Goal: Answer question/provide support: Share knowledge or assist other users

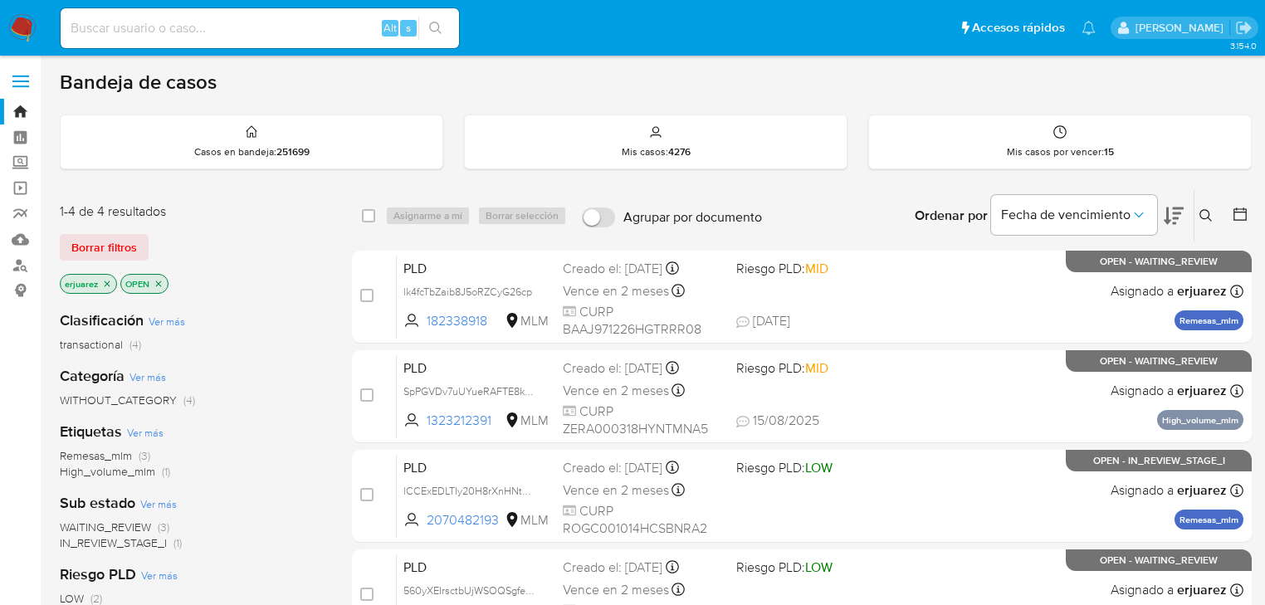
click at [169, 27] on input at bounding box center [260, 28] width 398 height 22
paste input "2070482193"
type input "2070482193"
click at [441, 27] on icon "search-icon" at bounding box center [435, 28] width 13 height 13
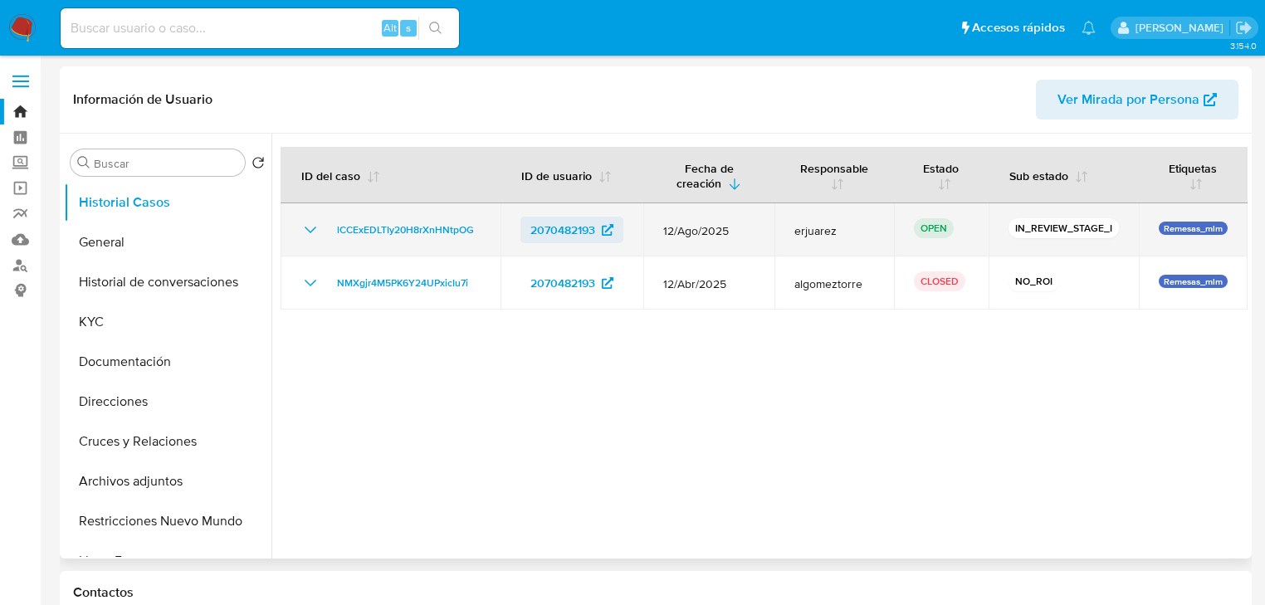
select select "10"
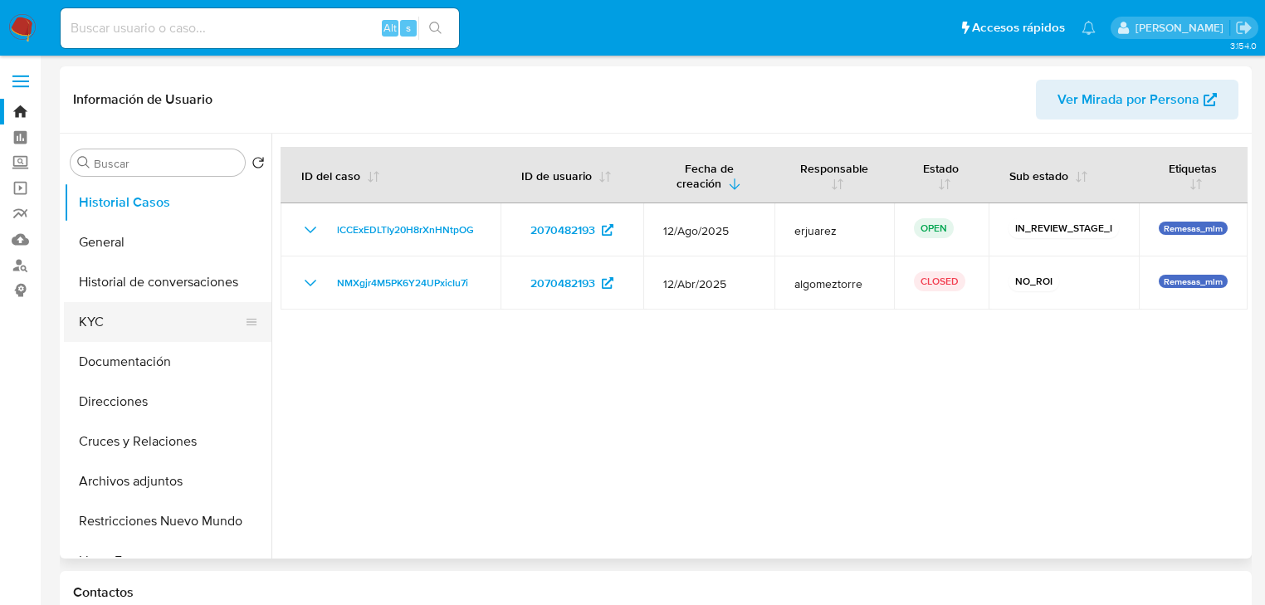
click at [125, 322] on button "KYC" at bounding box center [161, 322] width 194 height 40
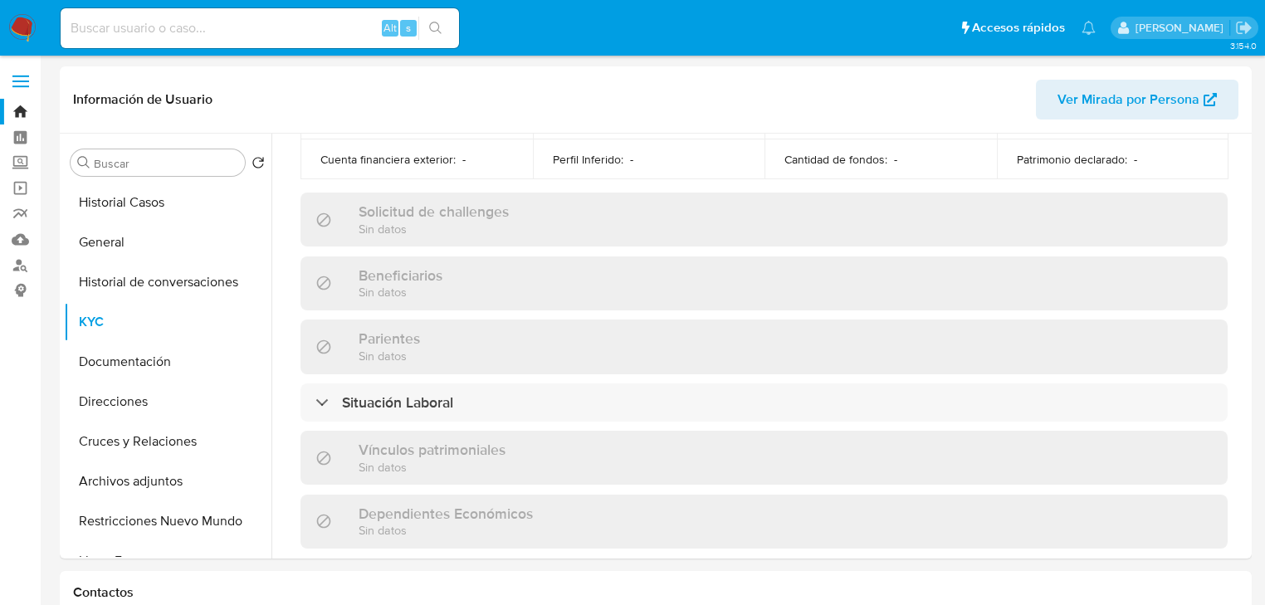
scroll to position [1048, 0]
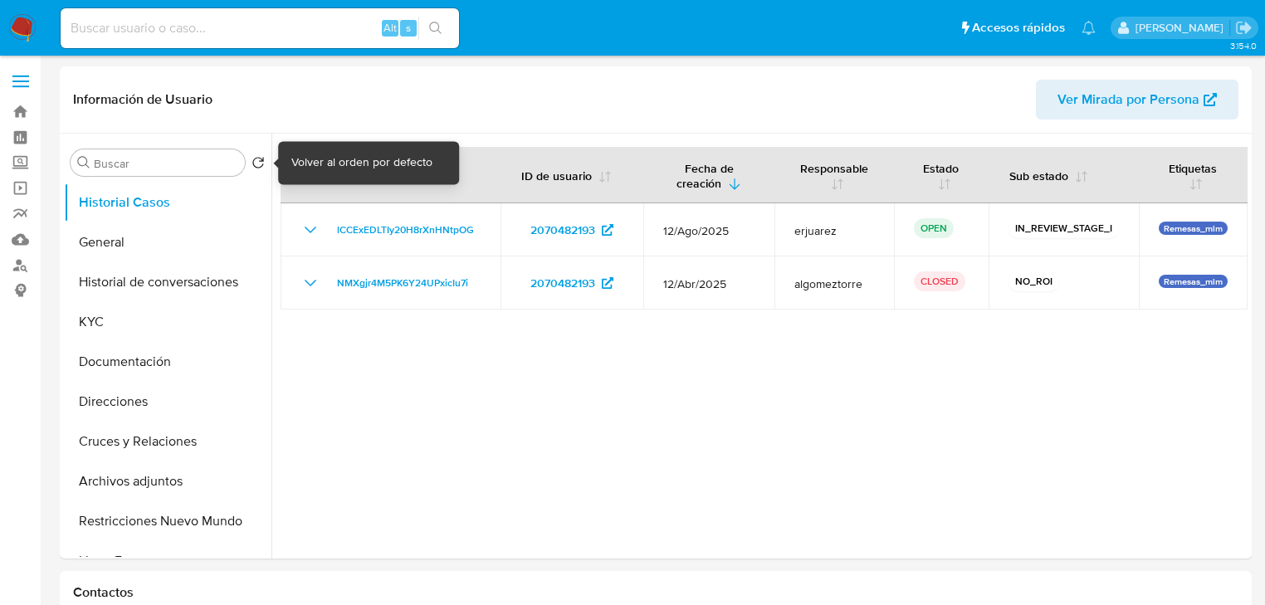
select select "10"
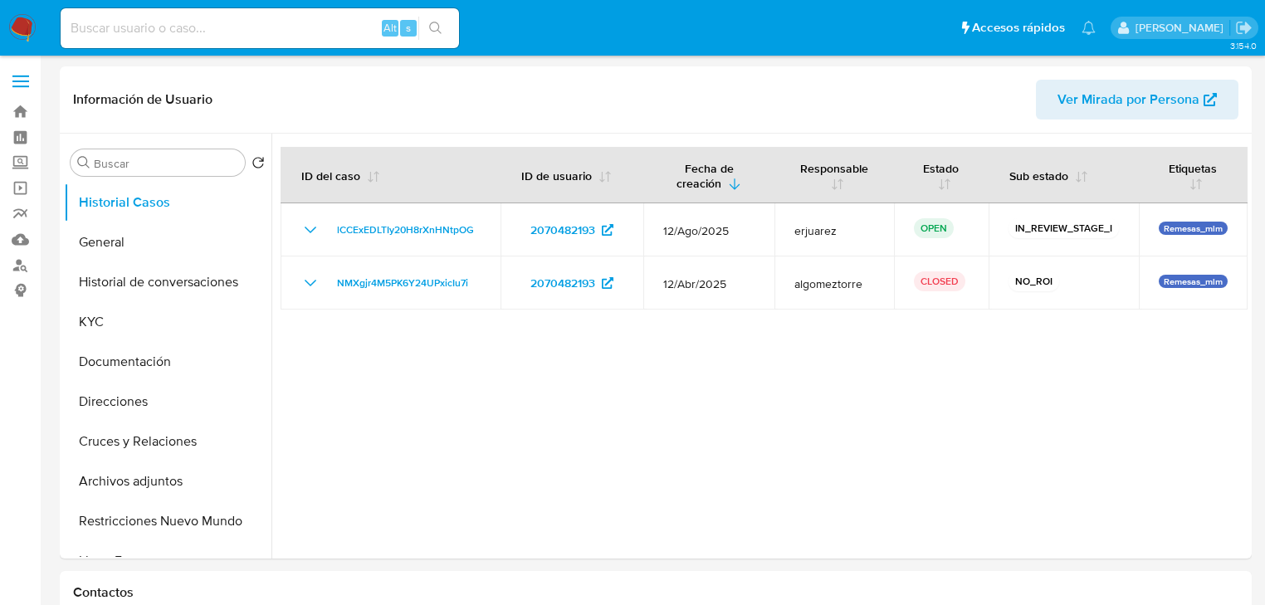
drag, startPoint x: 16, startPoint y: 163, endPoint x: 128, endPoint y: 185, distance: 114.1
click at [17, 164] on label "Screening" at bounding box center [98, 163] width 197 height 26
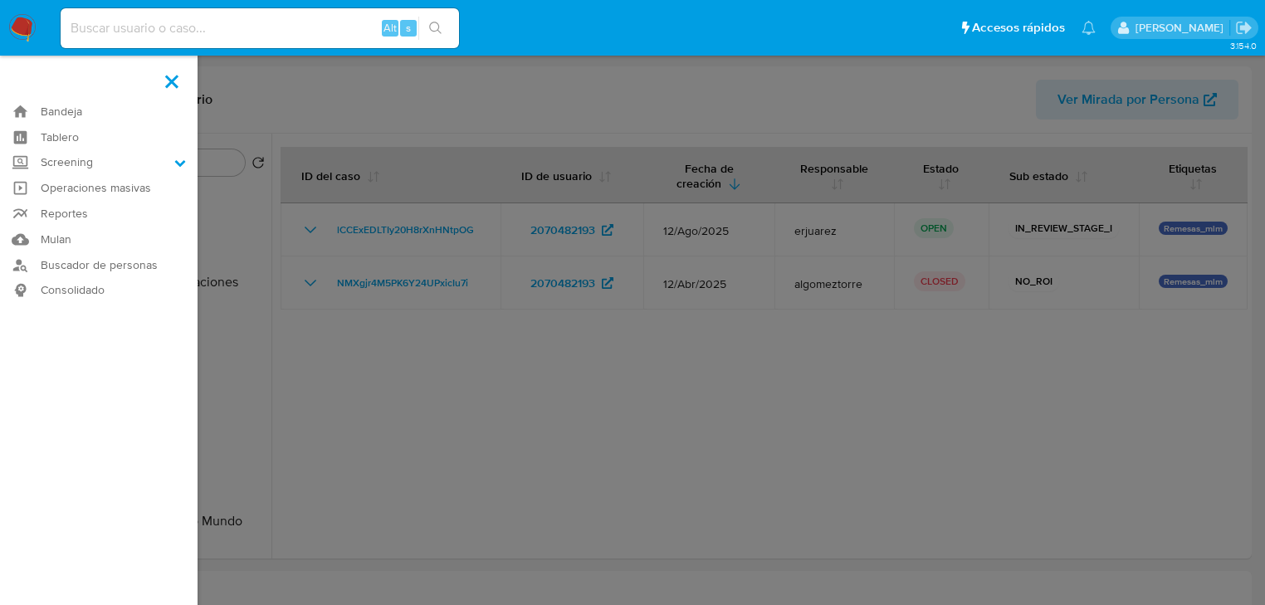
click at [0, 0] on input "Screening" at bounding box center [0, 0] width 0 height 0
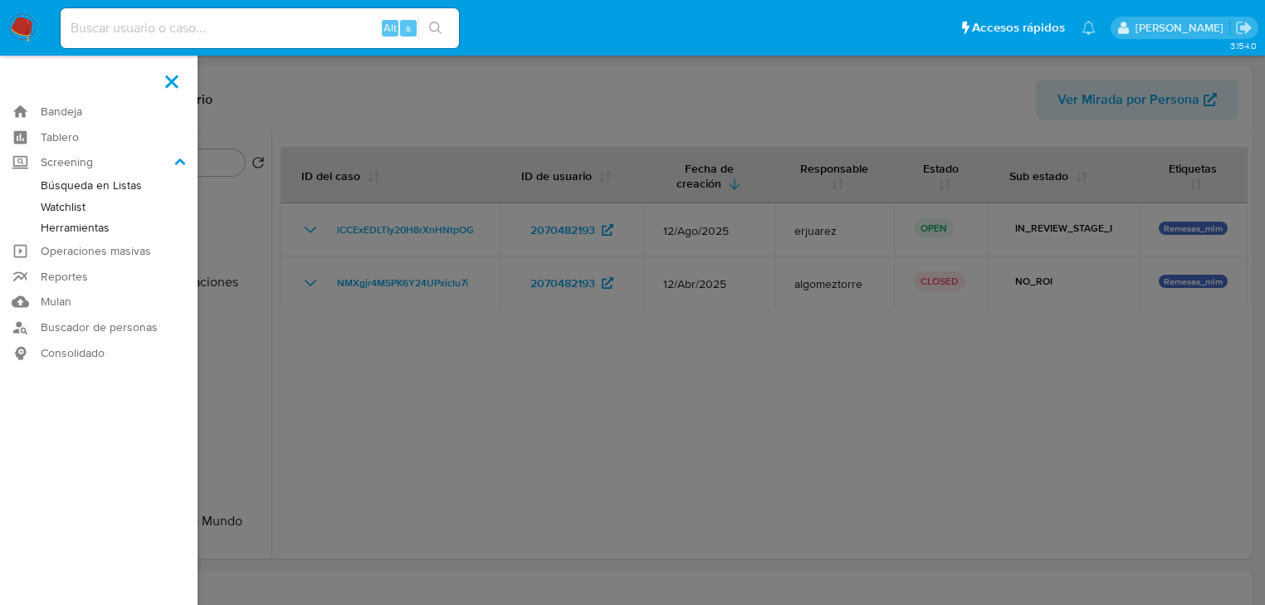
click at [76, 231] on link "Herramientas" at bounding box center [98, 227] width 197 height 21
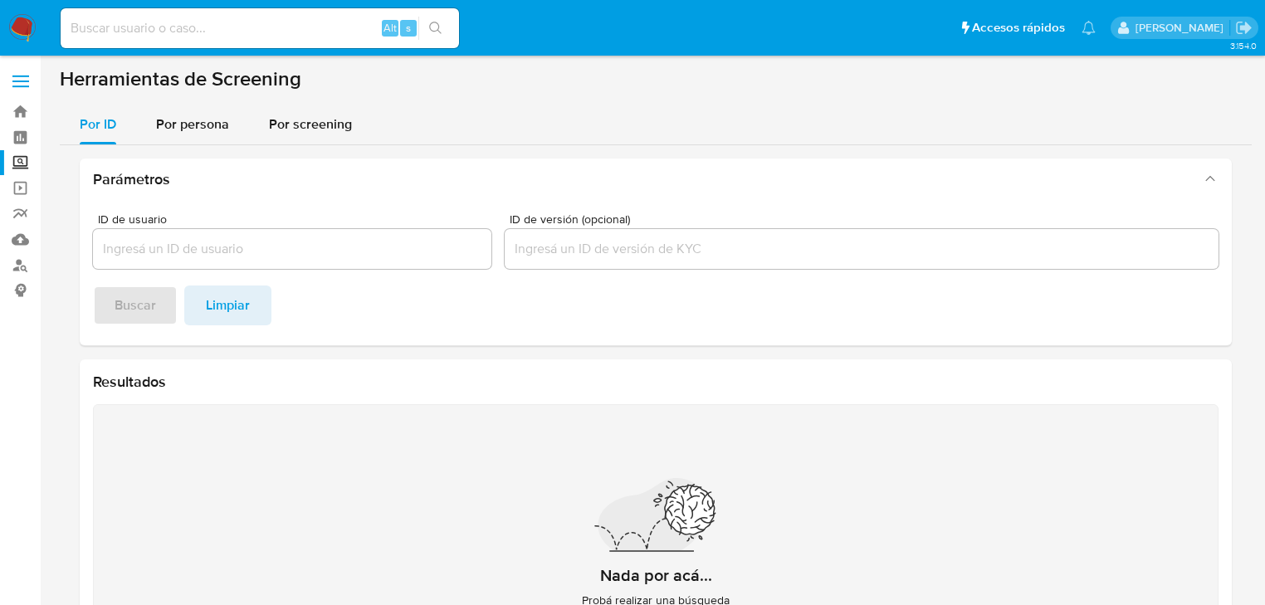
drag, startPoint x: 188, startPoint y: 136, endPoint x: 197, endPoint y: 145, distance: 12.9
click at [188, 135] on div "Por persona" at bounding box center [192, 125] width 73 height 40
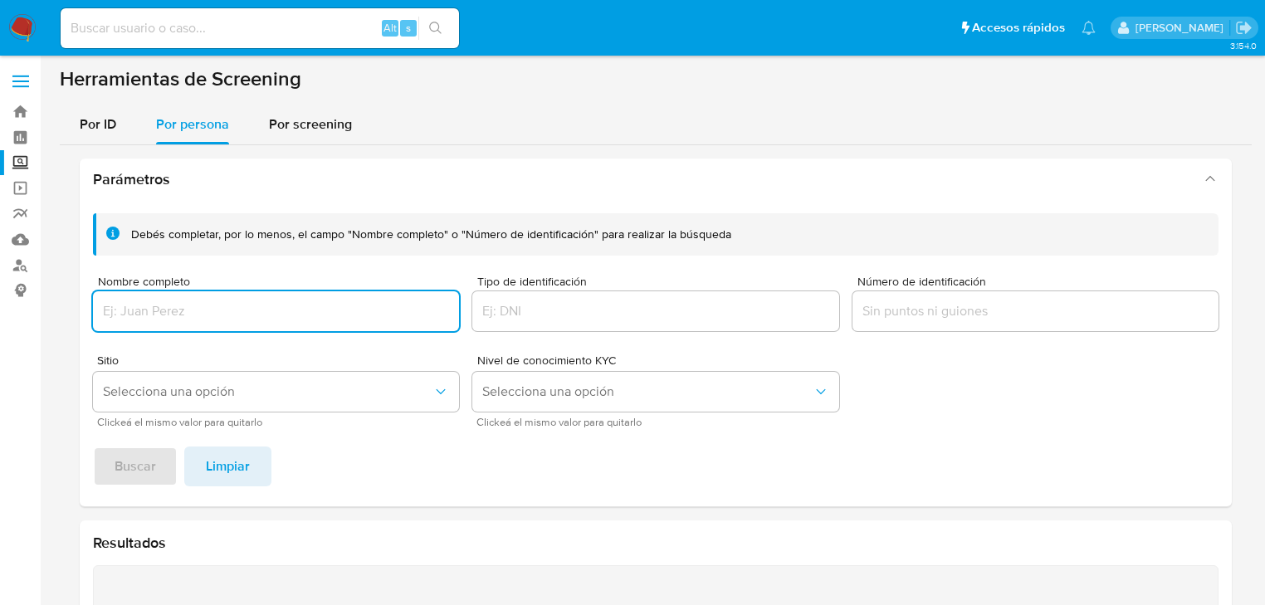
click at [218, 300] on input "Nombre completo" at bounding box center [276, 311] width 366 height 22
type input "NOEMI BAUTISTA SANTIAGO"
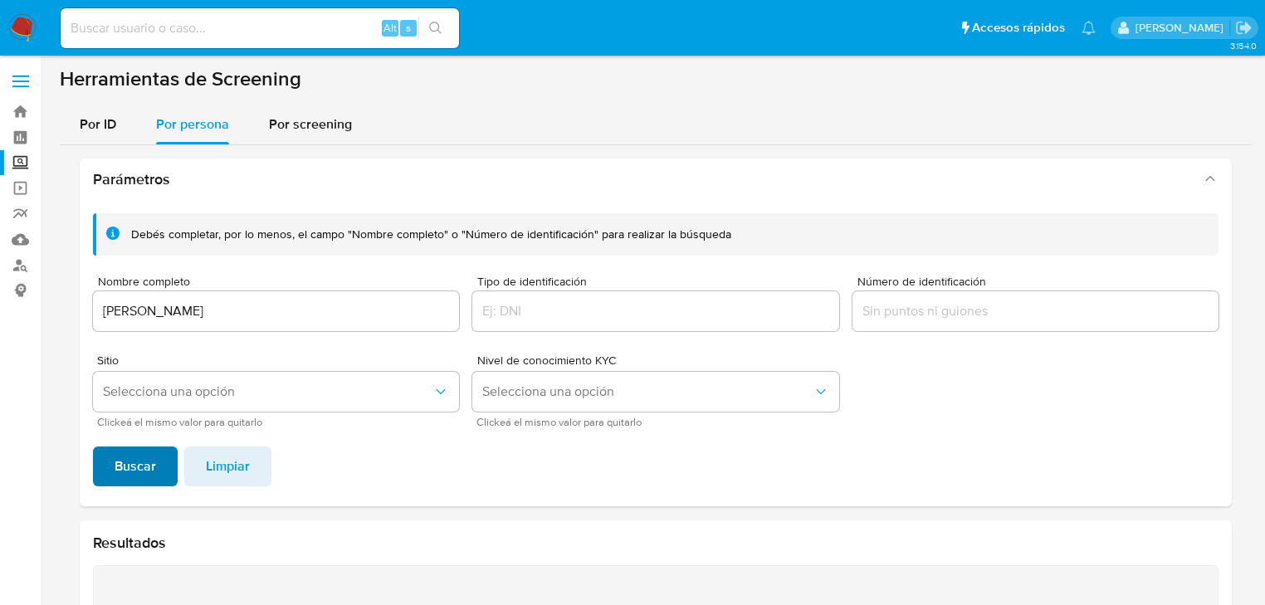
click at [129, 465] on span "Buscar" at bounding box center [135, 466] width 41 height 37
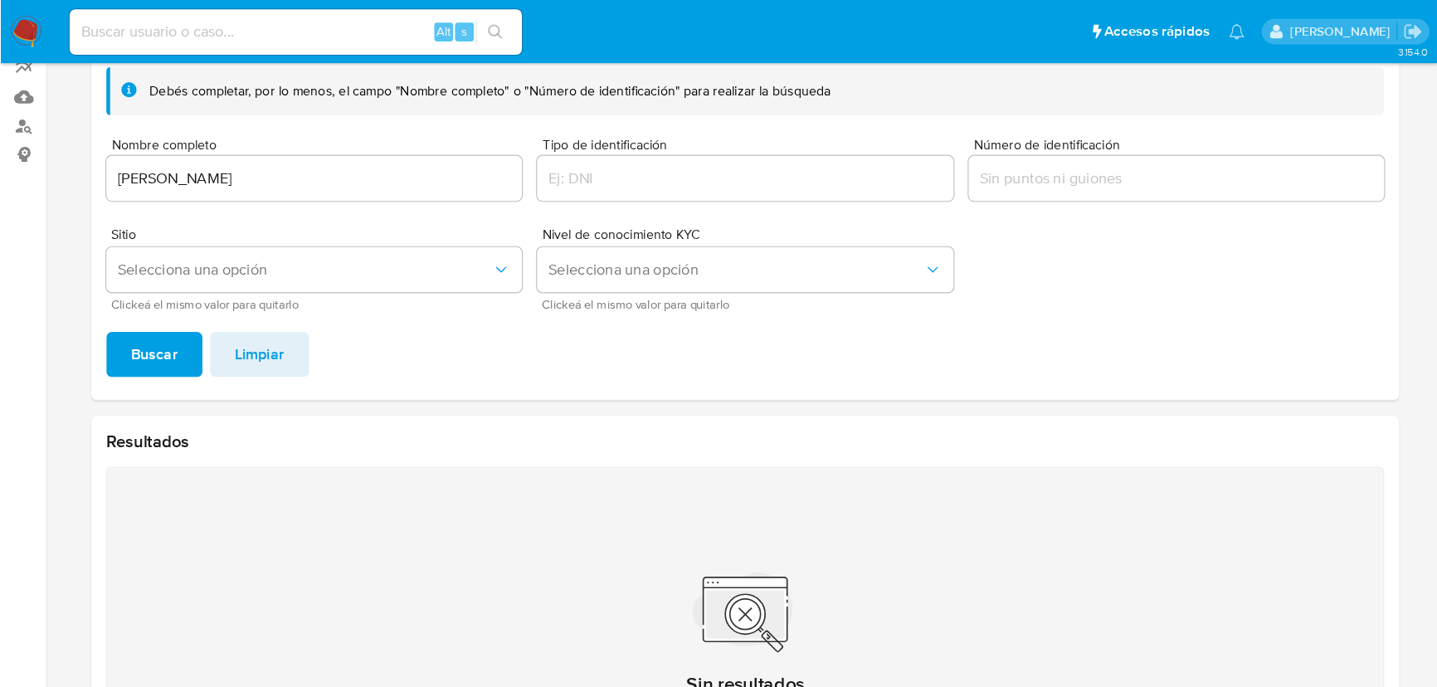
scroll to position [154, 0]
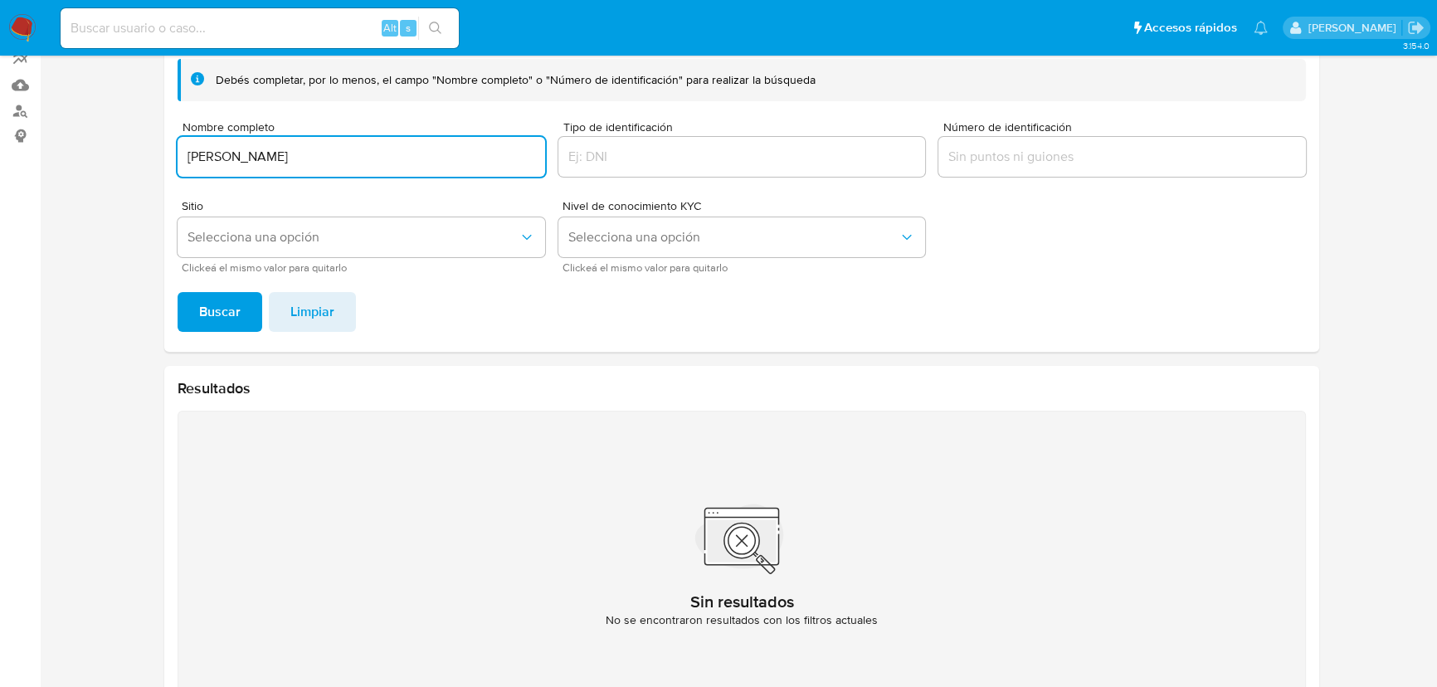
drag, startPoint x: 366, startPoint y: 160, endPoint x: 125, endPoint y: 158, distance: 240.7
click at [125, 158] on section at bounding box center [742, 320] width 1364 height 816
click at [378, 154] on input "NOEMI BAUTISTA SANTIAGO" at bounding box center [362, 157] width 368 height 22
drag, startPoint x: 397, startPoint y: 163, endPoint x: 109, endPoint y: 157, distance: 288.8
click at [109, 157] on section at bounding box center [742, 320] width 1364 height 816
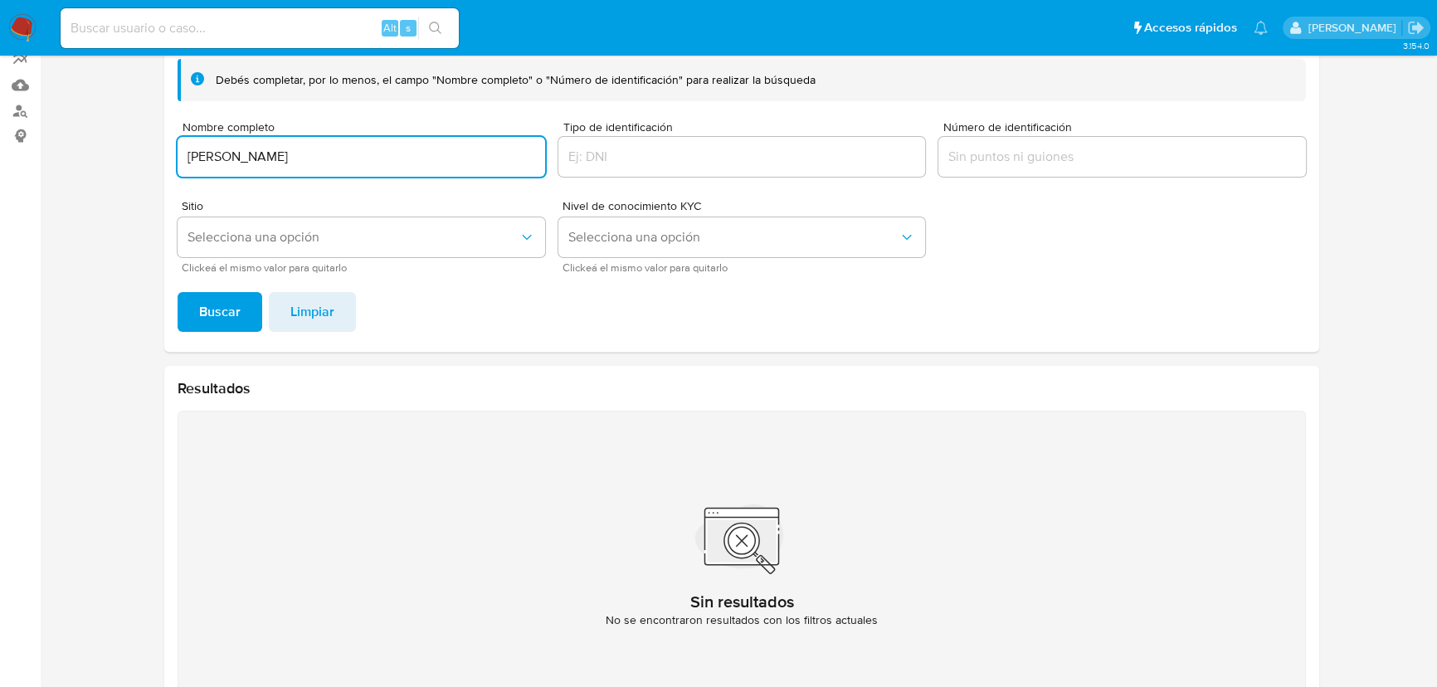
type input "HILARIO ROBLERO RAMIREZ"
click at [178, 292] on button "Buscar" at bounding box center [220, 312] width 85 height 40
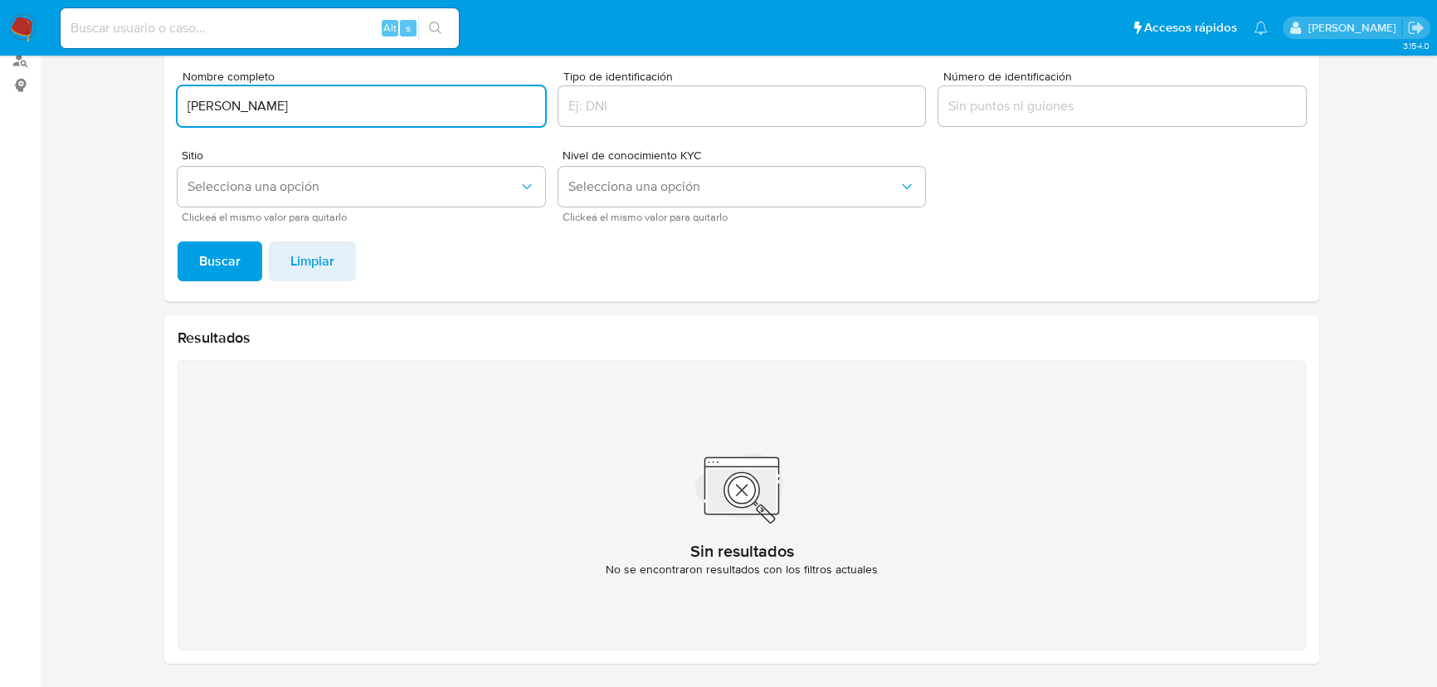
drag, startPoint x: 382, startPoint y: 116, endPoint x: 46, endPoint y: 61, distance: 339.8
click at [6, 56] on section "Bandeja Tablero Screening Búsqueda en Listas Watchlist Herramientas Operaciones…" at bounding box center [718, 241] width 1437 height 893
click at [22, 26] on img at bounding box center [22, 28] width 28 height 28
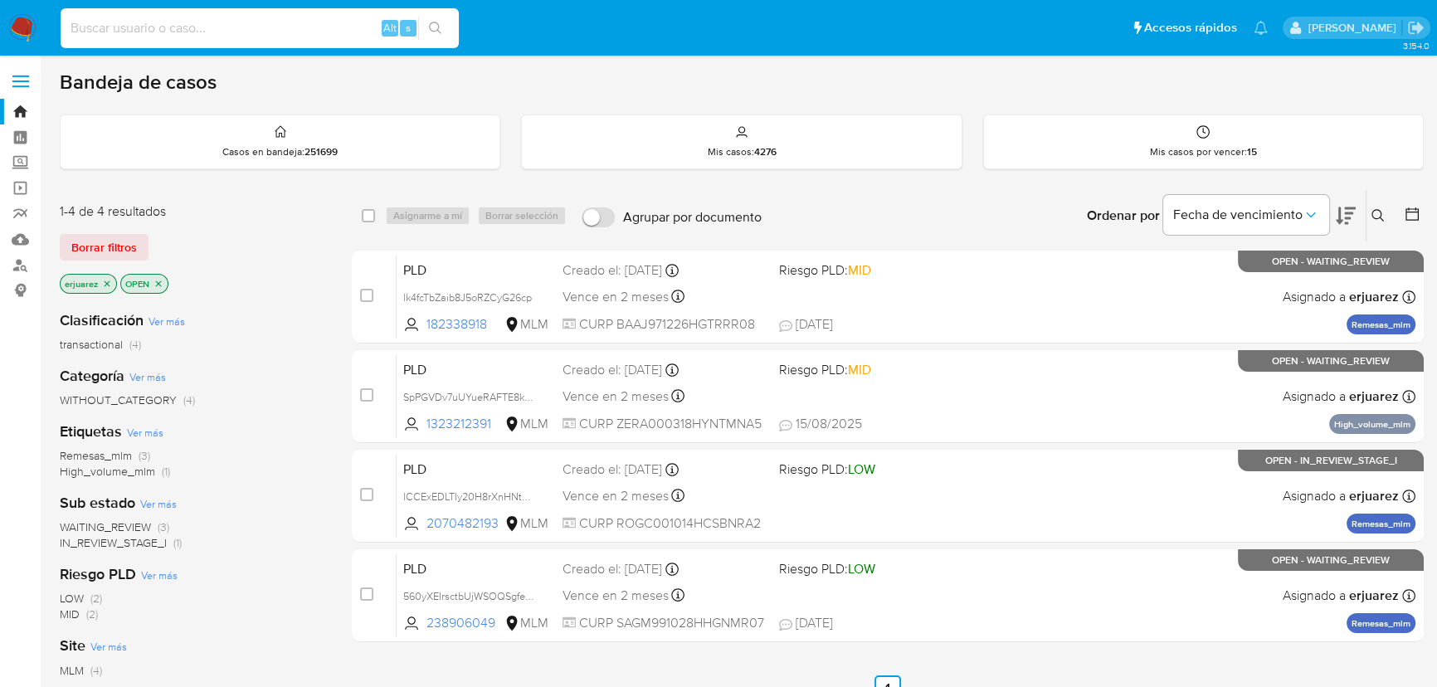
click at [207, 21] on input at bounding box center [260, 28] width 398 height 22
paste input "2342791943"
type input "2342791943"
click at [441, 24] on icon "search-icon" at bounding box center [435, 28] width 13 height 13
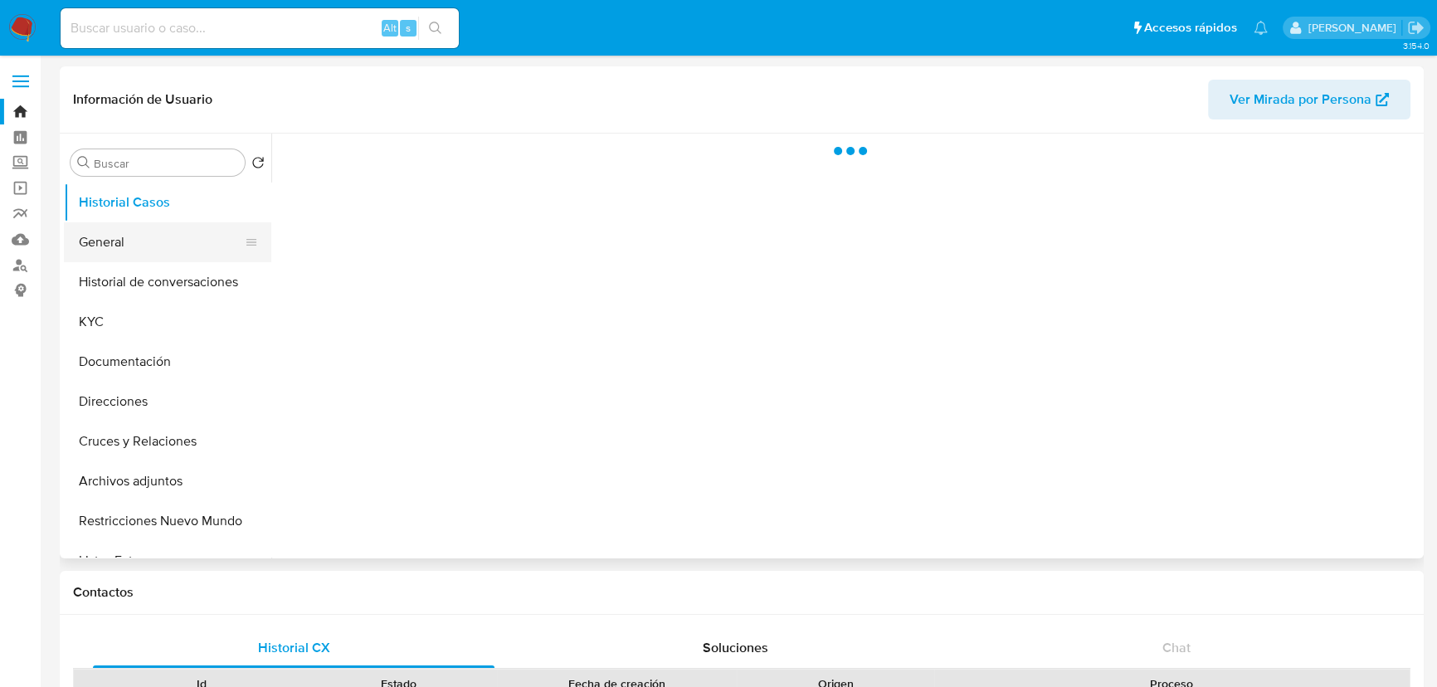
click at [105, 244] on button "General" at bounding box center [161, 242] width 194 height 40
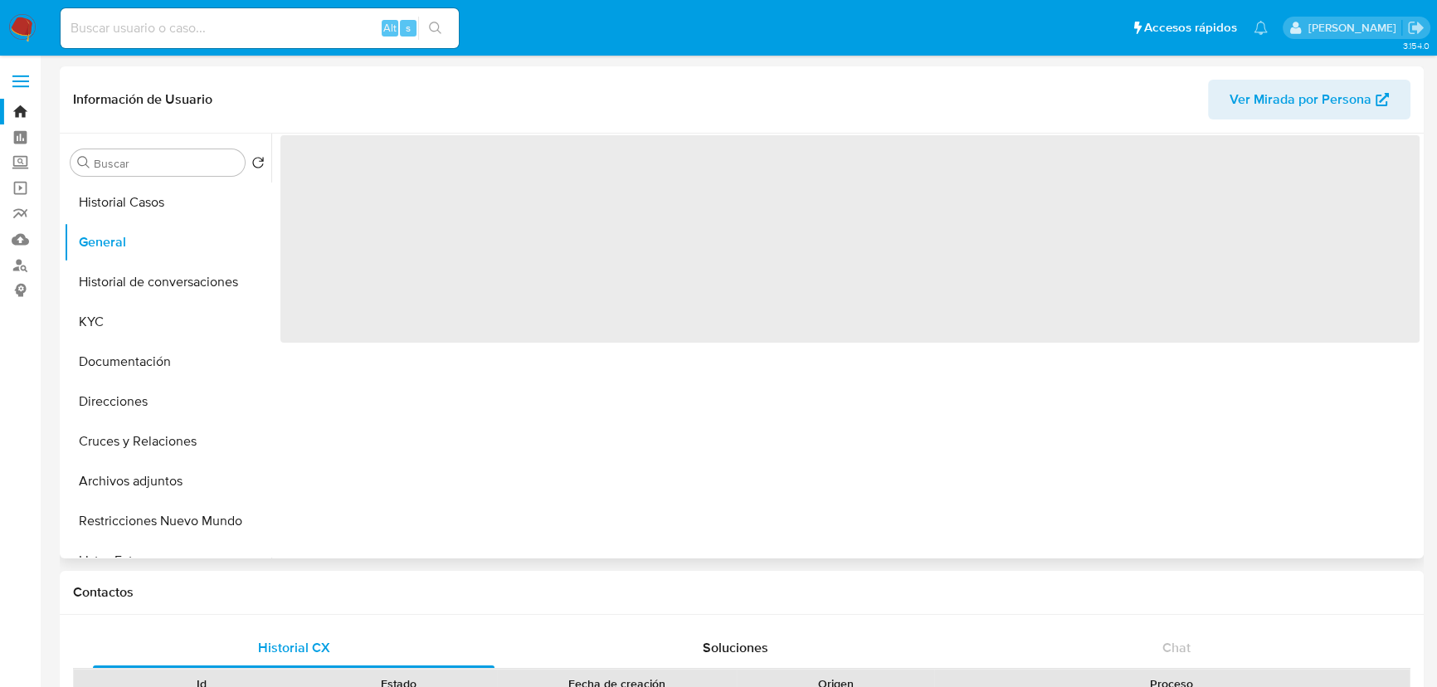
select select "10"
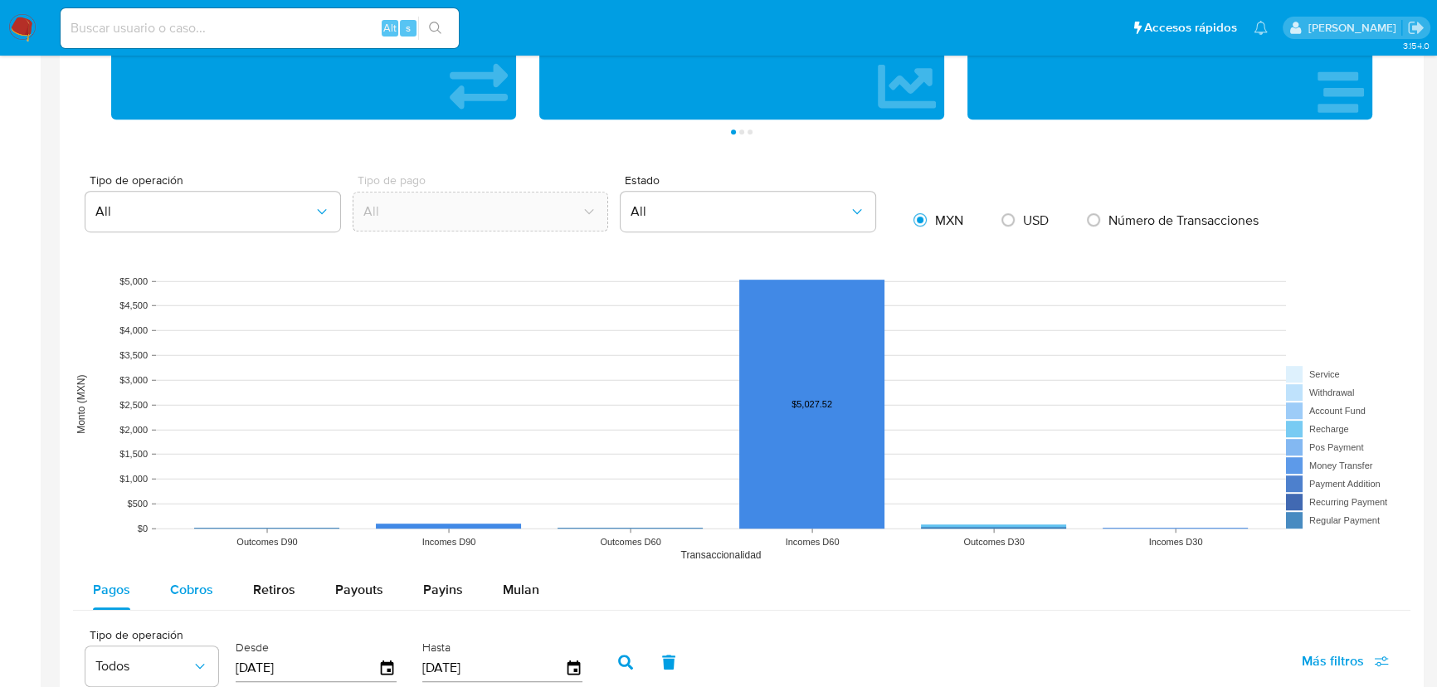
click at [199, 592] on span "Cobros" at bounding box center [191, 589] width 43 height 19
select select "10"
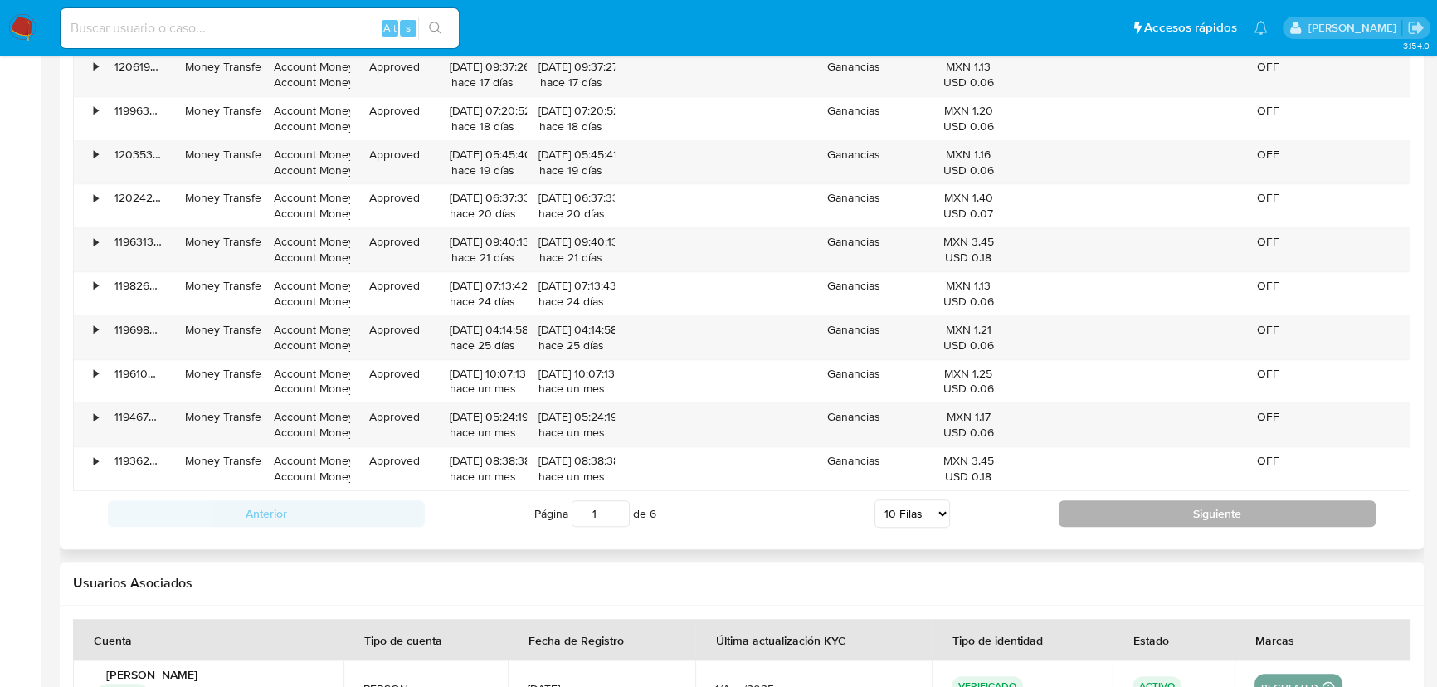
click at [1095, 511] on button "Siguiente" at bounding box center [1217, 513] width 317 height 27
click at [1095, 515] on button "Siguiente" at bounding box center [1217, 513] width 317 height 27
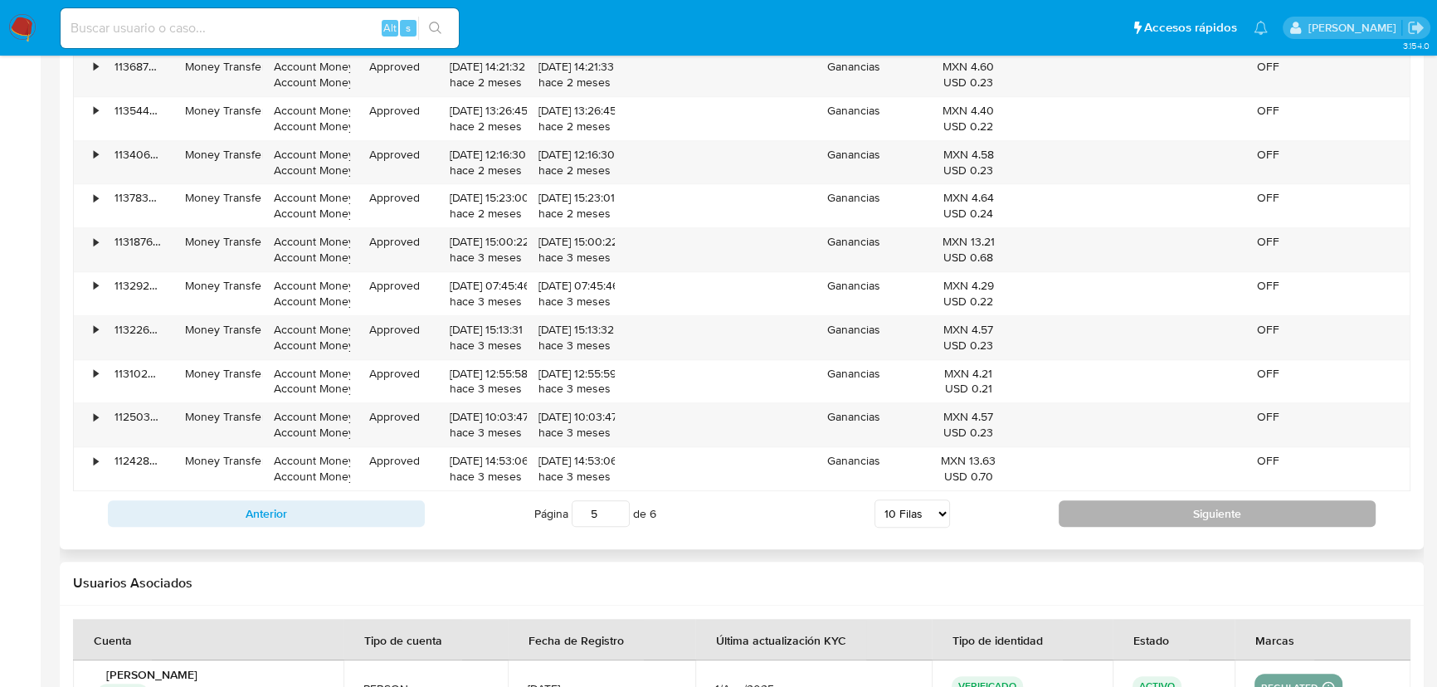
type input "6"
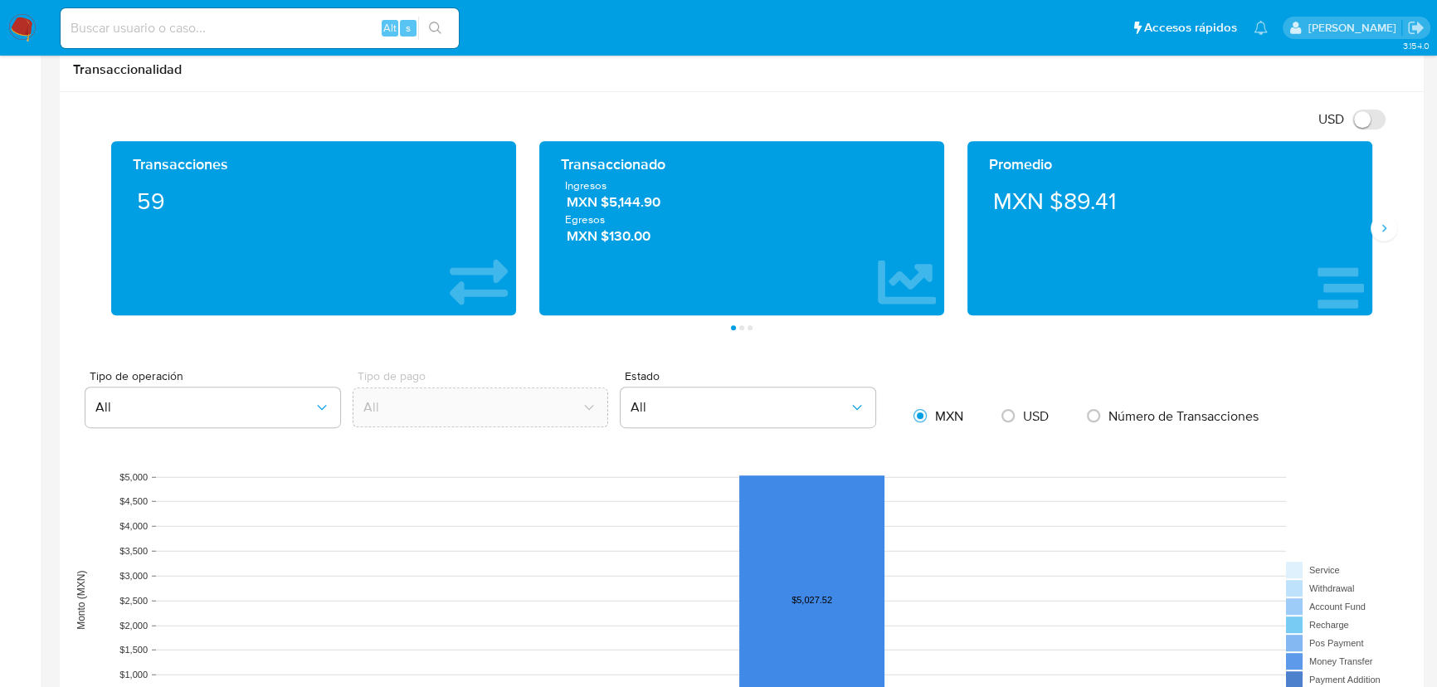
scroll to position [640, 0]
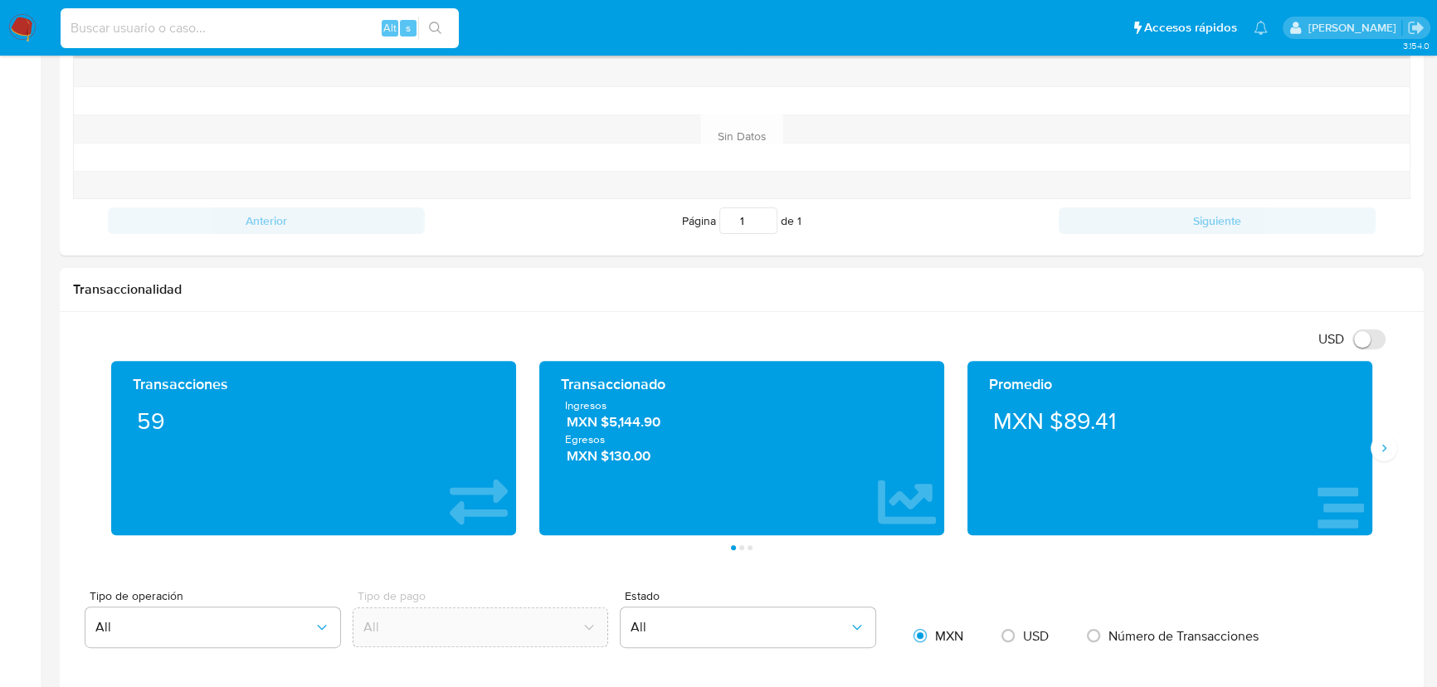
click at [195, 21] on input at bounding box center [260, 28] width 398 height 22
paste input "1943143752"
type input "1943143752"
click at [426, 38] on button "search-icon" at bounding box center [435, 28] width 34 height 23
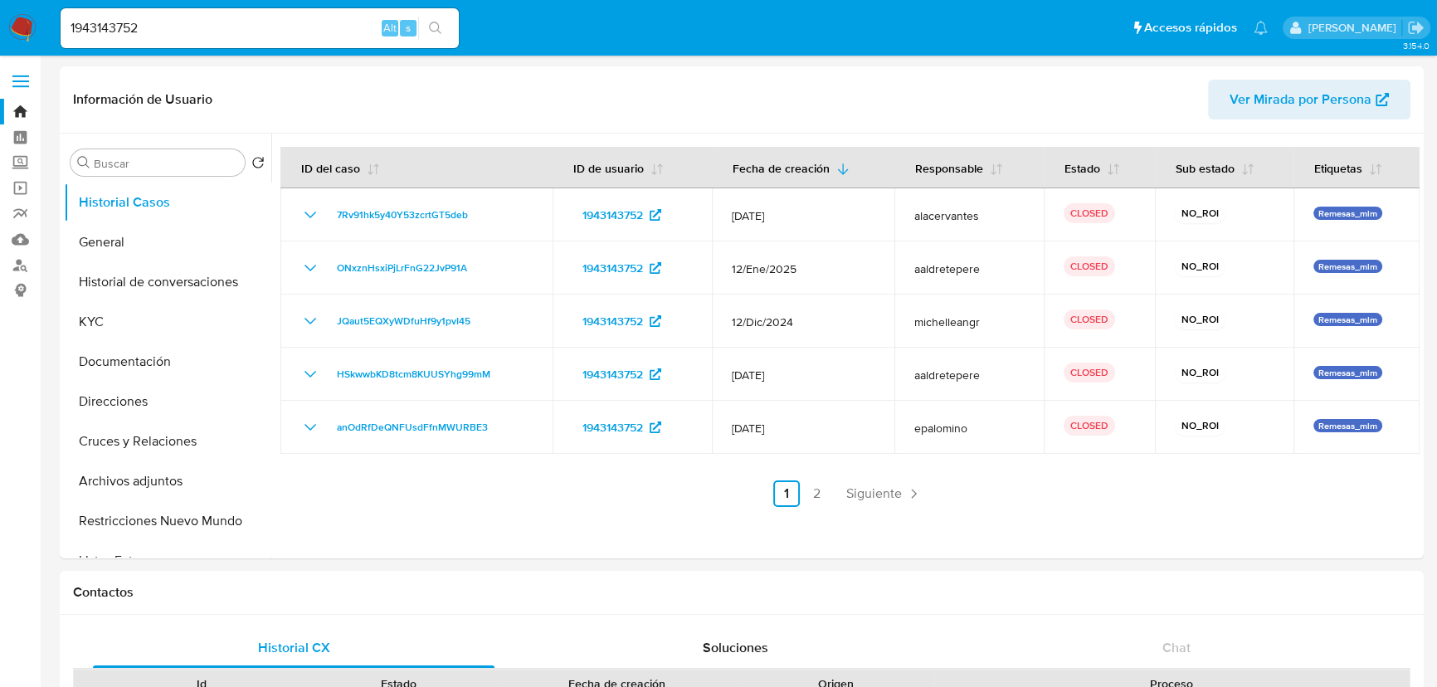
select select "10"
click at [816, 486] on link "2" at bounding box center [816, 493] width 27 height 27
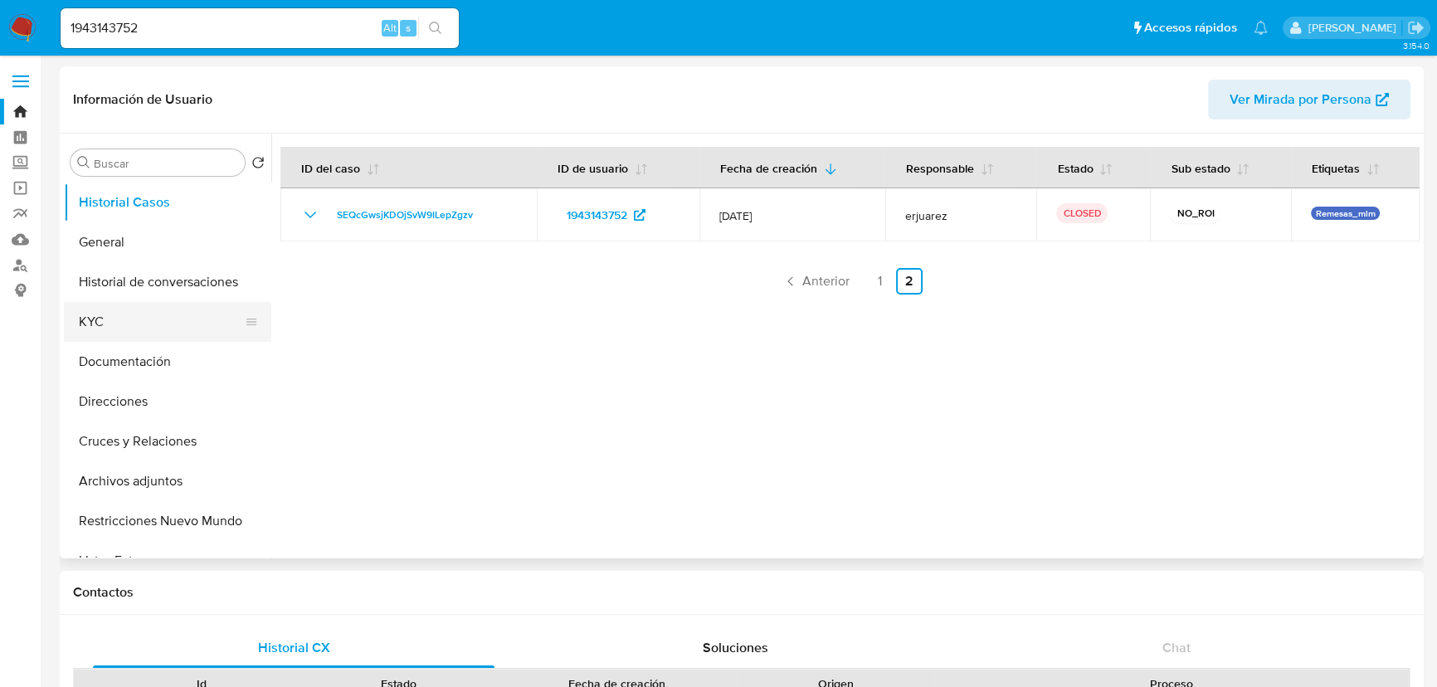
click at [82, 324] on button "KYC" at bounding box center [161, 322] width 194 height 40
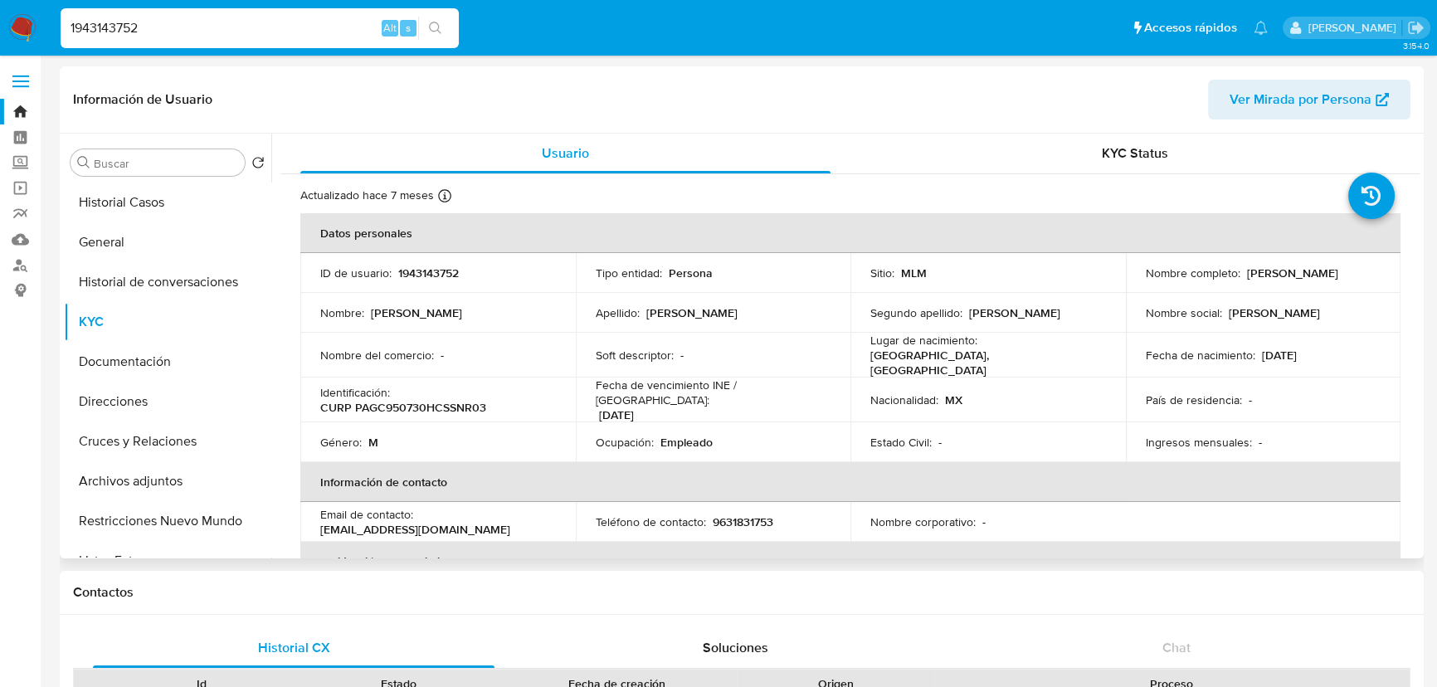
drag, startPoint x: 187, startPoint y: 24, endPoint x: 407, endPoint y: 75, distance: 225.7
click at [37, 17] on nav "Pausado Ver notificaciones 1943143752 Alt s Accesos rápidos Presiona las siguie…" at bounding box center [718, 28] width 1437 height 56
paste input "608022004"
type input "608022004"
click at [445, 27] on button "search-icon" at bounding box center [435, 28] width 34 height 23
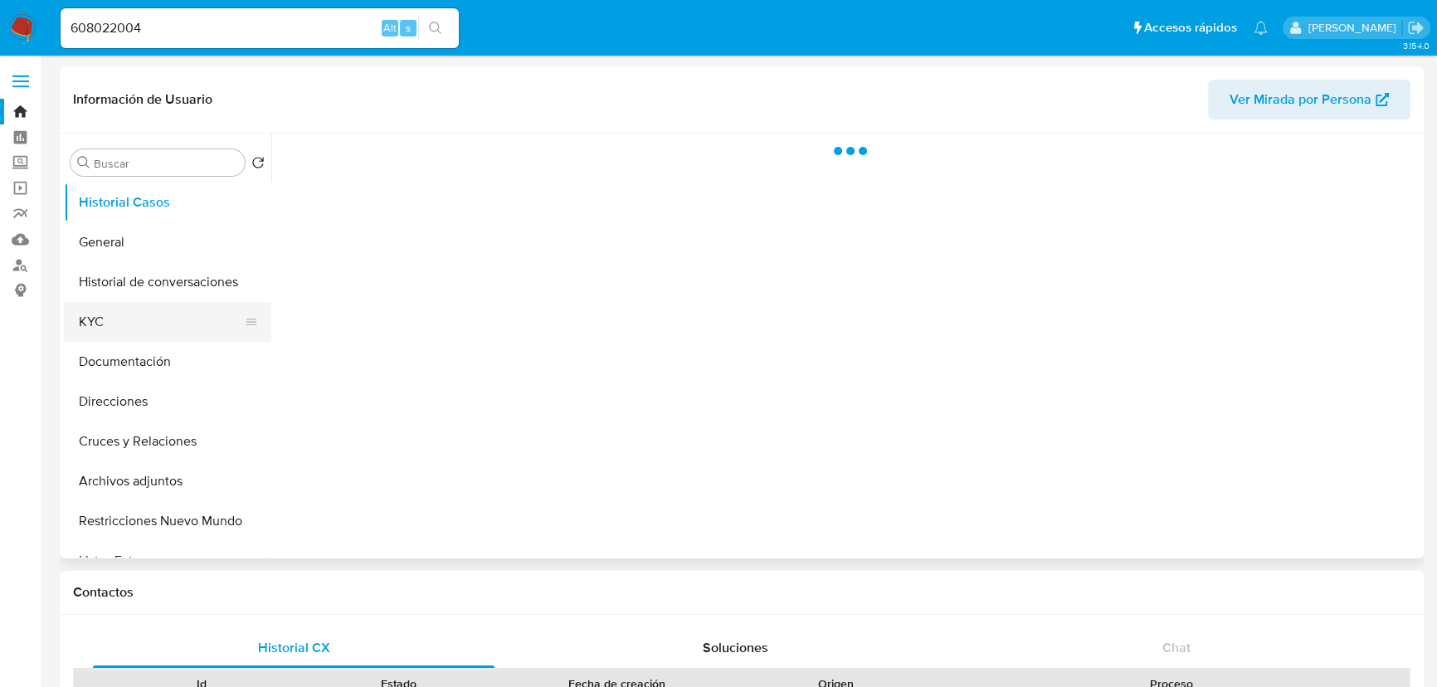
click at [134, 324] on button "KYC" at bounding box center [161, 322] width 194 height 40
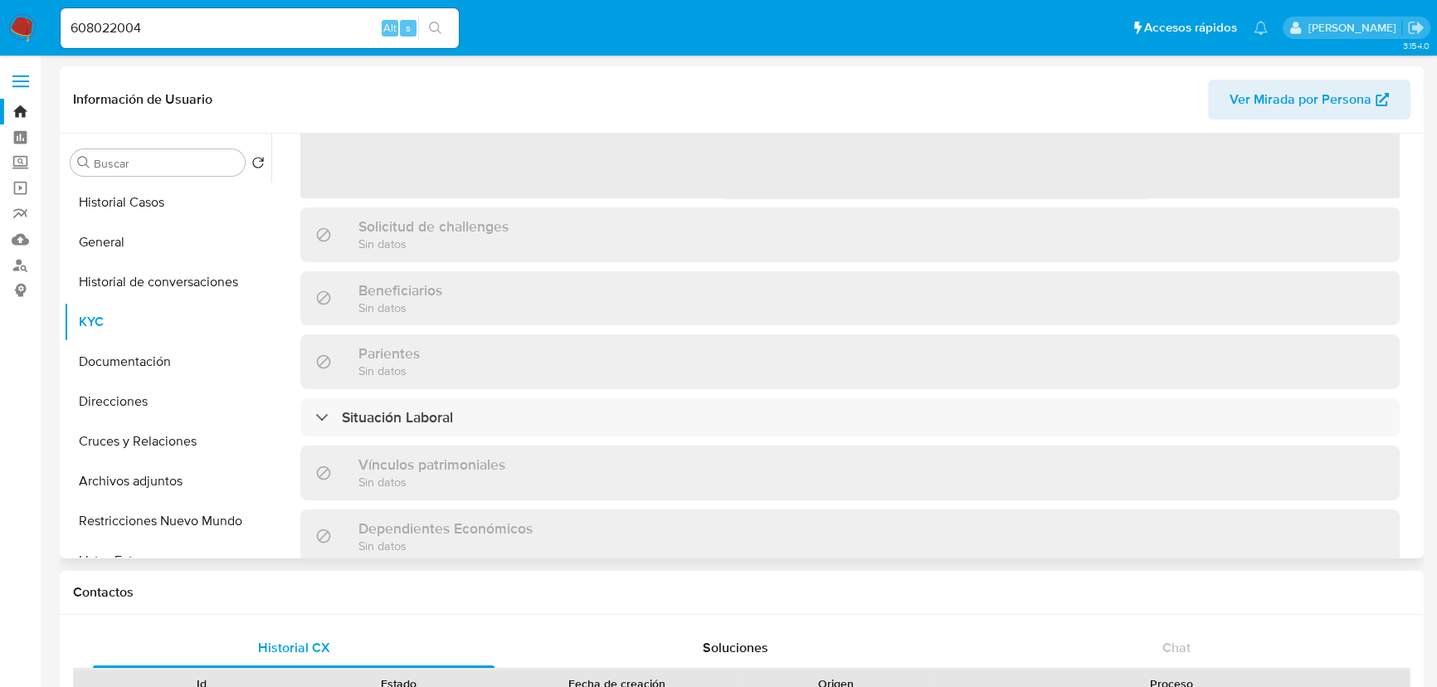
scroll to position [75, 0]
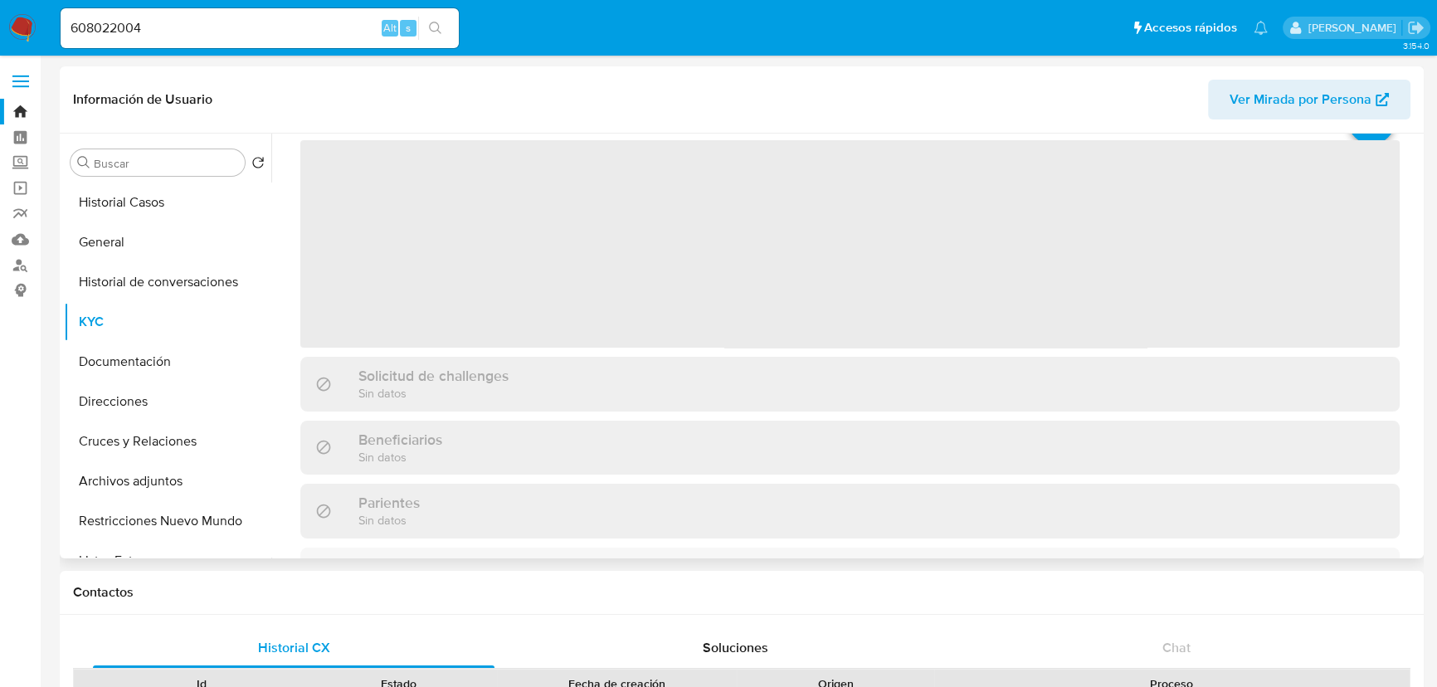
select select "10"
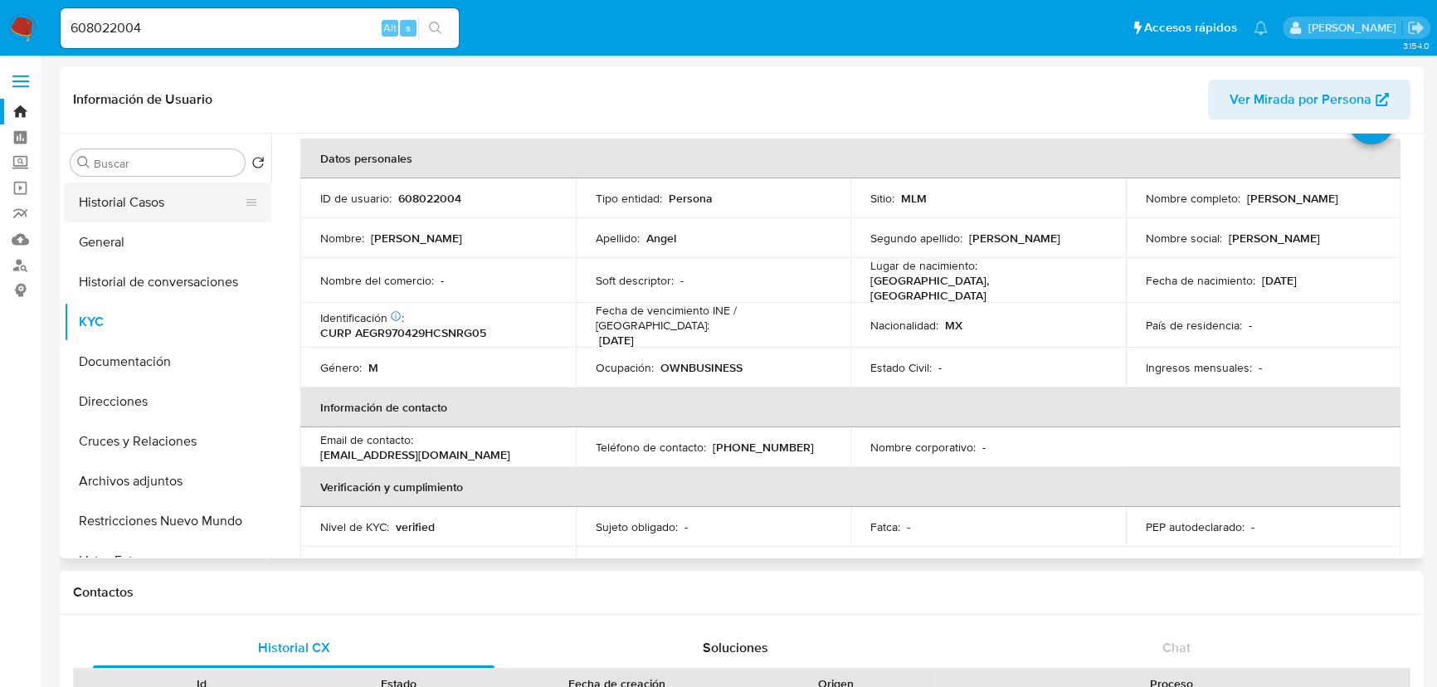
click at [152, 198] on button "Historial Casos" at bounding box center [161, 203] width 194 height 40
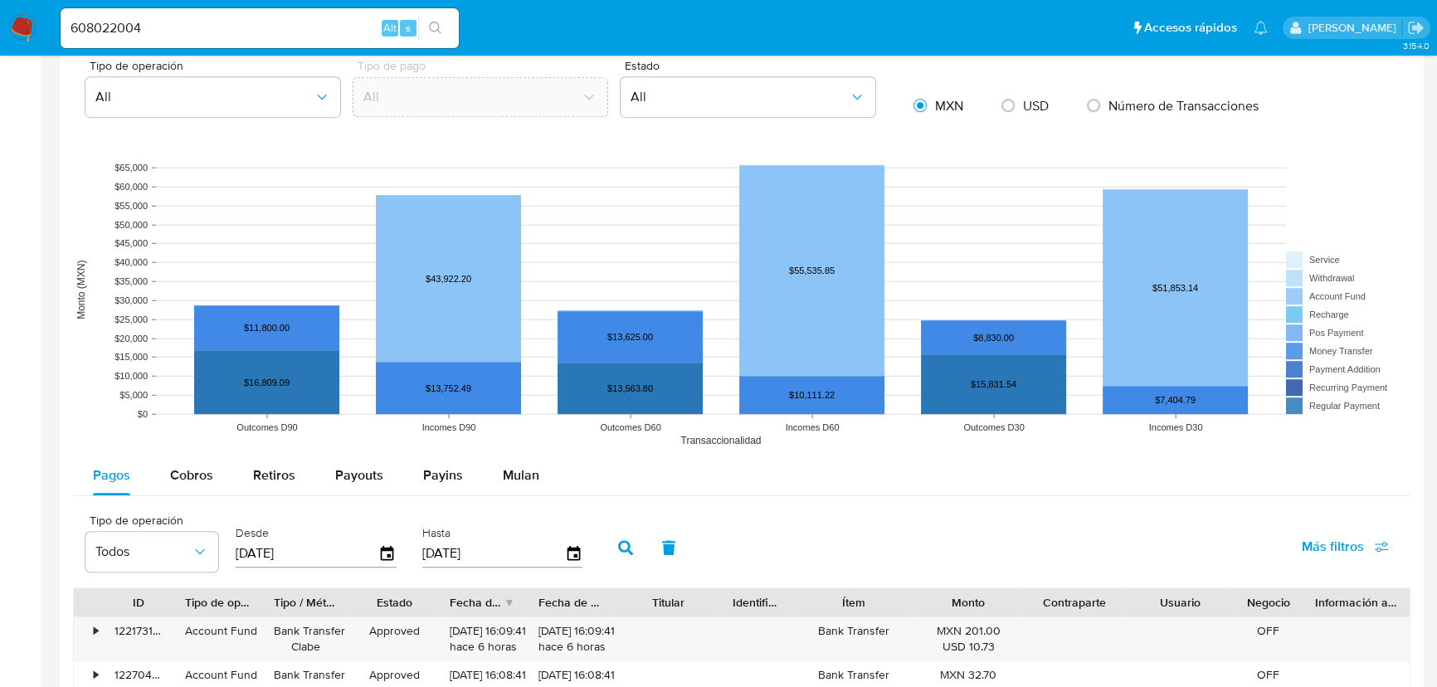
scroll to position [1433, 0]
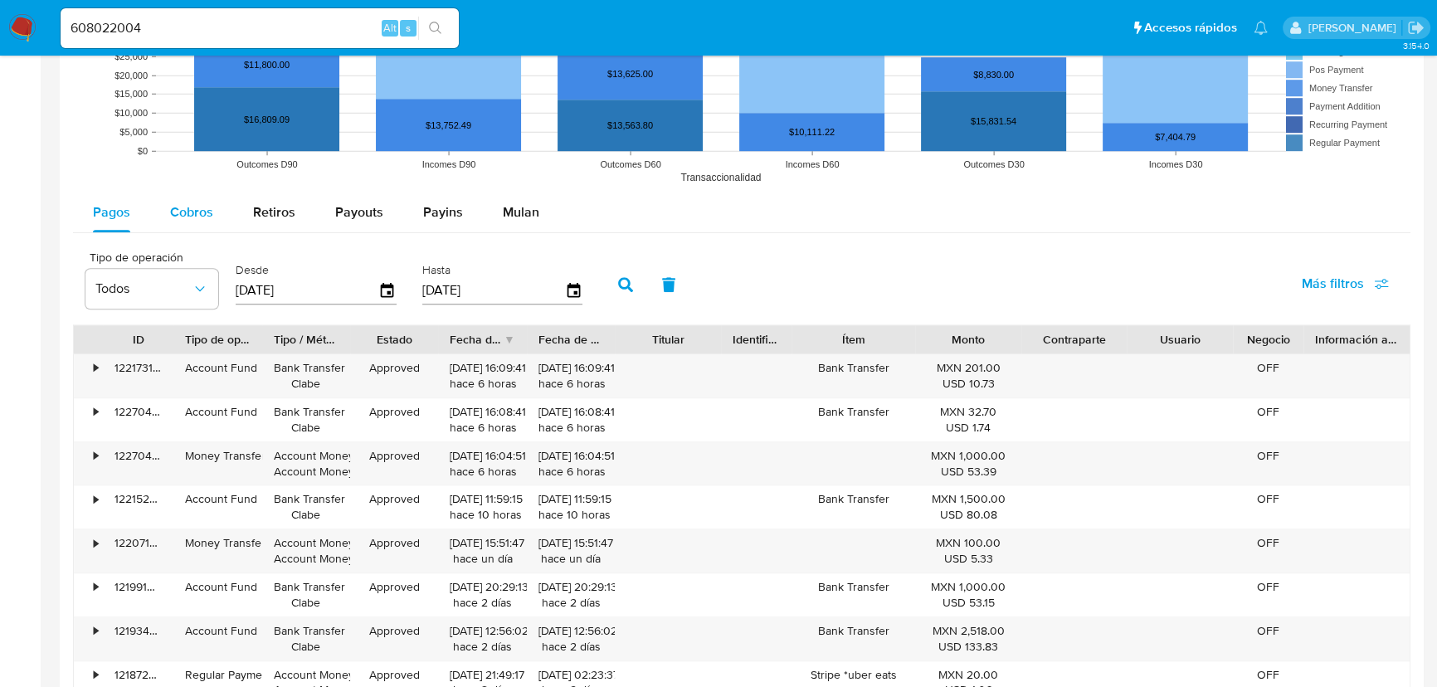
click at [177, 204] on span "Cobros" at bounding box center [191, 211] width 43 height 19
select select "10"
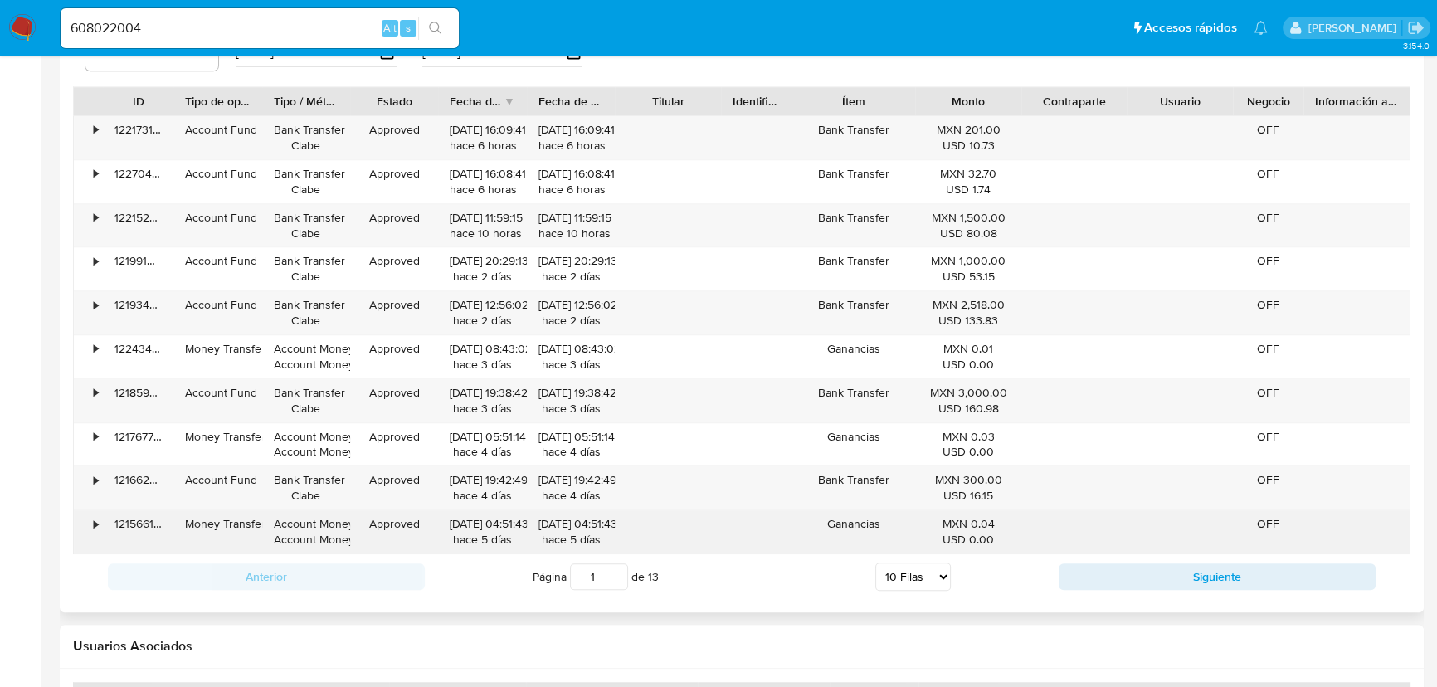
scroll to position [1851, 0]
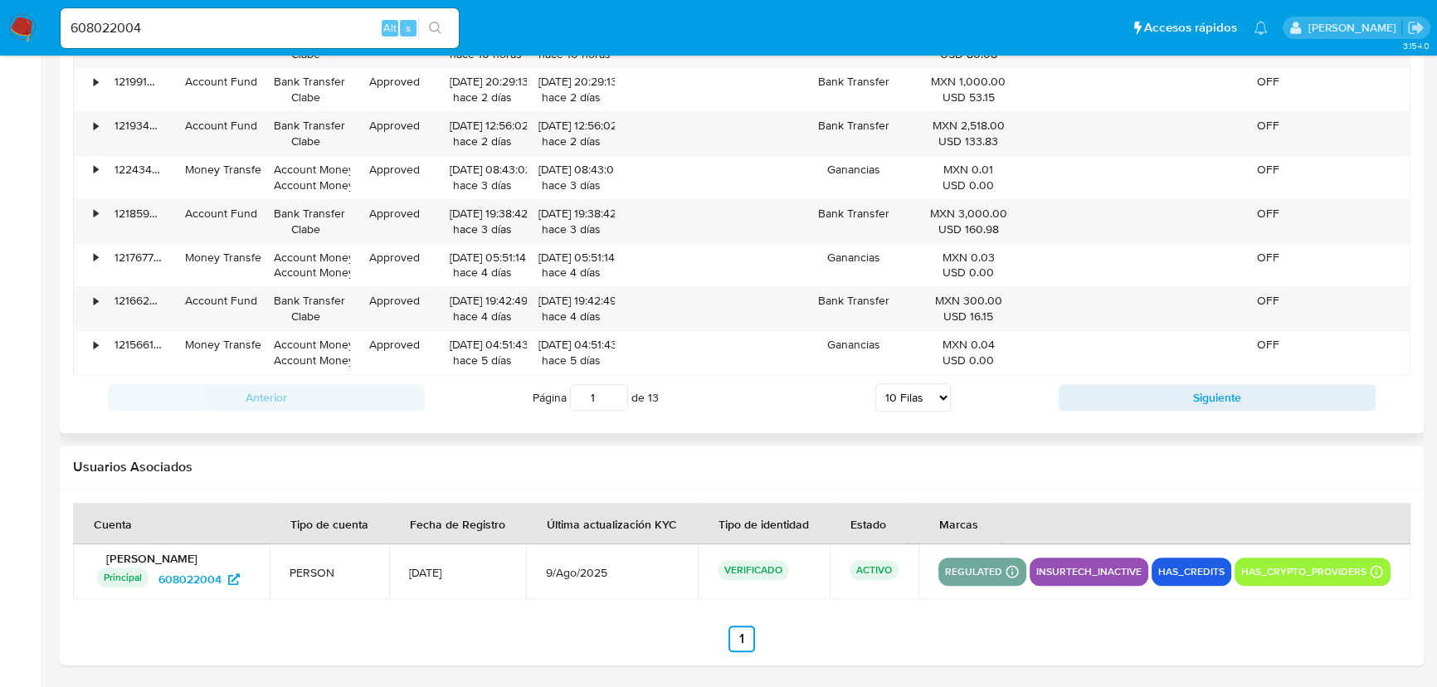
click at [1055, 392] on div "Página 1 de 13 5 Filas 10 Filas 20 Filas 25 Filas 50 Filas 100 Filas" at bounding box center [742, 397] width 634 height 33
click at [1072, 397] on button "Siguiente" at bounding box center [1217, 397] width 317 height 27
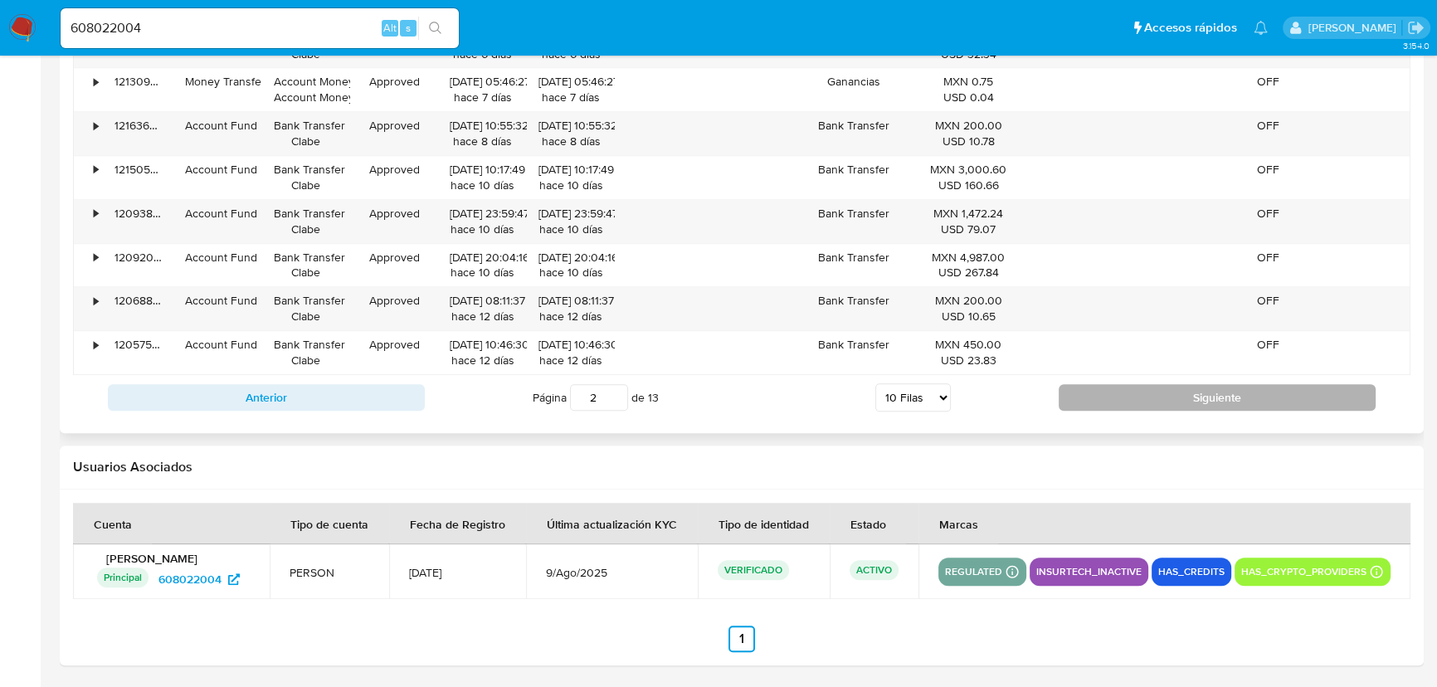
click at [1072, 397] on button "Siguiente" at bounding box center [1217, 397] width 317 height 27
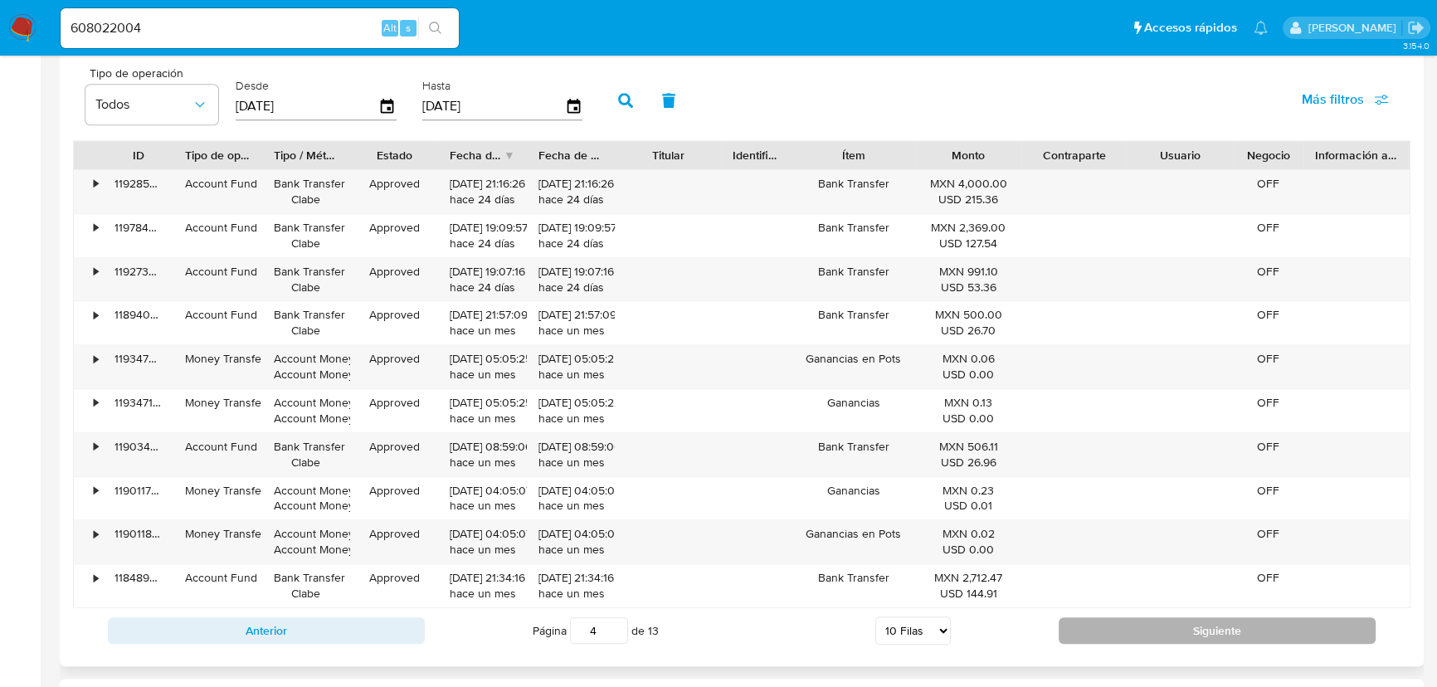
scroll to position [1618, 0]
drag, startPoint x: 1153, startPoint y: 620, endPoint x: 659, endPoint y: 506, distance: 506.7
click at [1150, 620] on button "Siguiente" at bounding box center [1217, 630] width 317 height 27
type input "5"
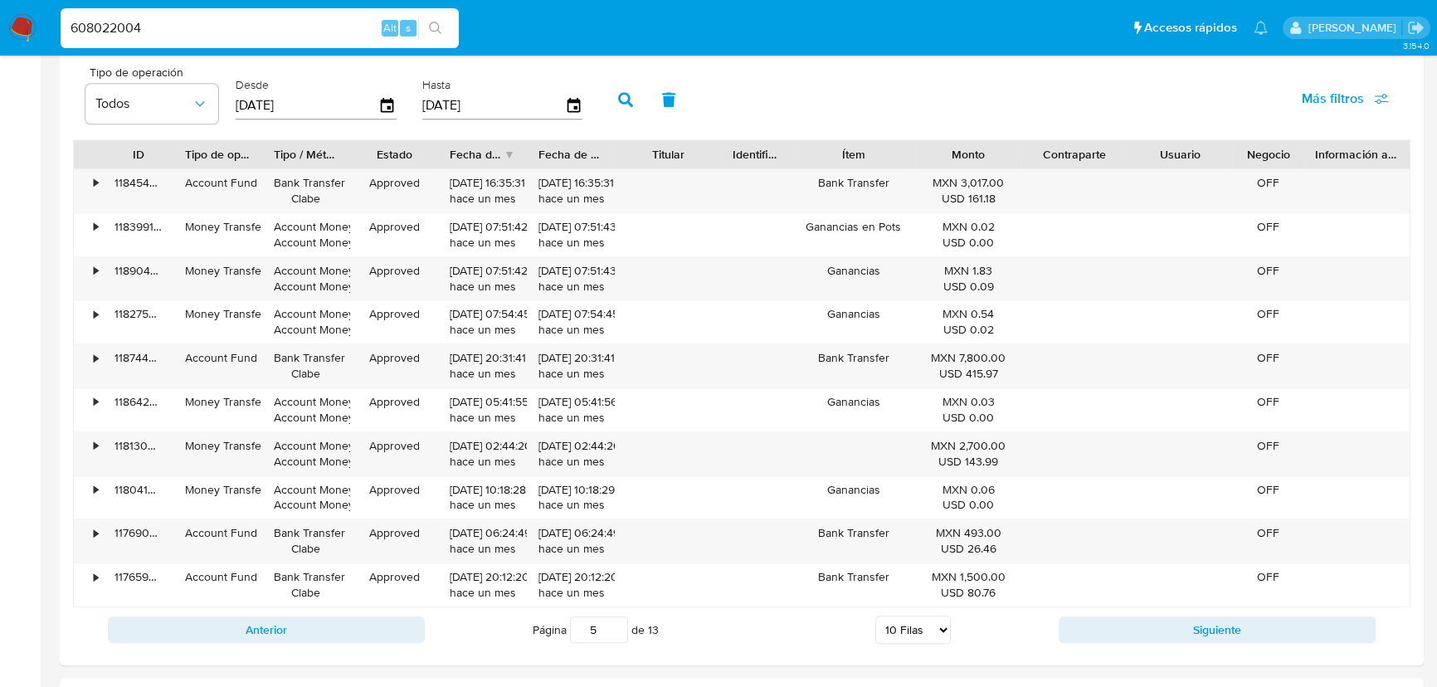
drag, startPoint x: 190, startPoint y: 34, endPoint x: 11, endPoint y: 33, distance: 179.2
click at [11, 33] on nav "Pausado Ver notificaciones 608022004 Alt s Accesos rápidos Presiona las siguien…" at bounding box center [718, 28] width 1437 height 56
paste input "2070482193"
click at [75, 32] on input "2070482193" at bounding box center [260, 28] width 398 height 22
click at [181, 29] on input "2070482193" at bounding box center [260, 28] width 398 height 22
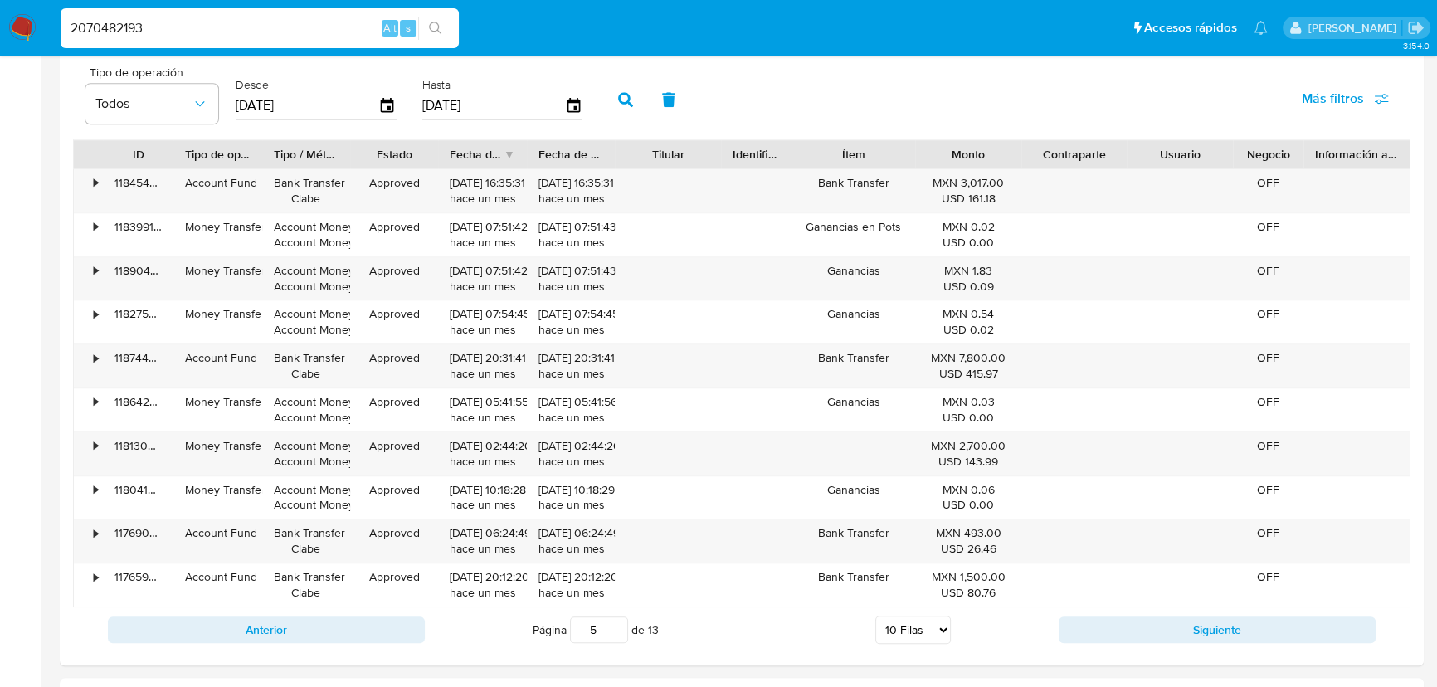
type input "2070482193"
click at [444, 24] on button "search-icon" at bounding box center [435, 28] width 34 height 23
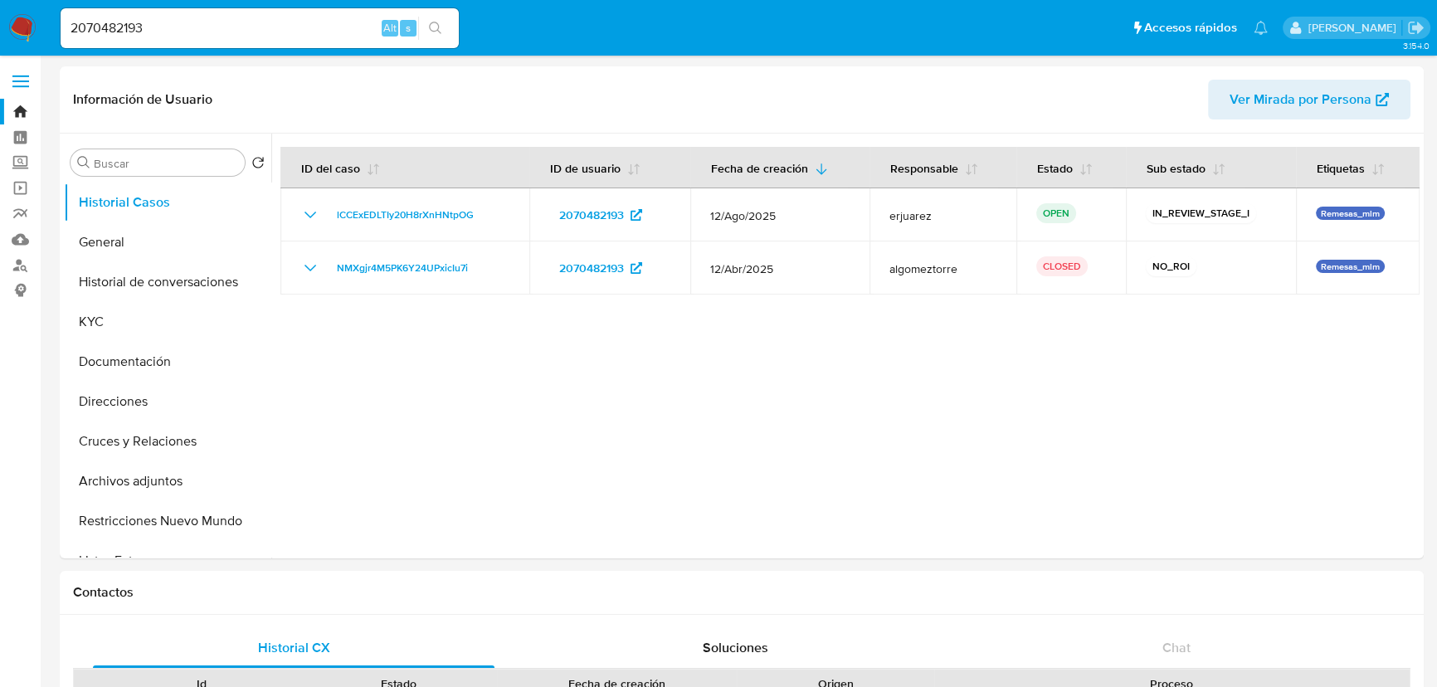
select select "10"
click at [201, 20] on input "2070482193" at bounding box center [260, 28] width 398 height 22
paste input "179382814"
drag, startPoint x: 256, startPoint y: 33, endPoint x: -147, endPoint y: 33, distance: 402.5
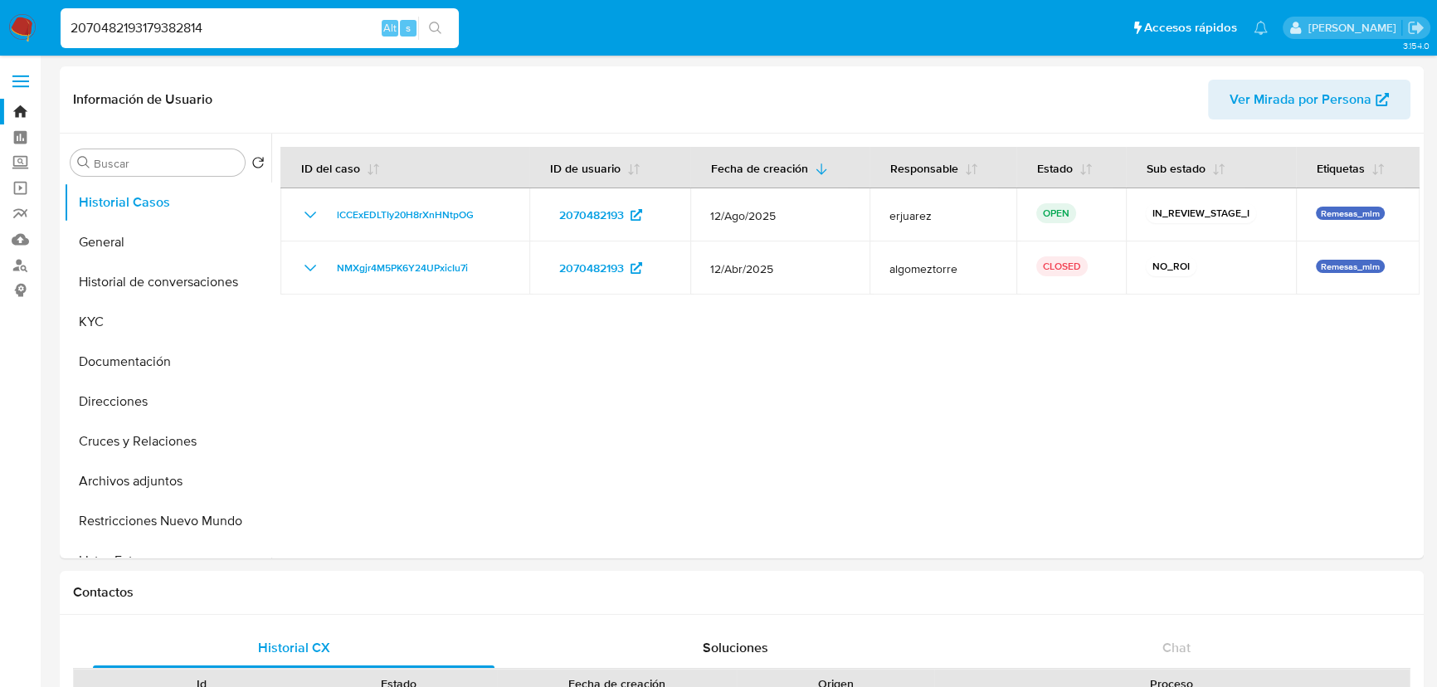
paste input
type input "179382814"
drag, startPoint x: 422, startPoint y: 32, endPoint x: 402, endPoint y: 29, distance: 19.4
click at [421, 32] on button "search-icon" at bounding box center [435, 28] width 34 height 23
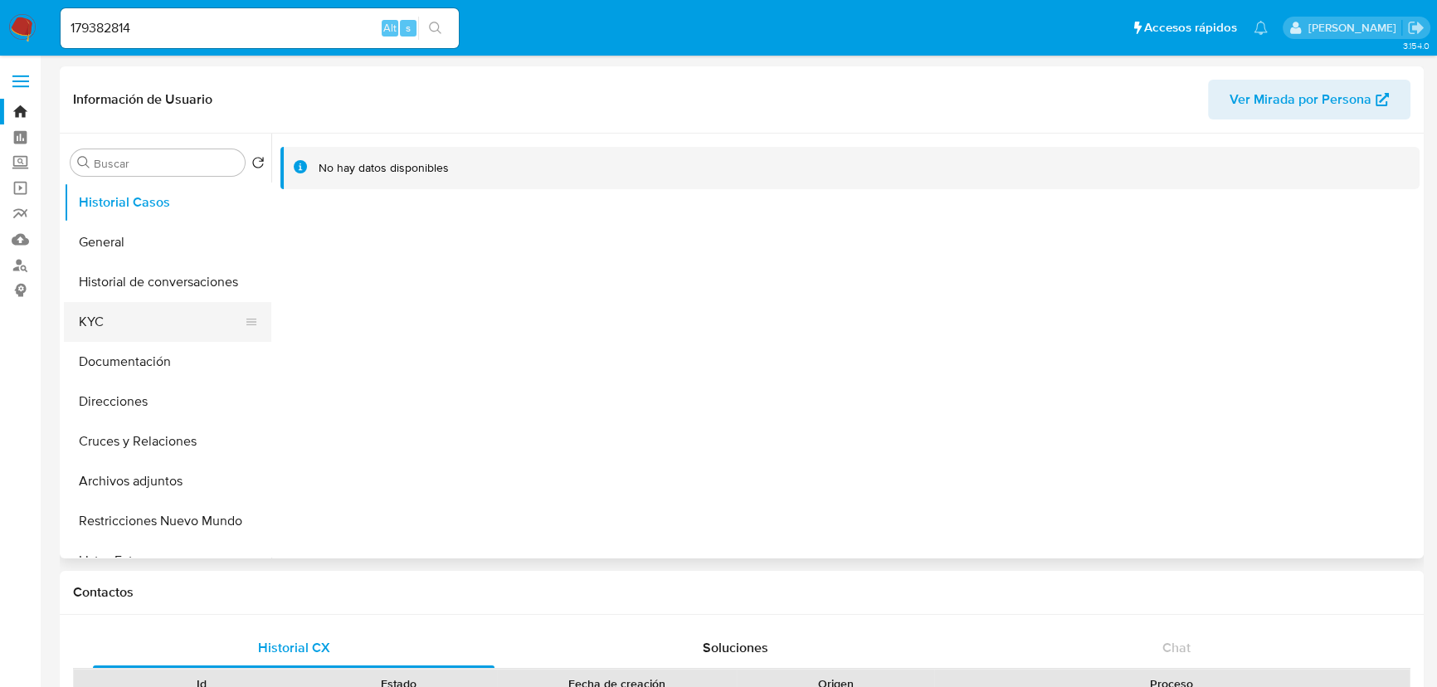
select select "10"
drag, startPoint x: 106, startPoint y: 315, endPoint x: 232, endPoint y: 326, distance: 126.6
click at [108, 317] on button "KYC" at bounding box center [161, 322] width 194 height 40
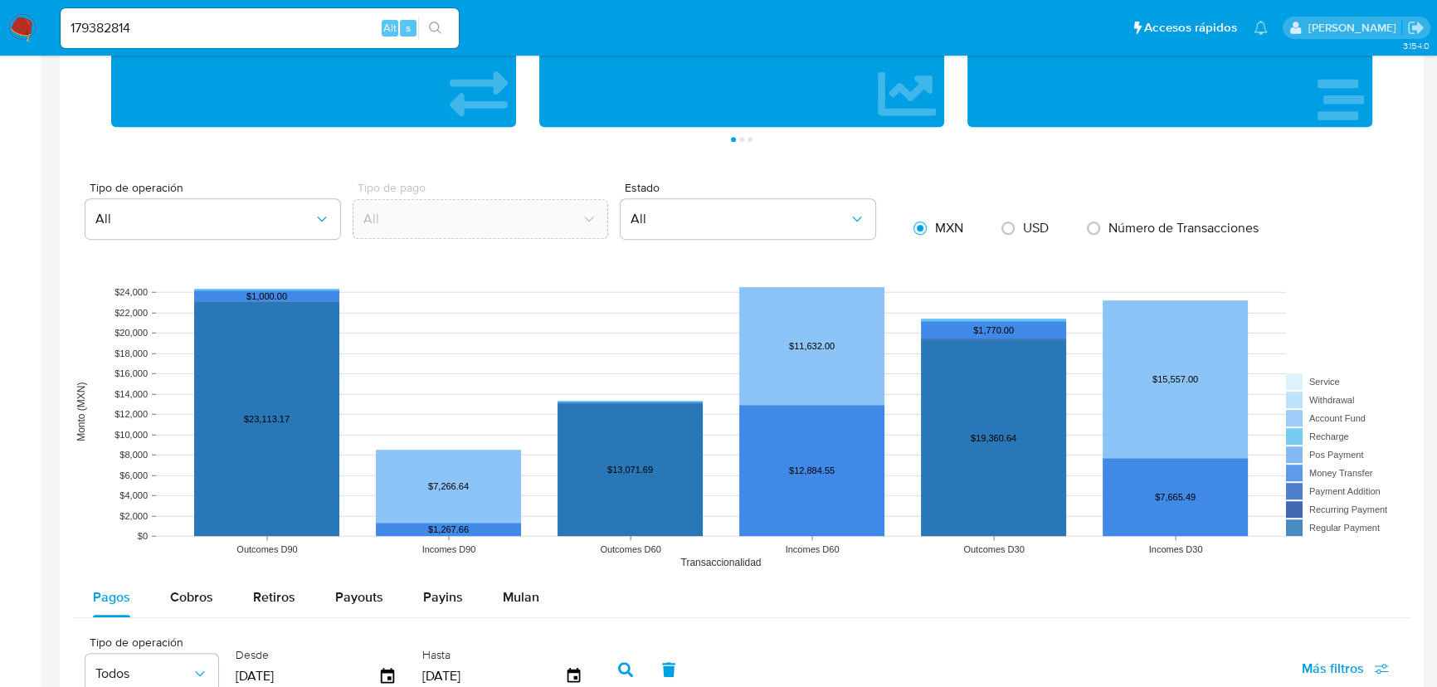
scroll to position [1282, 0]
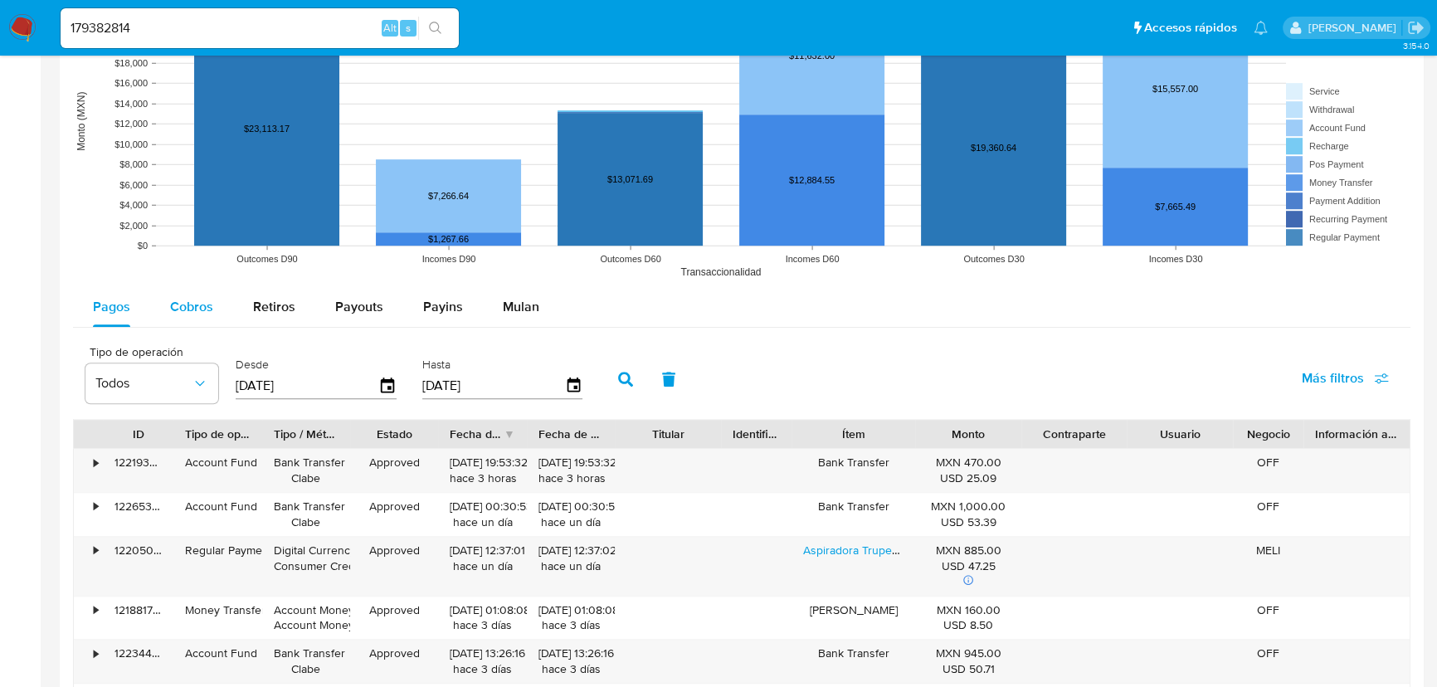
click at [168, 315] on button "Cobros" at bounding box center [191, 307] width 83 height 40
select select "10"
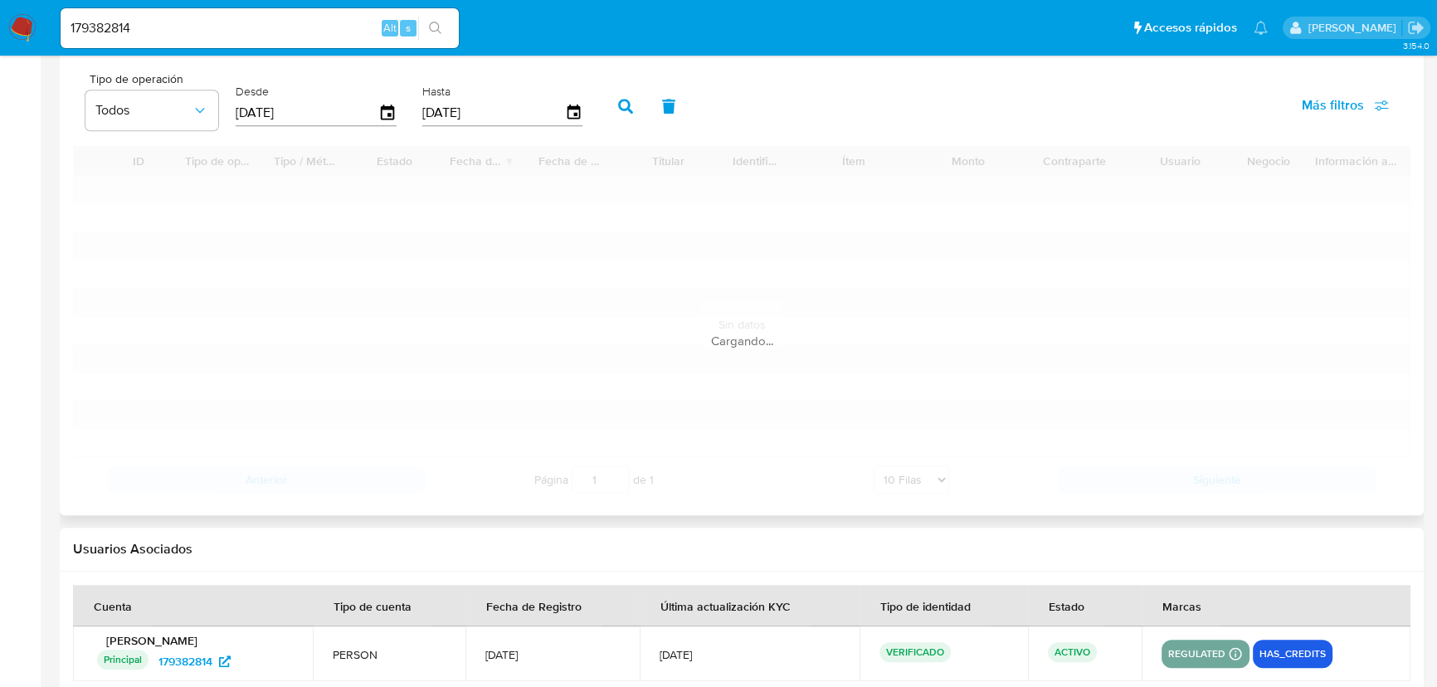
scroll to position [1584, 0]
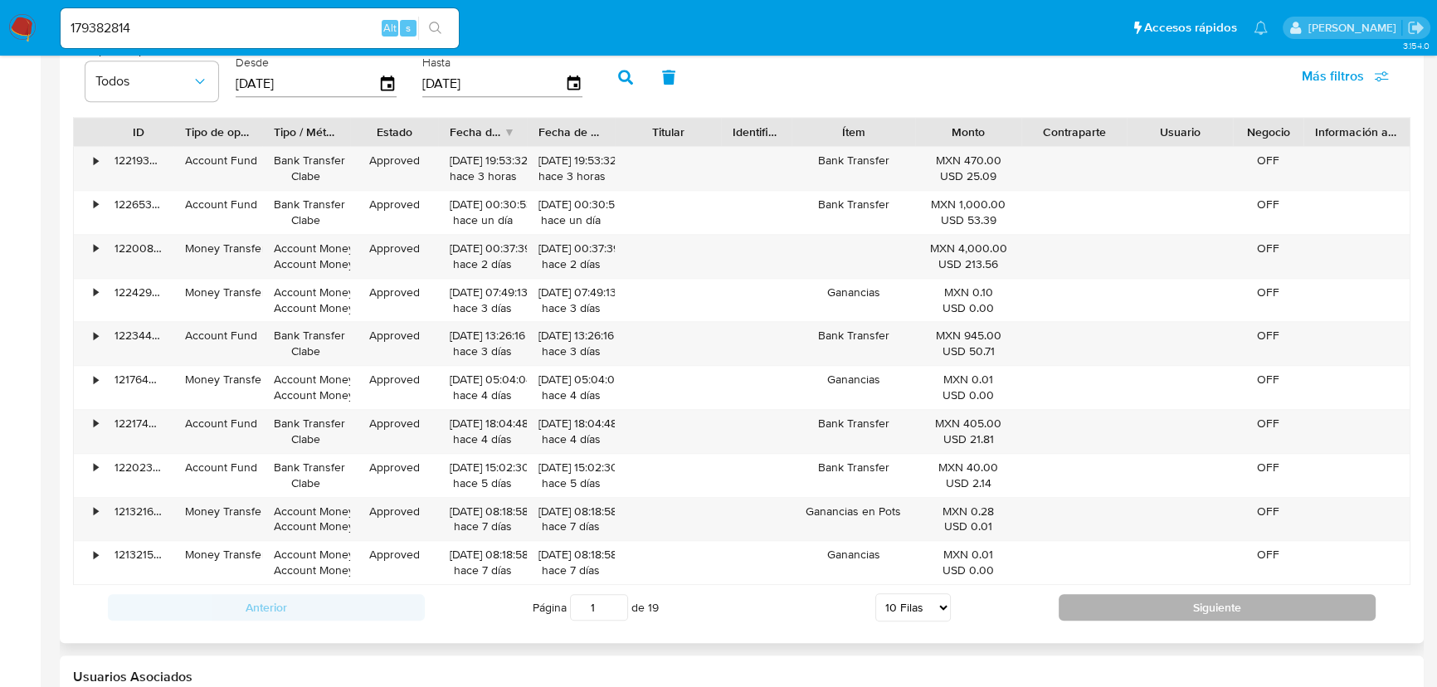
click at [1097, 611] on button "Siguiente" at bounding box center [1217, 607] width 317 height 27
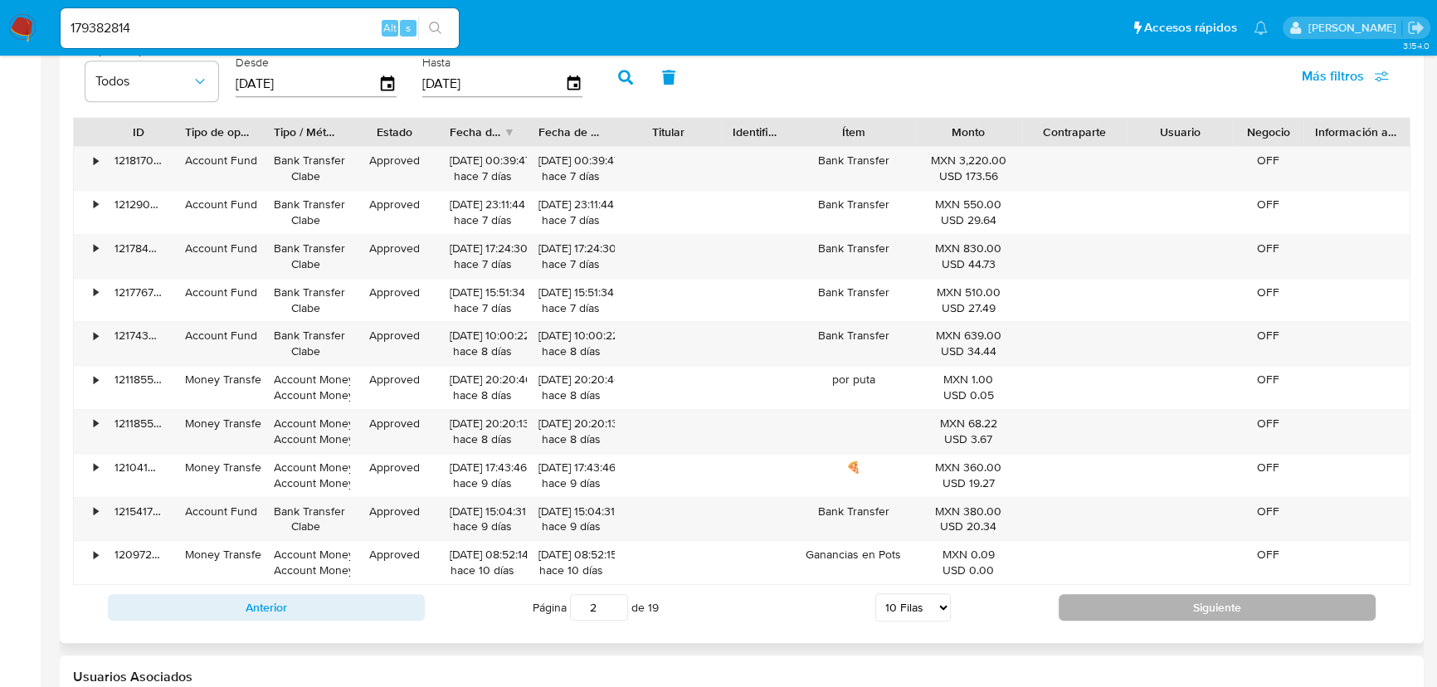
click at [1097, 611] on button "Siguiente" at bounding box center [1217, 607] width 317 height 27
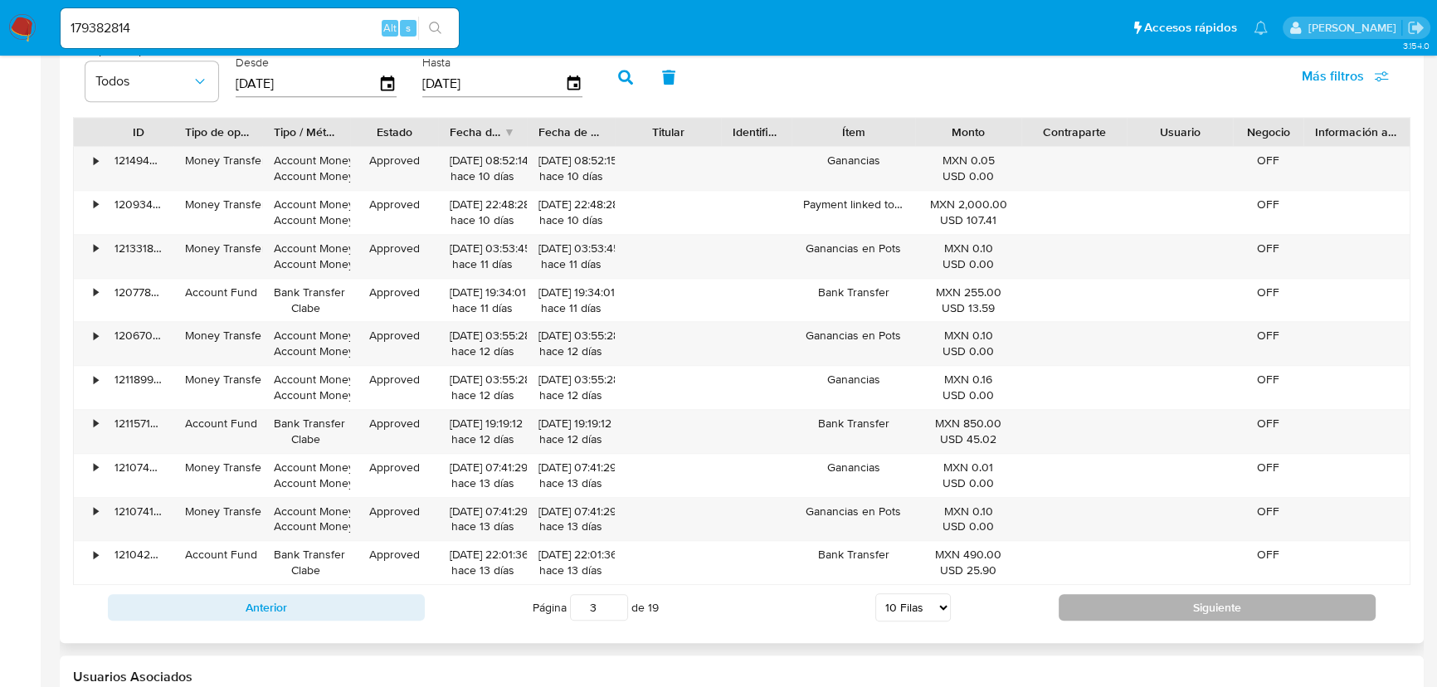
click at [1097, 611] on button "Siguiente" at bounding box center [1217, 607] width 317 height 27
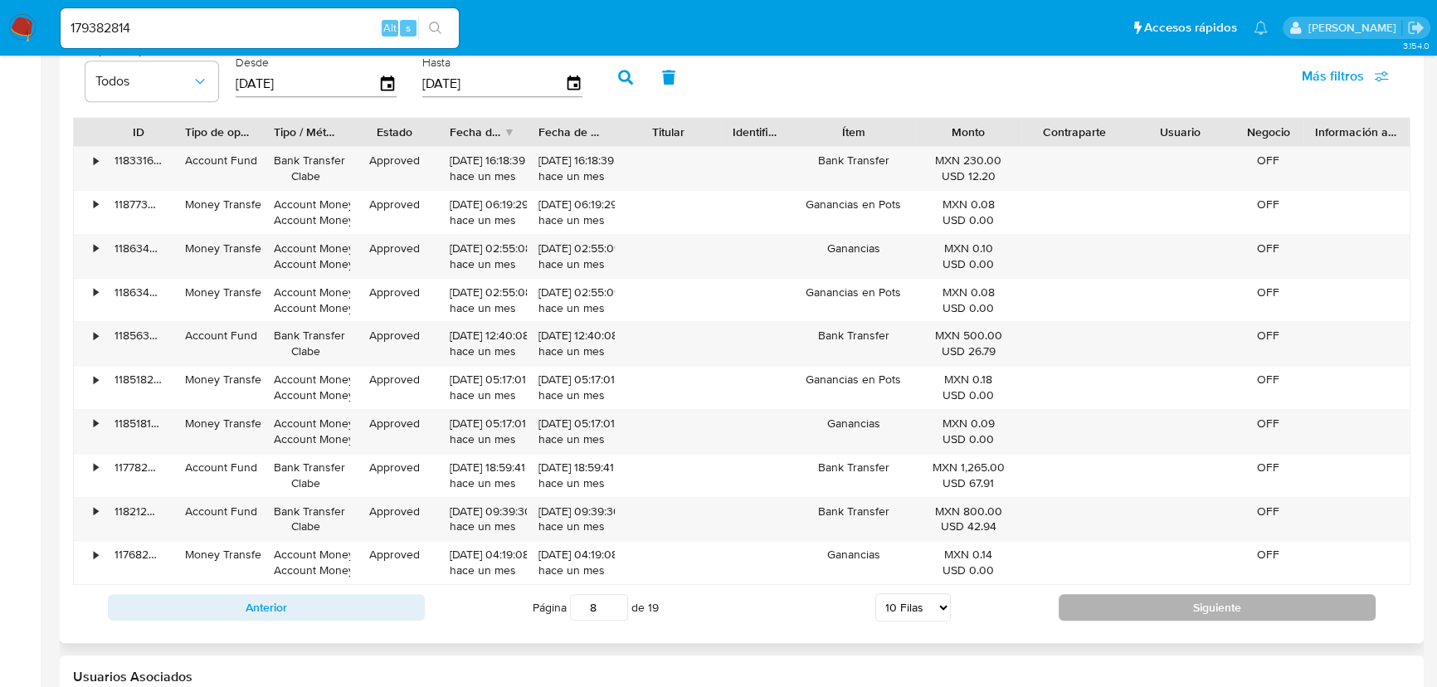
click at [1097, 611] on button "Siguiente" at bounding box center [1217, 607] width 317 height 27
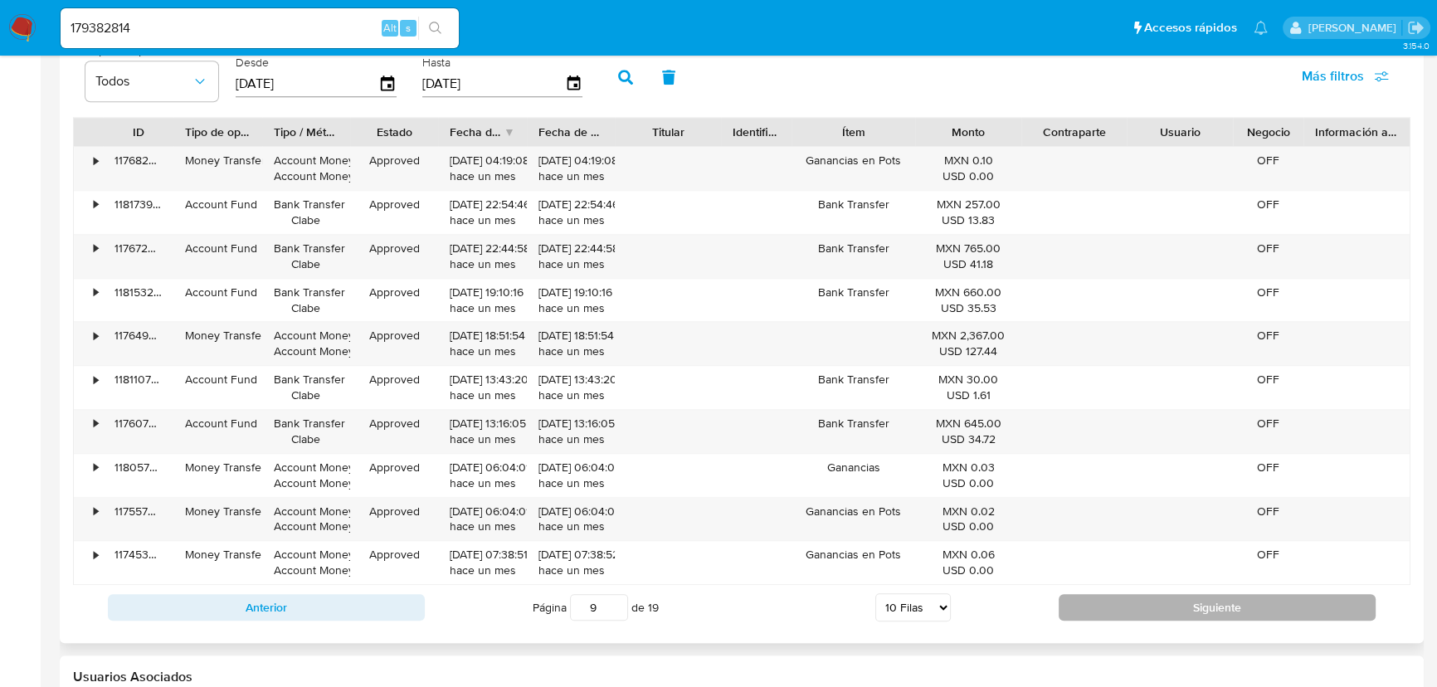
click at [1097, 611] on button "Siguiente" at bounding box center [1217, 607] width 317 height 27
type input "13"
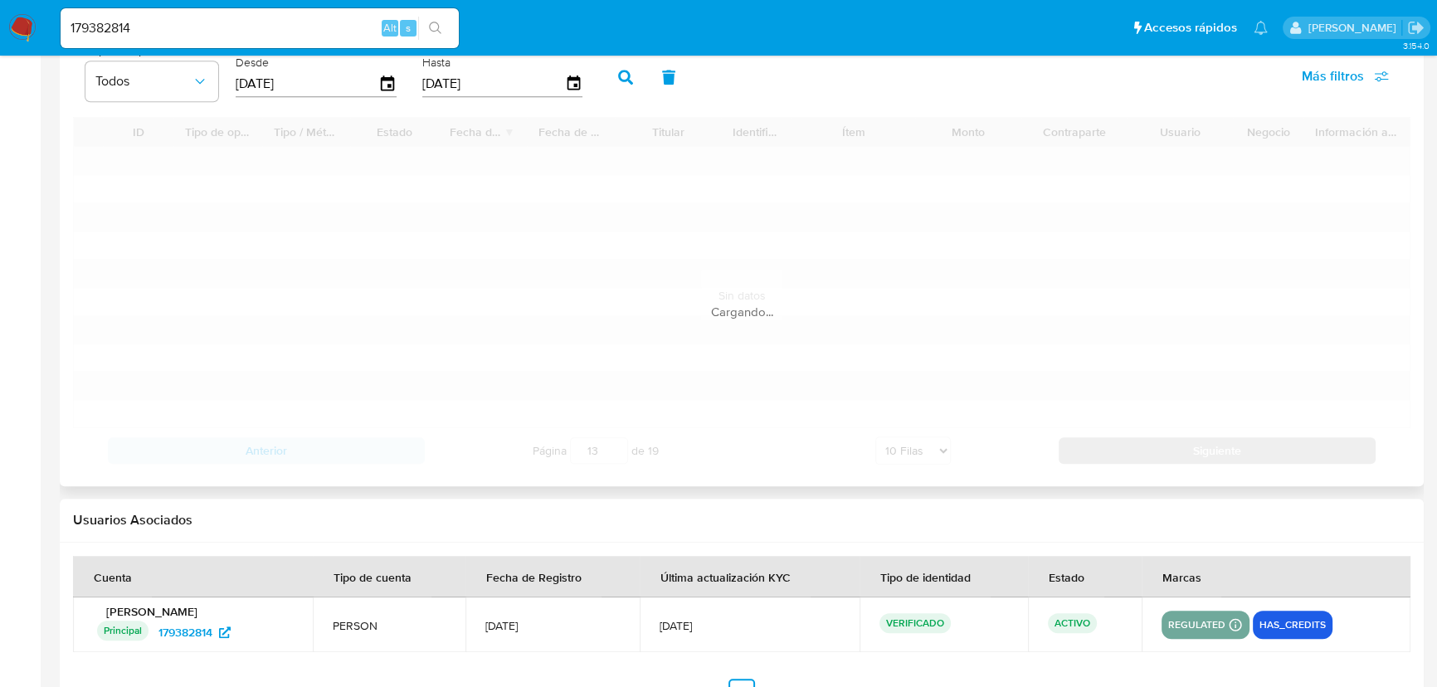
click at [1097, 611] on td "ACTIVO" at bounding box center [1085, 624] width 114 height 55
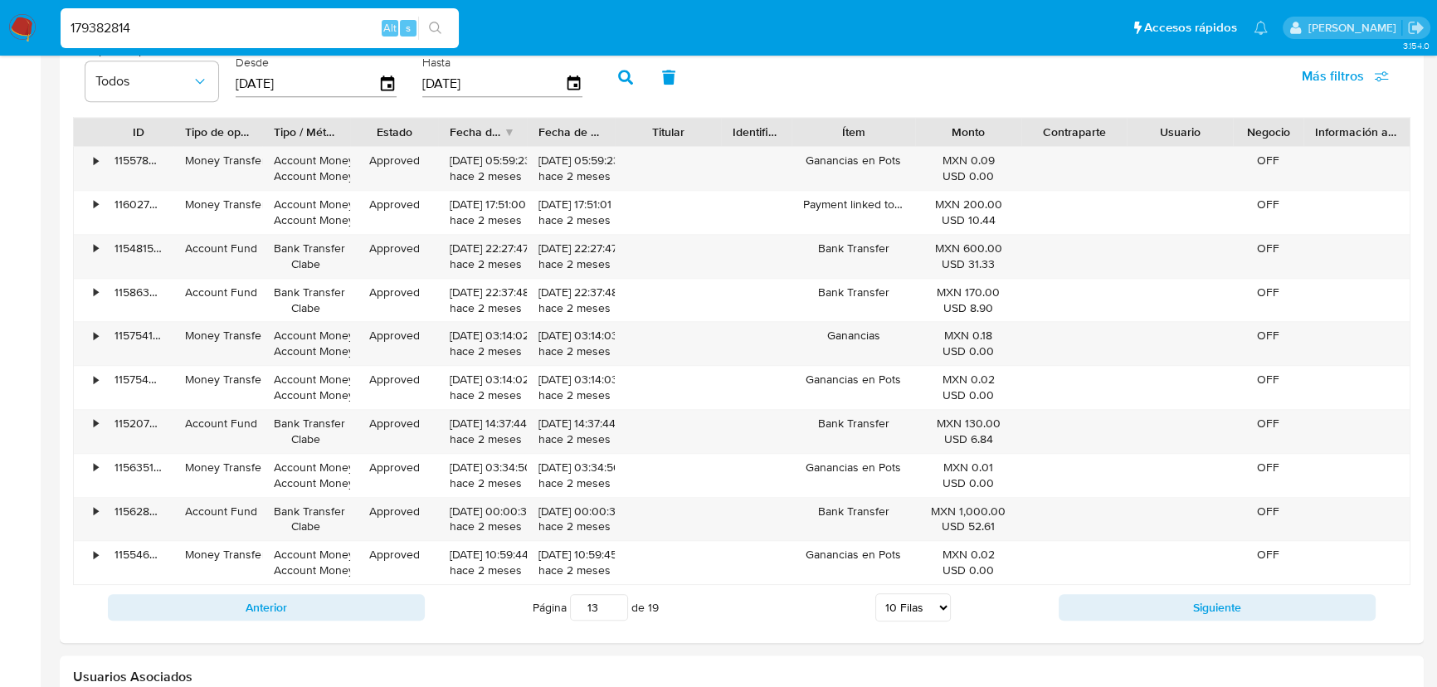
drag, startPoint x: 166, startPoint y: 28, endPoint x: 39, endPoint y: 32, distance: 127.0
click at [34, 29] on nav "Pausado Ver notificaciones 179382814 Alt s Accesos rápidos Presiona las siguien…" at bounding box center [718, 28] width 1437 height 56
paste input "1963120501"
click at [443, 33] on button "search-icon" at bounding box center [435, 28] width 34 height 23
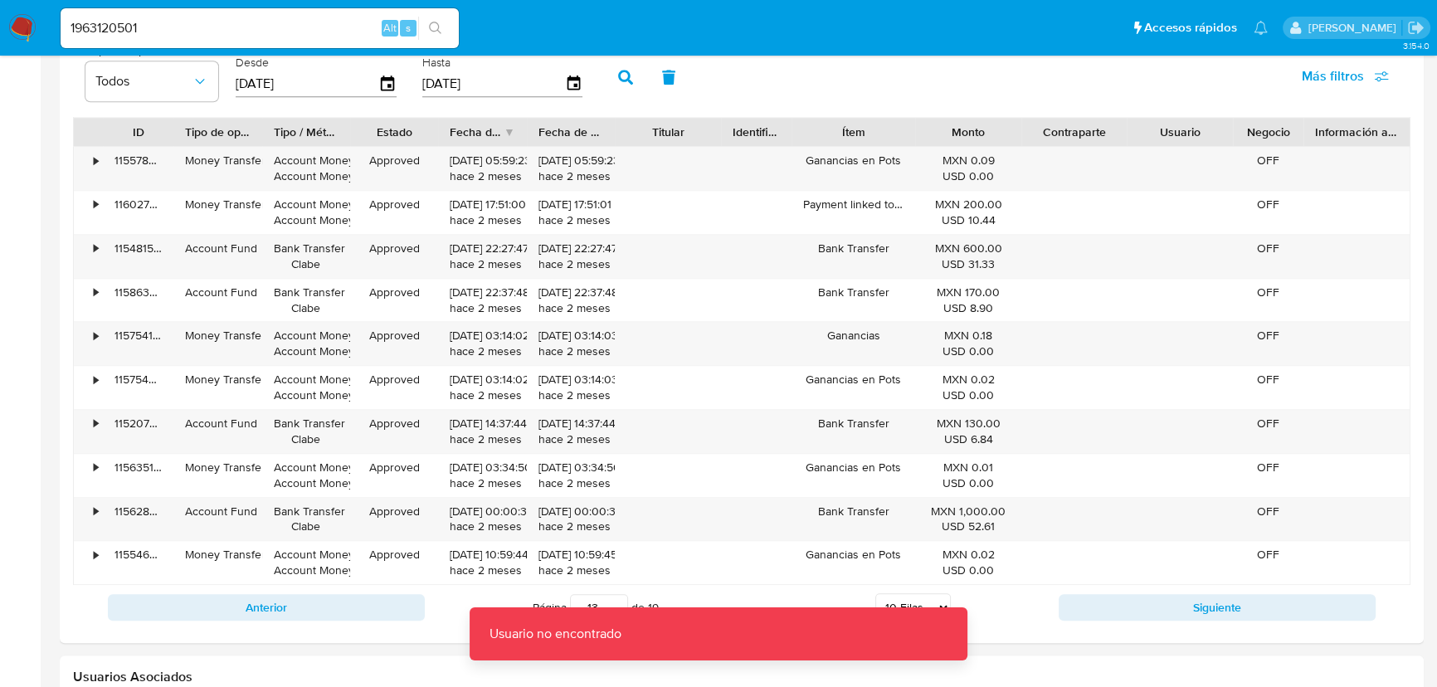
click at [217, 29] on input "1963120501" at bounding box center [260, 28] width 398 height 22
click at [74, 29] on input "1963120501" at bounding box center [260, 28] width 398 height 22
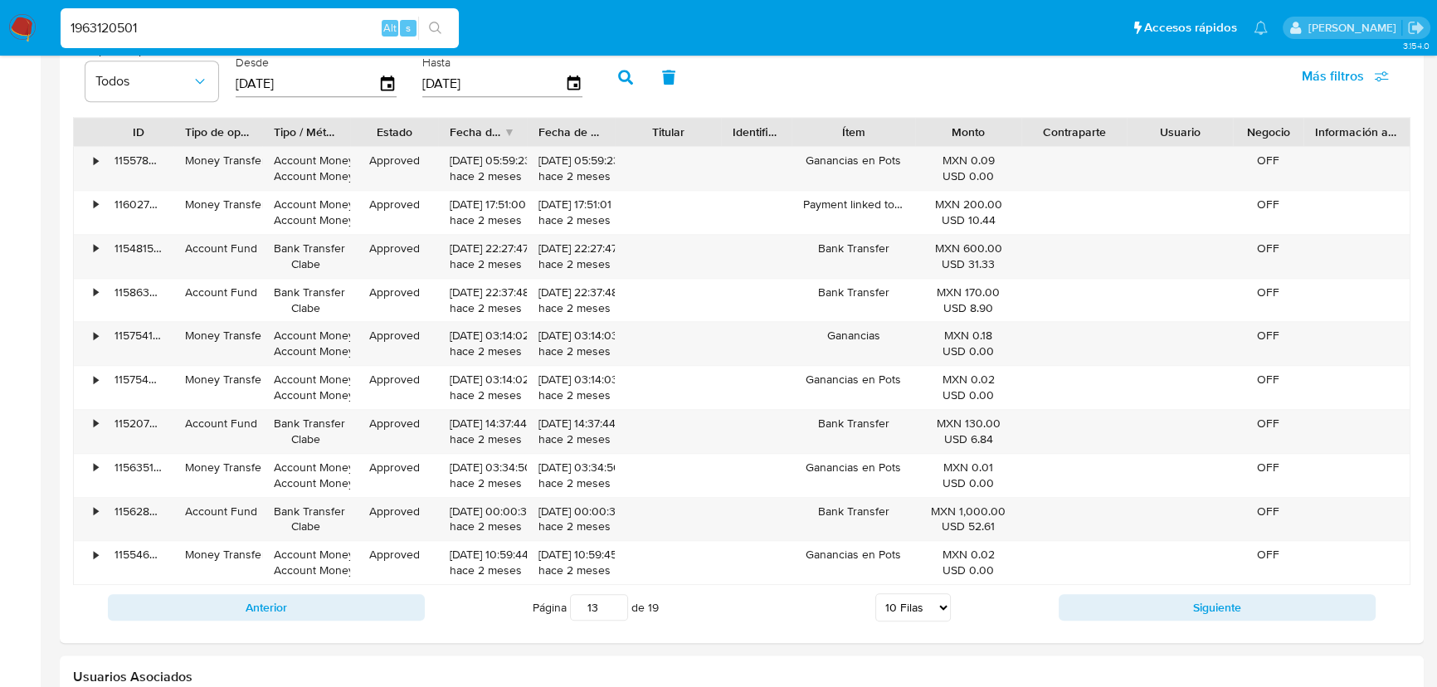
type input "1963120501"
drag, startPoint x: 435, startPoint y: 25, endPoint x: 48, endPoint y: 25, distance: 386.7
click at [422, 25] on button "search-icon" at bounding box center [435, 28] width 34 height 23
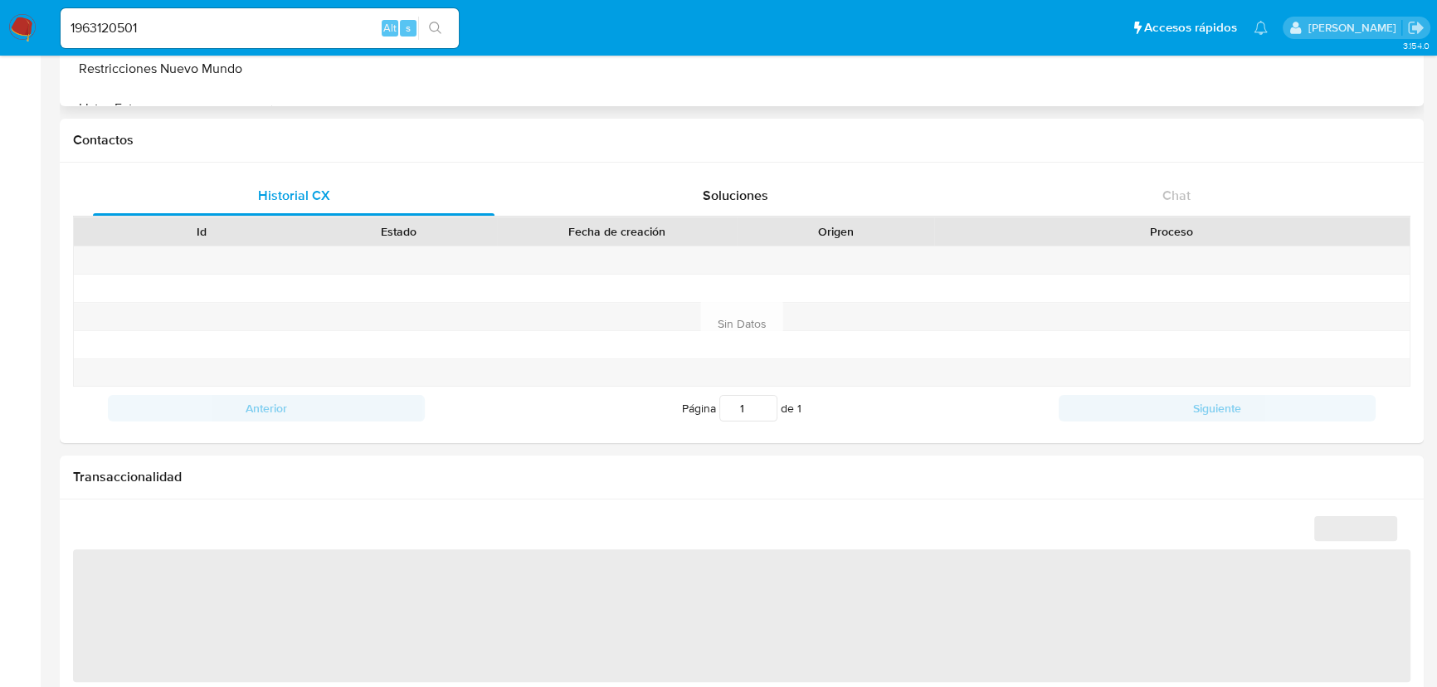
select select "10"
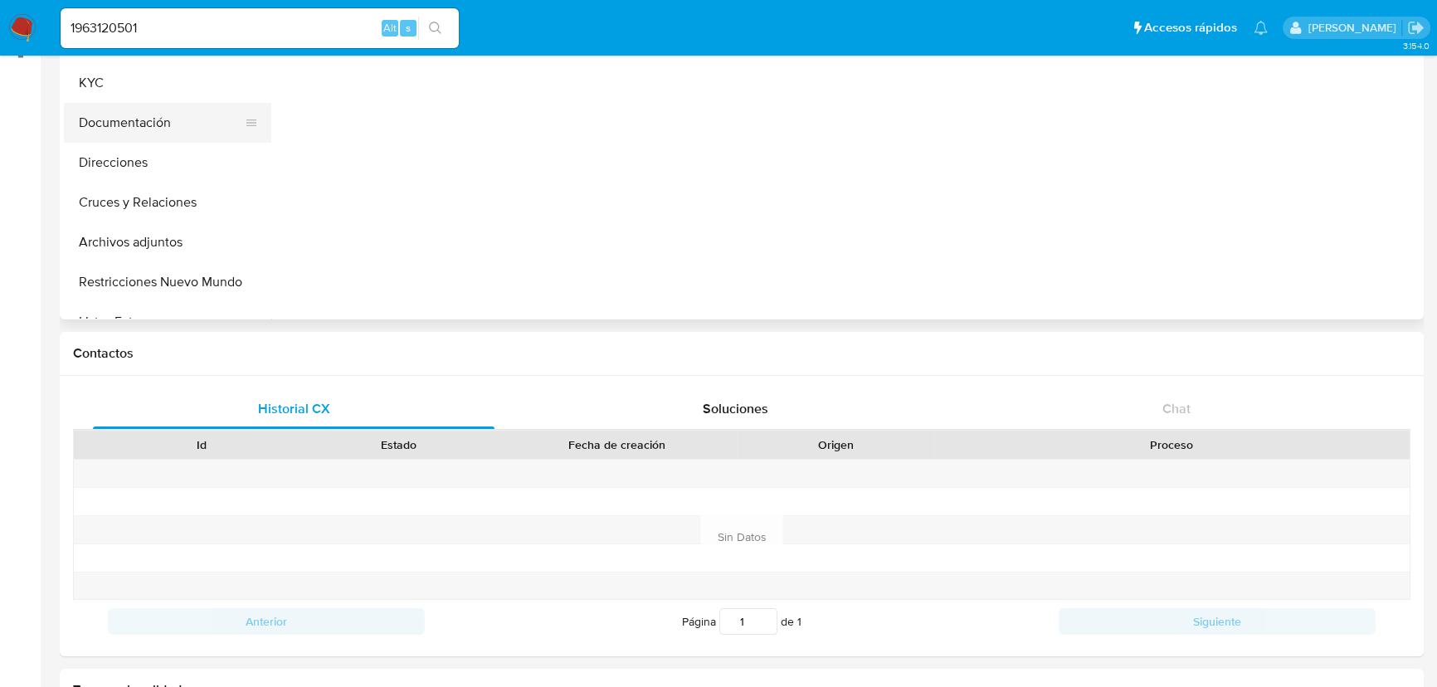
scroll to position [150, 0]
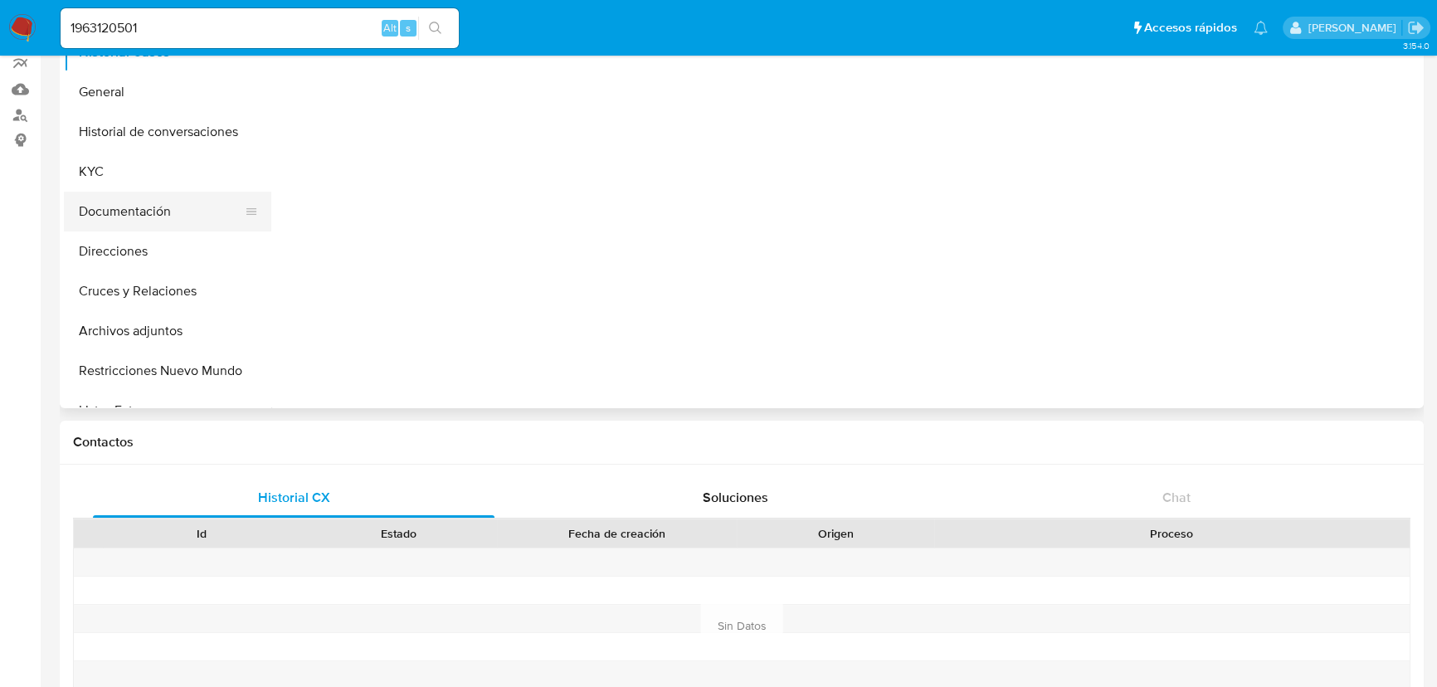
drag, startPoint x: 104, startPoint y: 172, endPoint x: 250, endPoint y: 198, distance: 148.4
click at [110, 173] on button "KYC" at bounding box center [167, 172] width 207 height 40
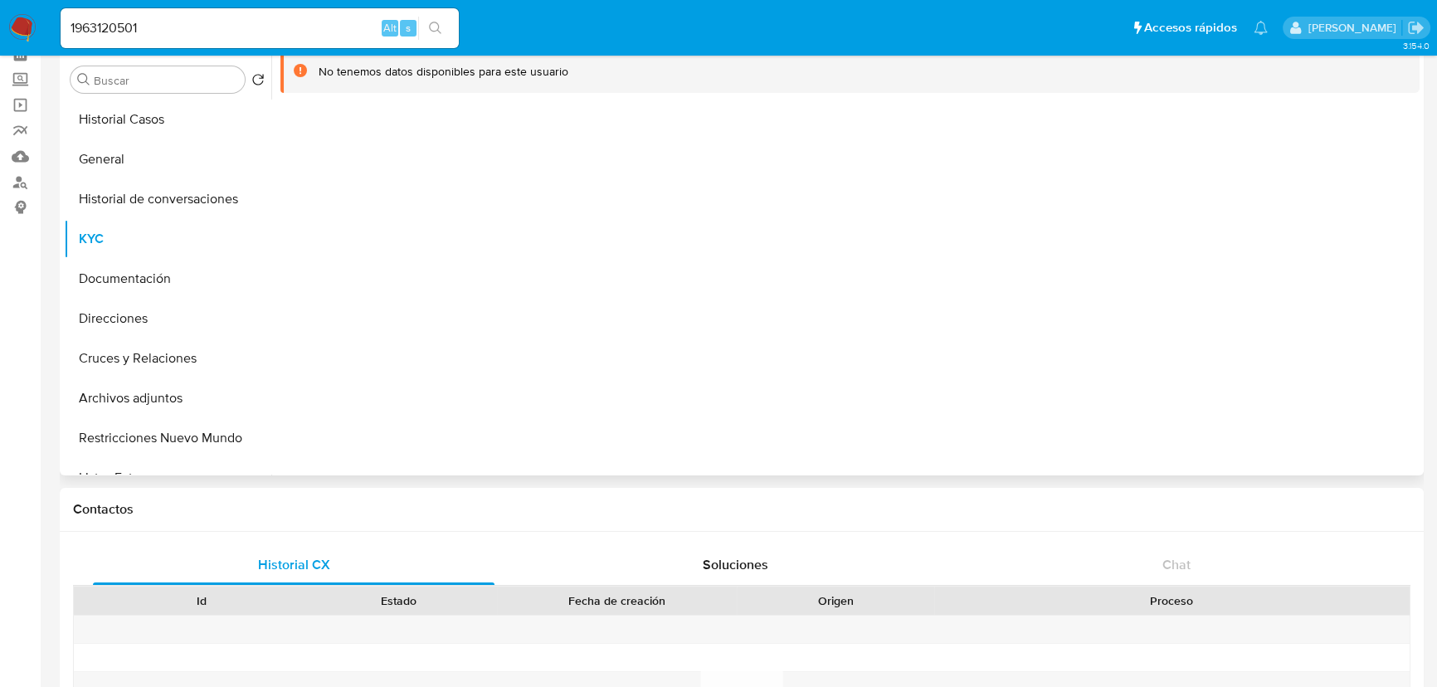
scroll to position [0, 0]
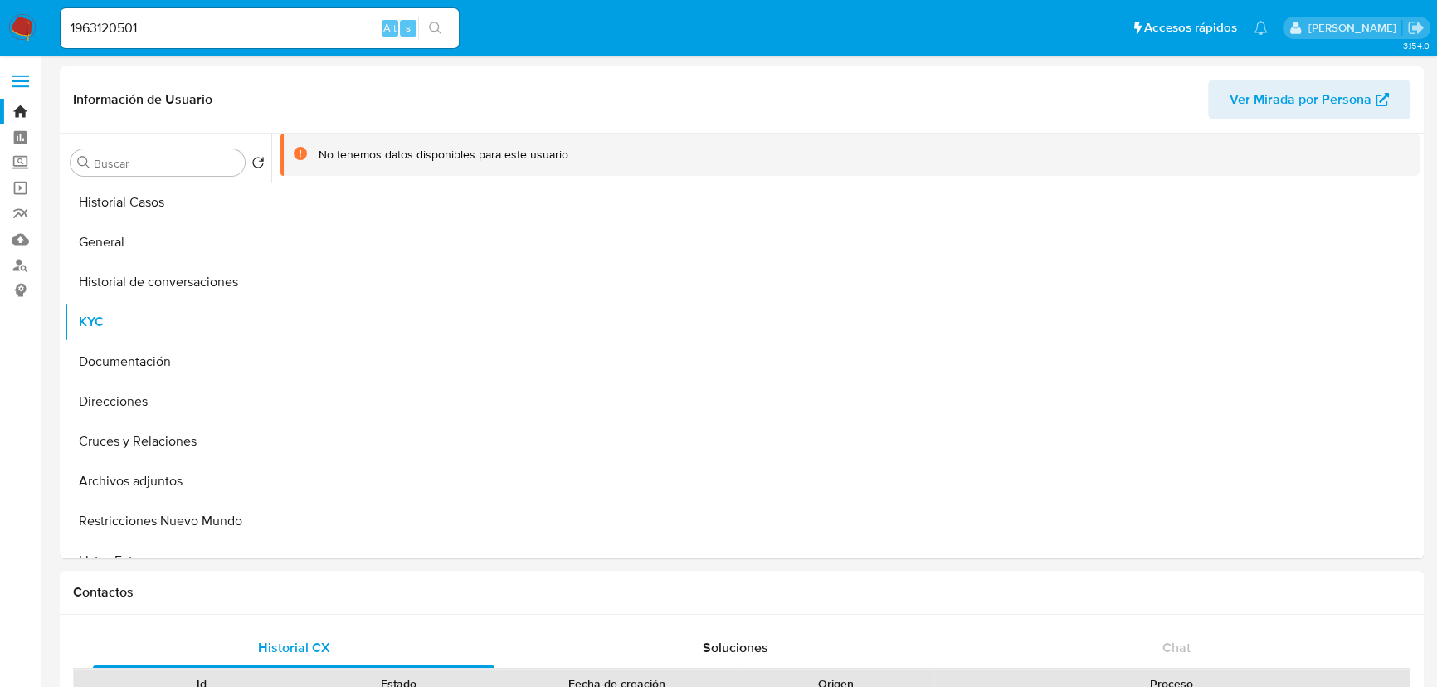
drag, startPoint x: 141, startPoint y: 216, endPoint x: 412, endPoint y: 9, distance: 341.1
click at [142, 215] on button "Historial Casos" at bounding box center [167, 203] width 207 height 40
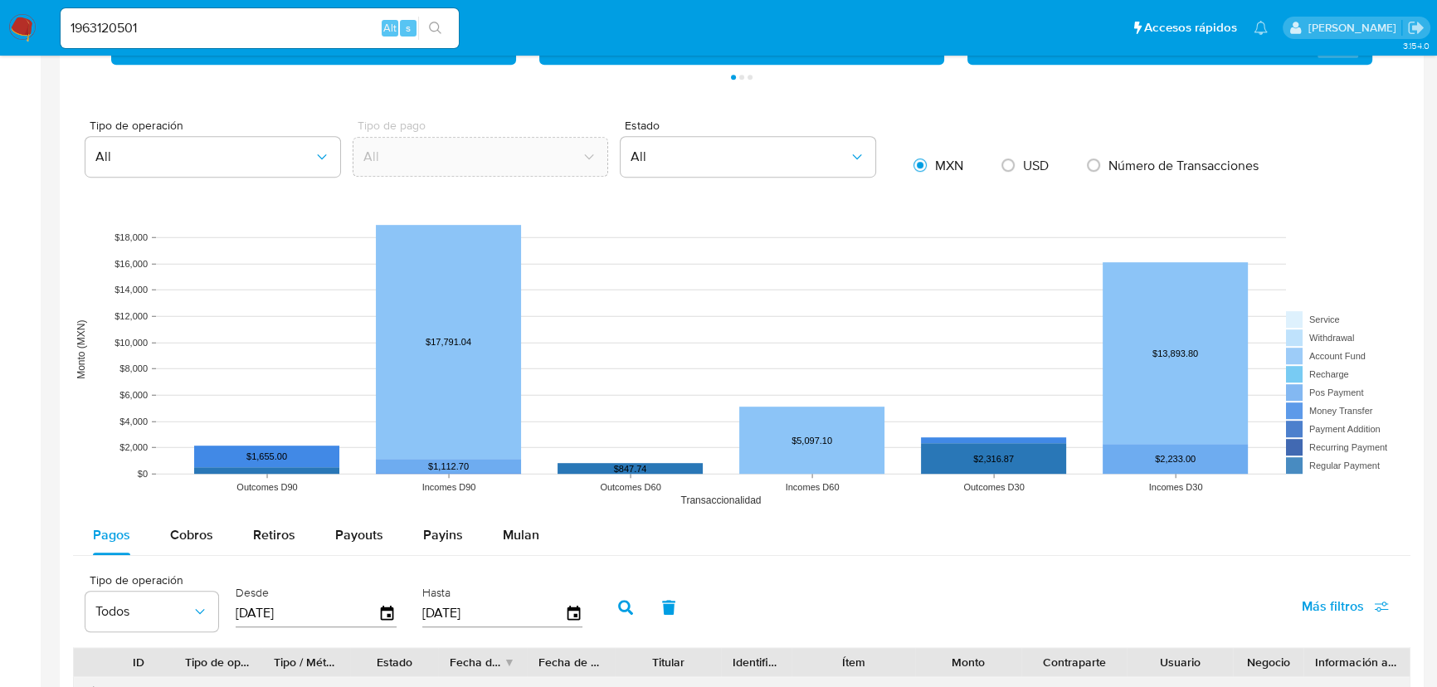
scroll to position [1433, 0]
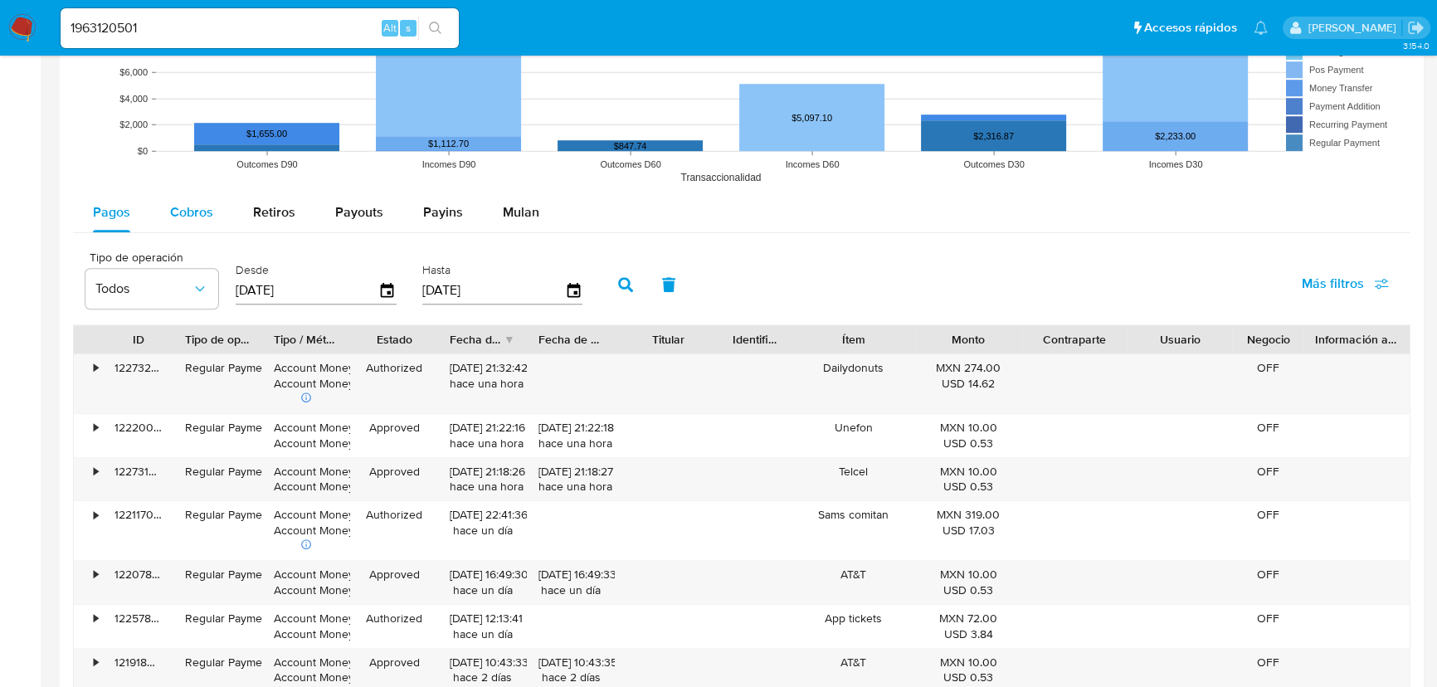
click at [190, 213] on span "Cobros" at bounding box center [191, 211] width 43 height 19
select select "10"
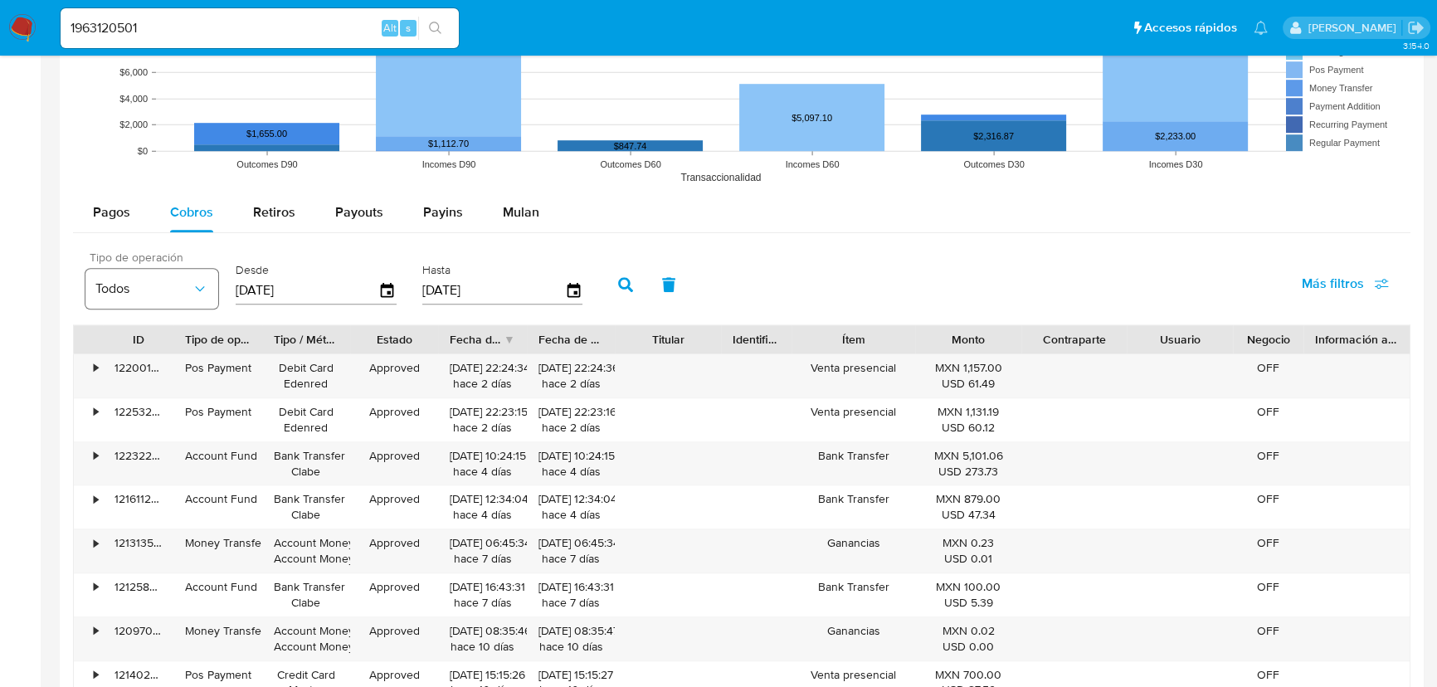
drag, startPoint x: 233, startPoint y: 289, endPoint x: 197, endPoint y: 289, distance: 35.7
click at [197, 289] on div "Tipo de operación Todos Desde 20/05/2025 Hasta 17/08/2025" at bounding box center [338, 283] width 522 height 66
type input "0_/__/____"
type input "01/01/2025"
click at [620, 285] on button "button" at bounding box center [625, 285] width 43 height 40
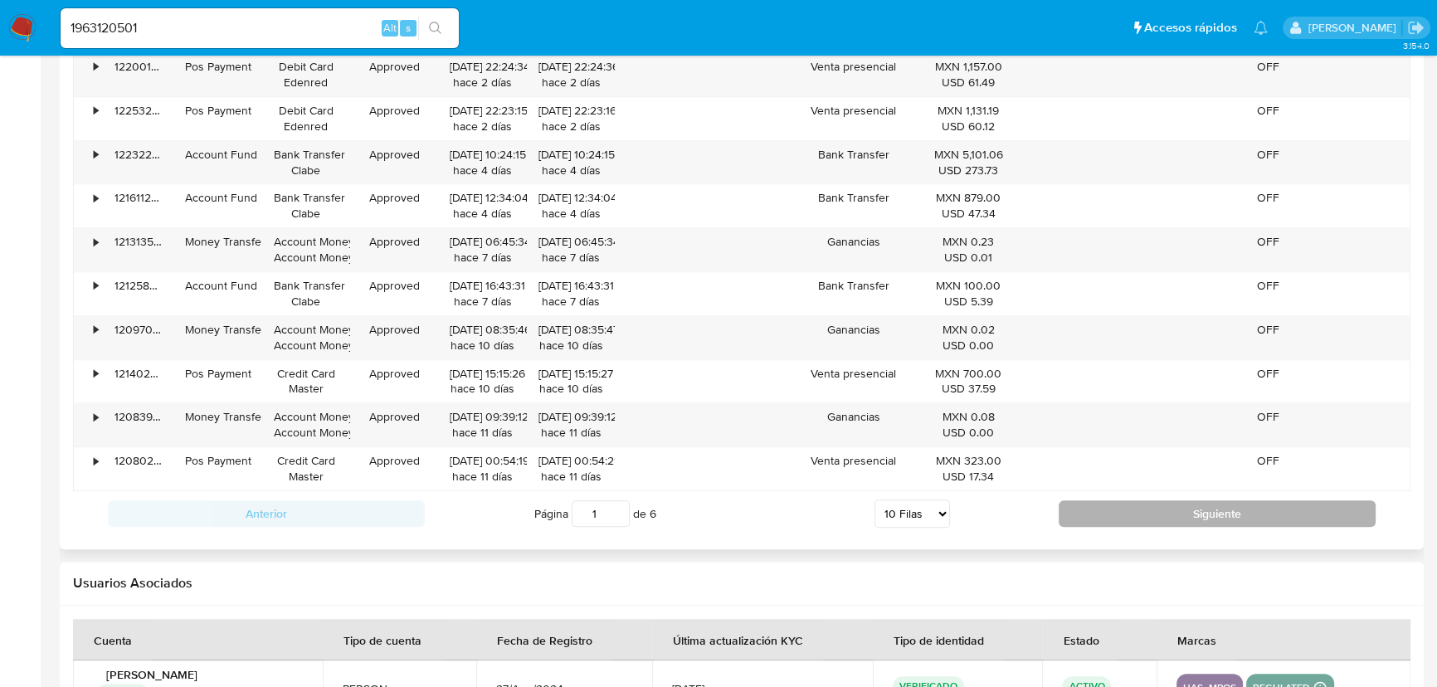
click at [1125, 500] on button "Siguiente" at bounding box center [1217, 513] width 317 height 27
type input "2"
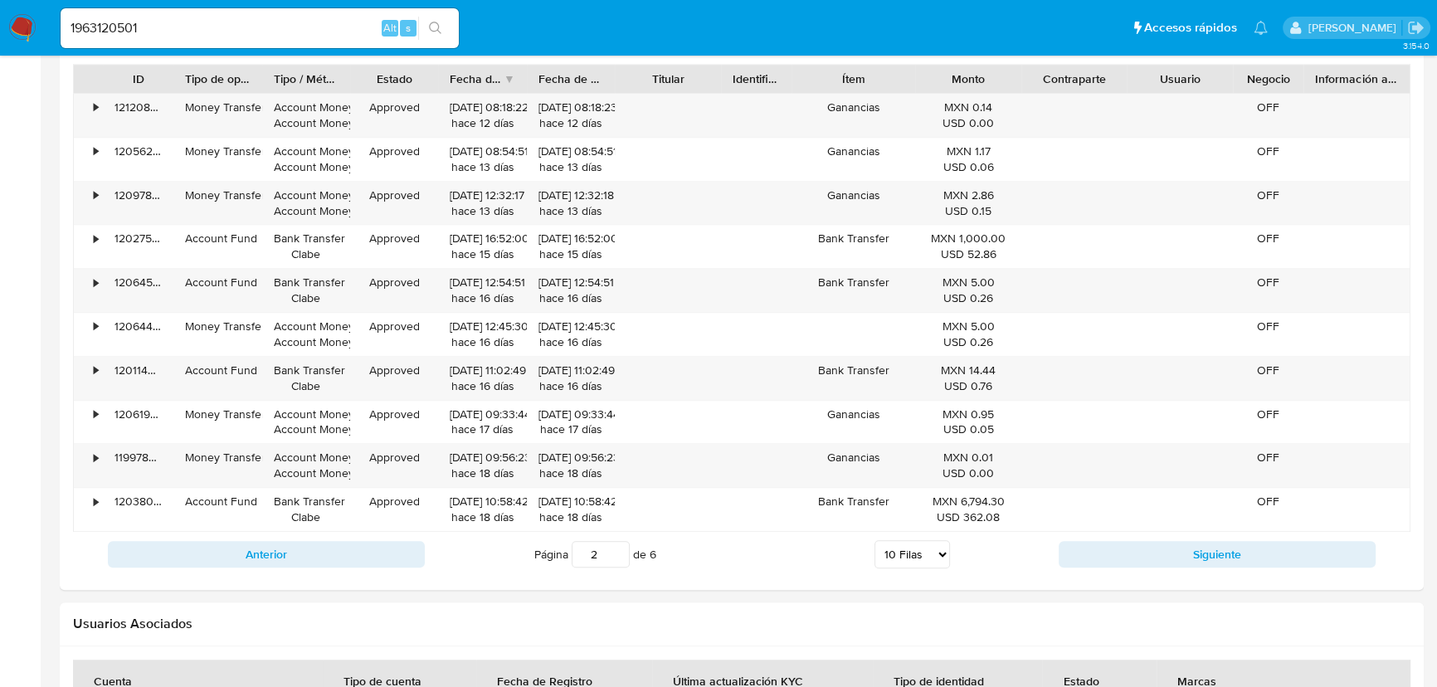
scroll to position [1734, 0]
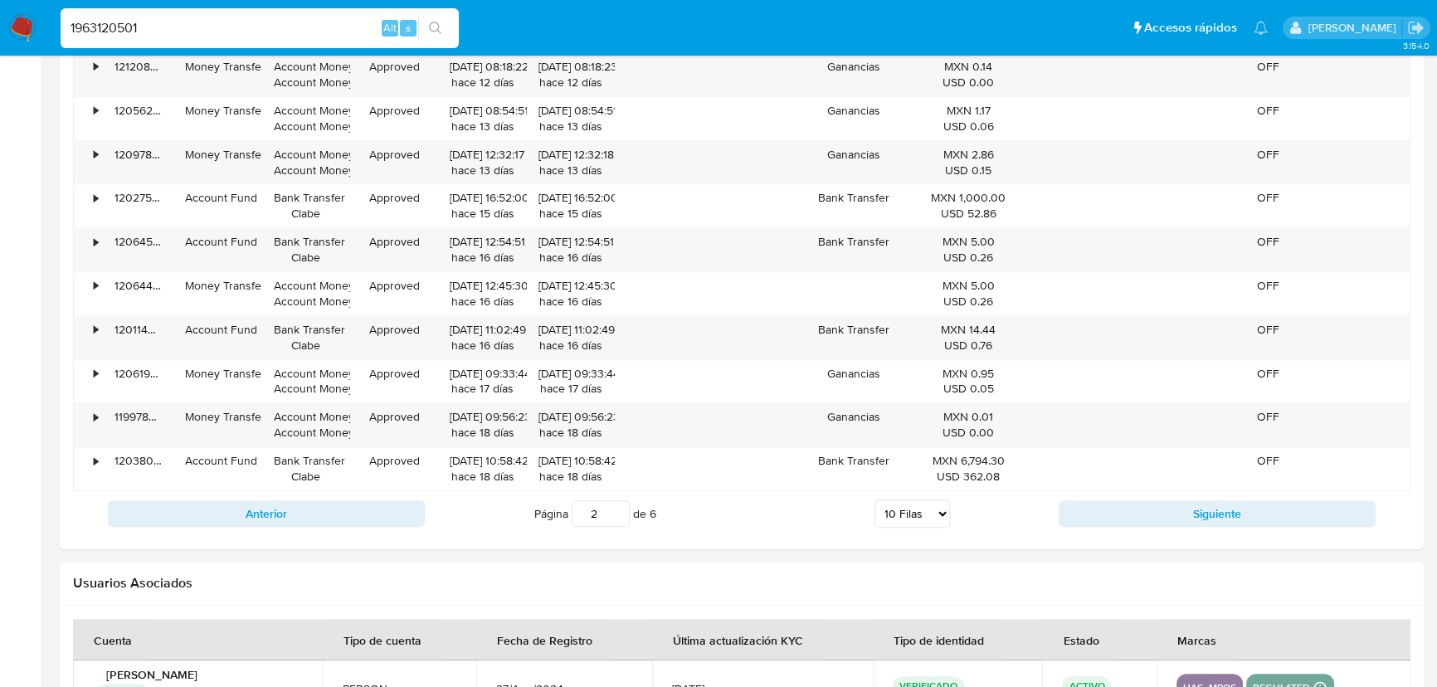
drag, startPoint x: 258, startPoint y: 30, endPoint x: 17, endPoint y: 28, distance: 240.7
click at [17, 28] on nav "Pausado Ver notificaciones 1963120501 Alt s Accesos rápidos Presiona las siguie…" at bounding box center [718, 28] width 1437 height 56
paste input "1857519833"
drag, startPoint x: 433, startPoint y: 30, endPoint x: 257, endPoint y: 58, distance: 178.2
click at [432, 31] on icon "search-icon" at bounding box center [435, 28] width 13 height 13
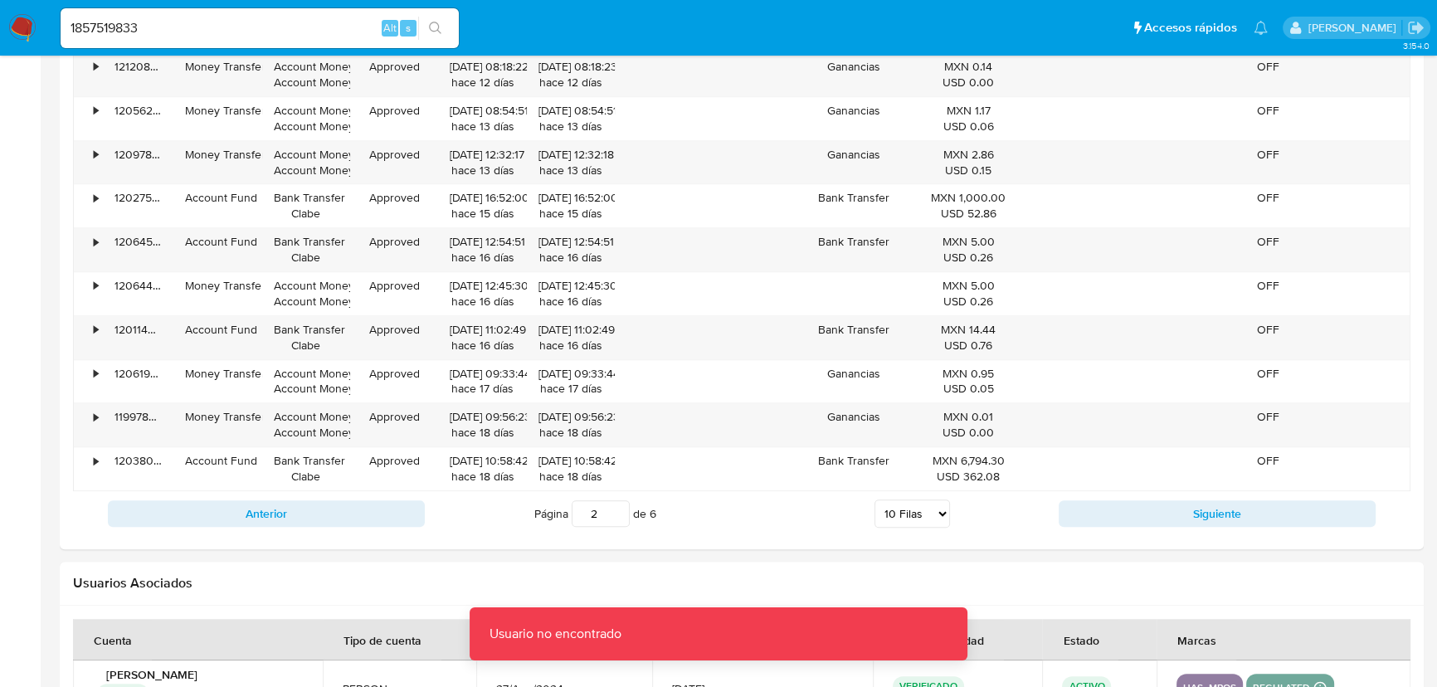
click at [204, 34] on input "1857519833" at bounding box center [260, 28] width 398 height 22
click at [73, 31] on input "1857519833" at bounding box center [260, 28] width 398 height 22
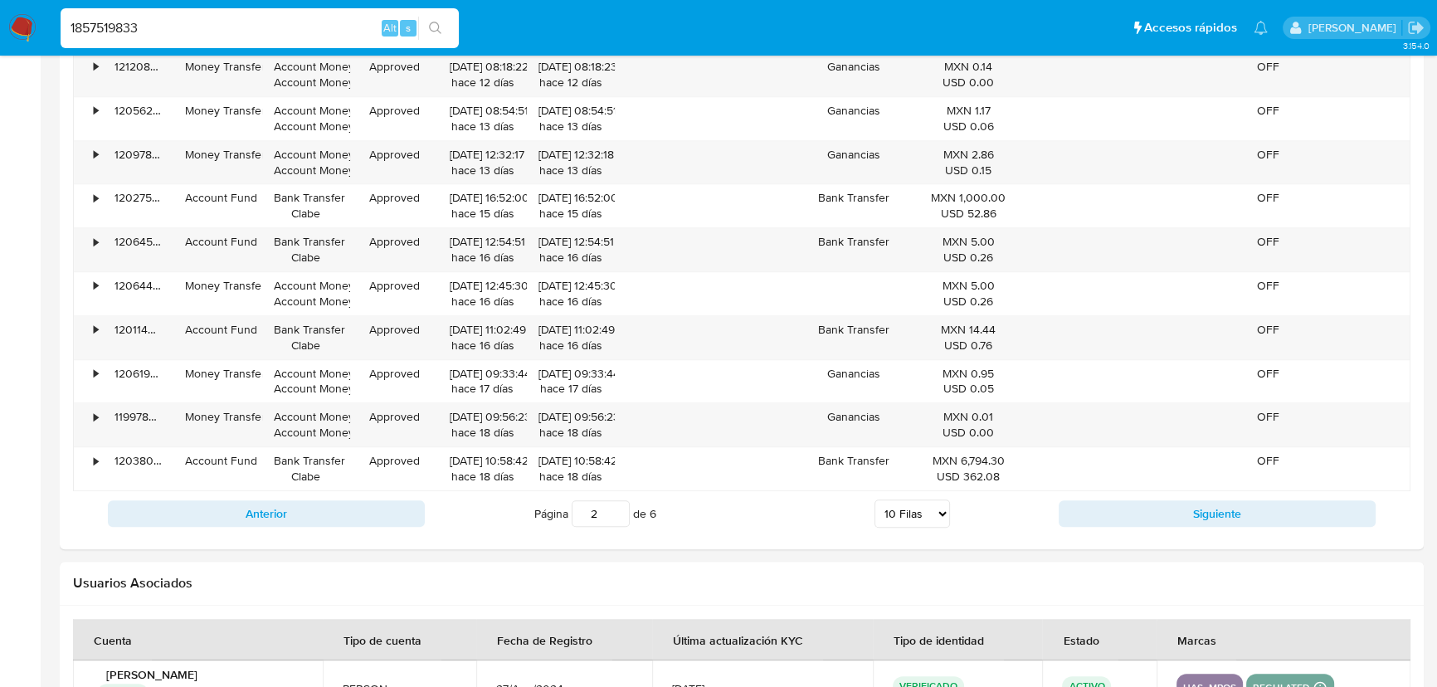
type input "1857519833"
click at [429, 22] on icon "search-icon" at bounding box center [435, 28] width 13 height 13
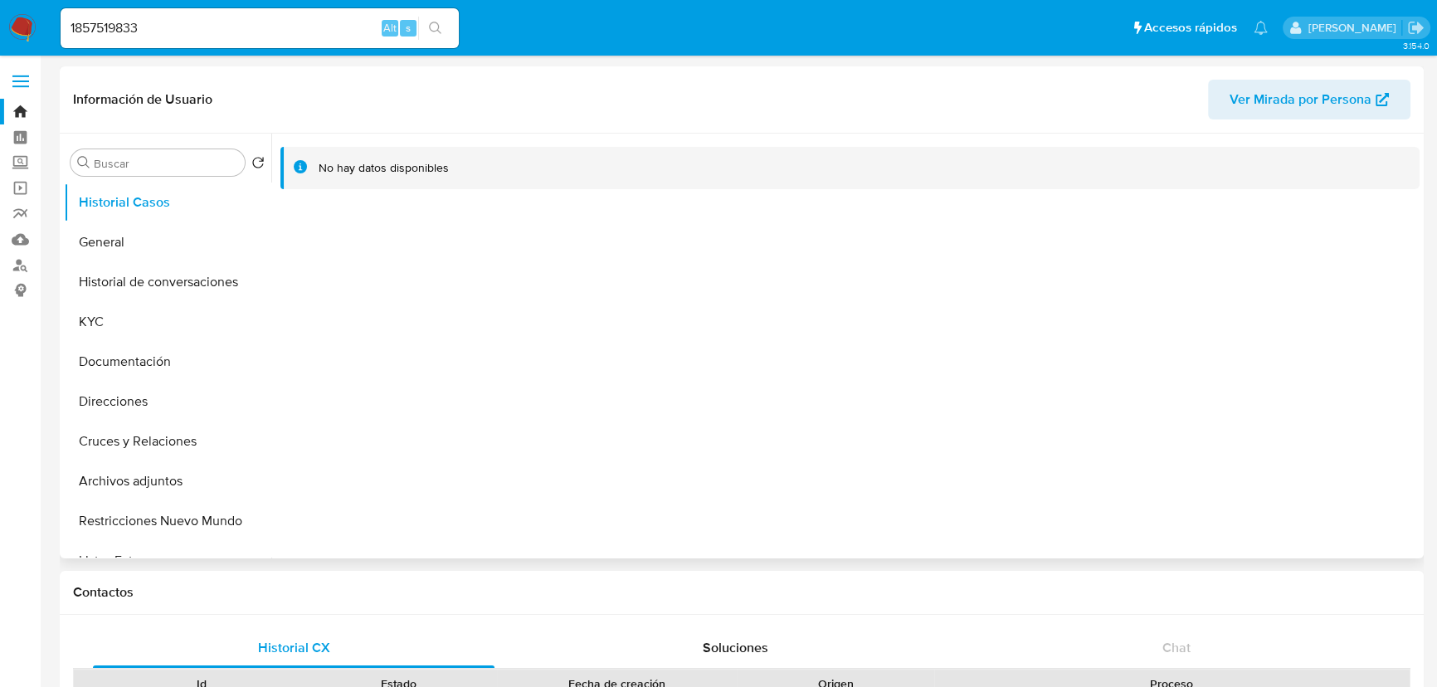
select select "10"
click at [102, 322] on button "KYC" at bounding box center [161, 322] width 194 height 40
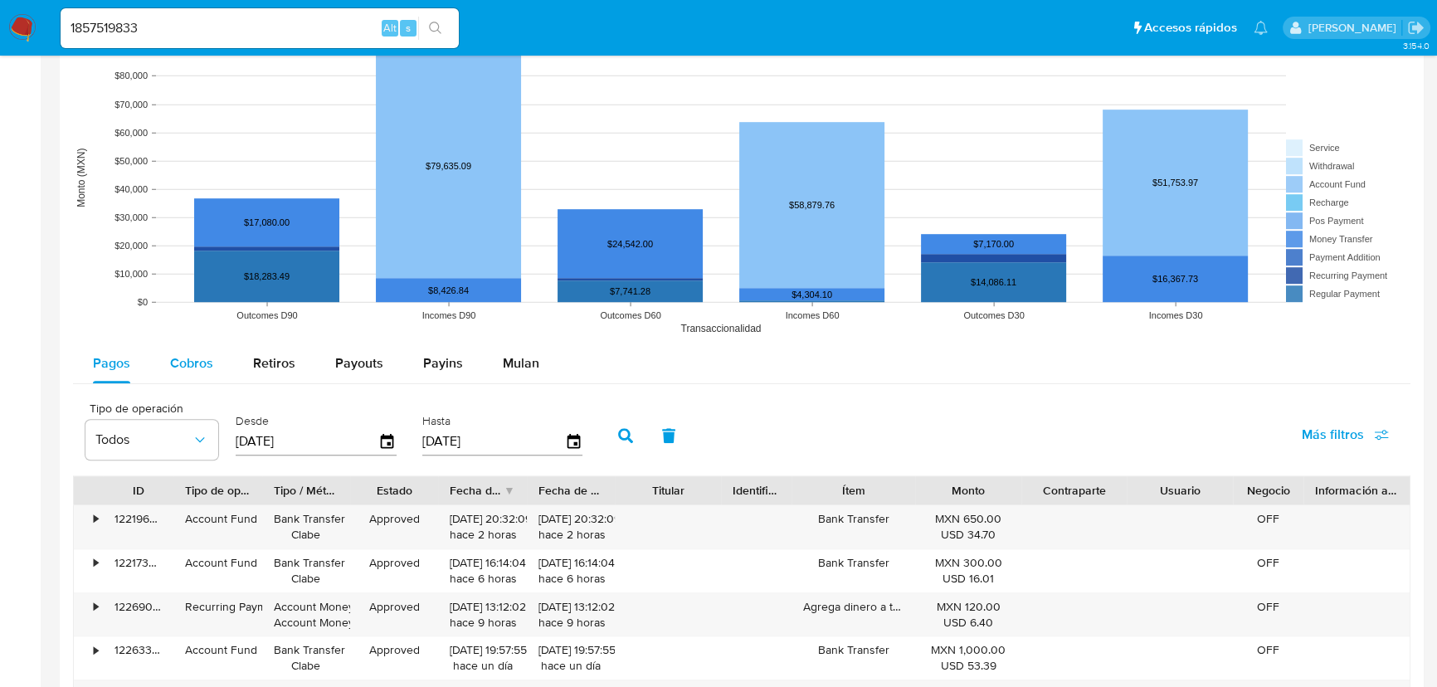
click at [181, 364] on span "Cobros" at bounding box center [191, 363] width 43 height 19
select select "10"
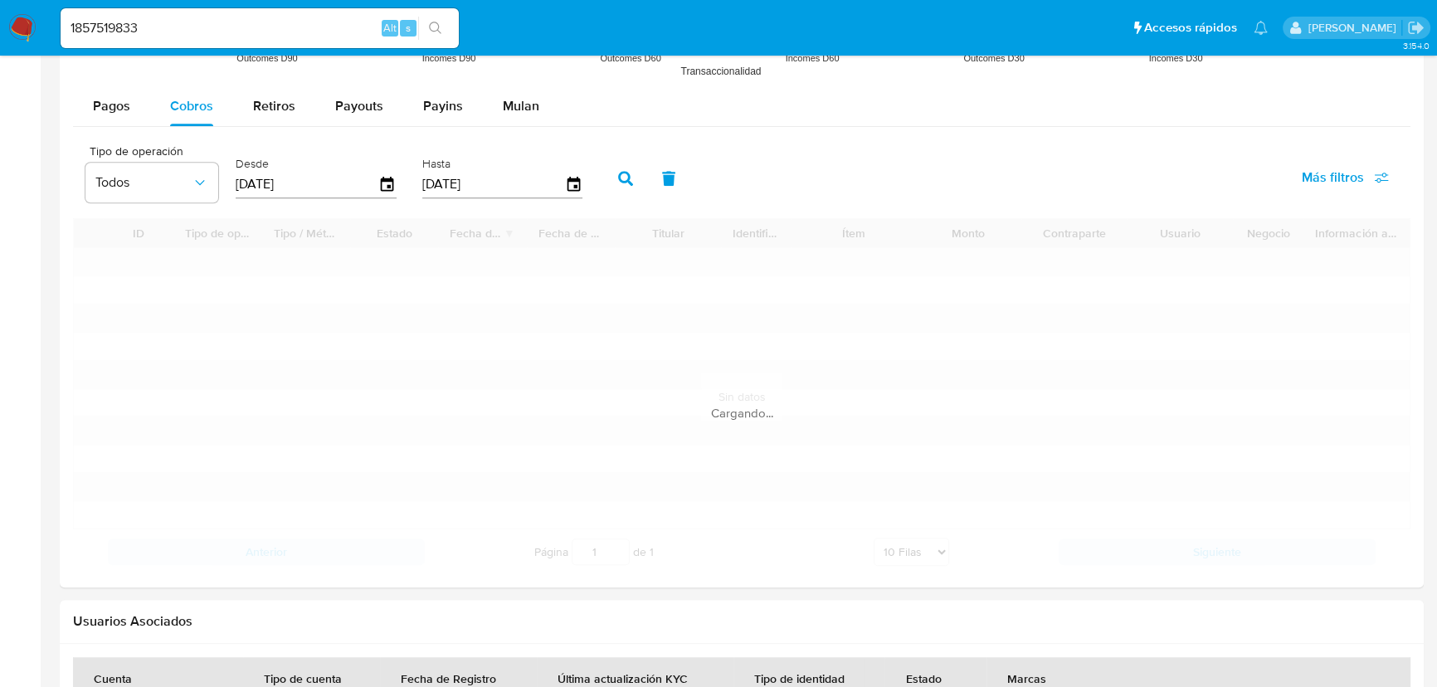
scroll to position [1734, 0]
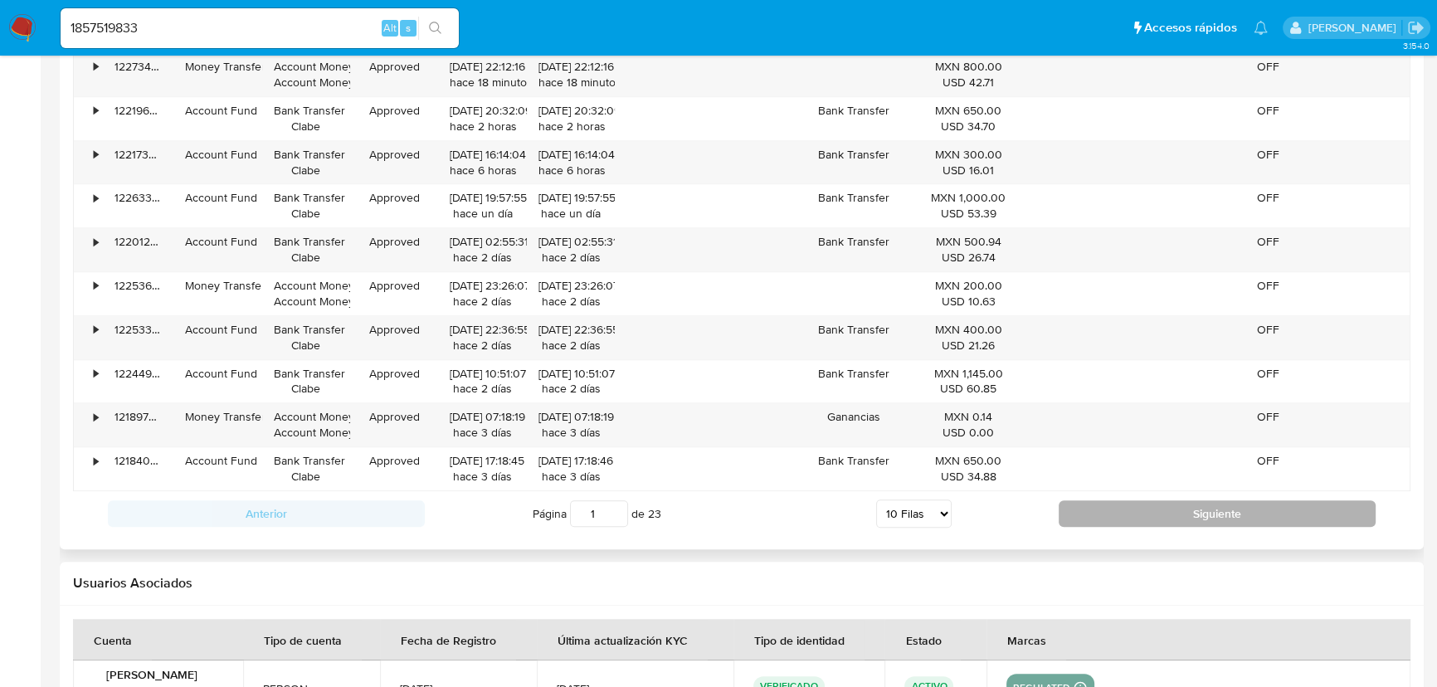
click at [1126, 500] on button "Siguiente" at bounding box center [1217, 513] width 317 height 27
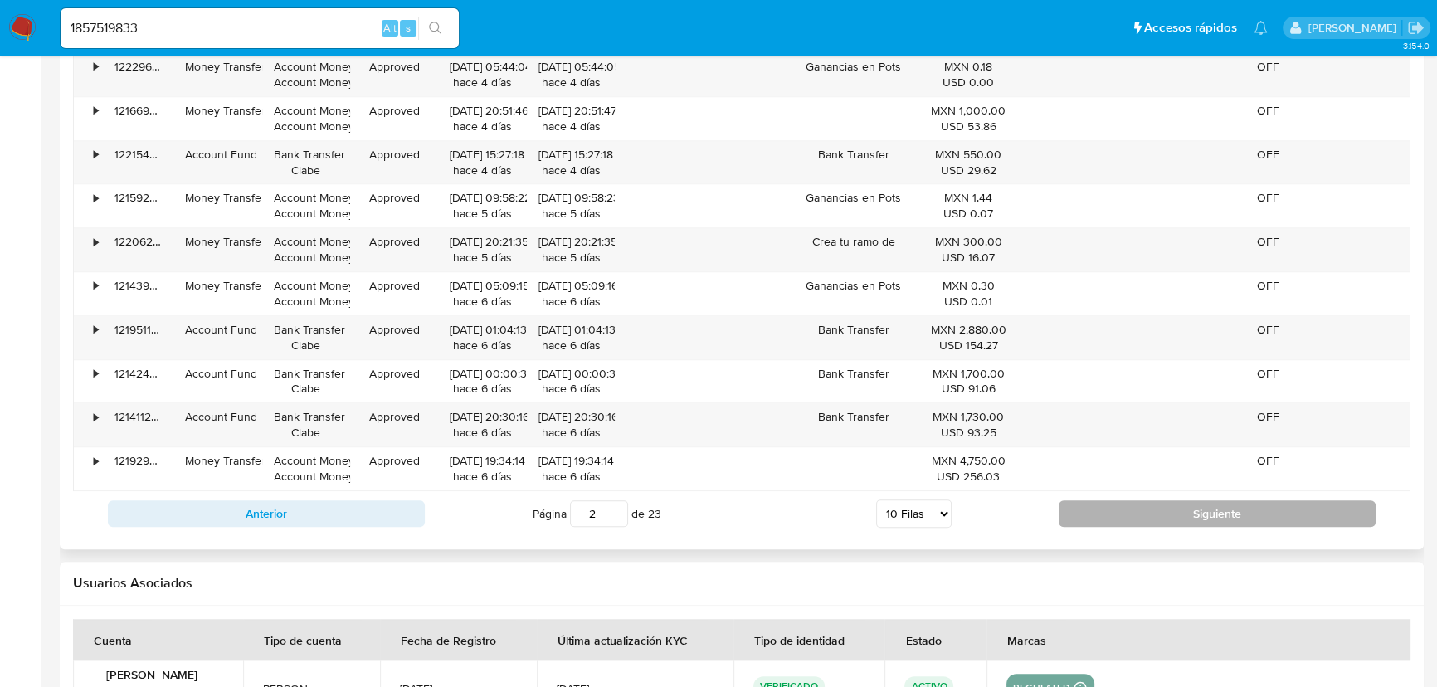
click at [1126, 500] on button "Siguiente" at bounding box center [1217, 513] width 317 height 27
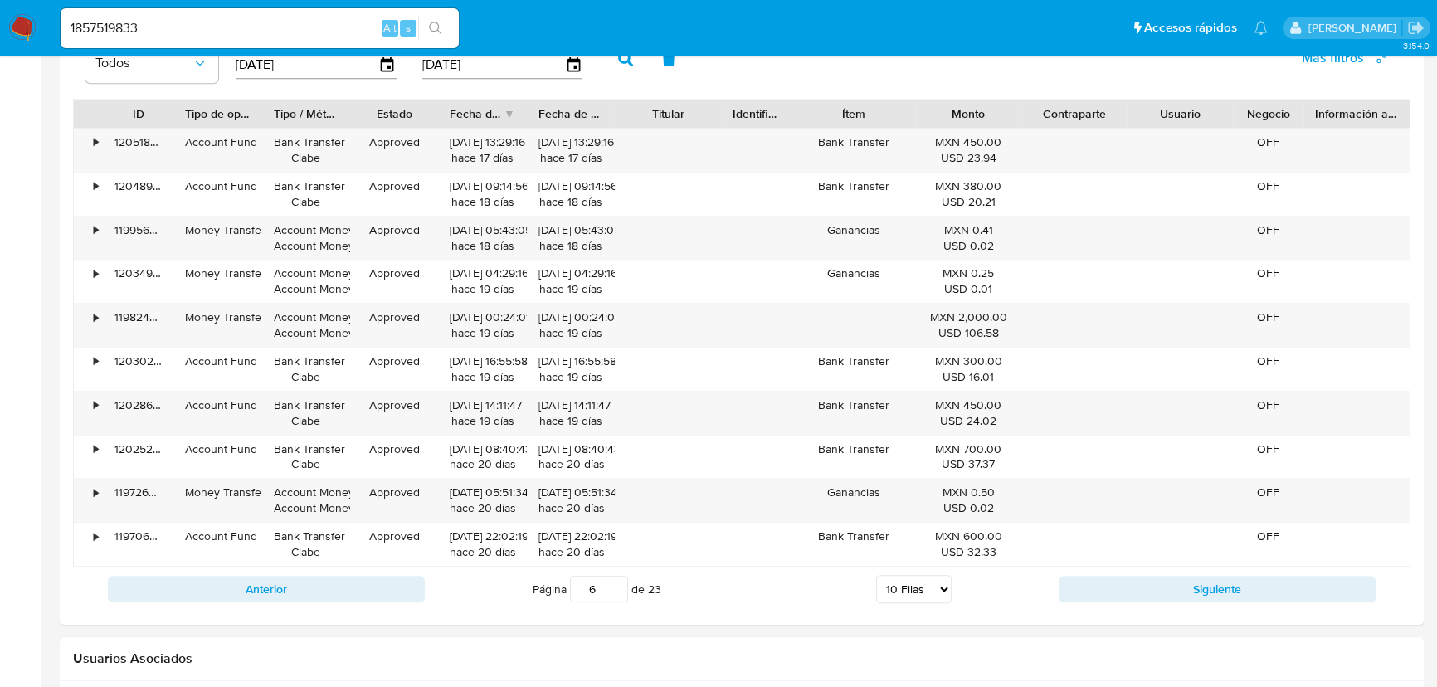
scroll to position [1660, 0]
click at [1153, 573] on div "Anterior Página 6 de 23 5 Filas 10 Filas 20 Filas 25 Filas 50 Filas 100 Filas S…" at bounding box center [742, 588] width 1338 height 45
click at [1155, 590] on button "Siguiente" at bounding box center [1217, 588] width 317 height 27
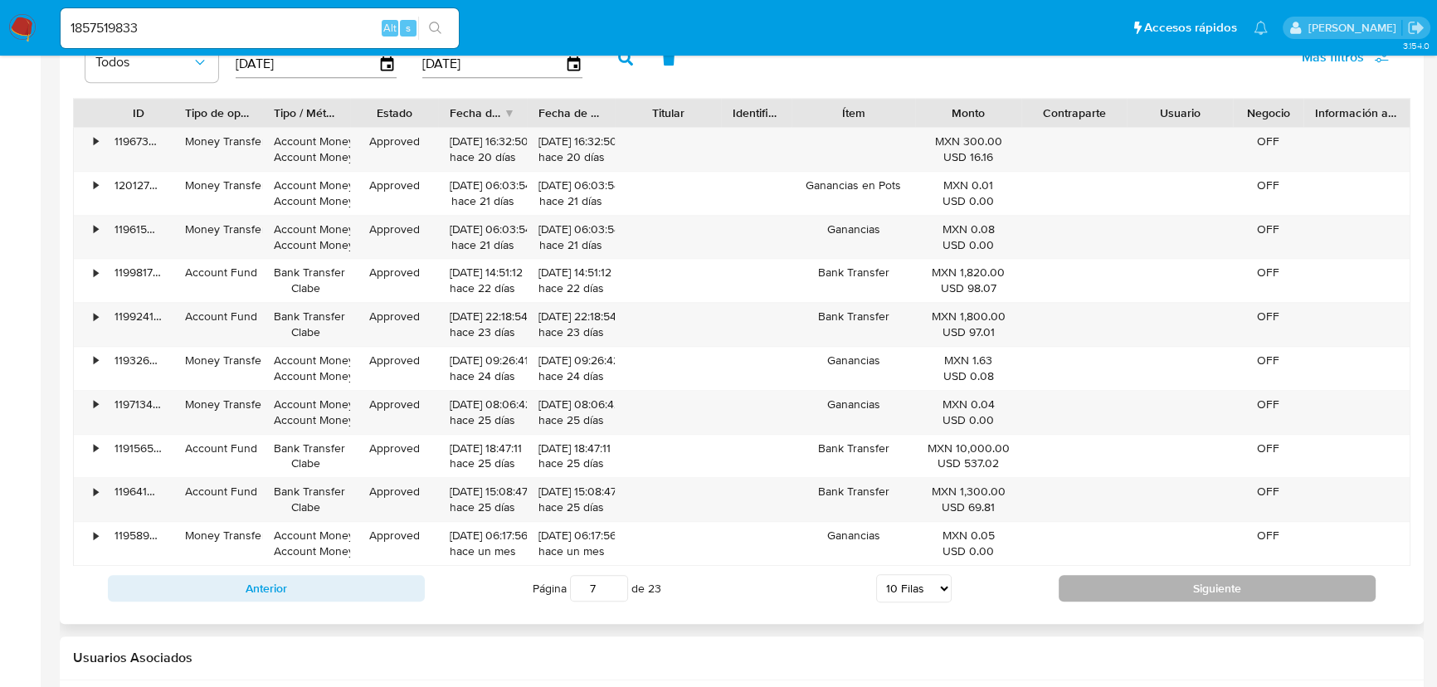
click at [1155, 590] on button "Siguiente" at bounding box center [1217, 588] width 317 height 27
type input "9"
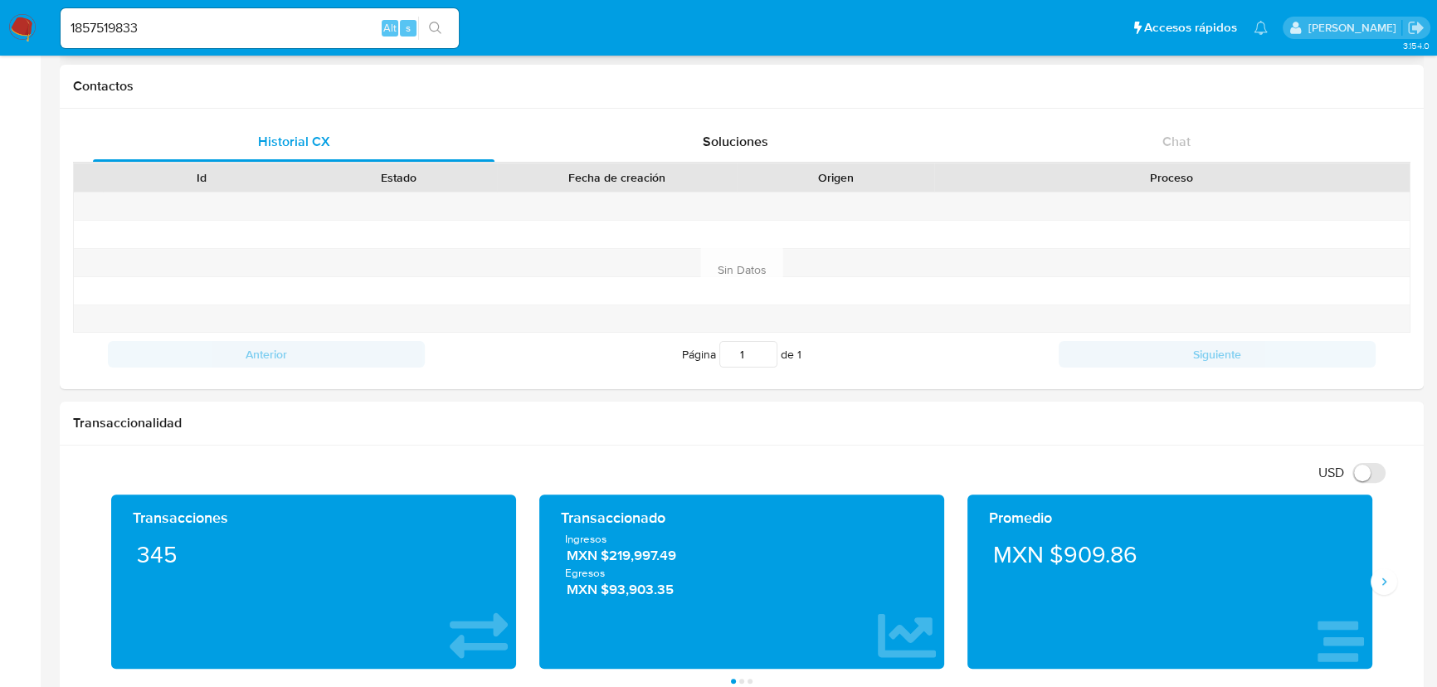
scroll to position [226, 0]
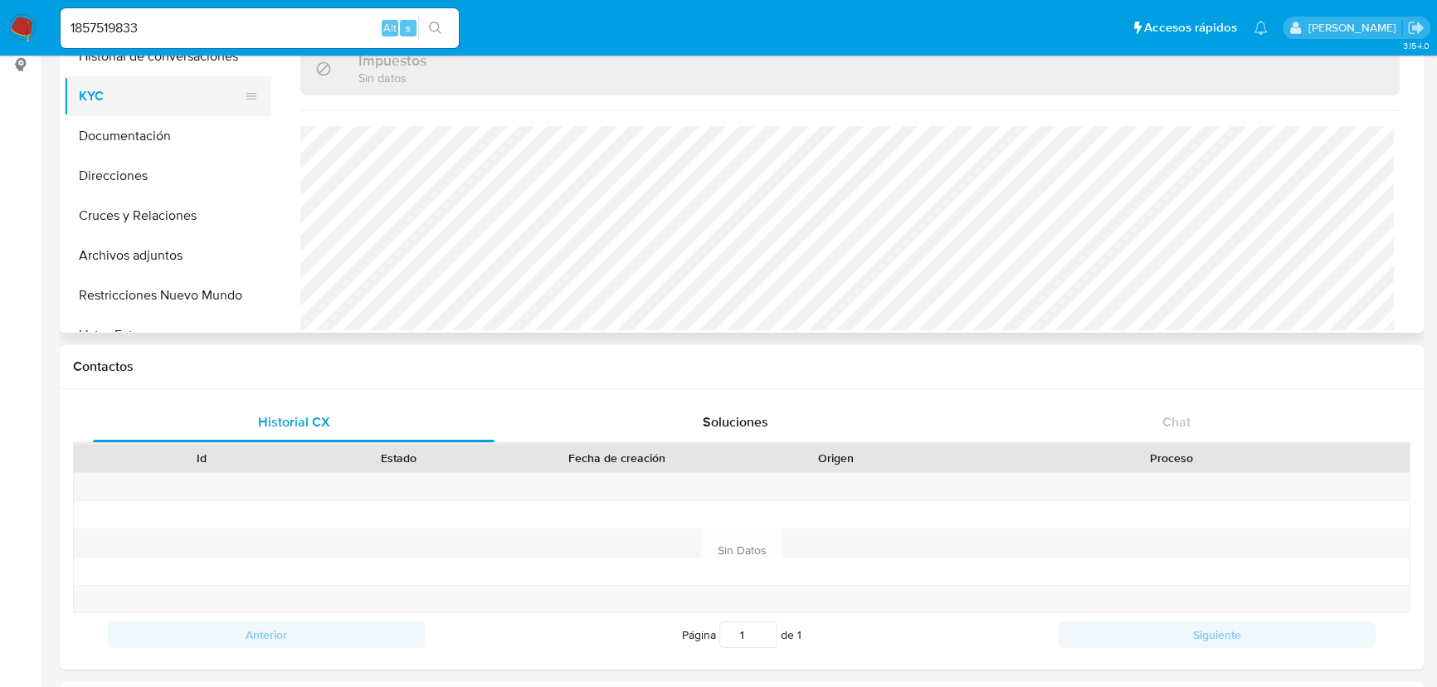
drag, startPoint x: 108, startPoint y: 87, endPoint x: 116, endPoint y: 90, distance: 8.7
click at [108, 86] on button "KYC" at bounding box center [161, 96] width 194 height 40
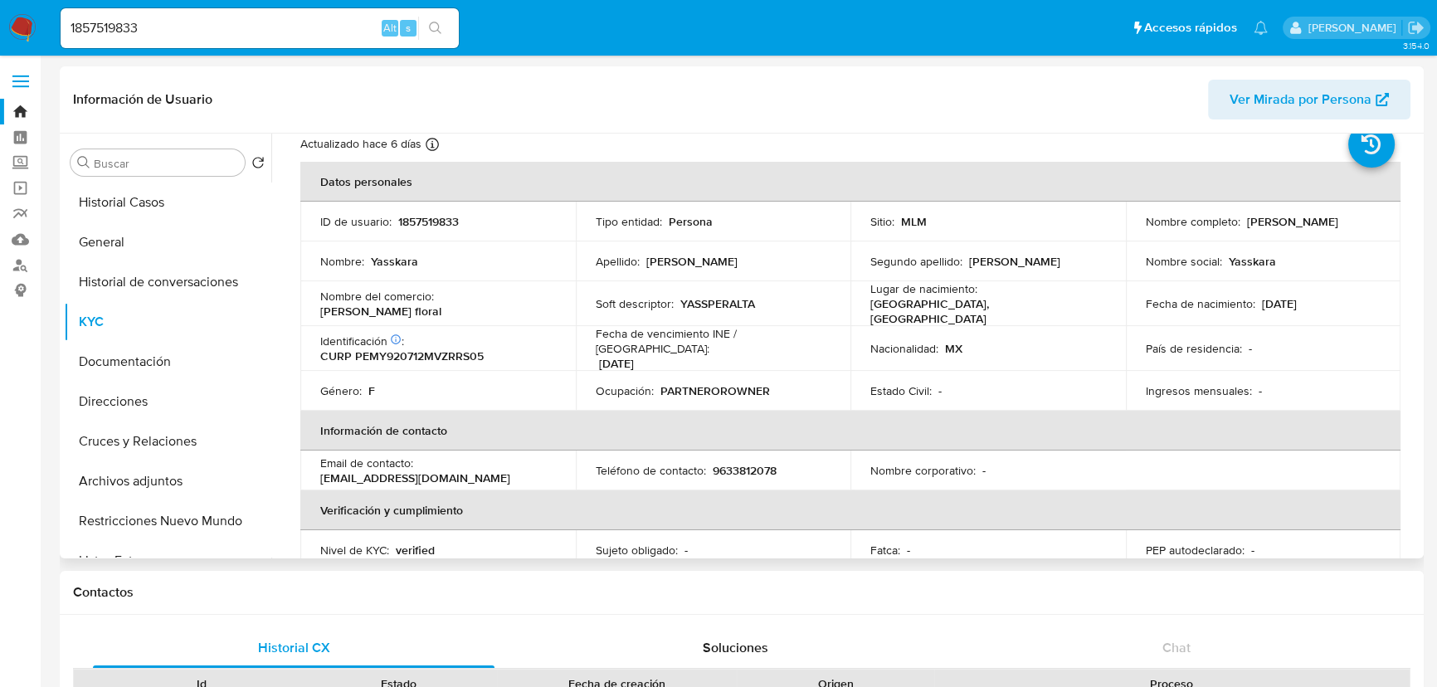
scroll to position [75, 0]
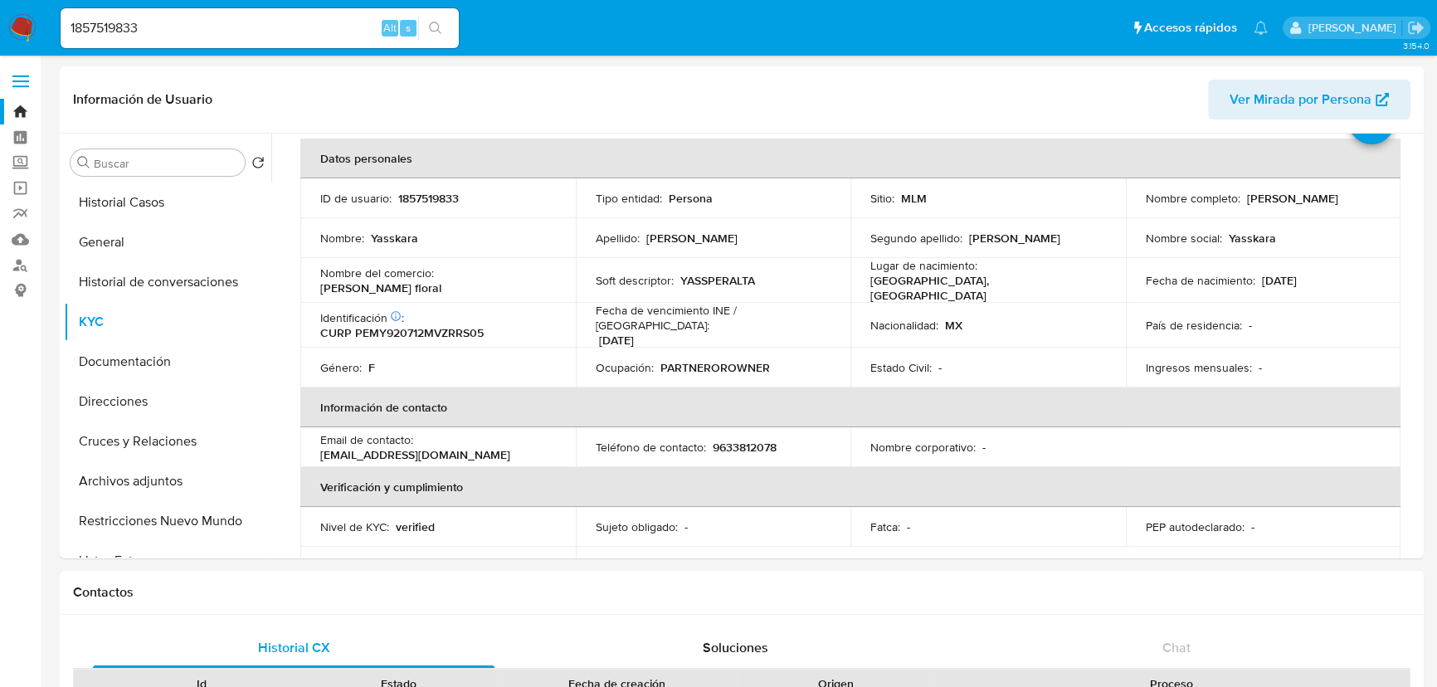
click at [21, 33] on img at bounding box center [22, 28] width 28 height 28
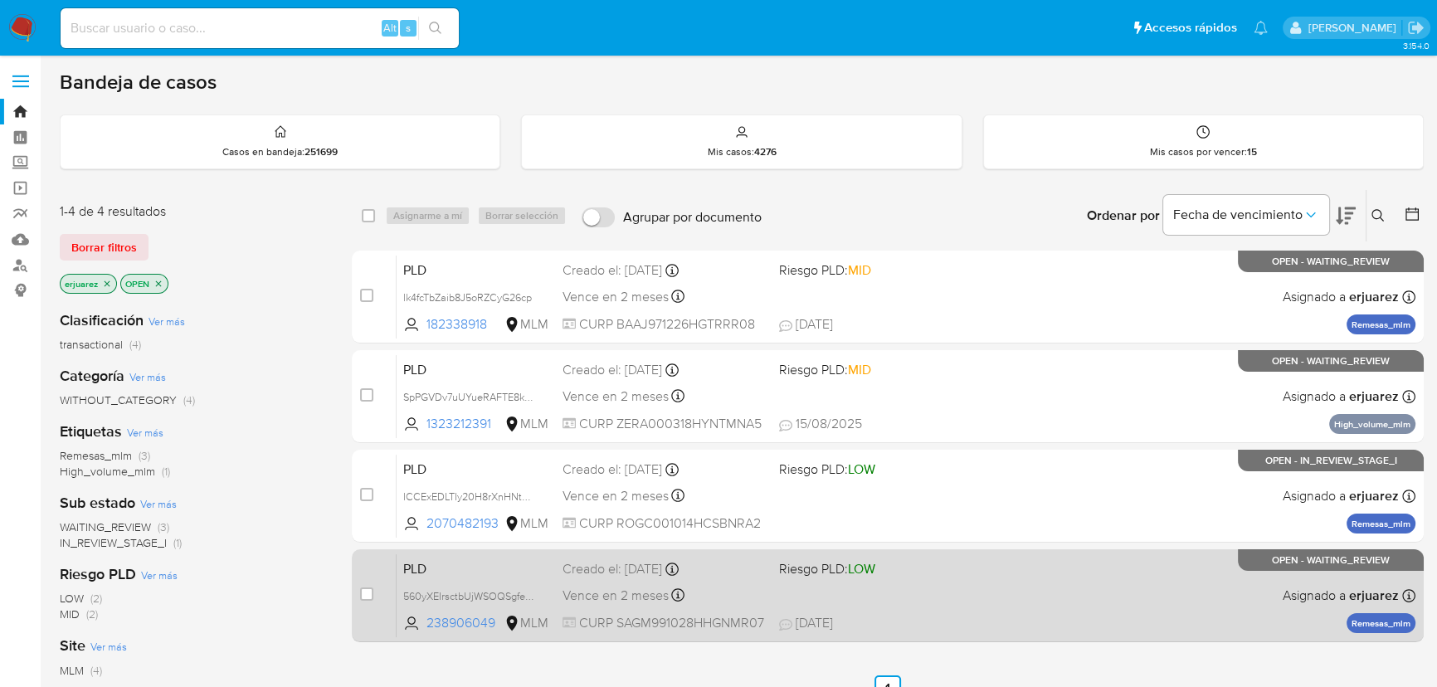
click at [979, 614] on span "[DATE] [DATE] 10:34" at bounding box center [989, 623] width 420 height 18
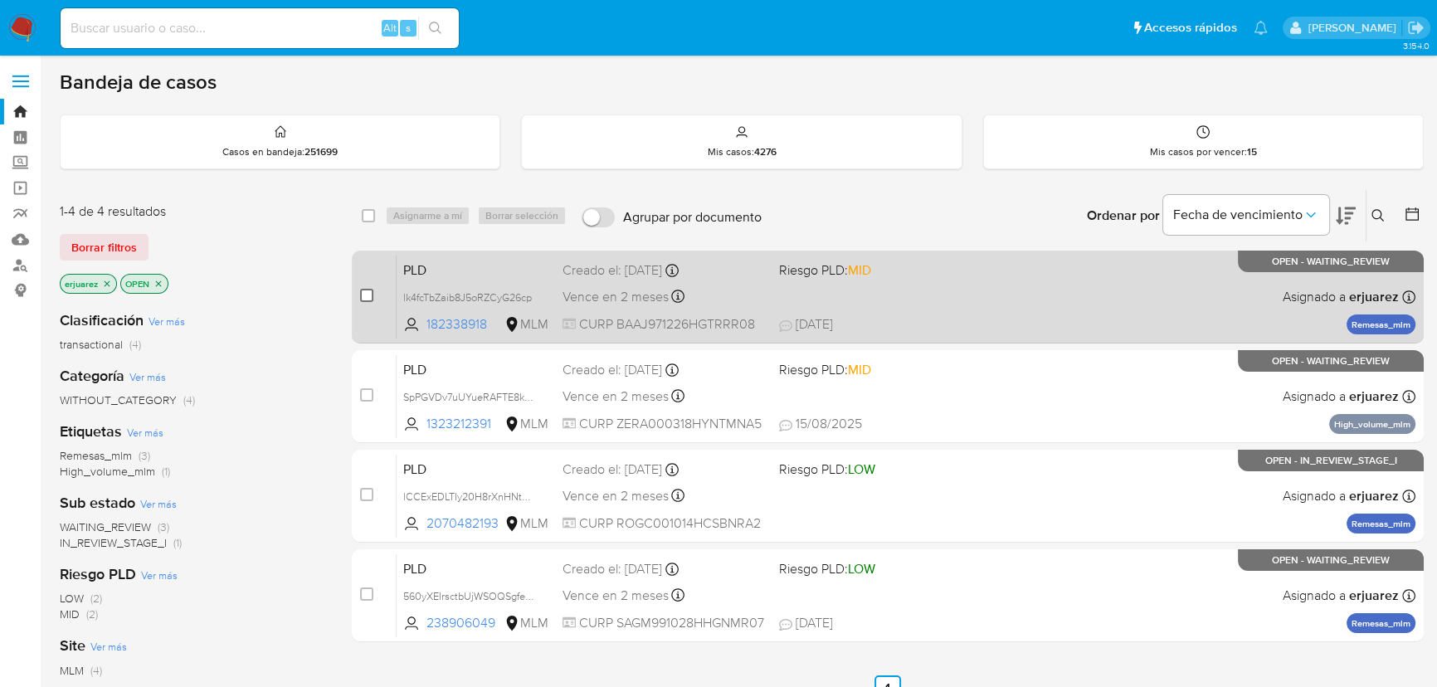
click at [365, 294] on input "checkbox" at bounding box center [366, 295] width 13 height 13
checkbox input "true"
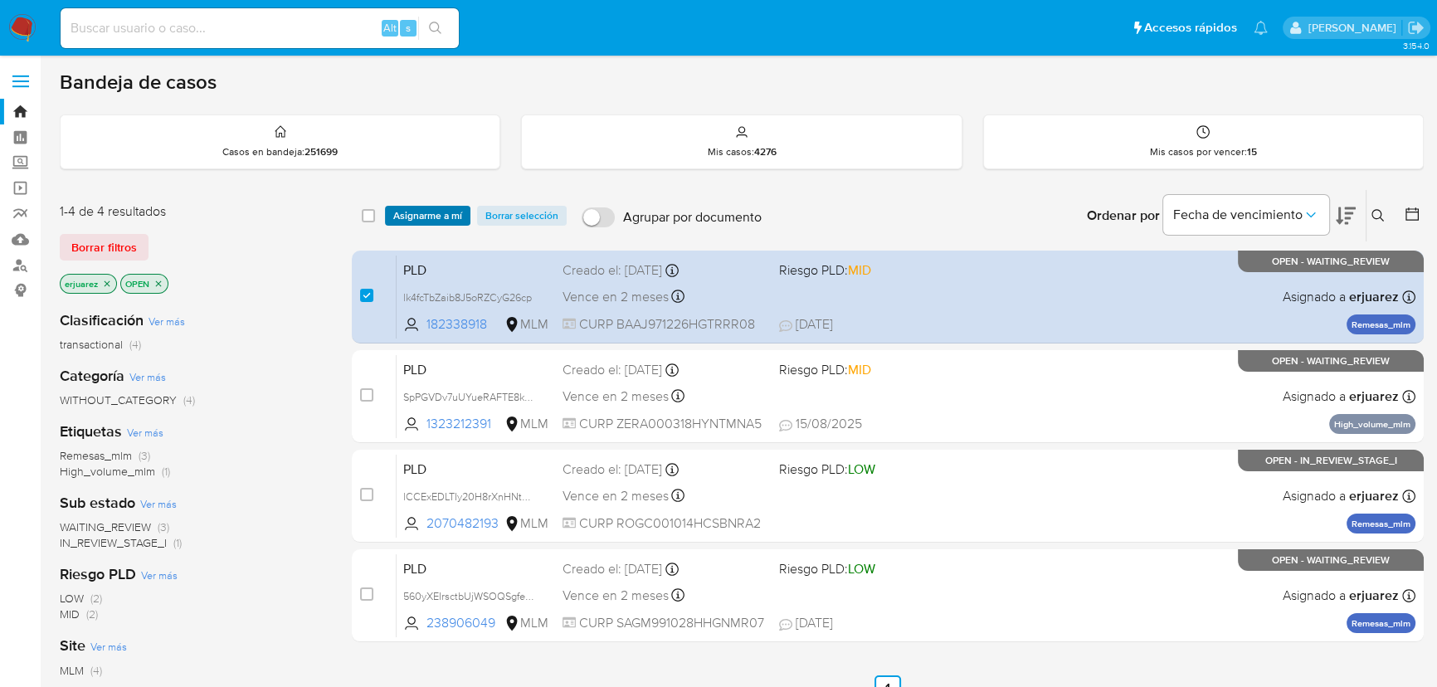
click at [439, 222] on span "Asignarme a mí" at bounding box center [427, 215] width 69 height 17
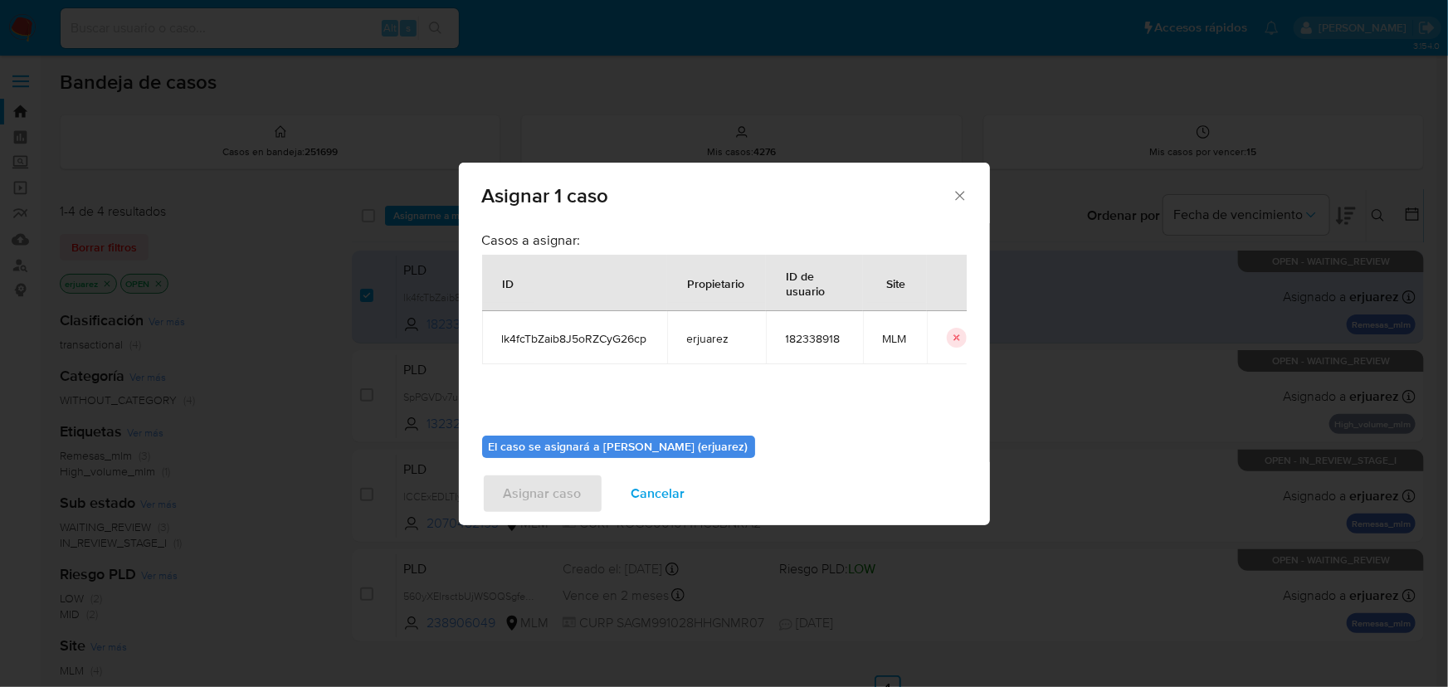
click at [959, 189] on icon "Cerrar ventana" at bounding box center [960, 196] width 17 height 17
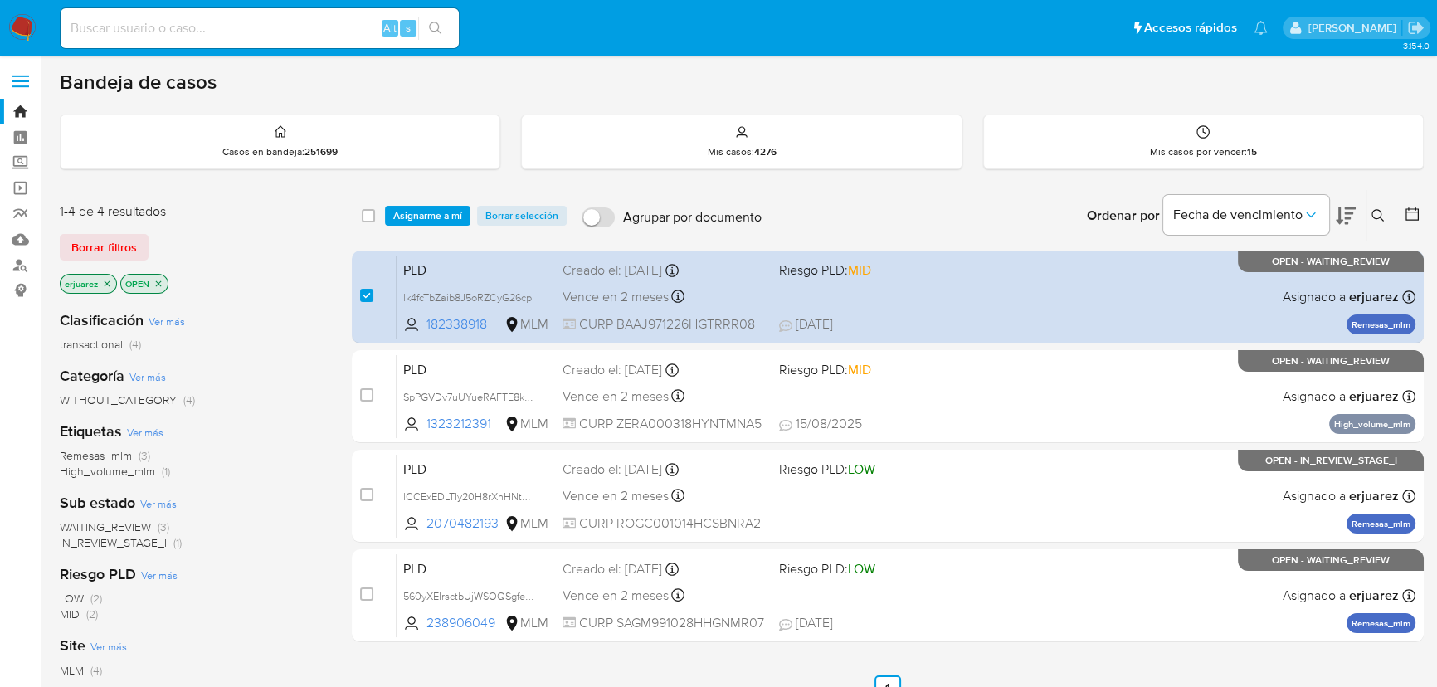
click at [348, 309] on div "1-4 de 4 resultados Borrar filtros erjuarez OPEN Clasificación Ver más transact…" at bounding box center [742, 565] width 1364 height 752
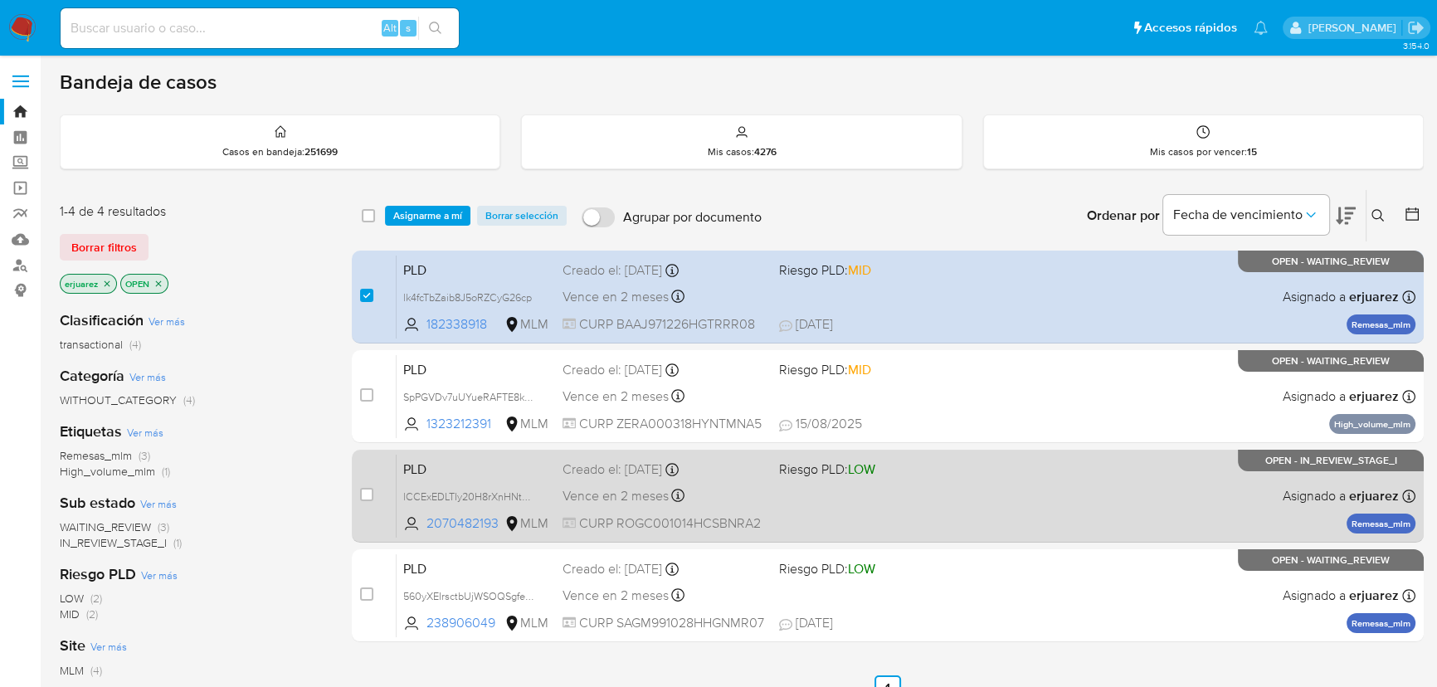
drag, startPoint x: 360, startPoint y: 597, endPoint x: 398, endPoint y: 526, distance: 80.9
click at [360, 597] on input "checkbox" at bounding box center [366, 594] width 13 height 13
checkbox input "true"
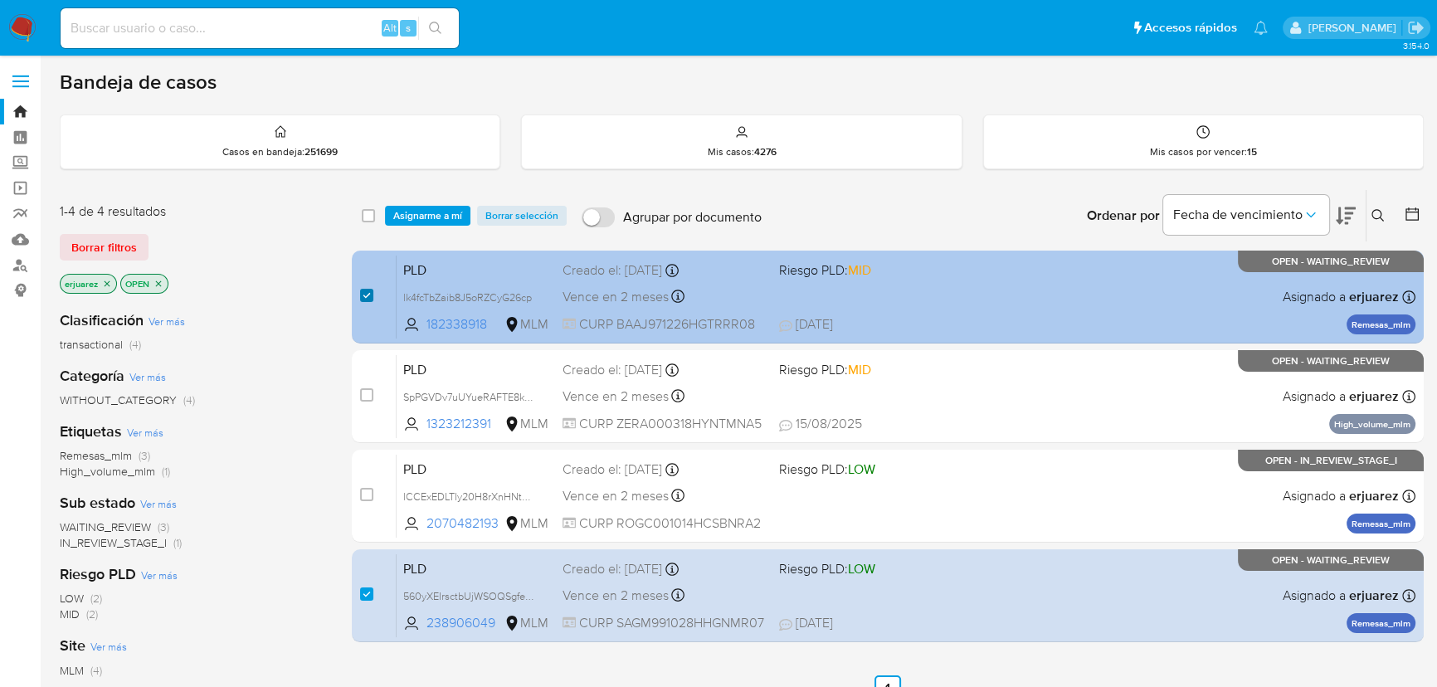
click at [362, 294] on input "checkbox" at bounding box center [366, 295] width 13 height 13
checkbox input "false"
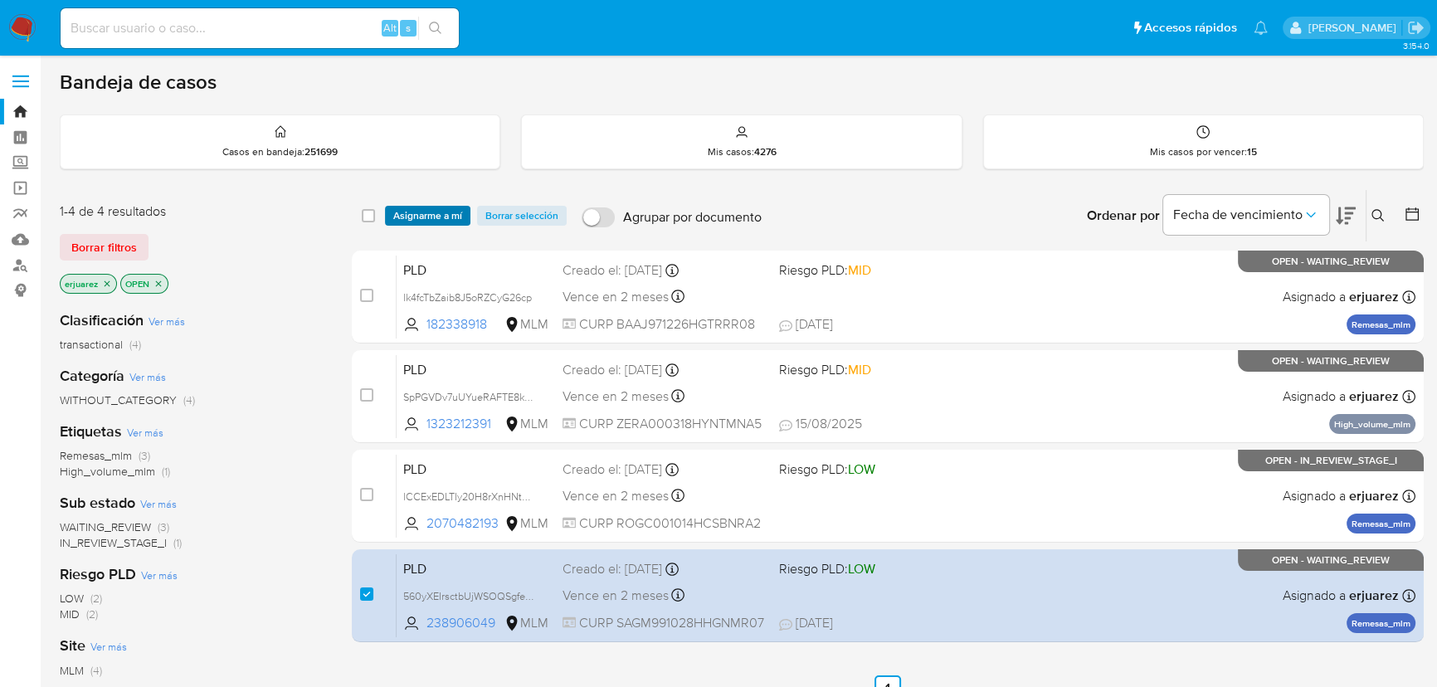
click at [439, 216] on span "Asignarme a mí" at bounding box center [427, 215] width 69 height 17
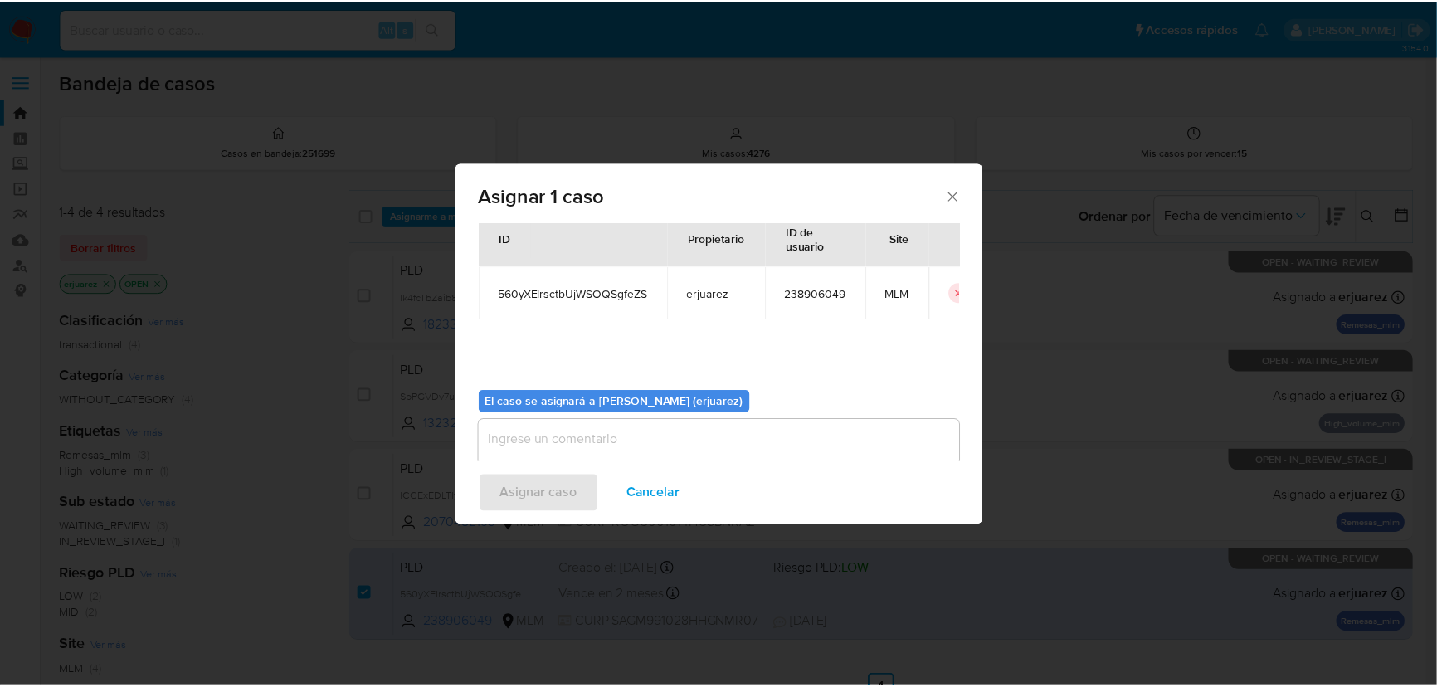
scroll to position [85, 0]
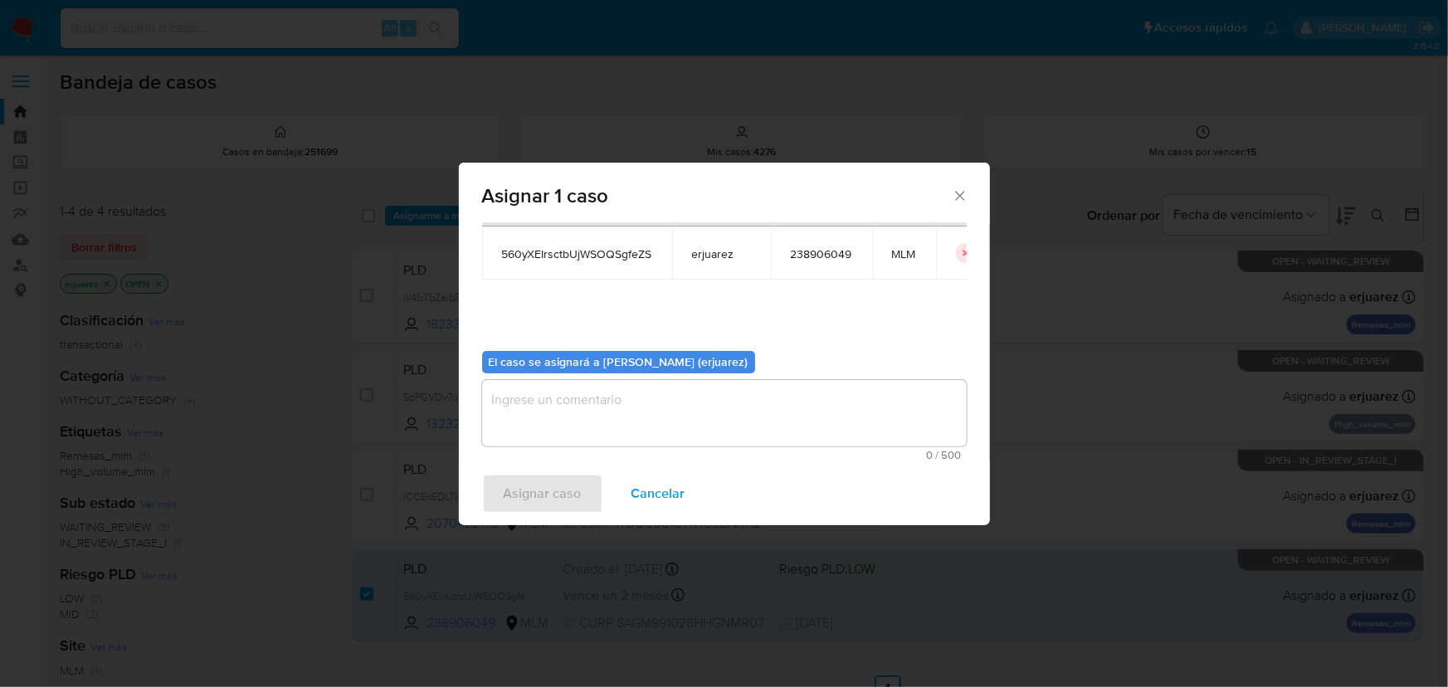
click at [515, 411] on textarea "assign-modal" at bounding box center [724, 413] width 485 height 66
type textarea "e"
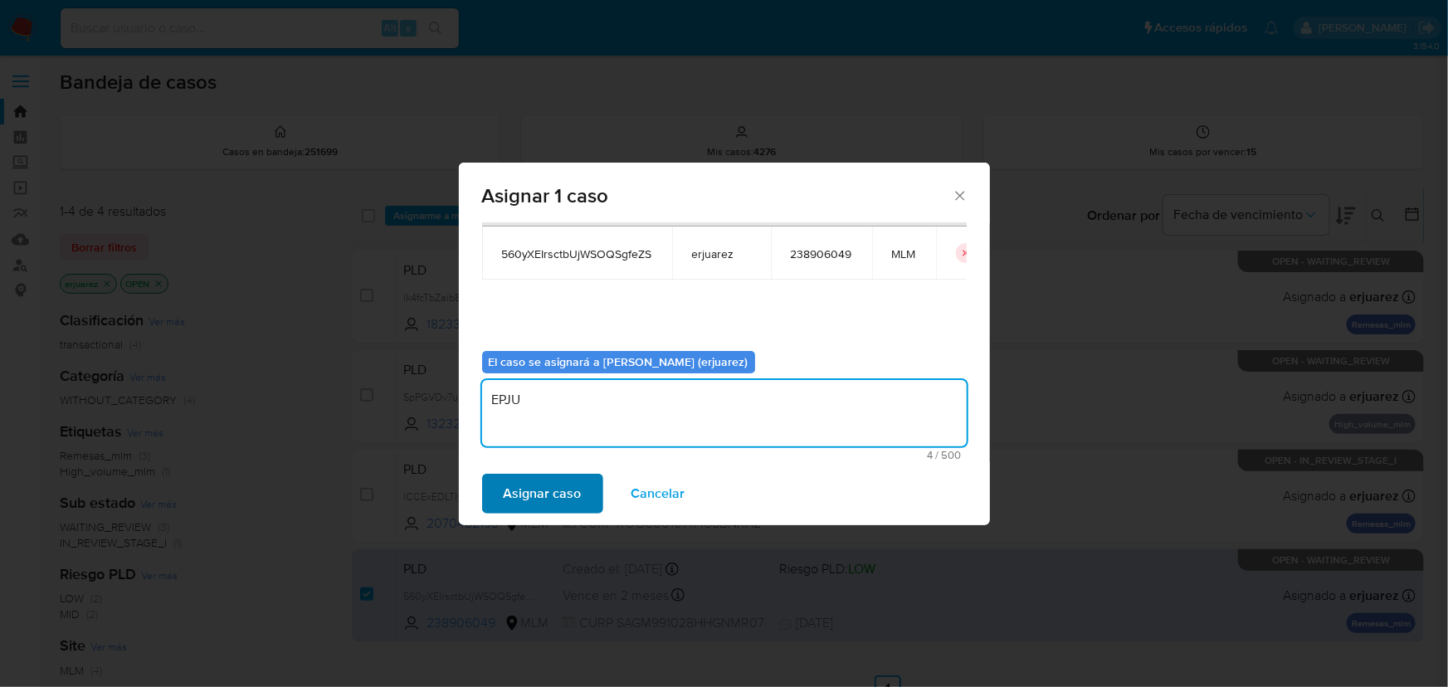
type textarea "EPJU"
click at [523, 511] on span "Asignar caso" at bounding box center [543, 493] width 78 height 37
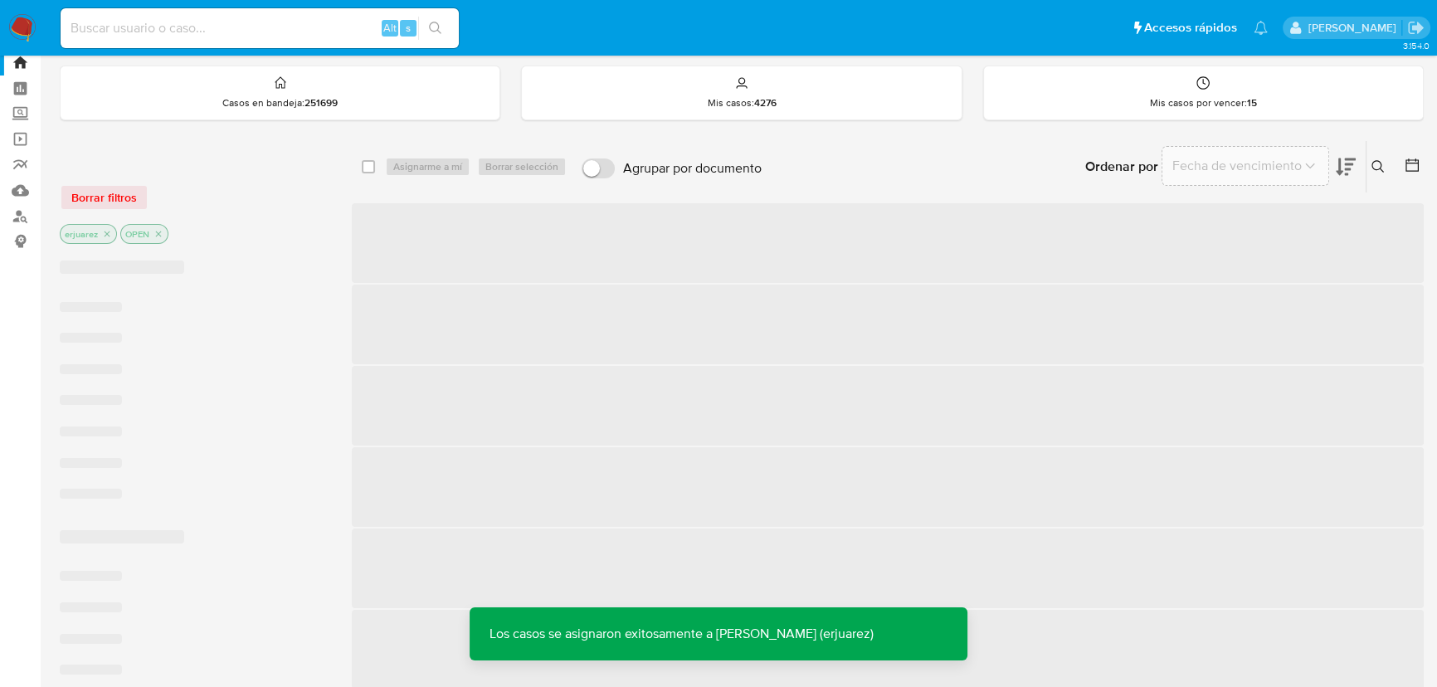
scroll to position [75, 0]
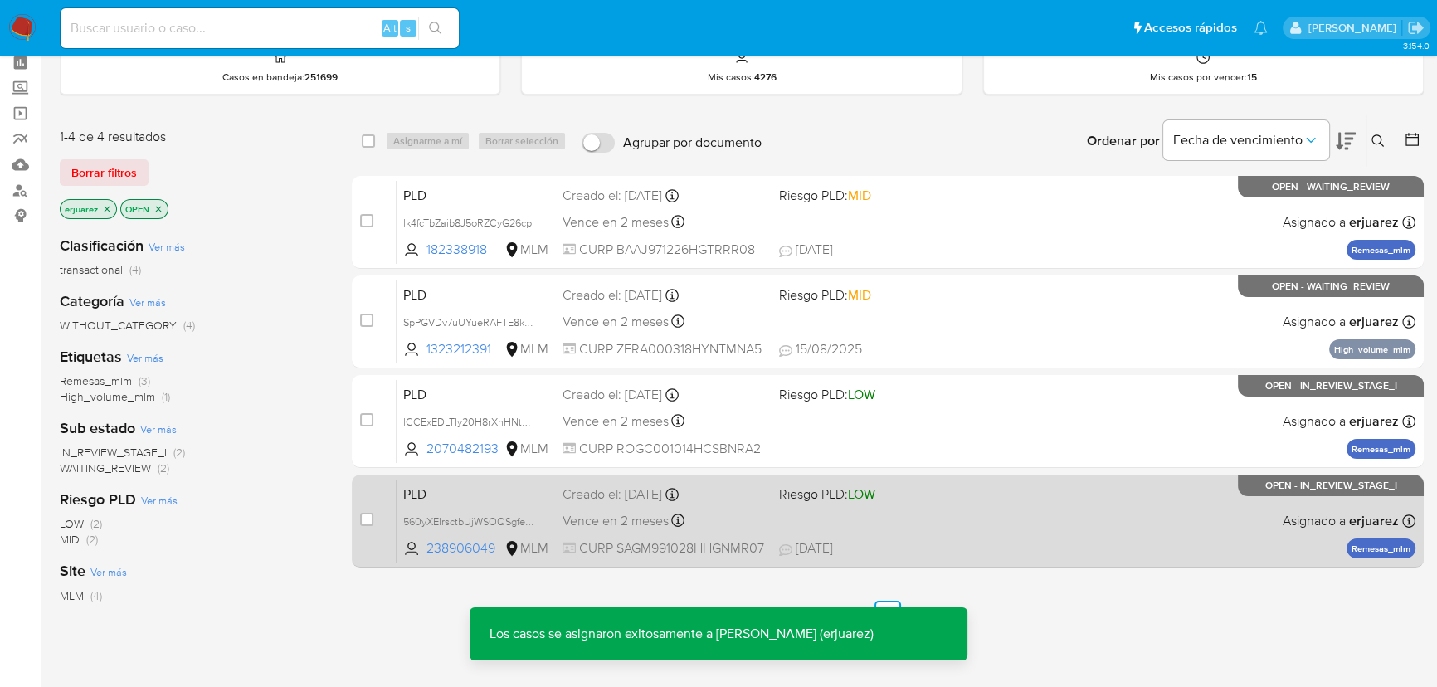
click at [1017, 497] on div "PLD 560yXEIrsctbUjWSOQSgfeZS 238906049 MLM Riesgo PLD: LOW Creado el: 12/08/202…" at bounding box center [906, 521] width 1019 height 84
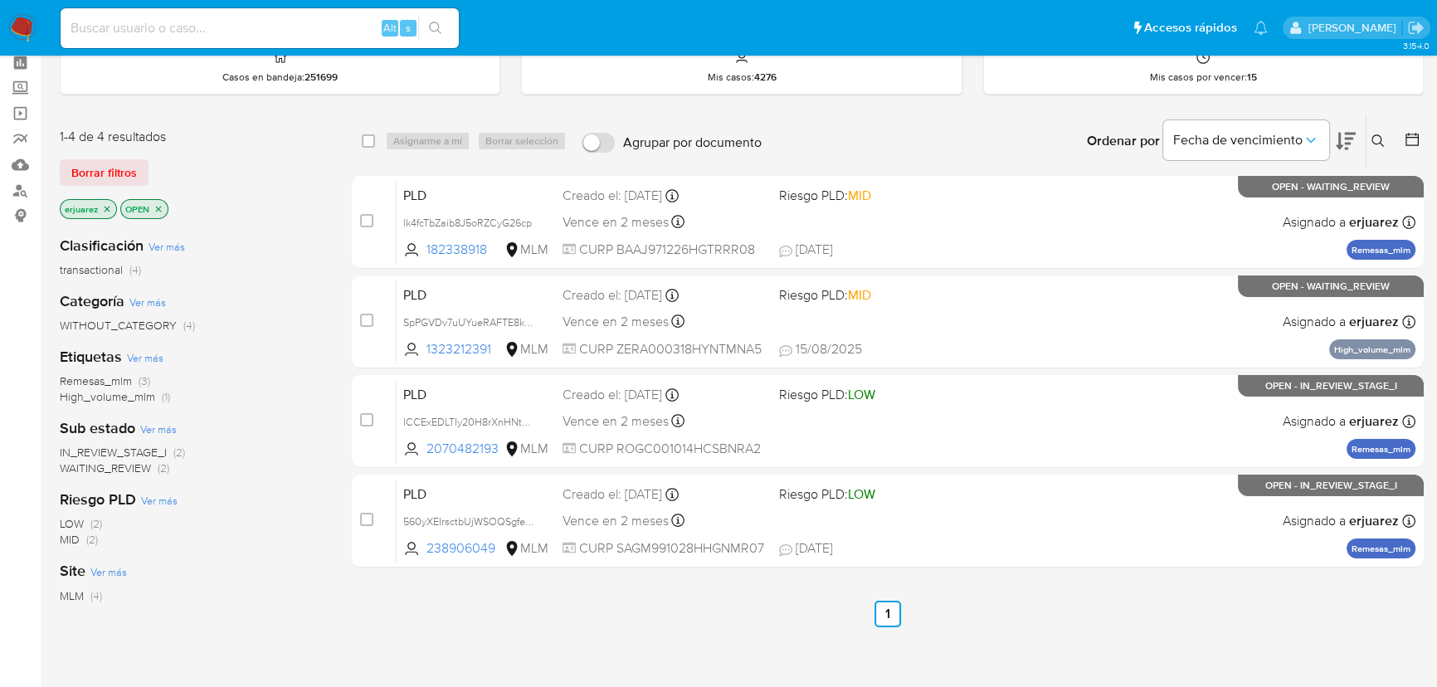
click at [23, 29] on img at bounding box center [22, 28] width 28 height 28
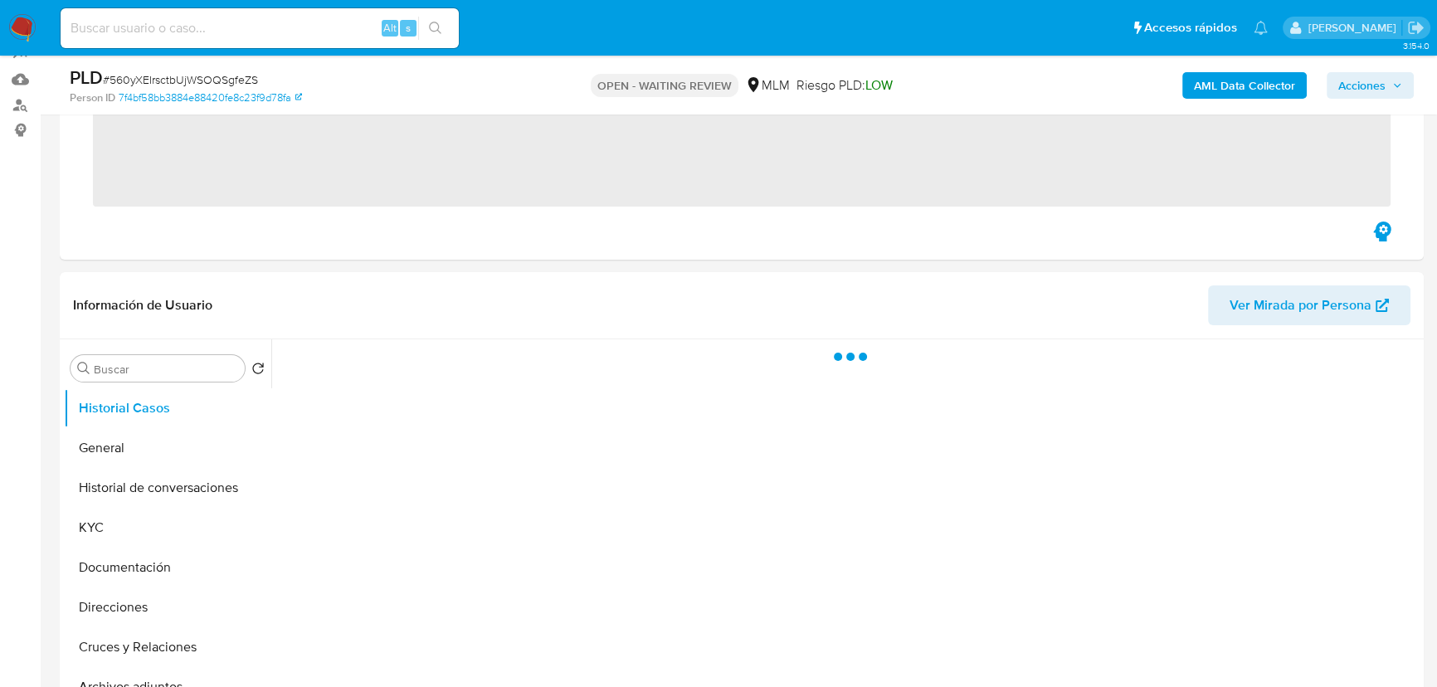
scroll to position [377, 0]
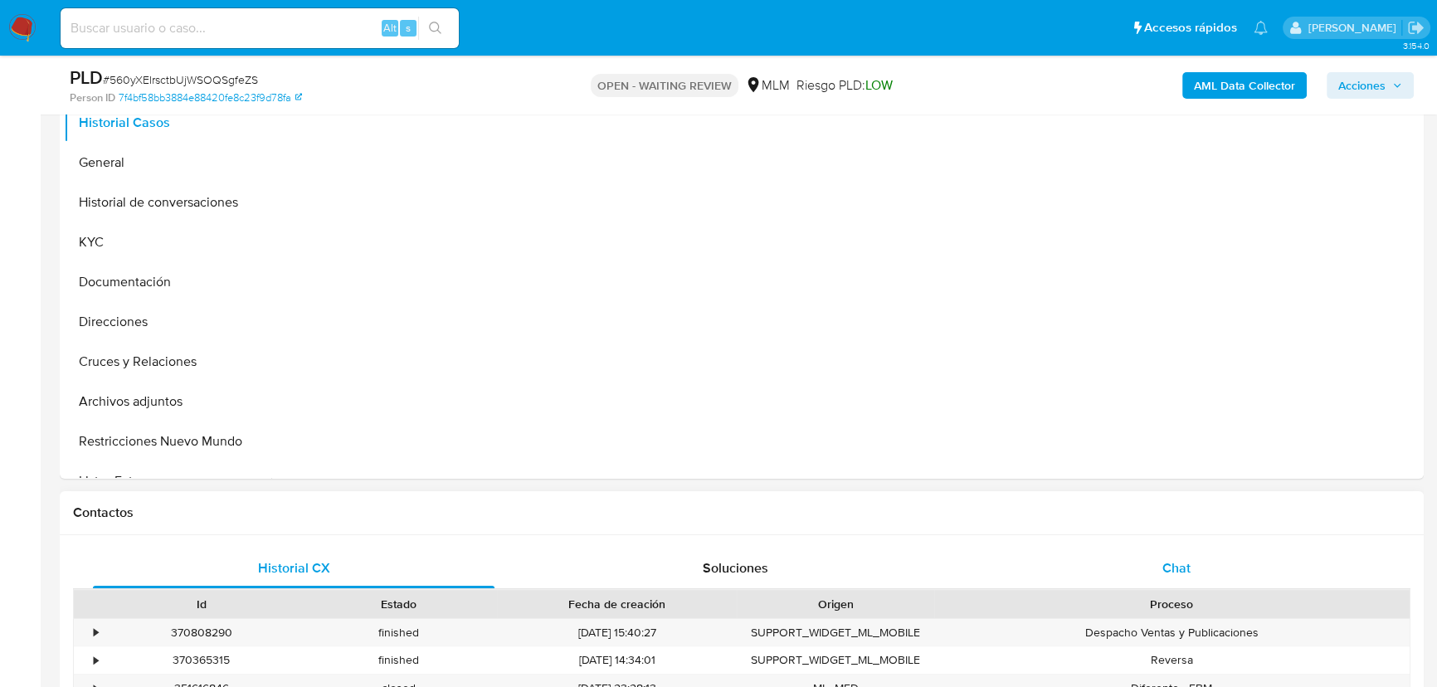
drag, startPoint x: 1148, startPoint y: 587, endPoint x: 1151, endPoint y: 573, distance: 14.5
click at [1148, 584] on div "Chat" at bounding box center [1177, 569] width 402 height 40
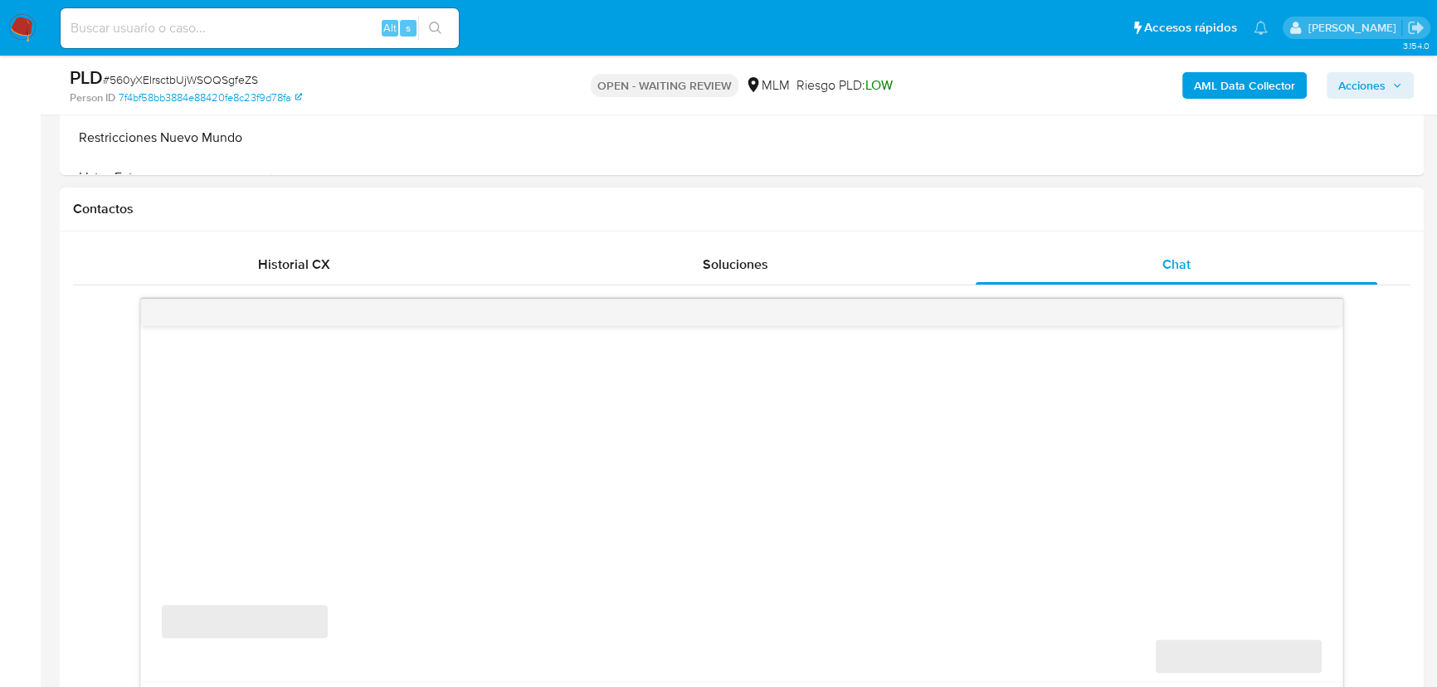
scroll to position [754, 0]
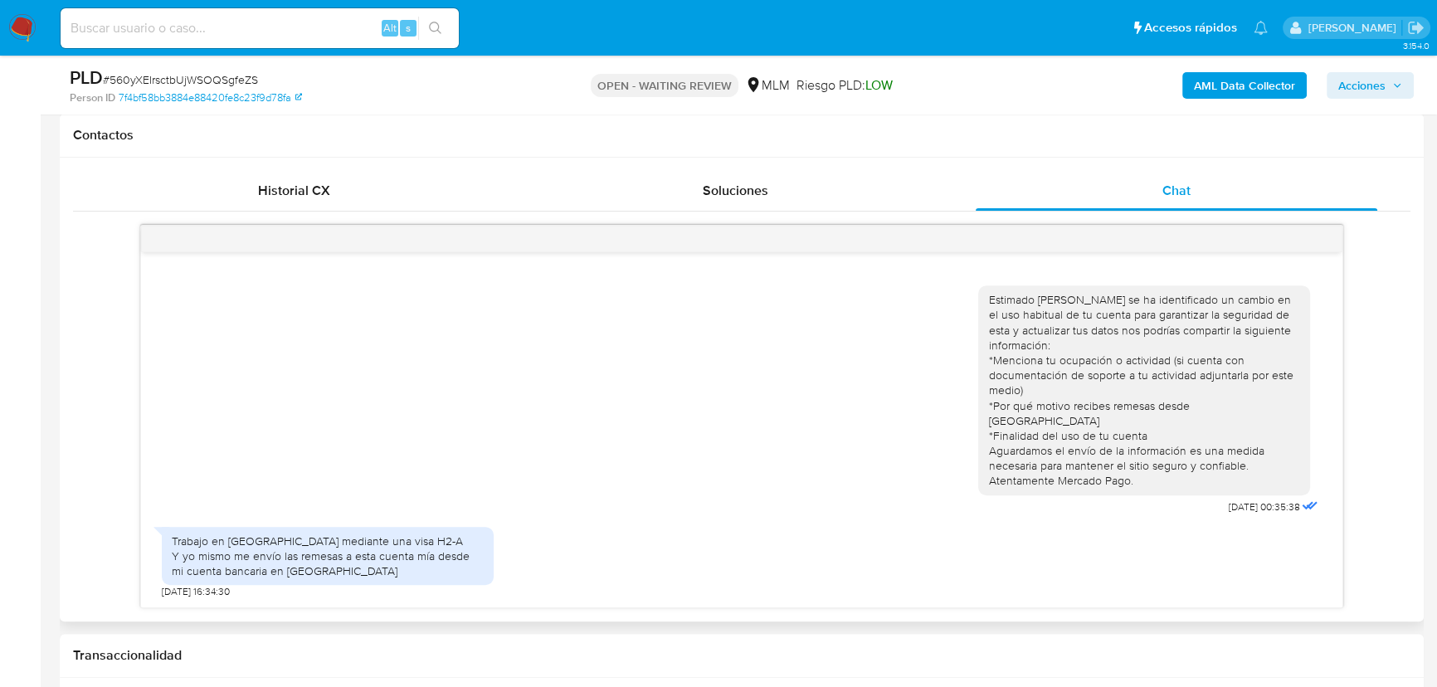
select select "10"
drag, startPoint x: 223, startPoint y: 564, endPoint x: 371, endPoint y: 572, distance: 147.9
click at [371, 572] on div "Trabajo en [GEOGRAPHIC_DATA] mediante una visa H2-A Y yo mismo me envío las rem…" at bounding box center [328, 557] width 312 height 46
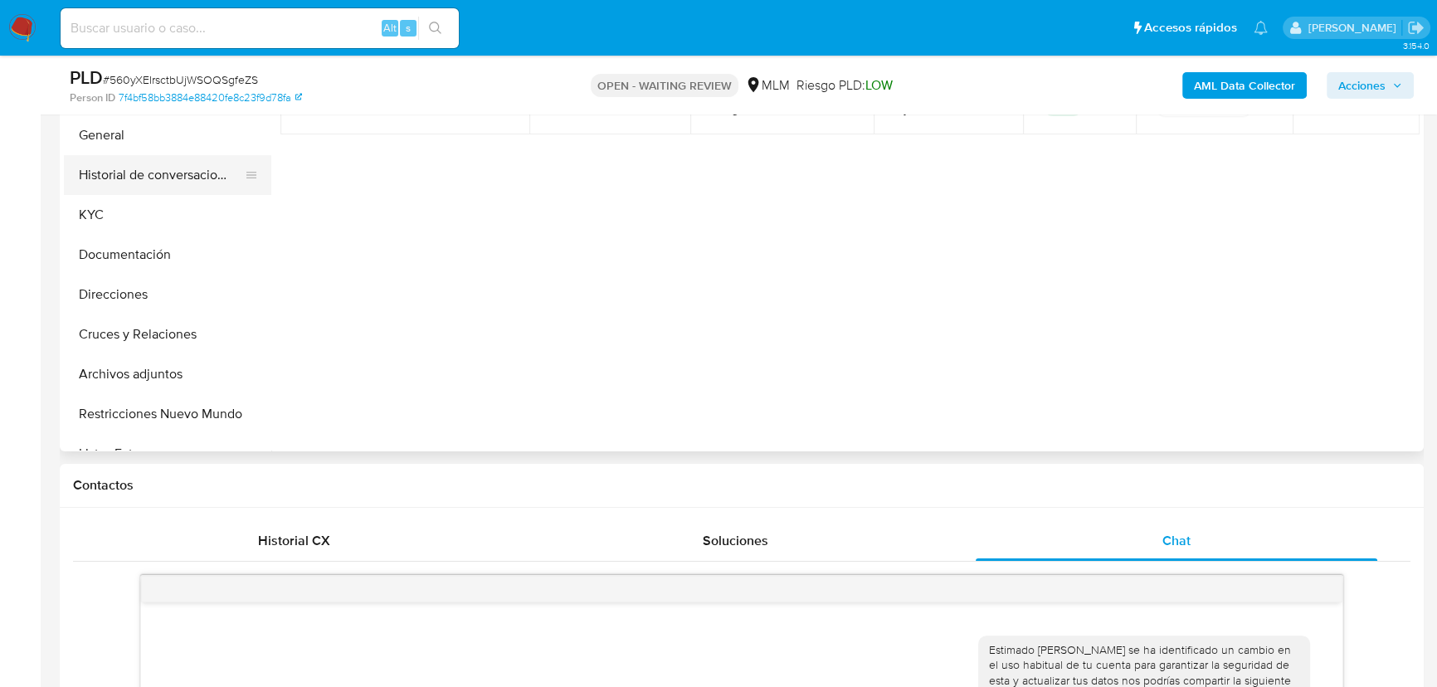
scroll to position [377, 0]
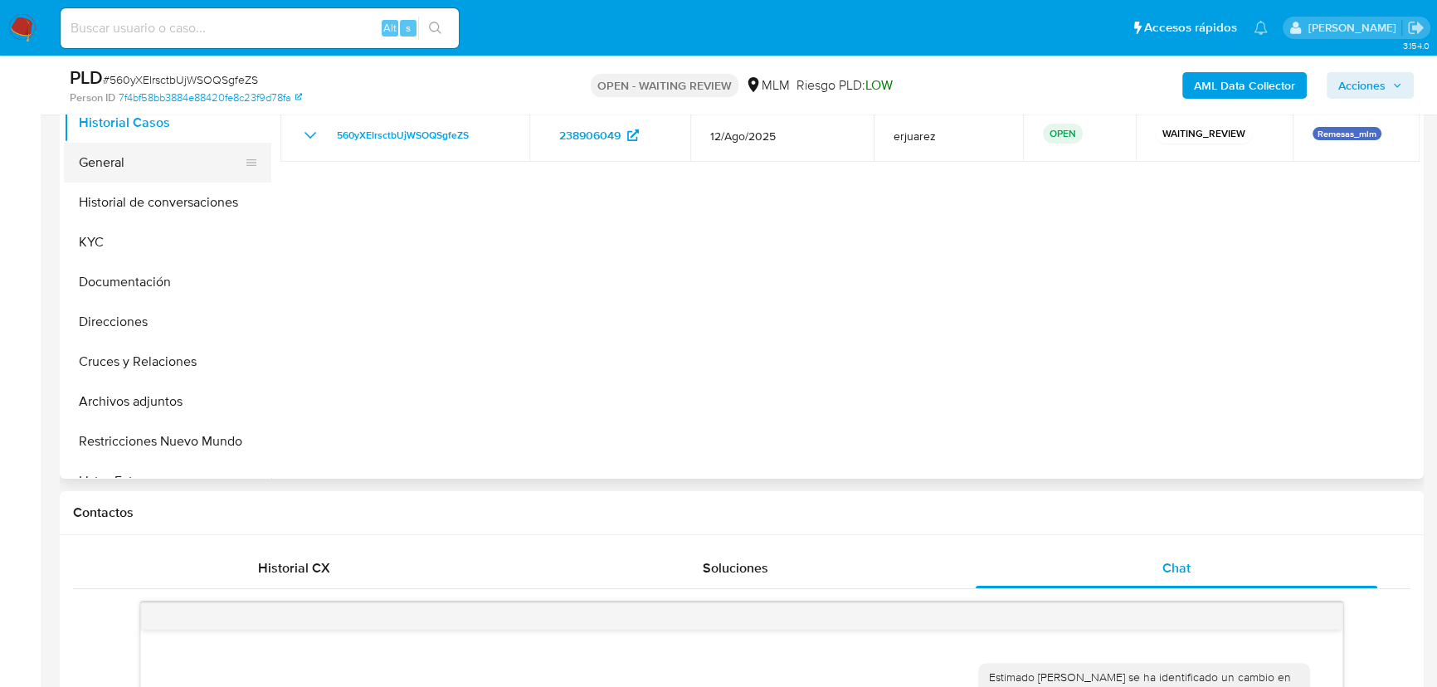
click at [116, 166] on button "General" at bounding box center [161, 163] width 194 height 40
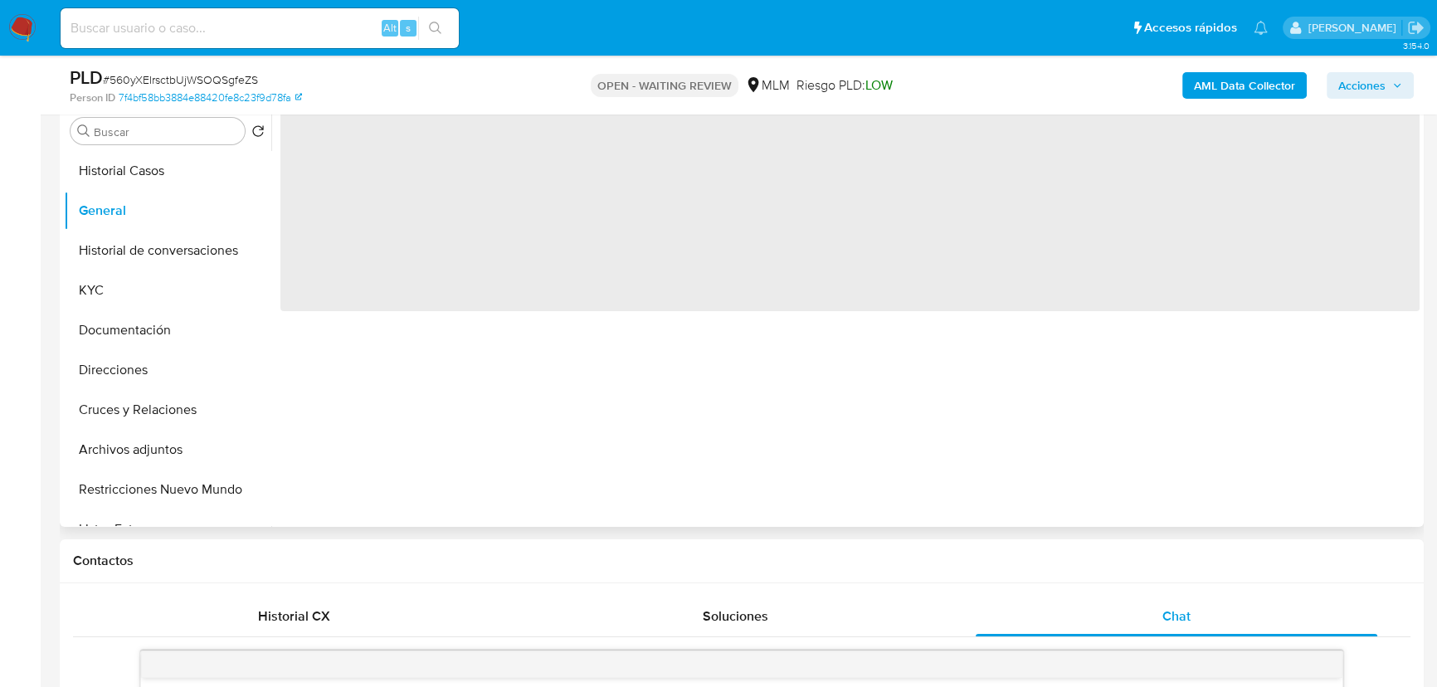
scroll to position [301, 0]
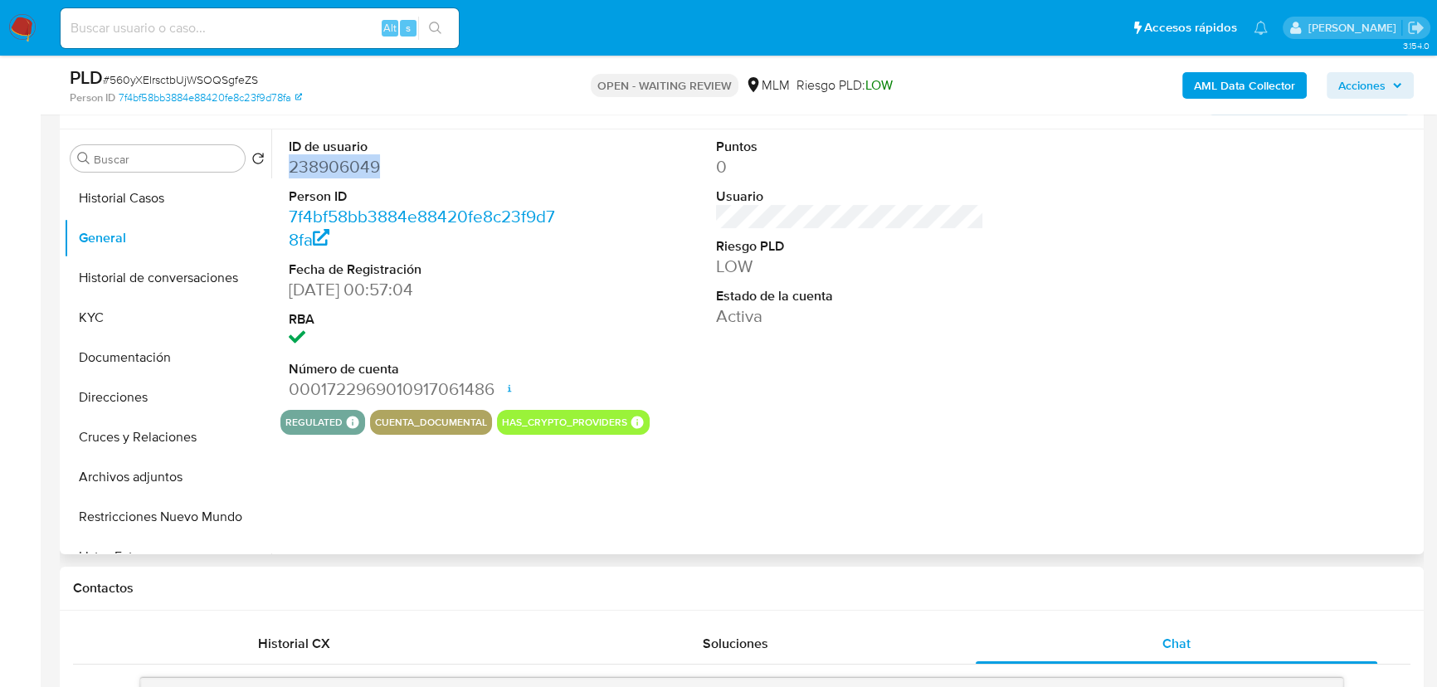
drag, startPoint x: 390, startPoint y: 171, endPoint x: 282, endPoint y: 166, distance: 108.0
click at [282, 166] on div "ID de usuario 238906049 Person ID 7f4bf58bb3884e88420fe8c23f9d78fa Fecha de Reg…" at bounding box center [422, 269] width 285 height 280
copy dd "238906049"
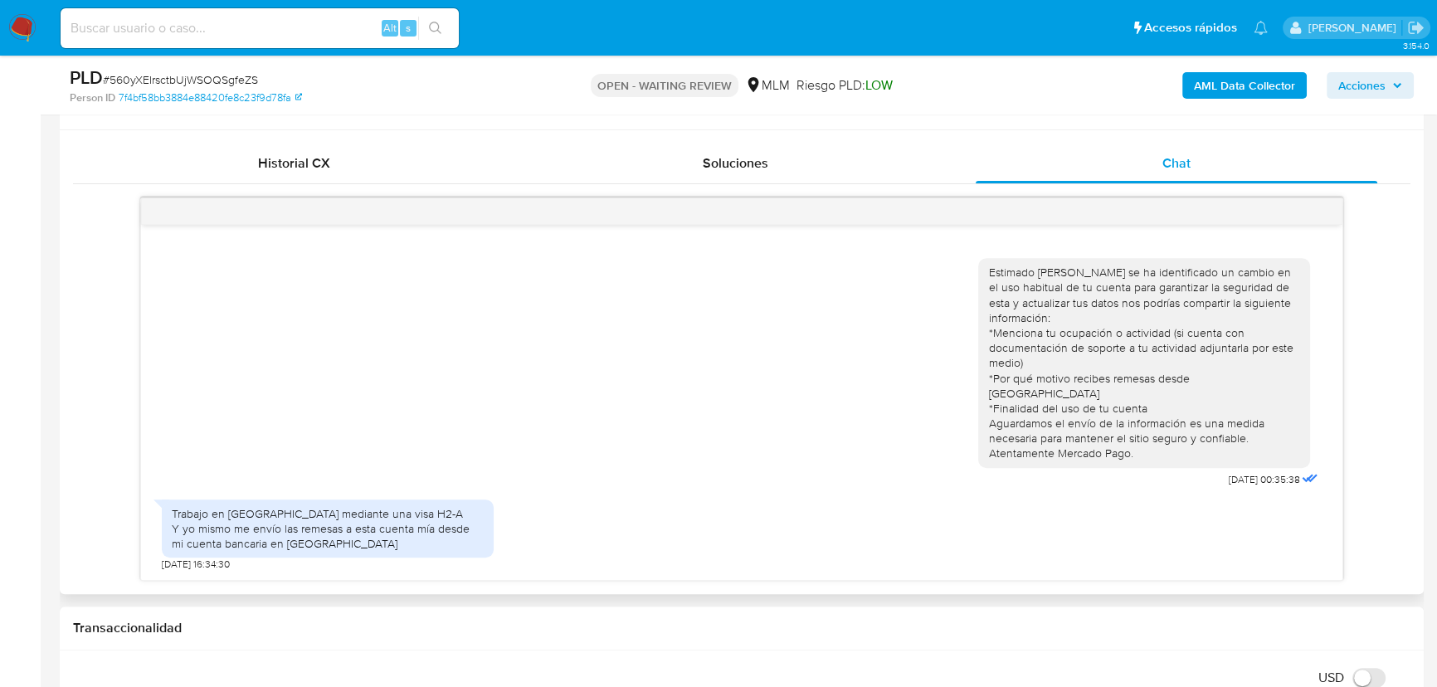
scroll to position [980, 0]
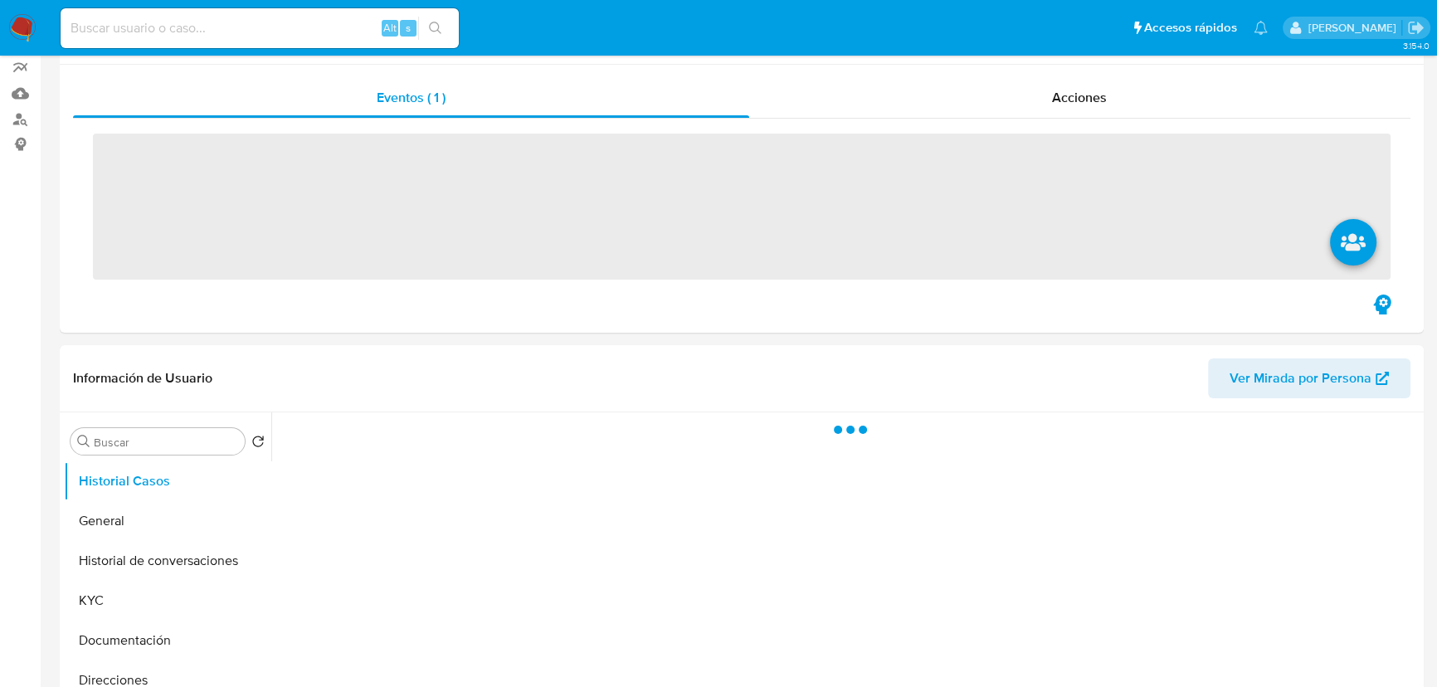
scroll to position [452, 0]
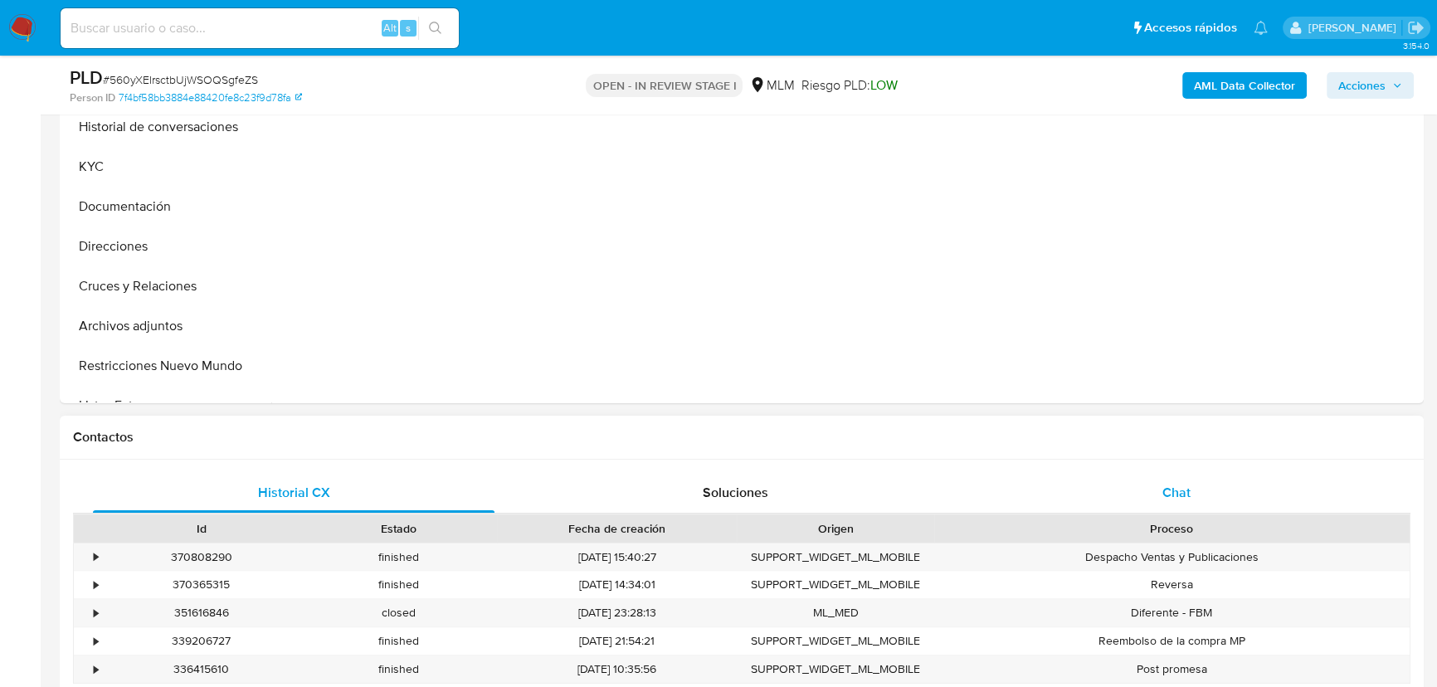
click at [1162, 473] on div "Chat" at bounding box center [1177, 493] width 402 height 40
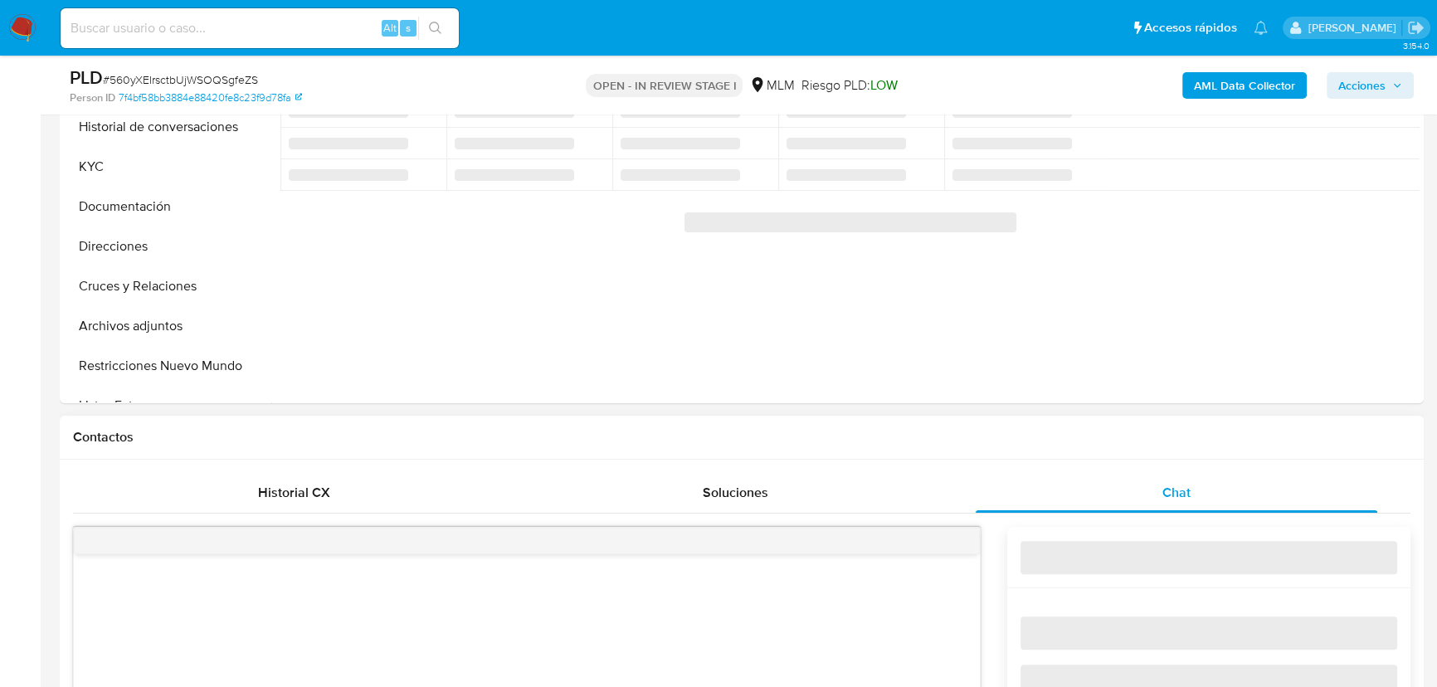
scroll to position [830, 0]
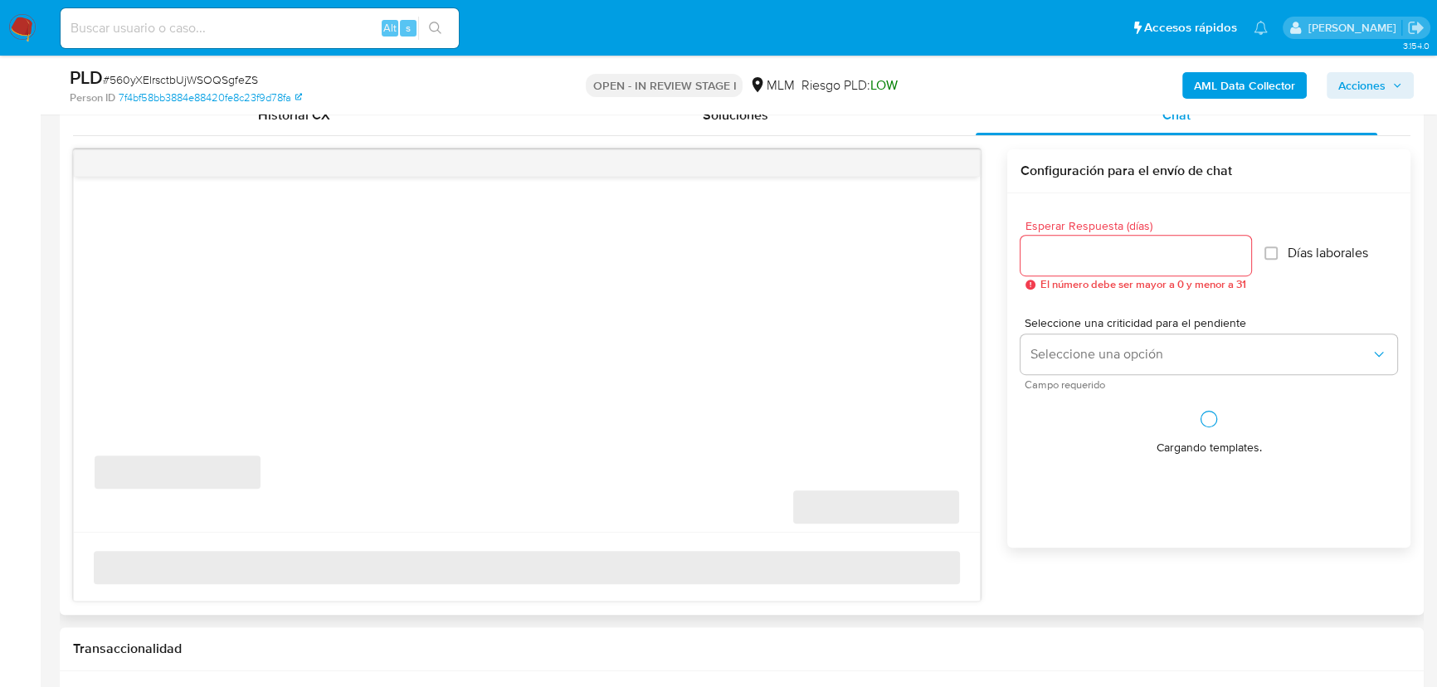
select select "10"
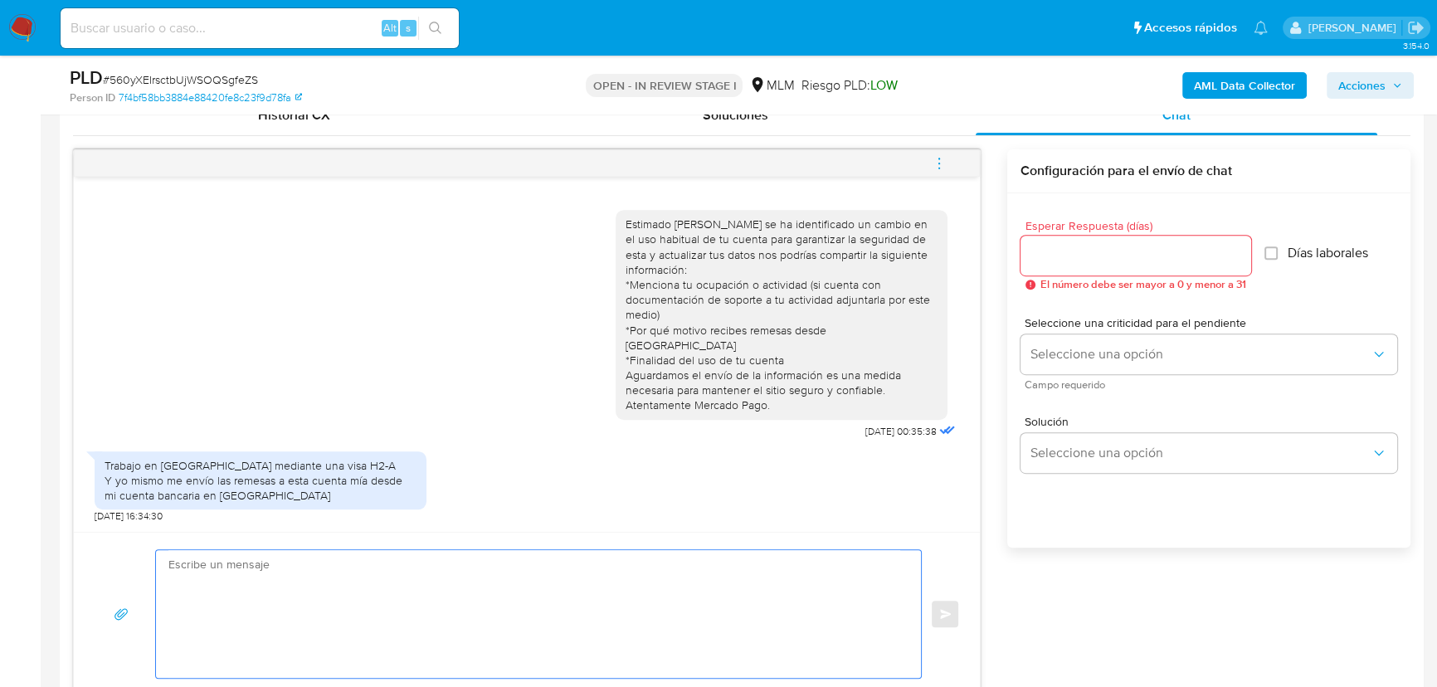
click at [390, 576] on textarea at bounding box center [534, 614] width 732 height 128
type textarea "J"
type textarea "h"
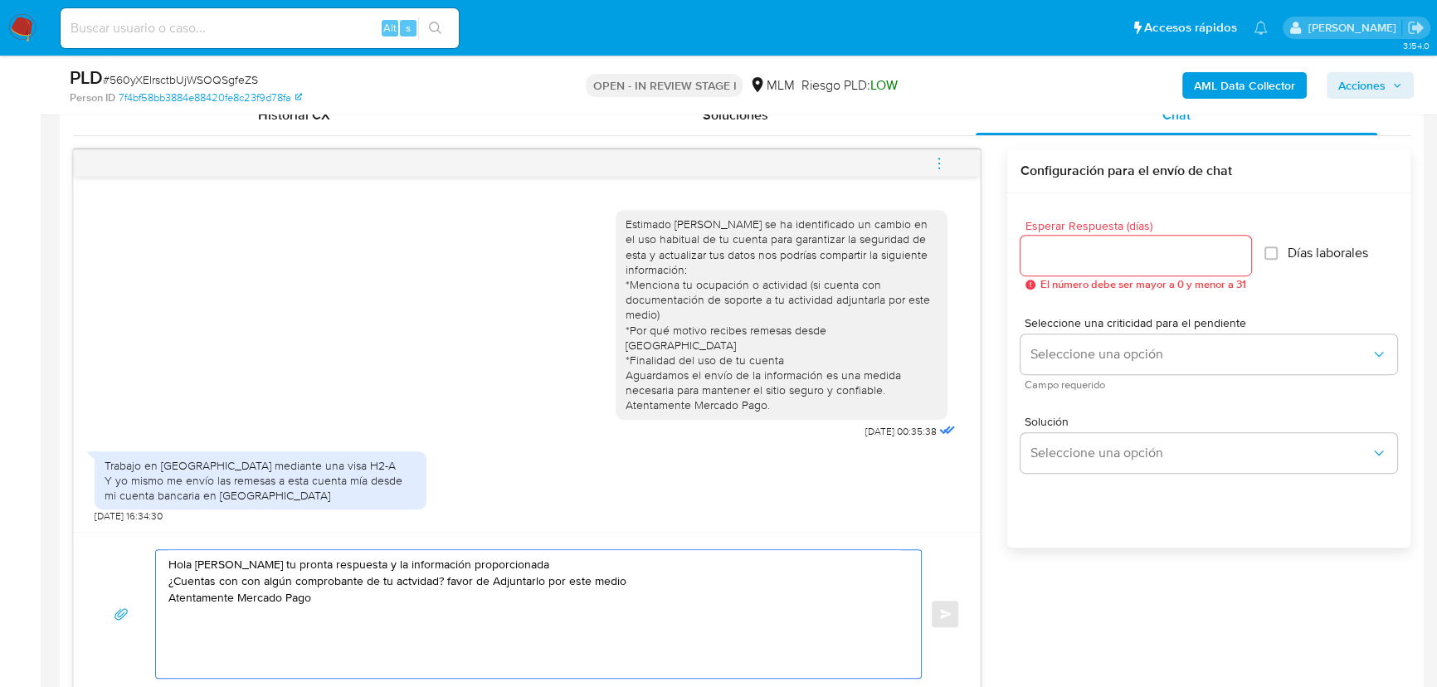
type textarea "Hola [PERSON_NAME] tu pronta respuesta y la información proporcionada ¿Cuentas …"
drag, startPoint x: 355, startPoint y: 628, endPoint x: 55, endPoint y: 531, distance: 315.7
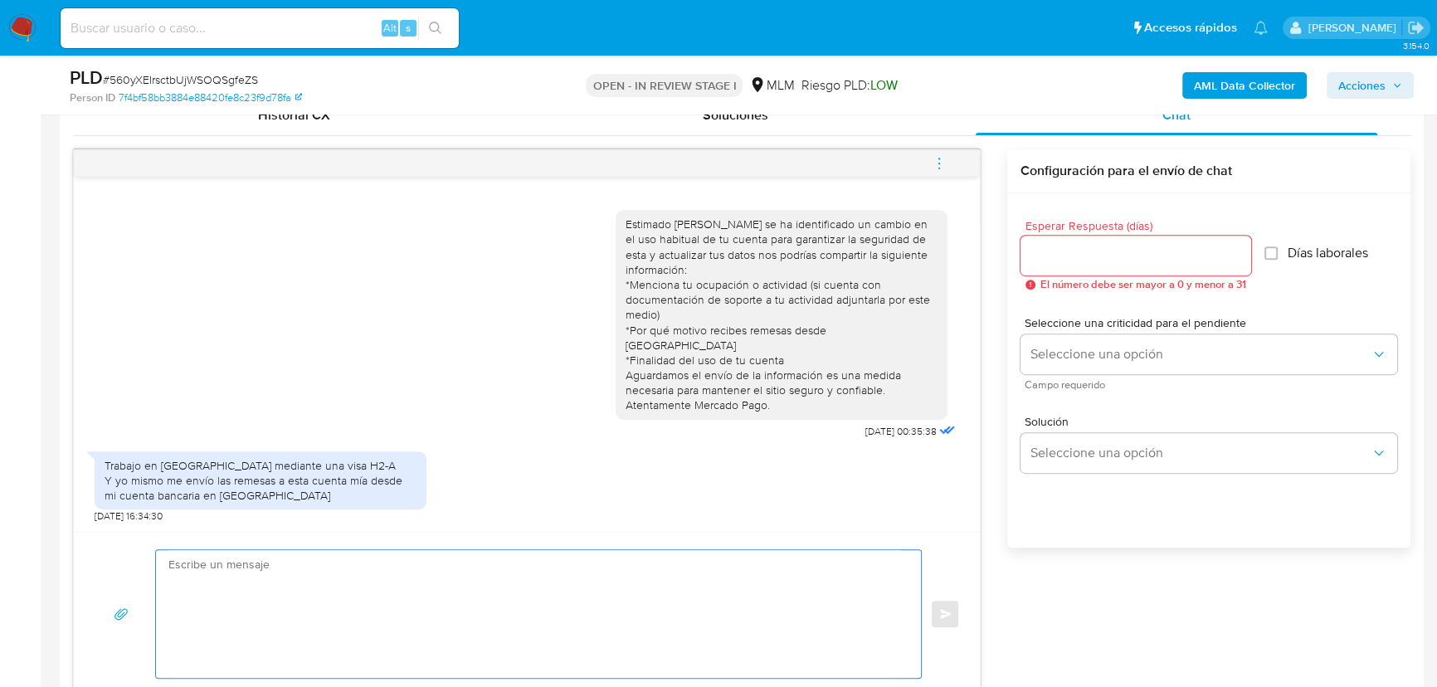
click at [1059, 249] on input "Esperar Respuesta (días)" at bounding box center [1136, 256] width 231 height 22
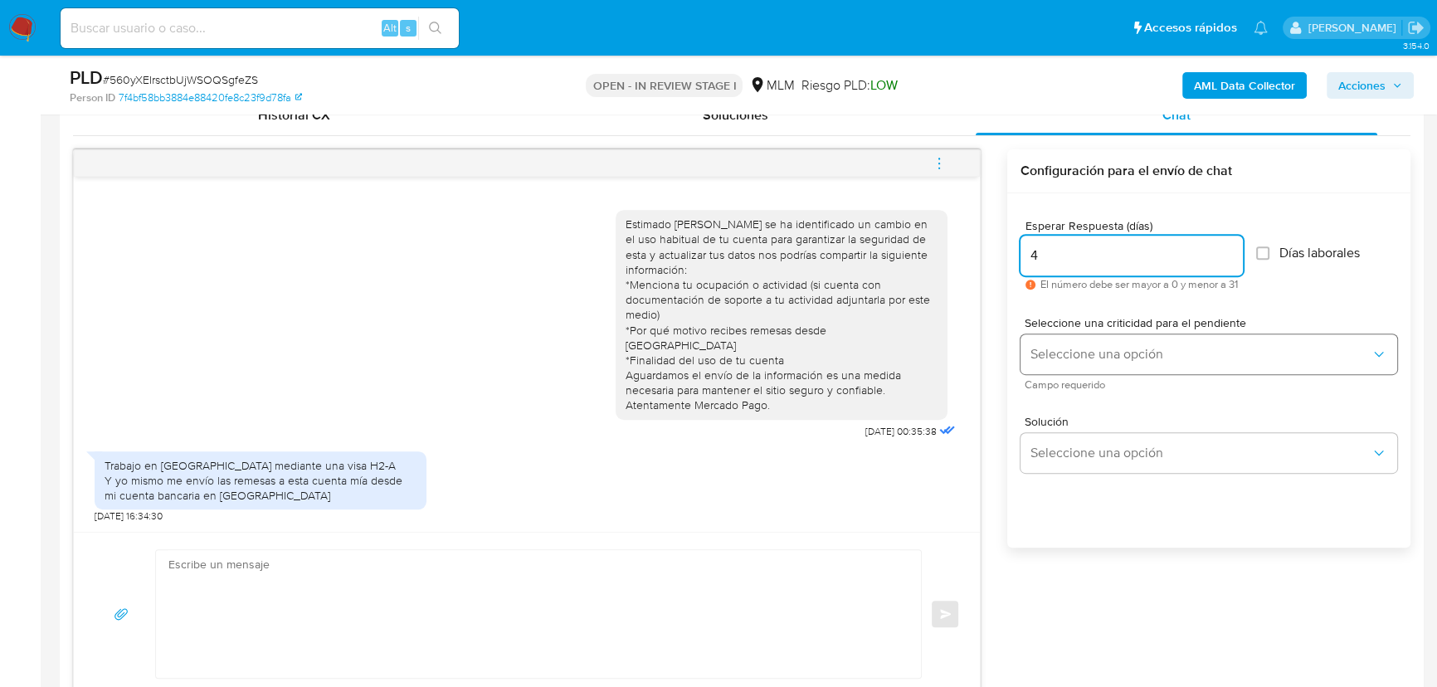
type input "4"
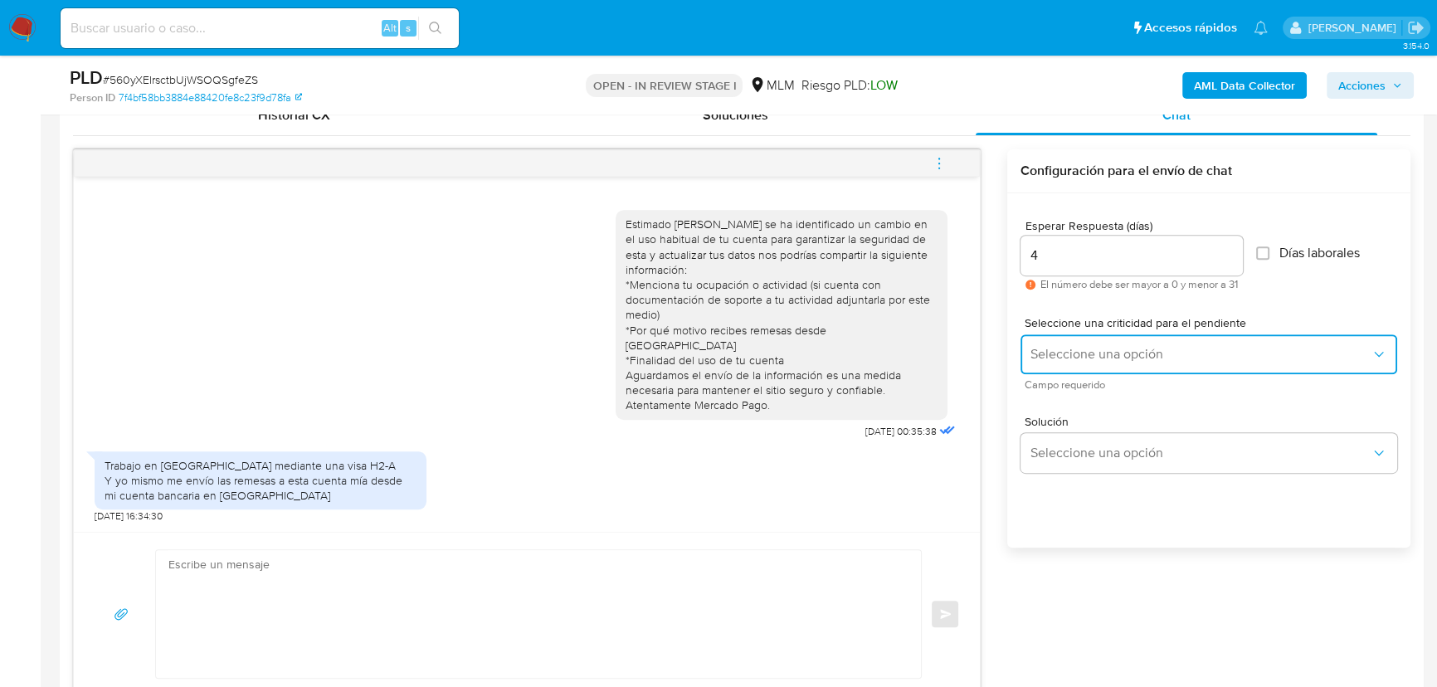
click at [1056, 352] on span "Seleccione una opción" at bounding box center [1201, 354] width 340 height 17
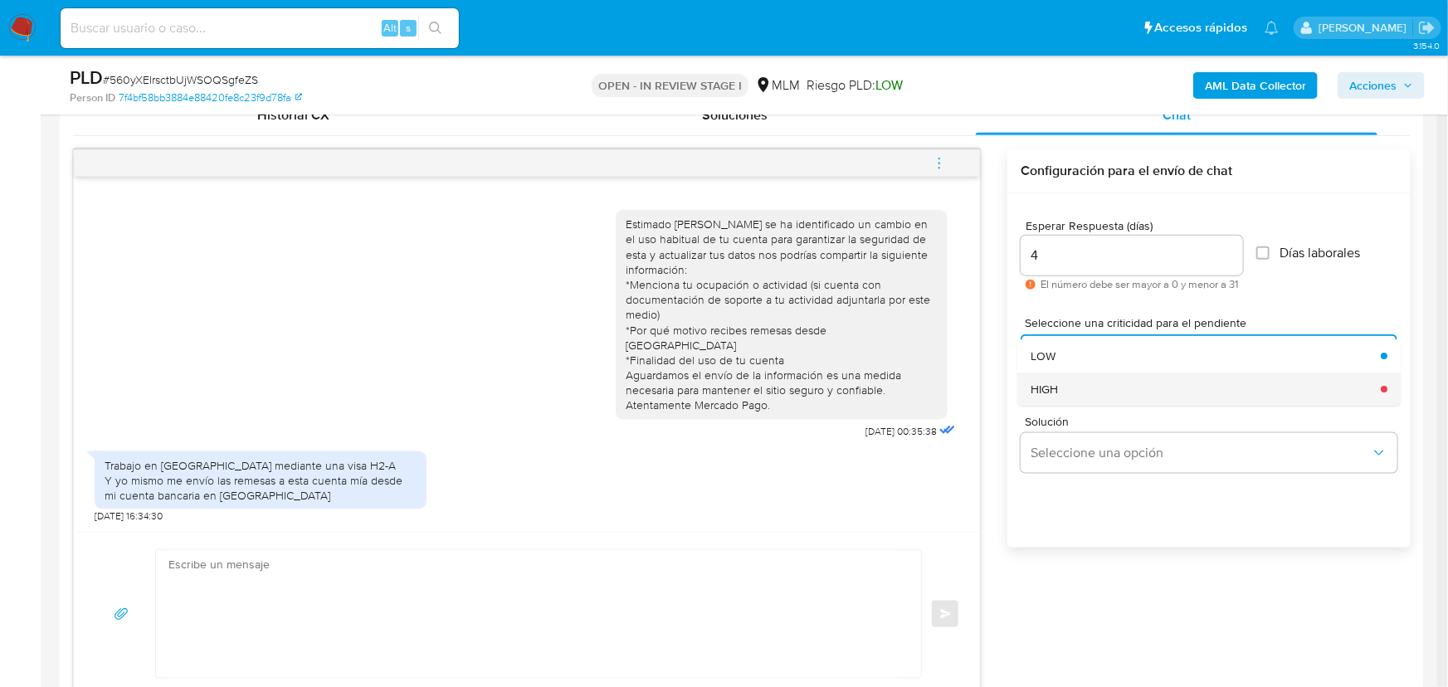
click at [1085, 381] on div "HIGH" at bounding box center [1201, 389] width 340 height 33
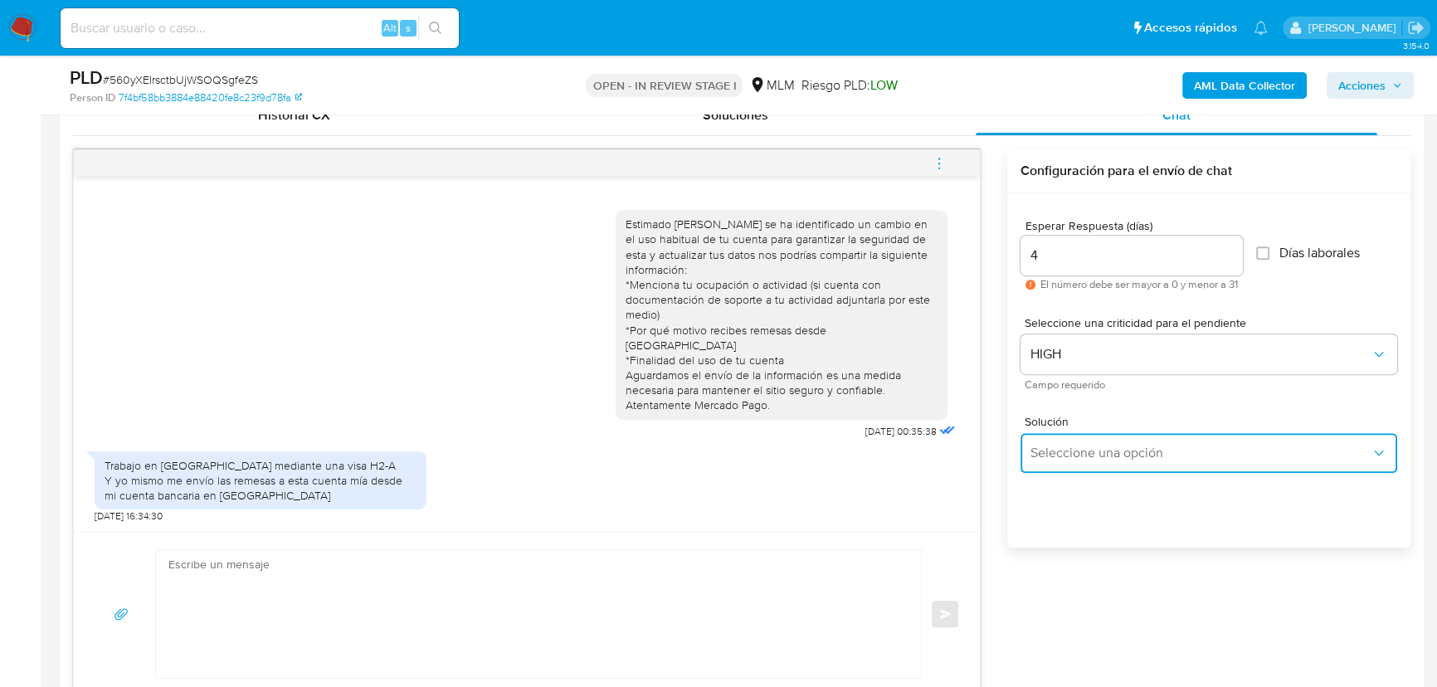
drag, startPoint x: 1101, startPoint y: 440, endPoint x: 1155, endPoint y: 446, distance: 54.3
click at [1104, 441] on button "Seleccione una opción" at bounding box center [1209, 453] width 377 height 40
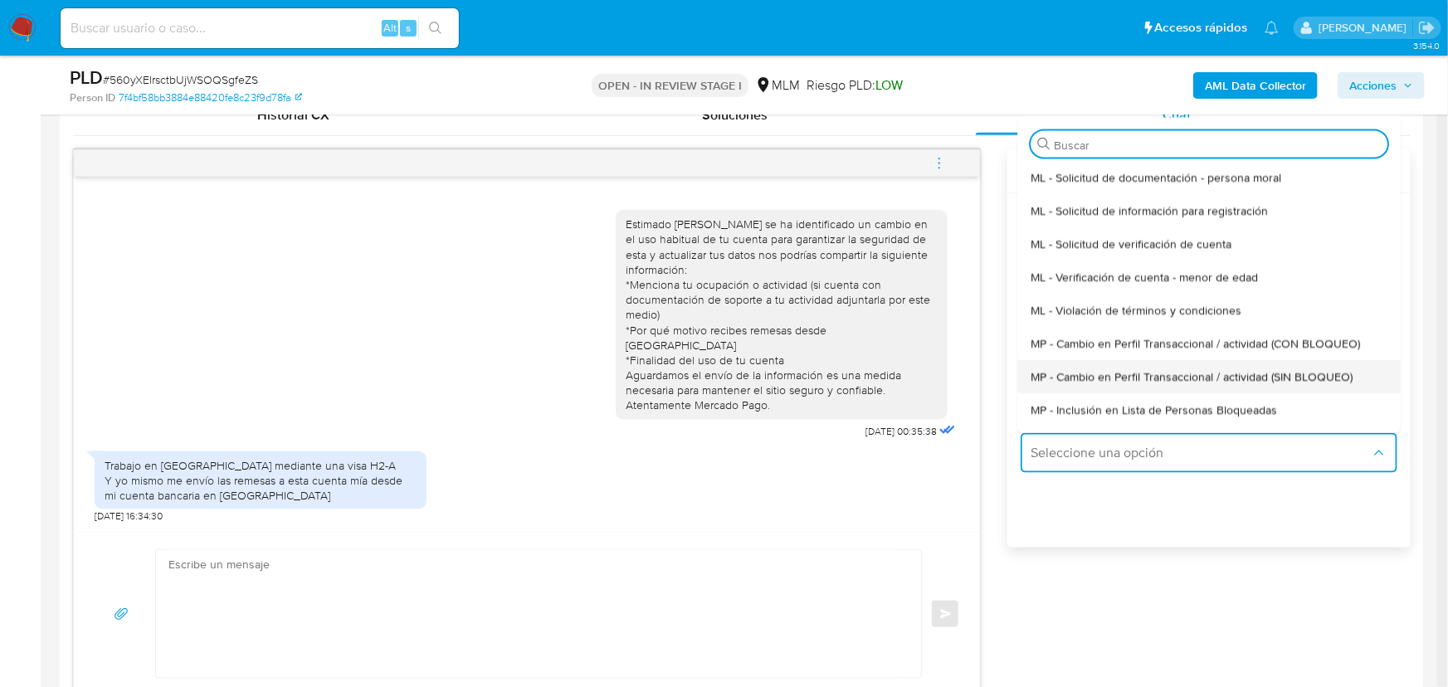
click at [1240, 374] on span "MP - Cambio en Perfil Transaccional / actividad (SIN BLOQUEO)" at bounding box center [1192, 375] width 322 height 15
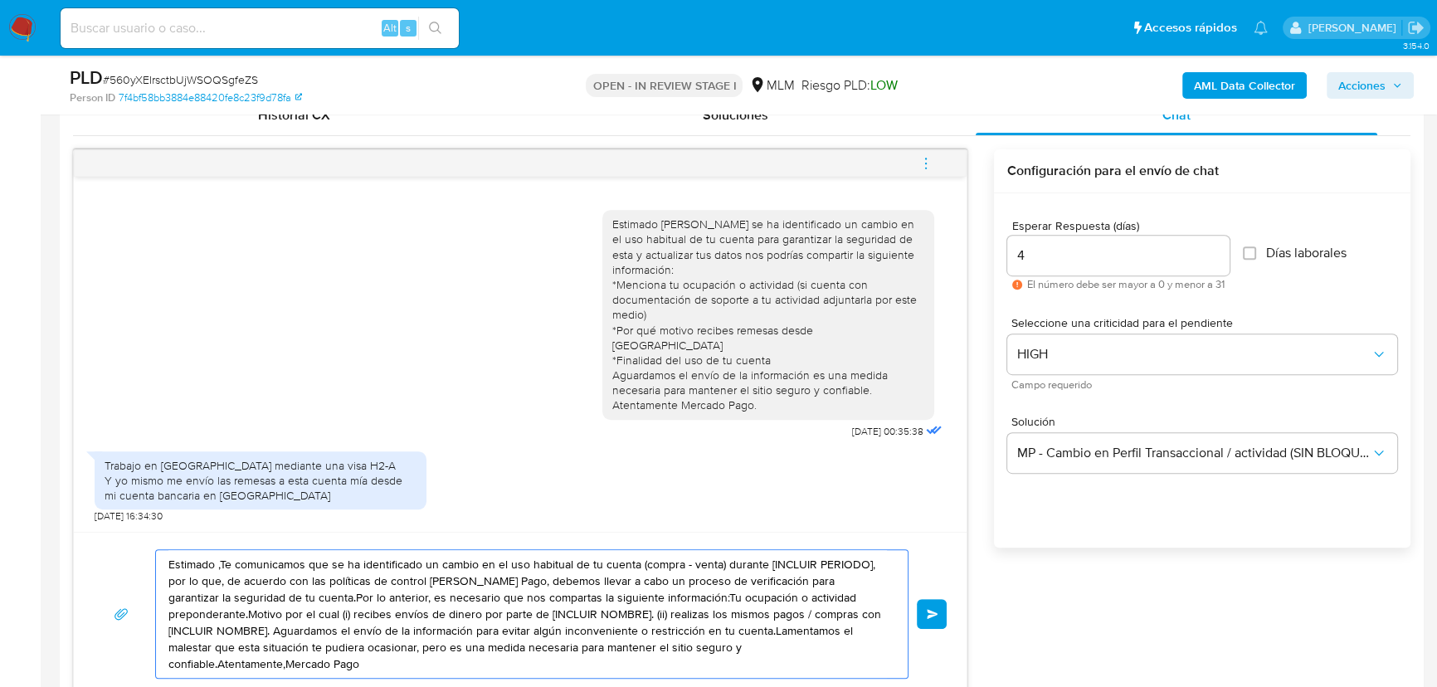
drag, startPoint x: 393, startPoint y: 661, endPoint x: 407, endPoint y: 607, distance: 55.8
click at [131, 532] on div "Estimado ,Te comunicamos que se ha identificado un cambio en el uso habitual de…" at bounding box center [520, 613] width 893 height 163
paste textarea "Hola Marco Agradecemos tu pronta respuesta y la información proporcionada ¿Cuen…"
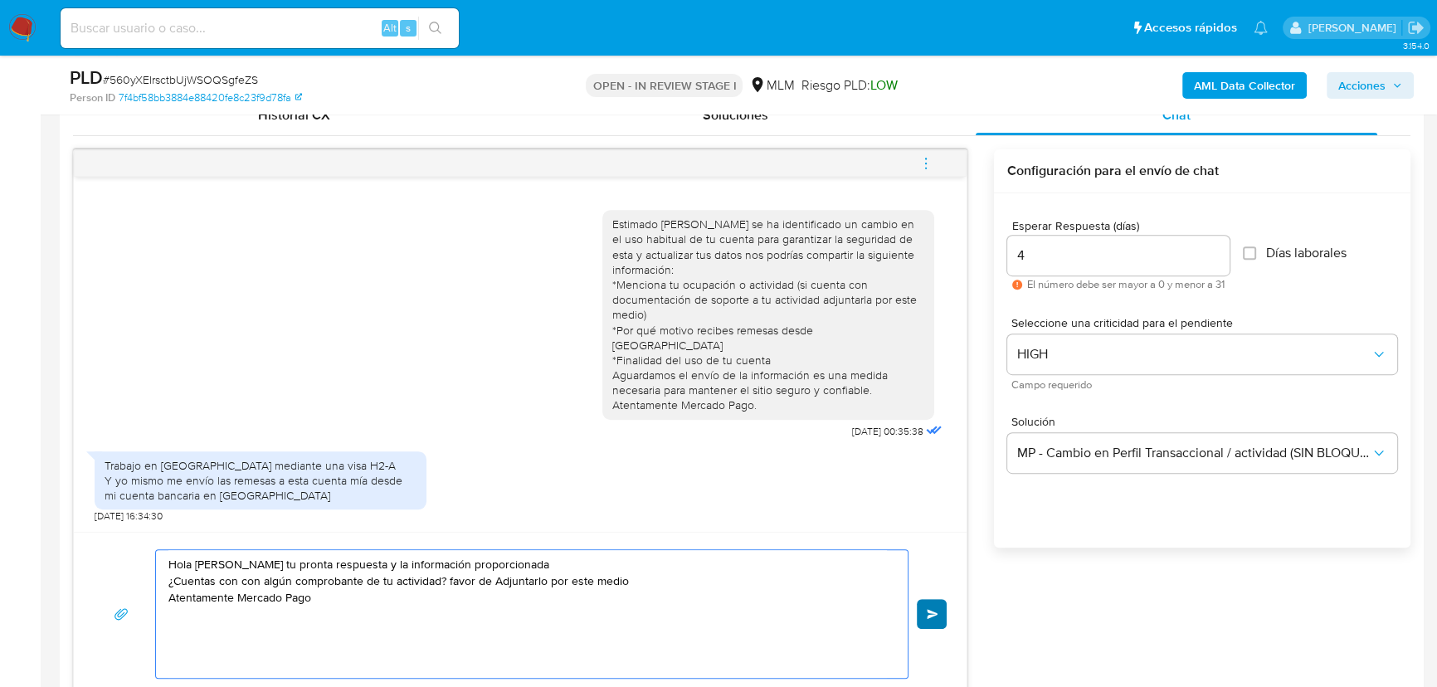
type textarea "Hola Marco Agradecemos tu pronta respuesta y la información proporcionada ¿Cuen…"
drag, startPoint x: 929, startPoint y: 614, endPoint x: 929, endPoint y: 606, distance: 8.3
click at [929, 613] on span "Enviar" at bounding box center [933, 614] width 12 height 10
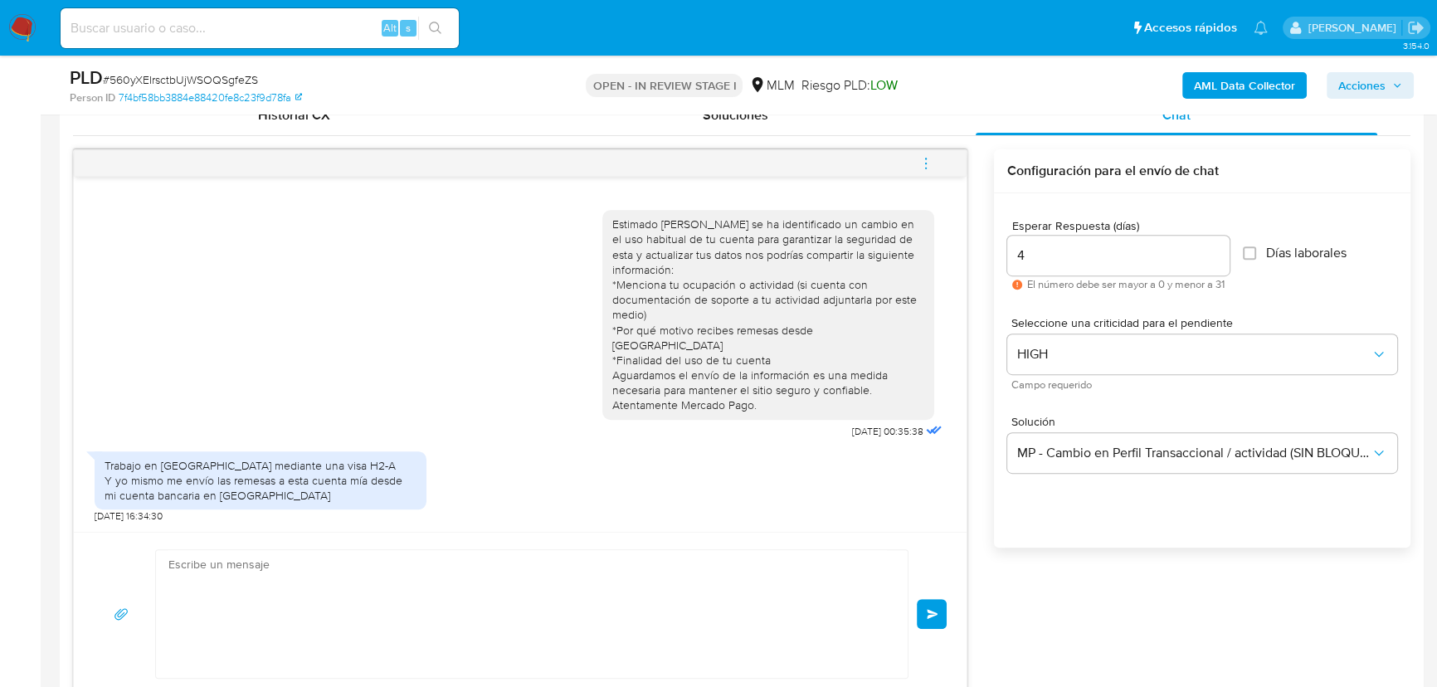
scroll to position [110, 0]
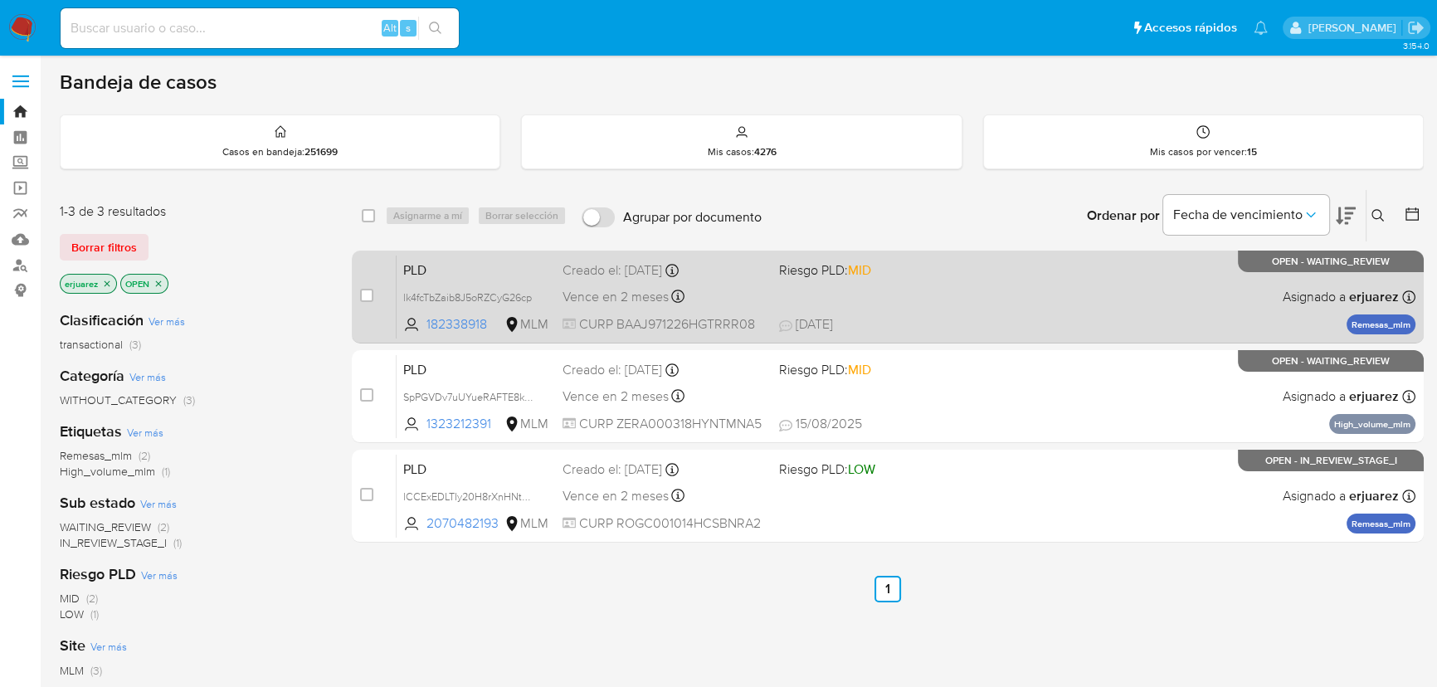
click at [1061, 292] on div "PLD lk4fcTbZaib8J5oRZCyG26cp 182338918 MLM Riesgo PLD: MID Creado el: [DATE] Cr…" at bounding box center [906, 297] width 1019 height 84
click at [366, 295] on input "checkbox" at bounding box center [366, 295] width 13 height 13
checkbox input "true"
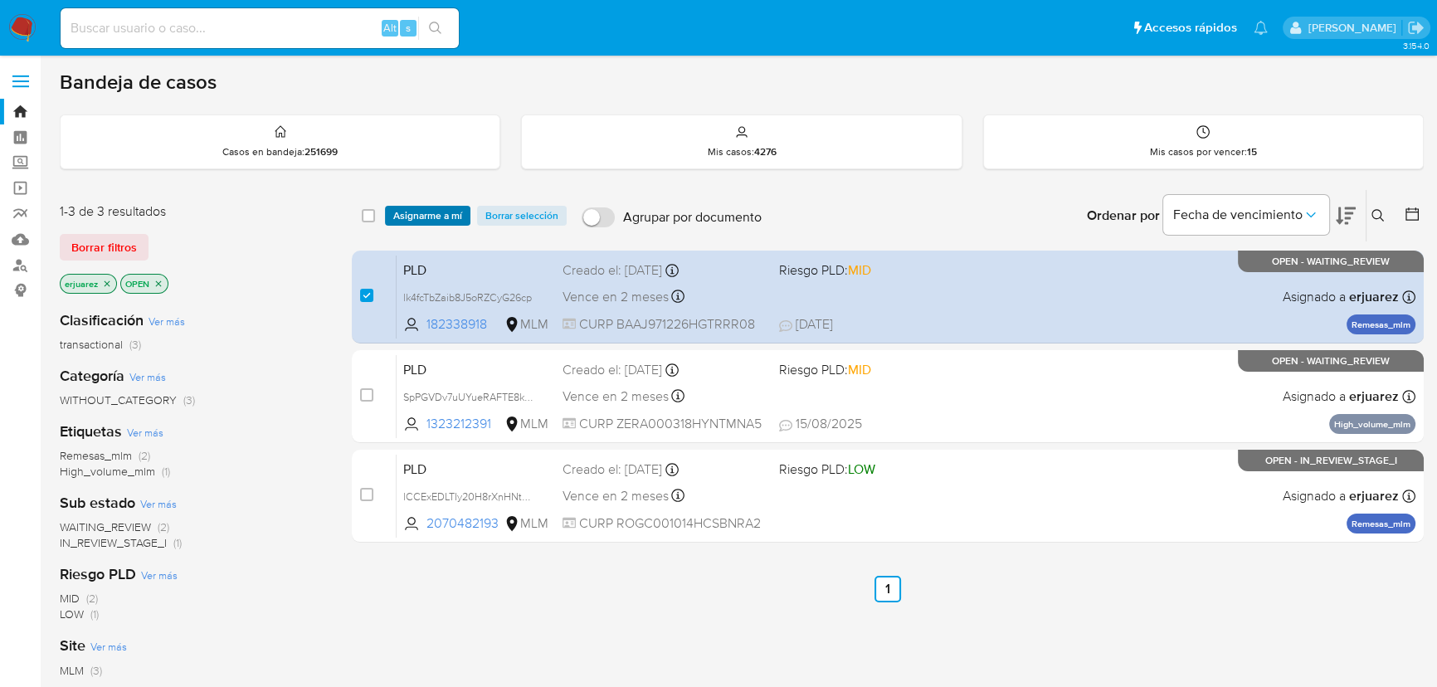
click at [404, 207] on span "Asignarme a mí" at bounding box center [427, 215] width 69 height 17
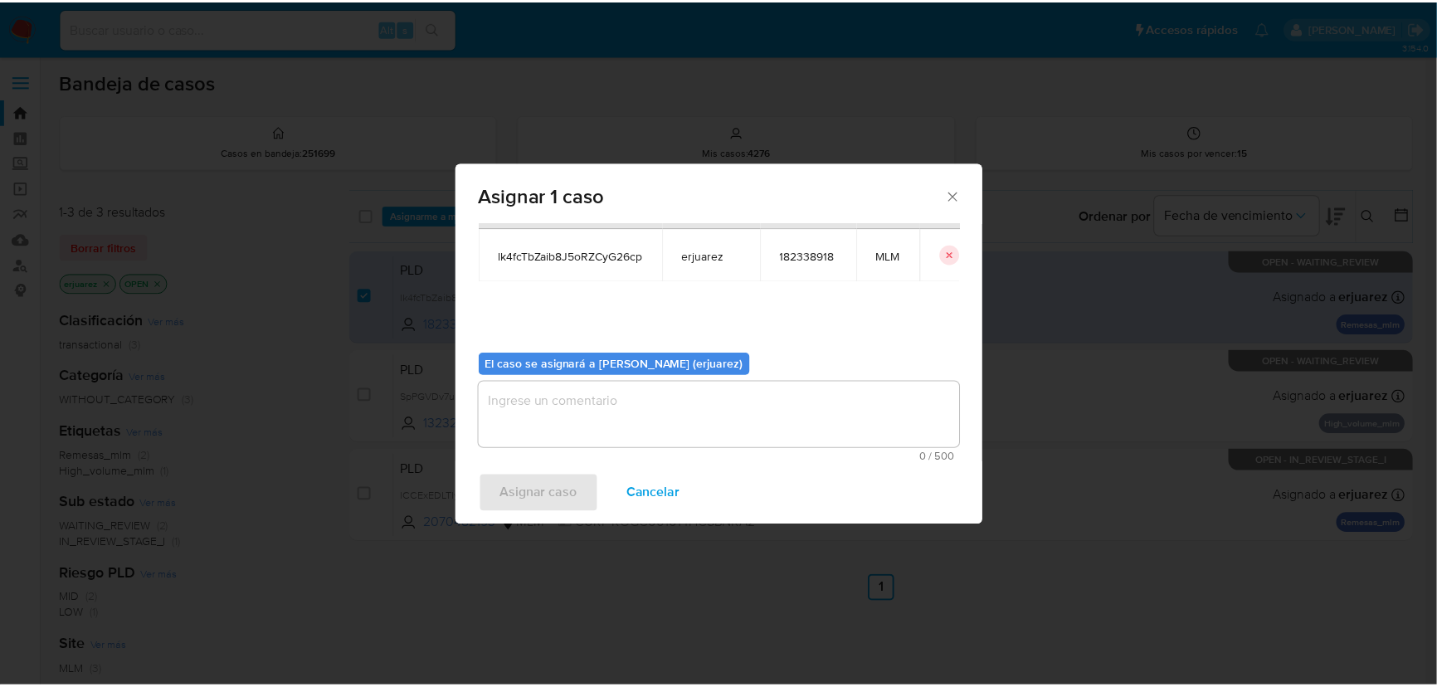
scroll to position [85, 0]
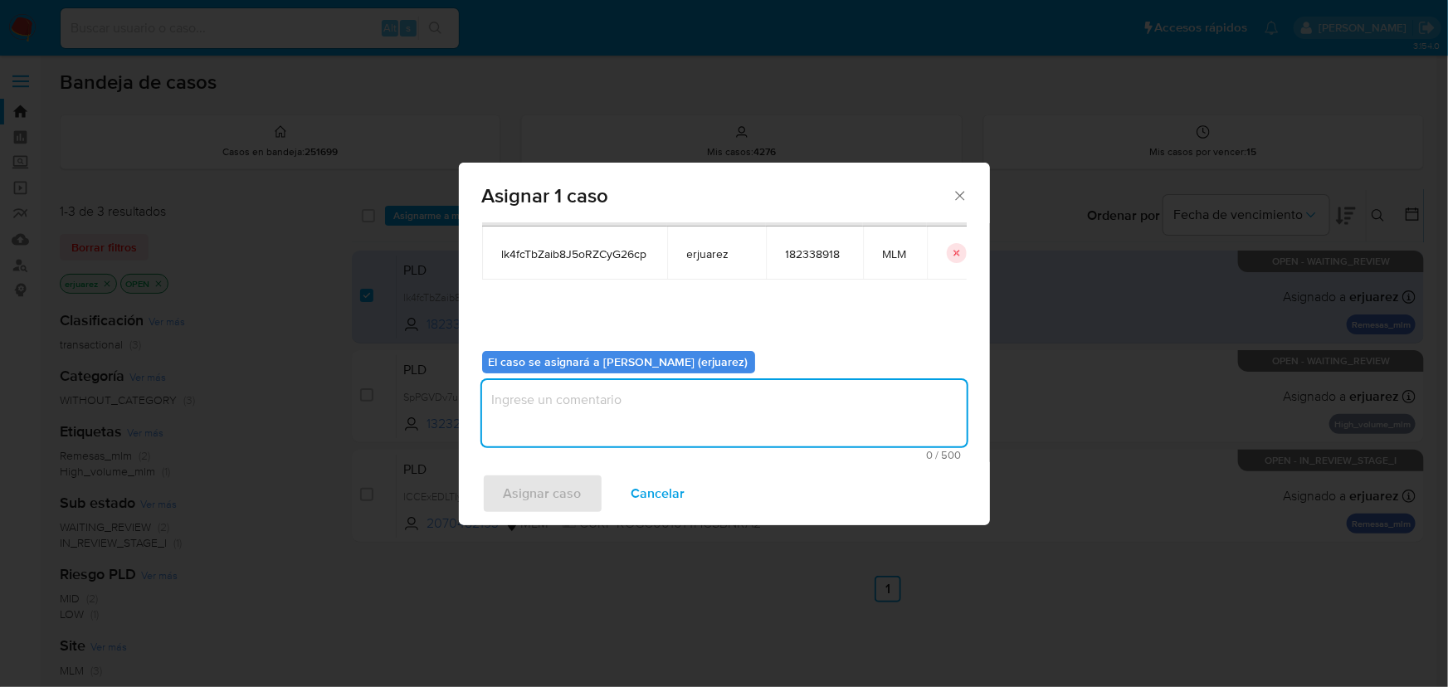
click at [542, 399] on textarea "assign-modal" at bounding box center [724, 413] width 485 height 66
type textarea "e"
type textarea "EPJU"
drag, startPoint x: 540, startPoint y: 489, endPoint x: 549, endPoint y: 490, distance: 9.2
click at [549, 490] on span "Asignar caso" at bounding box center [543, 493] width 78 height 37
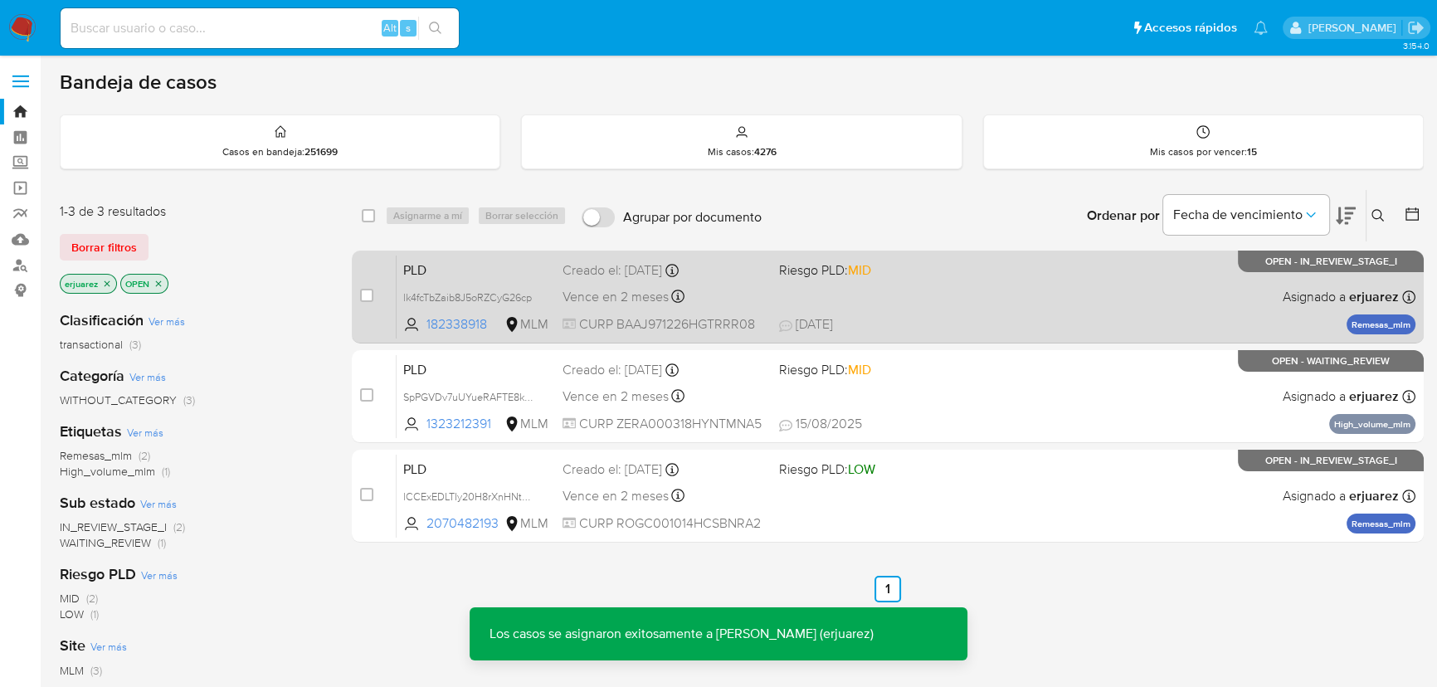
click at [1149, 285] on div "PLD lk4fcTbZaib8J5oRZCyG26cp 182338918 MLM Riesgo PLD: MID Creado el: 12/08/202…" at bounding box center [906, 297] width 1019 height 84
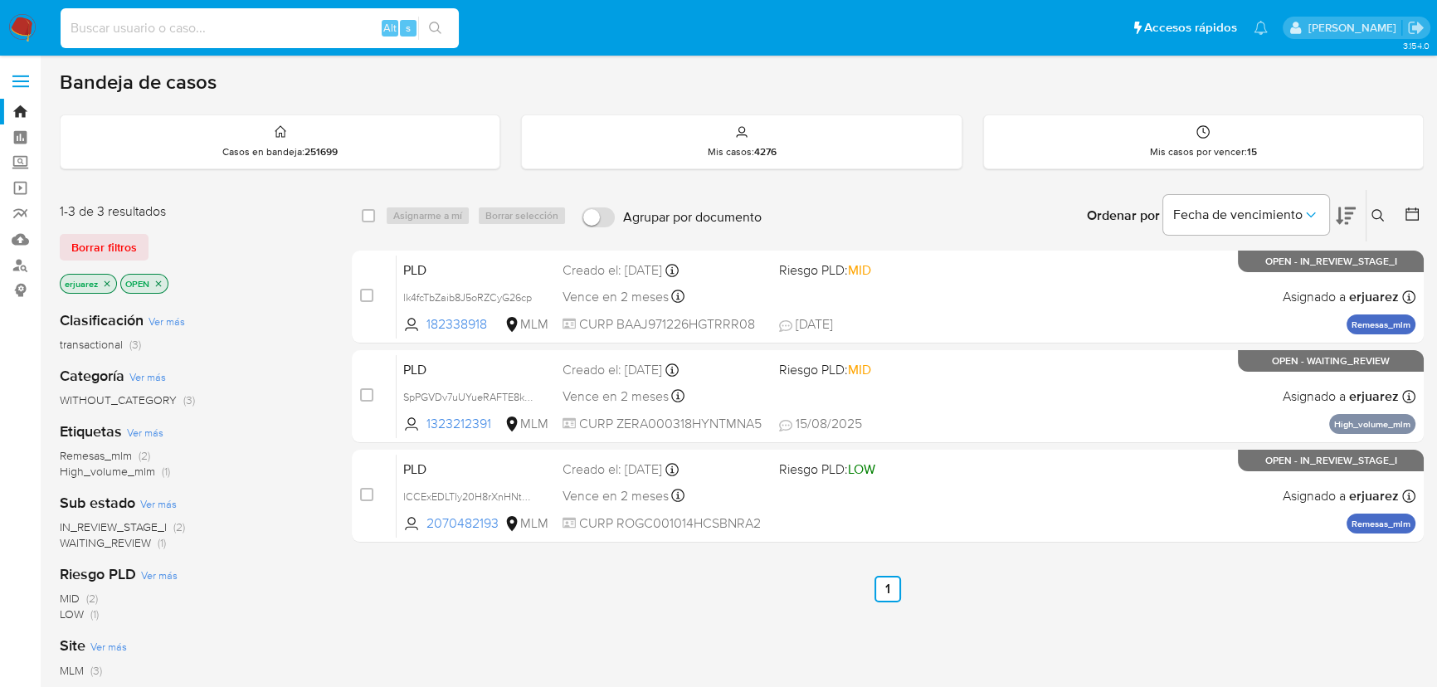
click at [133, 30] on input at bounding box center [260, 28] width 398 height 22
paste input "607800629"
type input "607800629"
click at [436, 32] on icon "search-icon" at bounding box center [435, 28] width 13 height 13
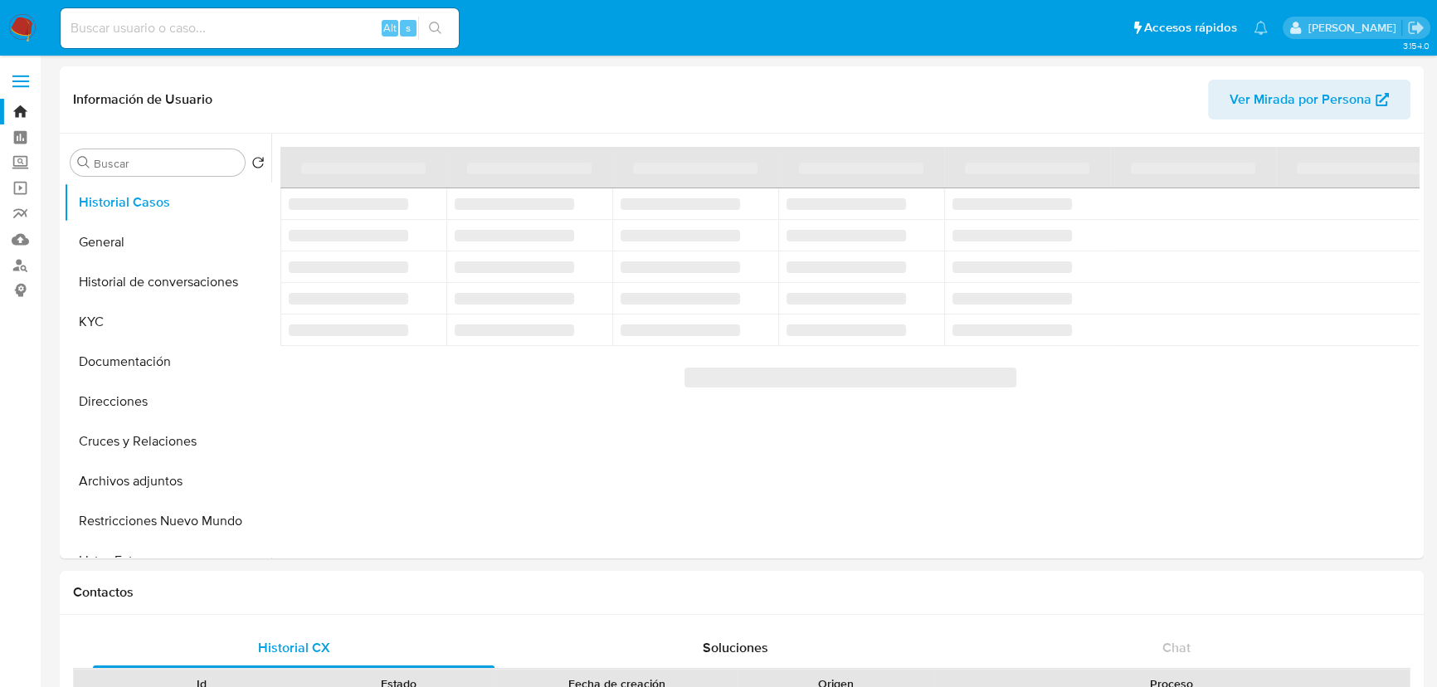
select select "10"
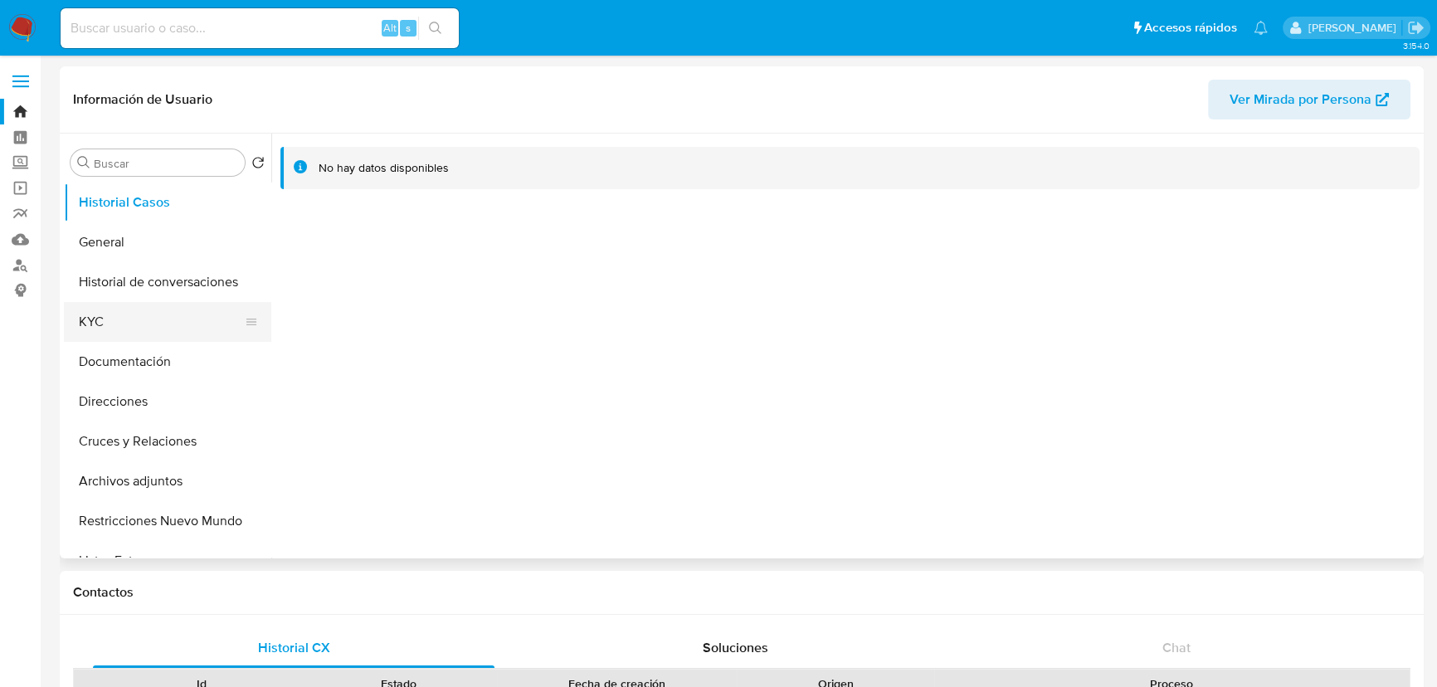
click at [91, 315] on button "KYC" at bounding box center [161, 322] width 194 height 40
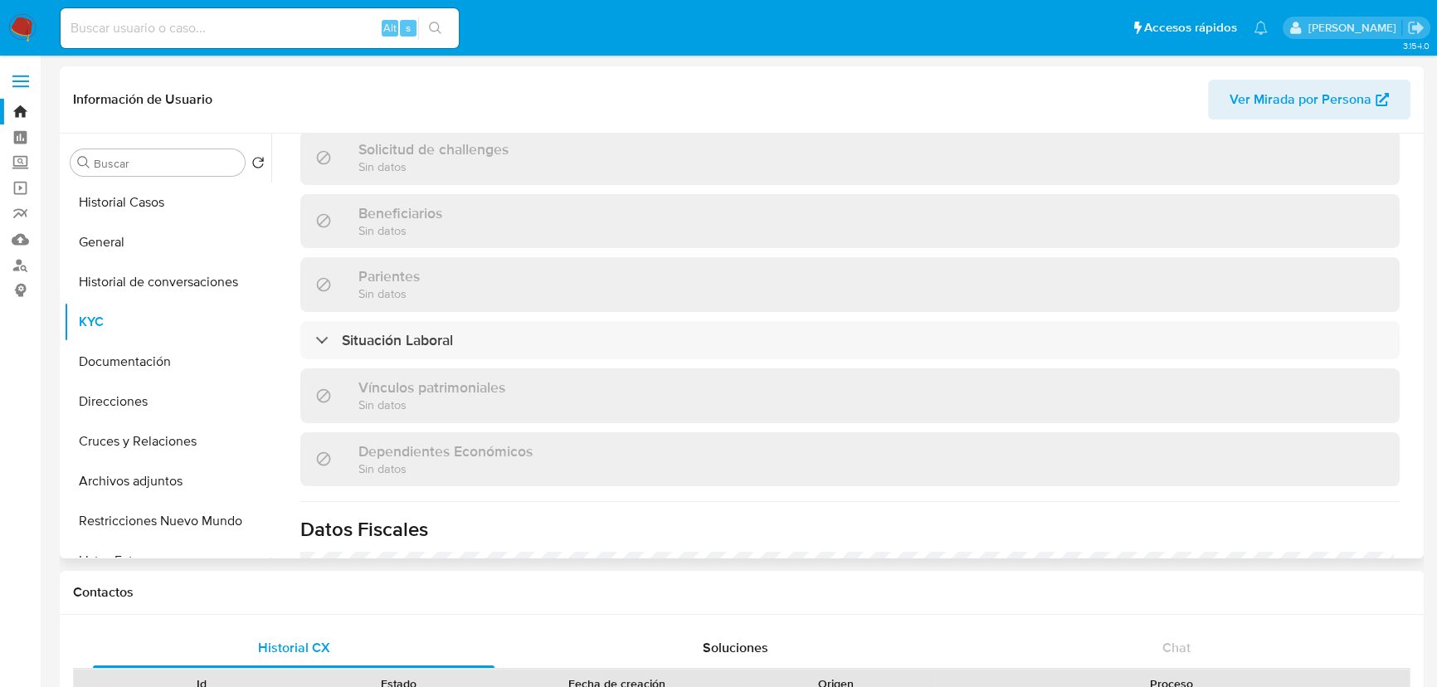
scroll to position [693, 0]
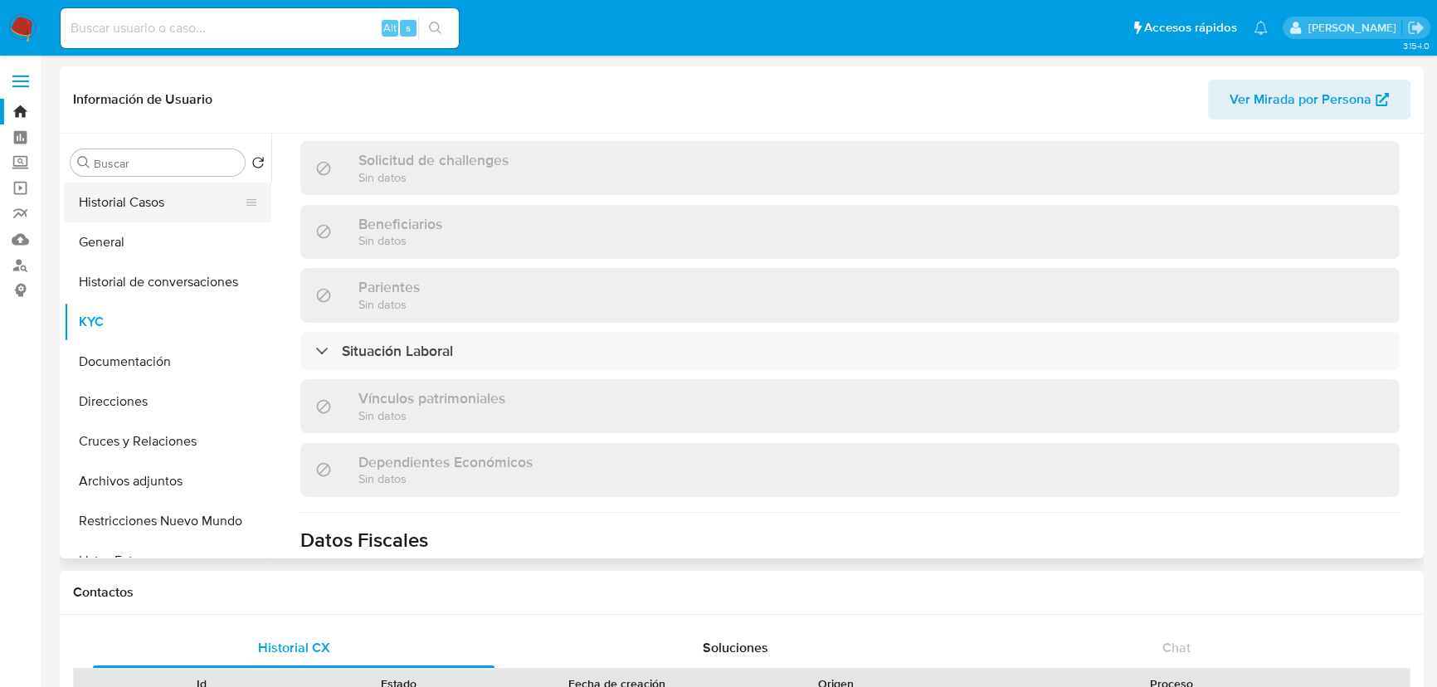
click at [129, 202] on button "Historial Casos" at bounding box center [161, 203] width 194 height 40
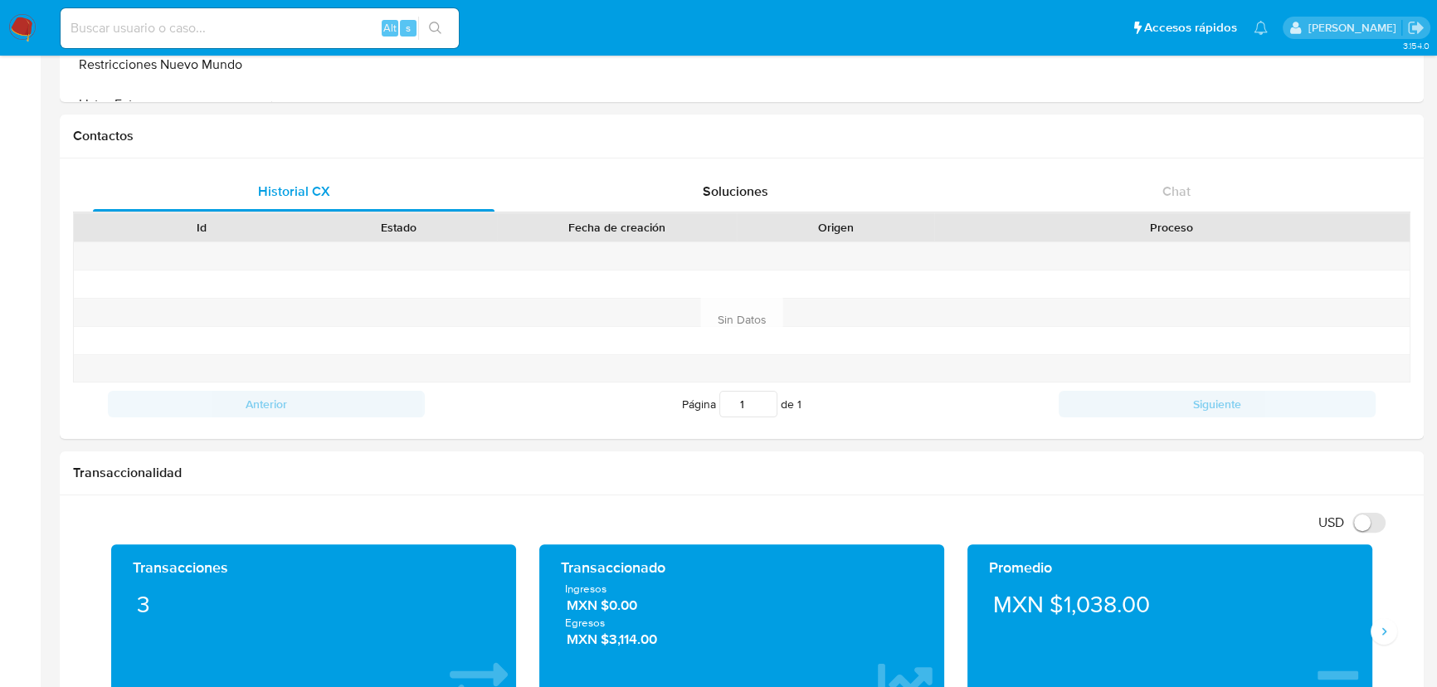
scroll to position [226, 0]
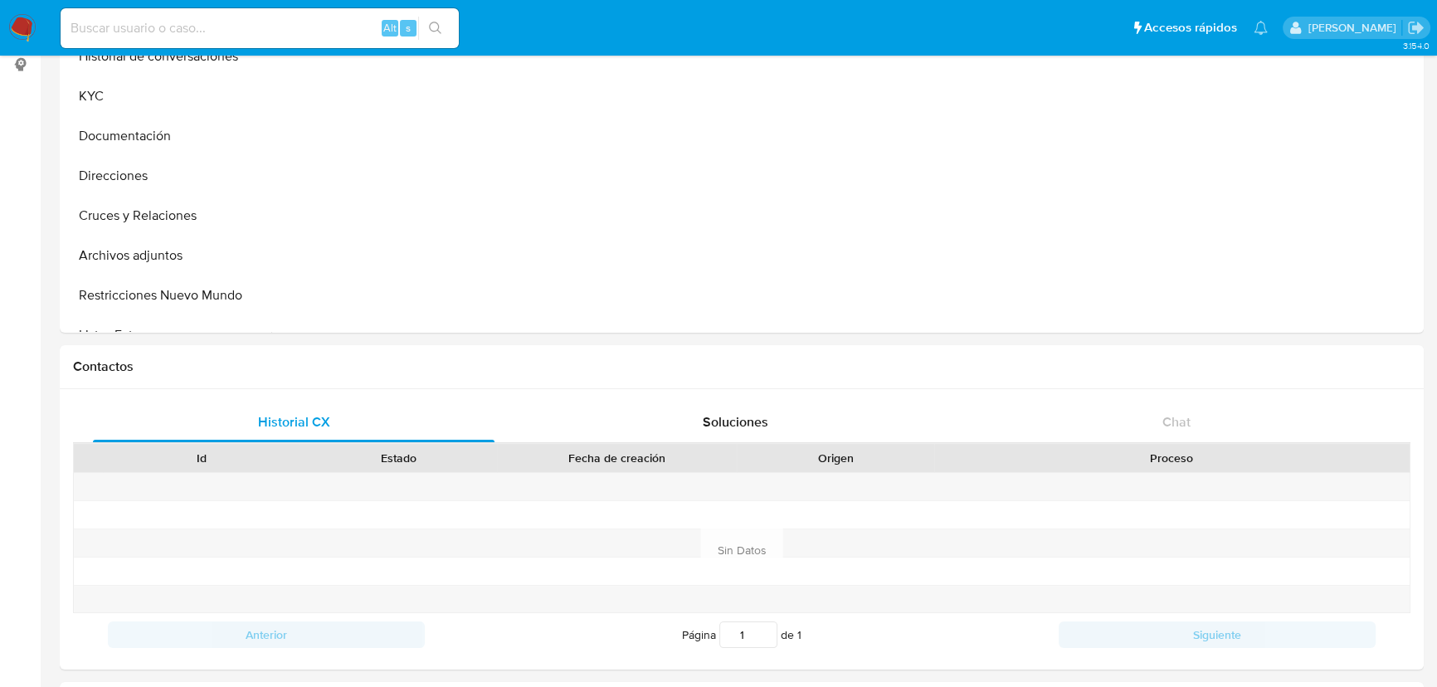
click at [32, 31] on img at bounding box center [22, 28] width 28 height 28
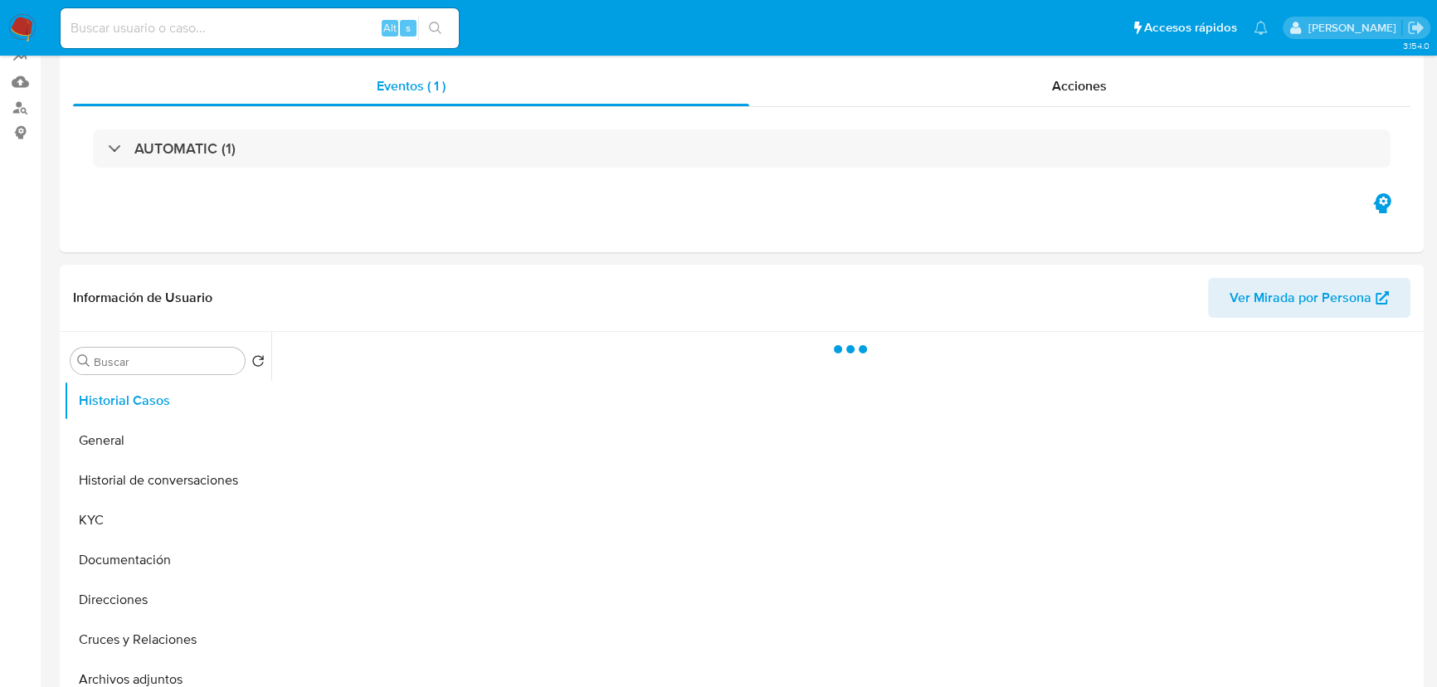
scroll to position [452, 0]
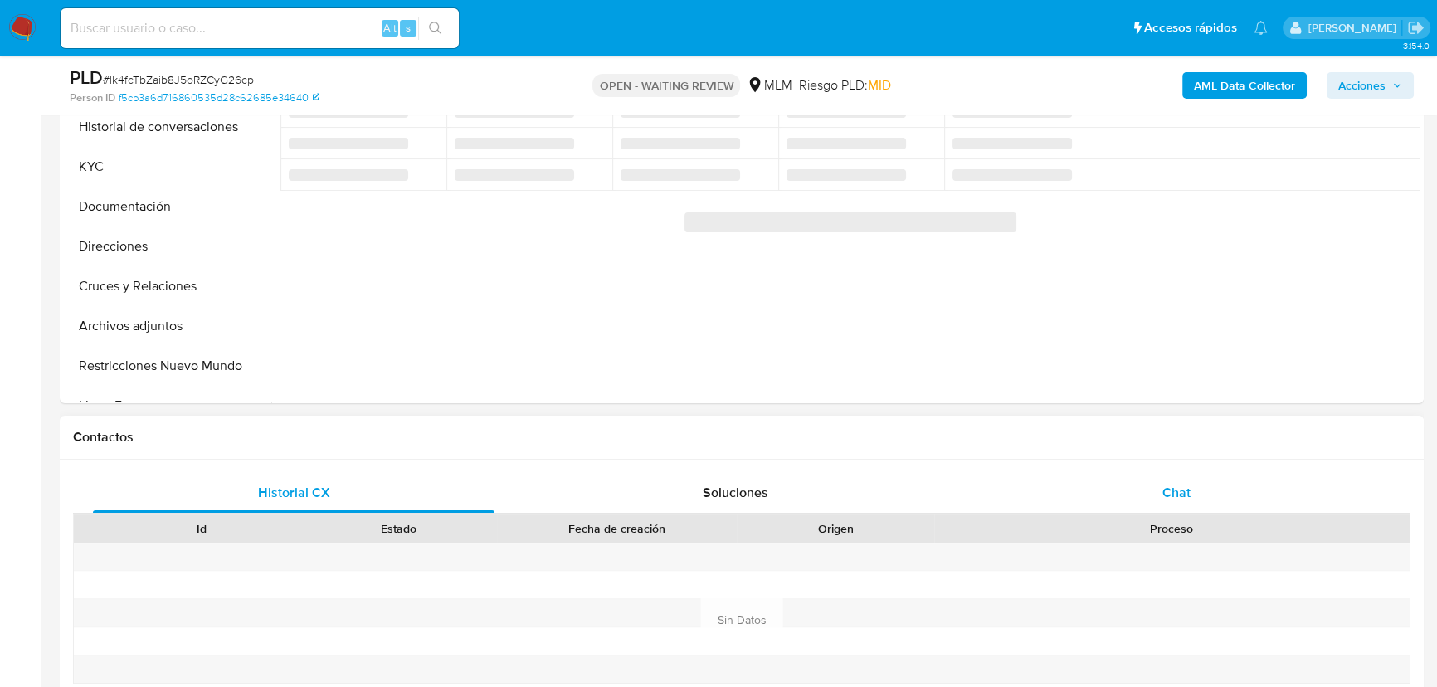
drag, startPoint x: 1176, startPoint y: 474, endPoint x: 1172, endPoint y: 485, distance: 11.6
click at [1176, 476] on div "Chat" at bounding box center [1177, 493] width 402 height 40
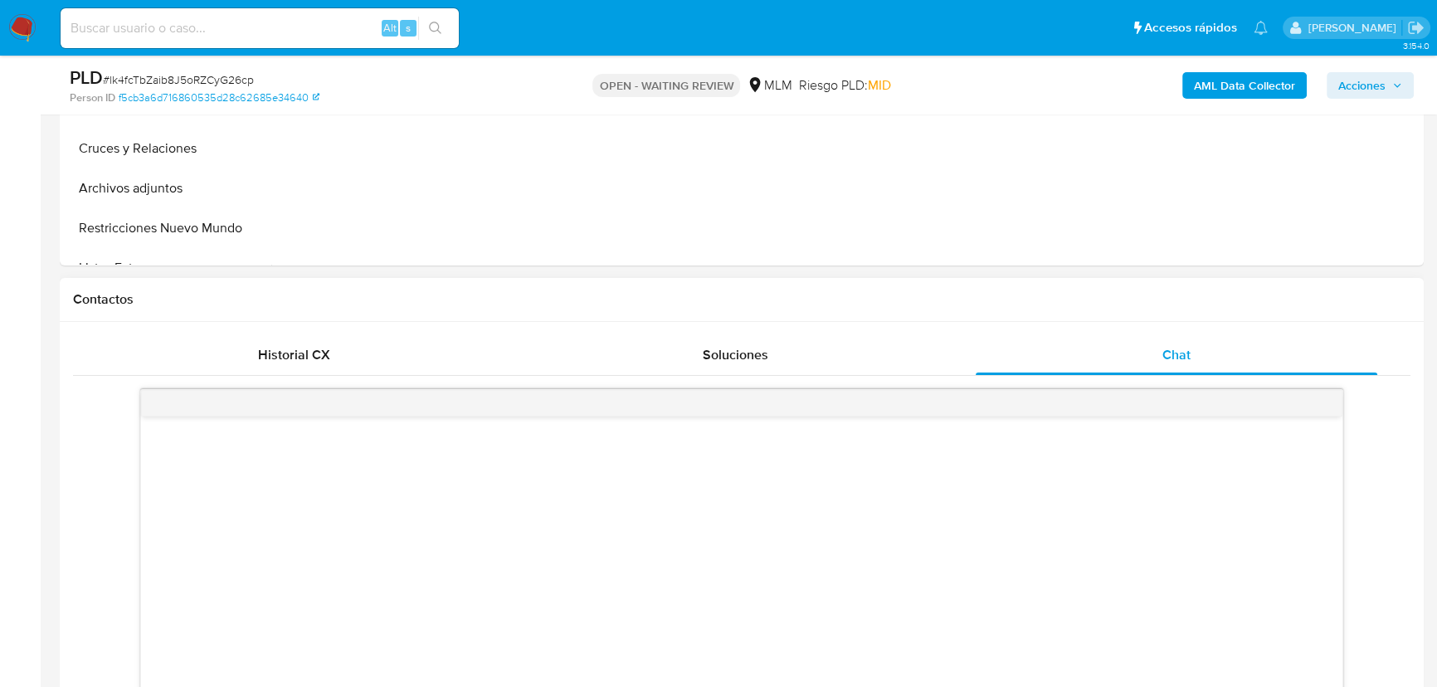
select select "10"
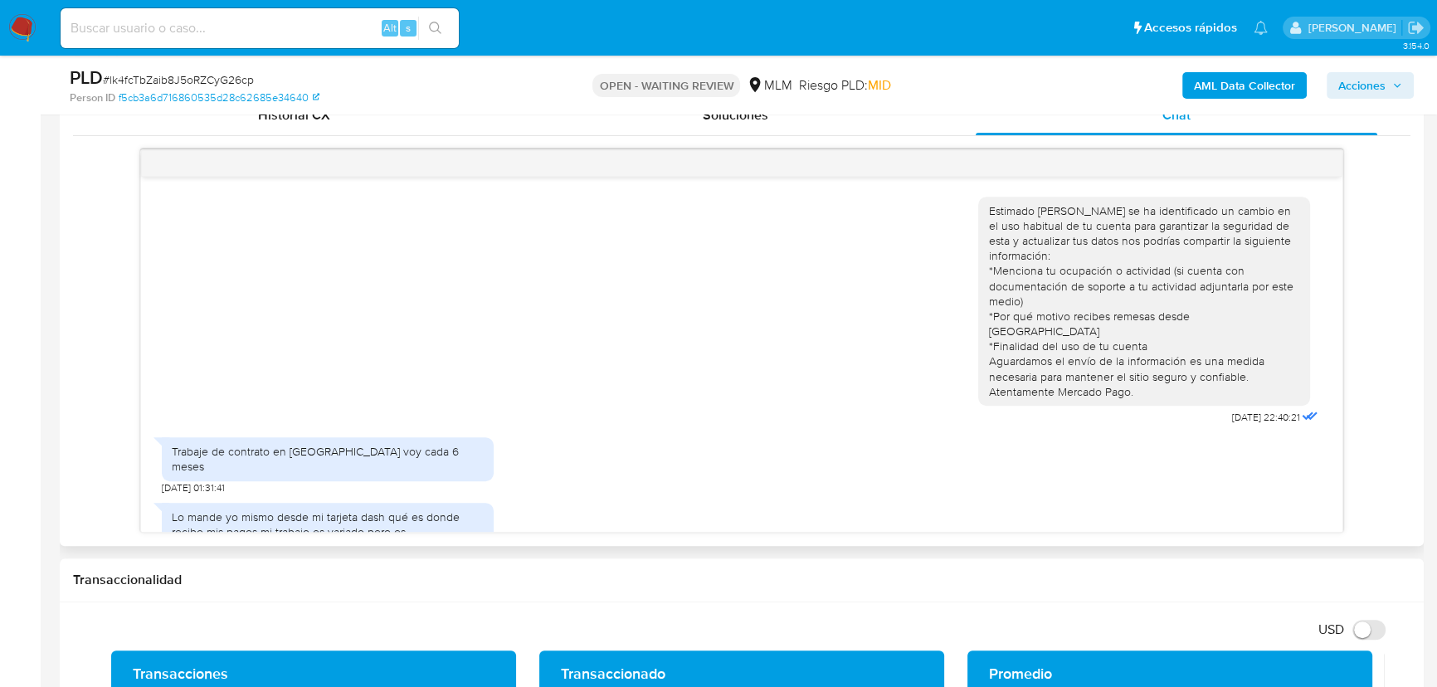
scroll to position [21, 0]
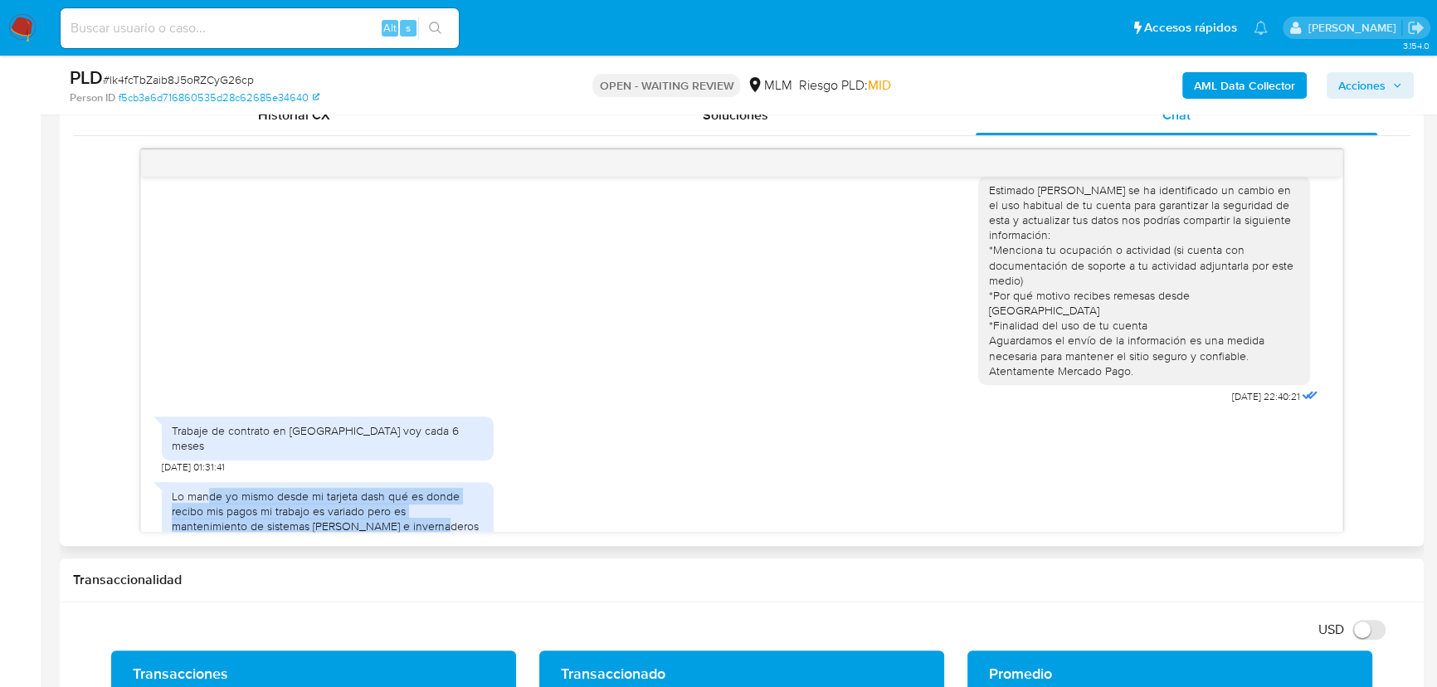
drag, startPoint x: 215, startPoint y: 471, endPoint x: 433, endPoint y: 511, distance: 222.0
click at [433, 511] on div "Lo mande yo mismo desde mi tarjeta dash qué es donde recibo mis pagos mi trabaj…" at bounding box center [328, 514] width 332 height 80
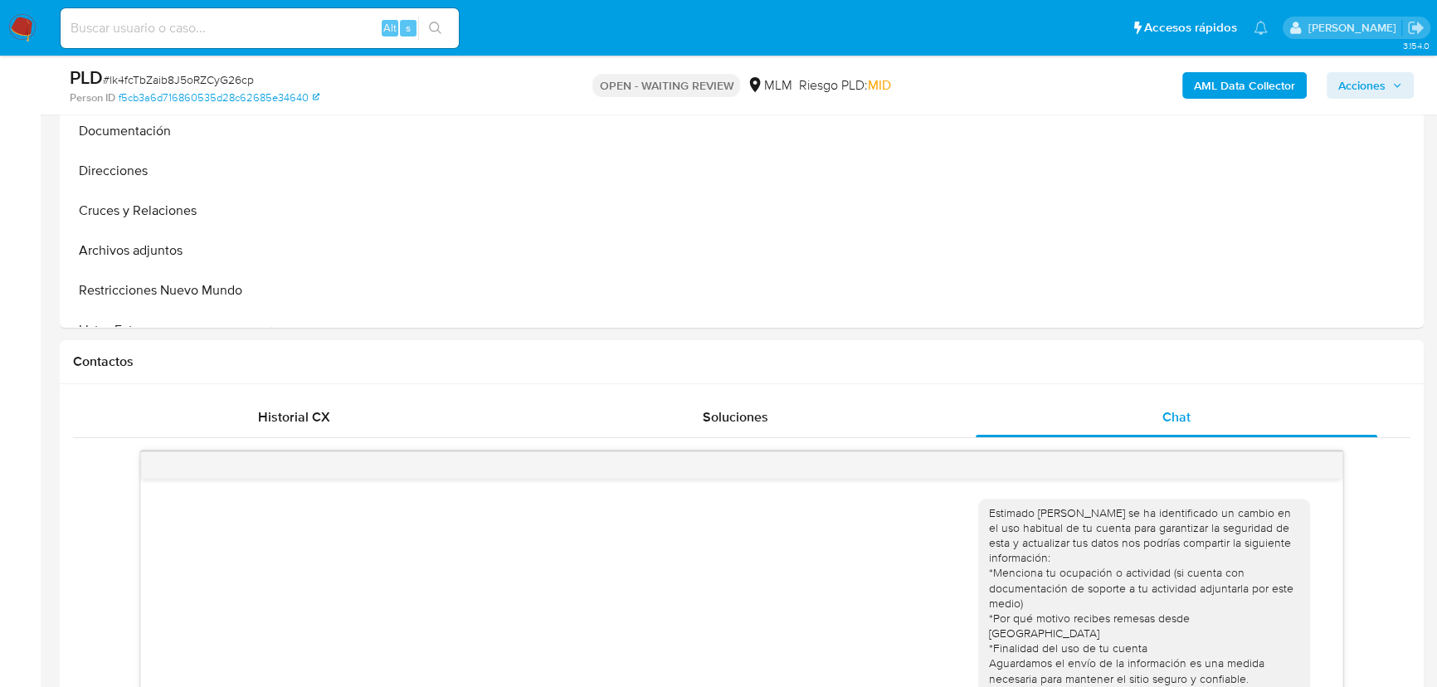
scroll to position [75, 0]
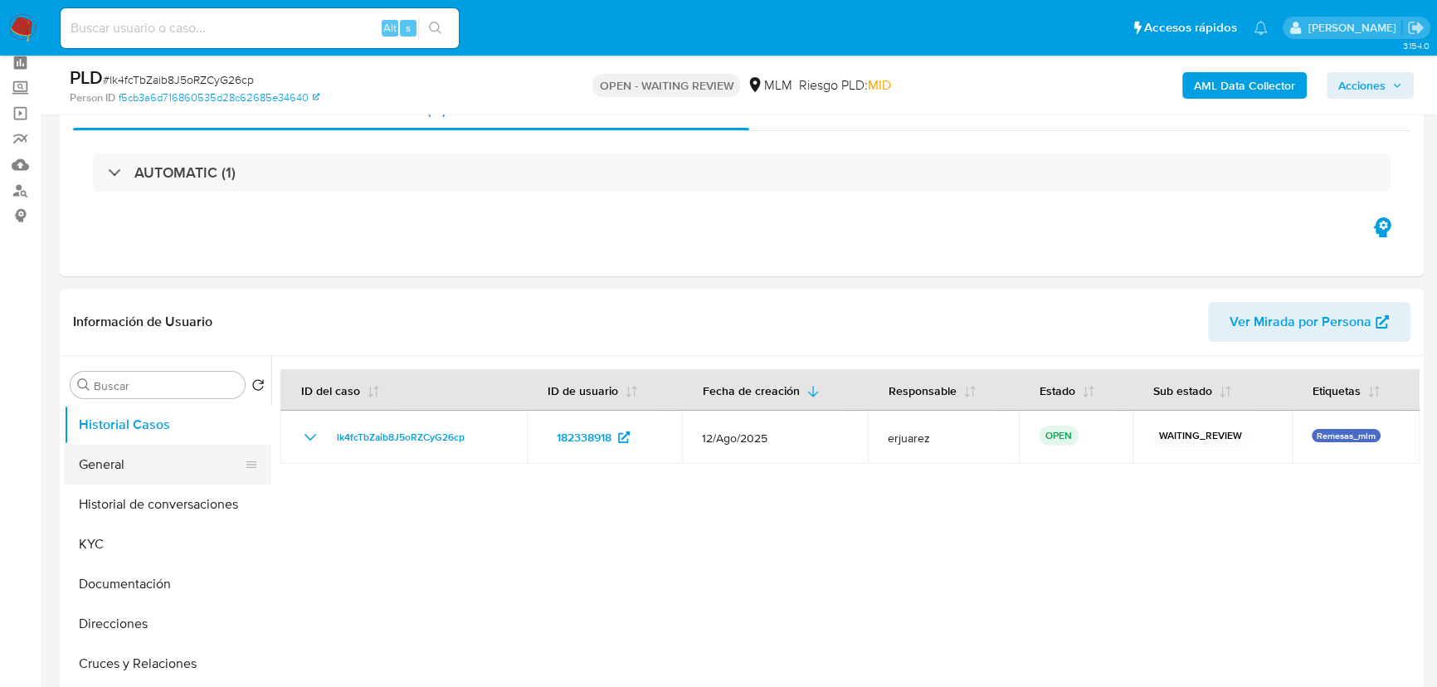
drag, startPoint x: 136, startPoint y: 464, endPoint x: 560, endPoint y: 277, distance: 463.3
click at [139, 463] on button "General" at bounding box center [167, 465] width 207 height 40
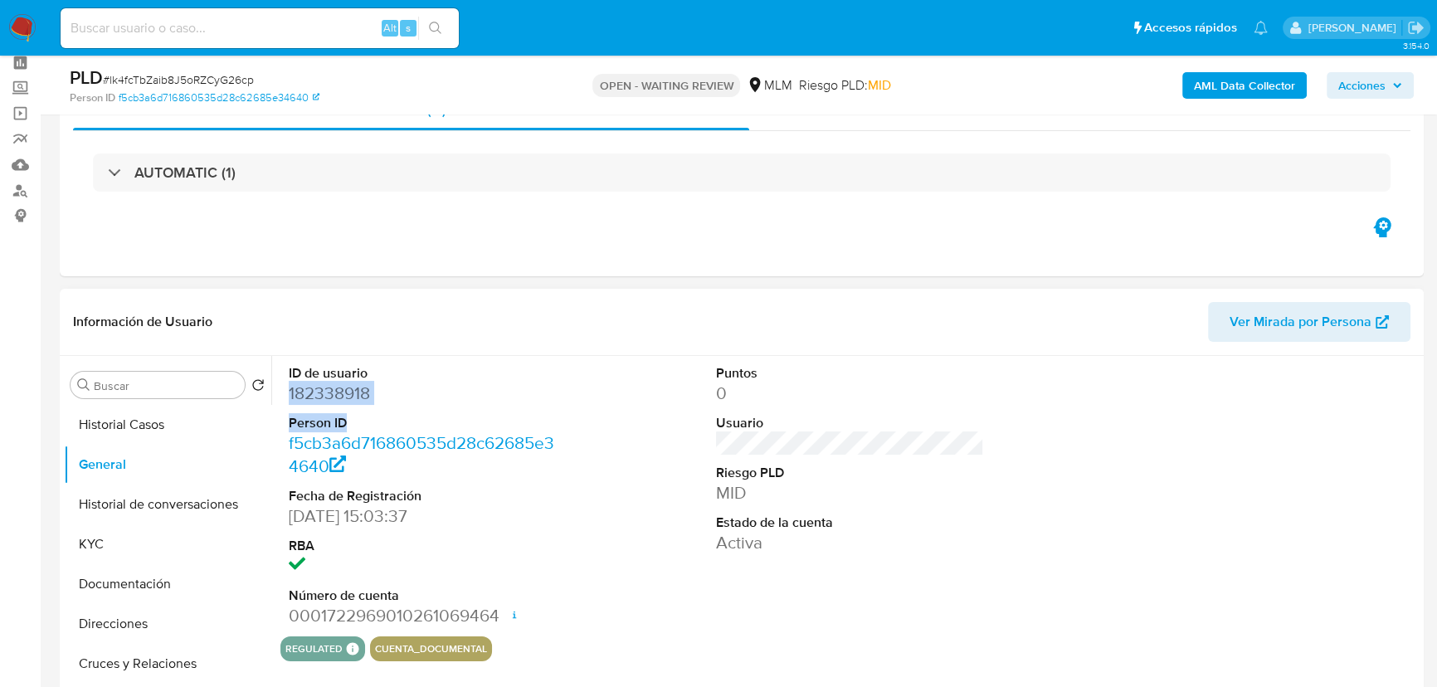
drag, startPoint x: 393, startPoint y: 406, endPoint x: 448, endPoint y: 385, distance: 58.6
click at [282, 394] on div "ID de usuario 182338918 Person ID f5cb3a6d716860535d28c62685e34640 Fecha de Reg…" at bounding box center [422, 496] width 285 height 280
drag, startPoint x: 448, startPoint y: 385, endPoint x: 388, endPoint y: 378, distance: 60.9
click at [446, 385] on dd "182338918" at bounding box center [423, 393] width 268 height 23
click at [380, 382] on dd "182338918" at bounding box center [423, 393] width 268 height 23
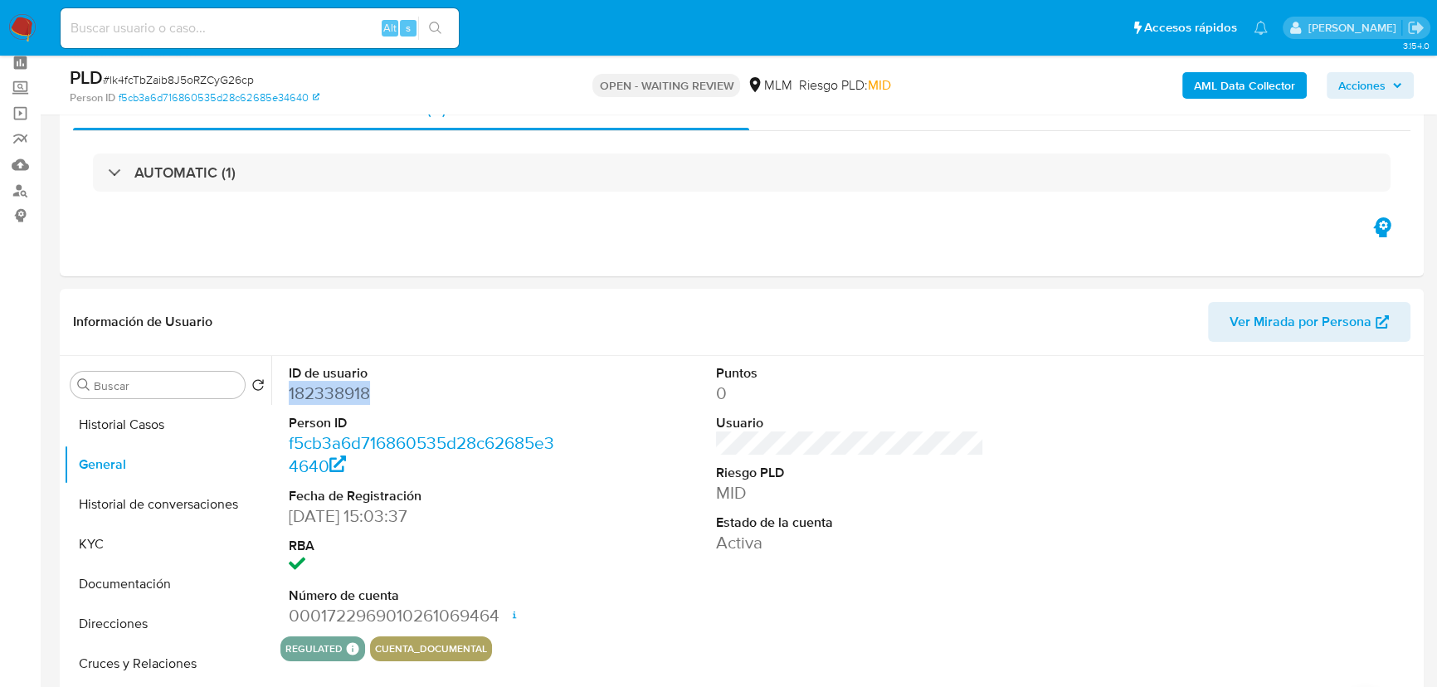
drag, startPoint x: 379, startPoint y: 392, endPoint x: 51, endPoint y: 432, distance: 330.2
click at [268, 385] on div "Buscar Volver al orden por defecto Historial Casos General Historial de convers…" at bounding box center [742, 568] width 1356 height 425
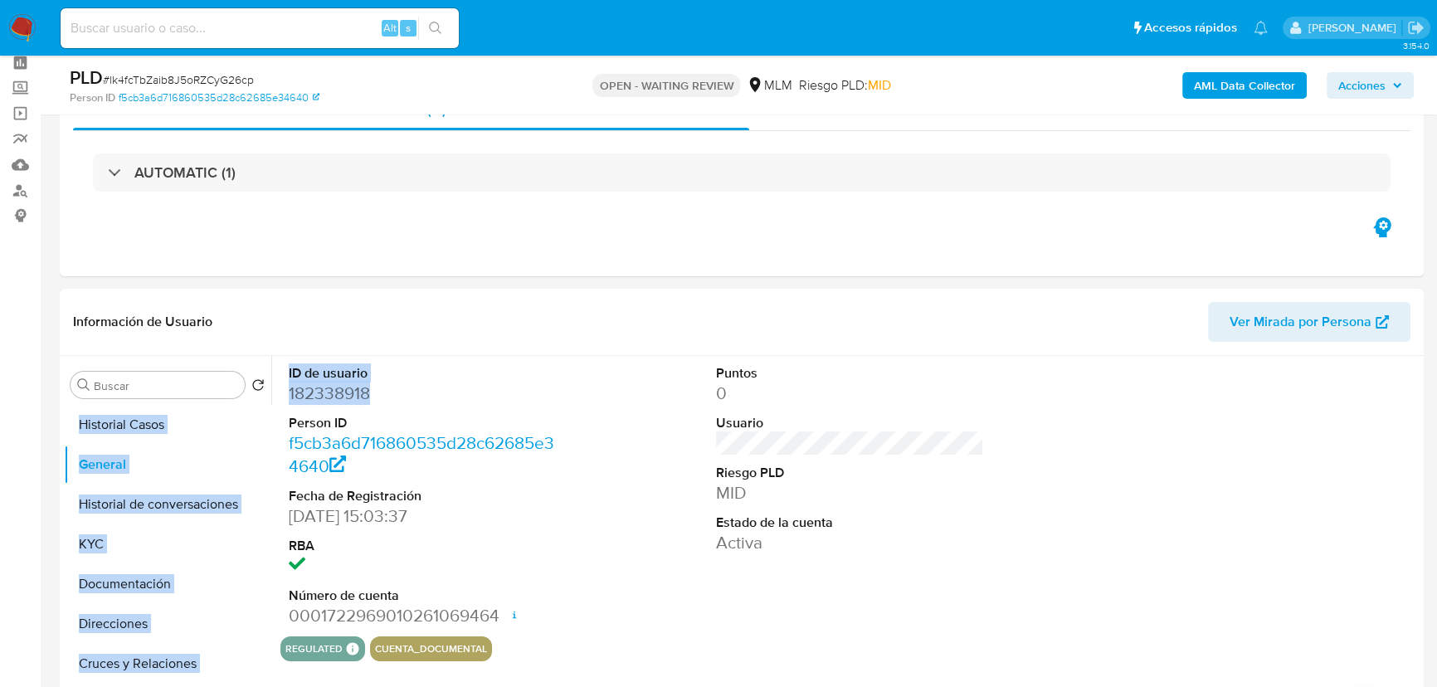
copy div "Volver al orden por defecto Historial Casos General Historial de conversaciones…"
click at [402, 356] on div "ID de usuario 182338918 Person ID f5cb3a6d716860535d28c62685e34640 Fecha de Reg…" at bounding box center [422, 496] width 285 height 280
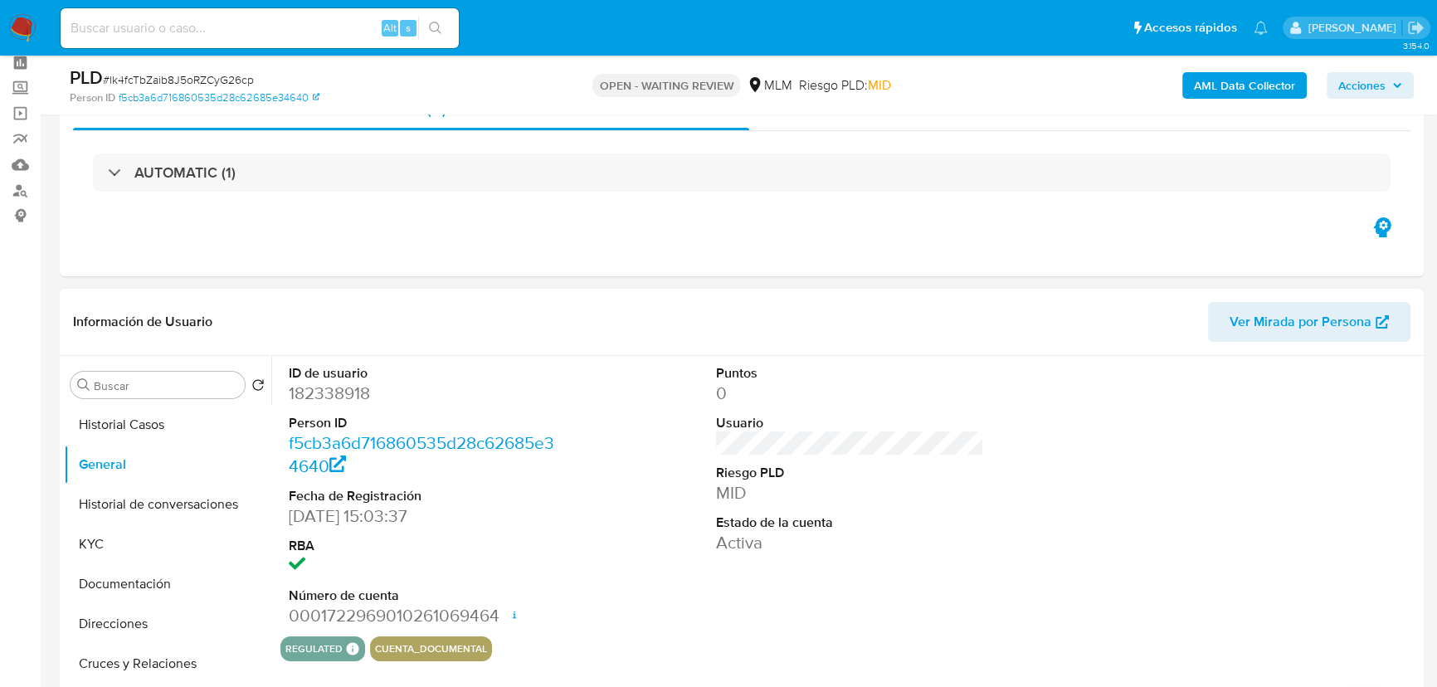
click at [402, 388] on dd "182338918" at bounding box center [423, 393] width 268 height 23
drag, startPoint x: 381, startPoint y: 393, endPoint x: 286, endPoint y: 394, distance: 94.6
click at [286, 394] on div "ID de usuario 182338918 Person ID f5cb3a6d716860535d28c62685e34640 Fecha de Reg…" at bounding box center [422, 496] width 285 height 280
copy dd "182338918"
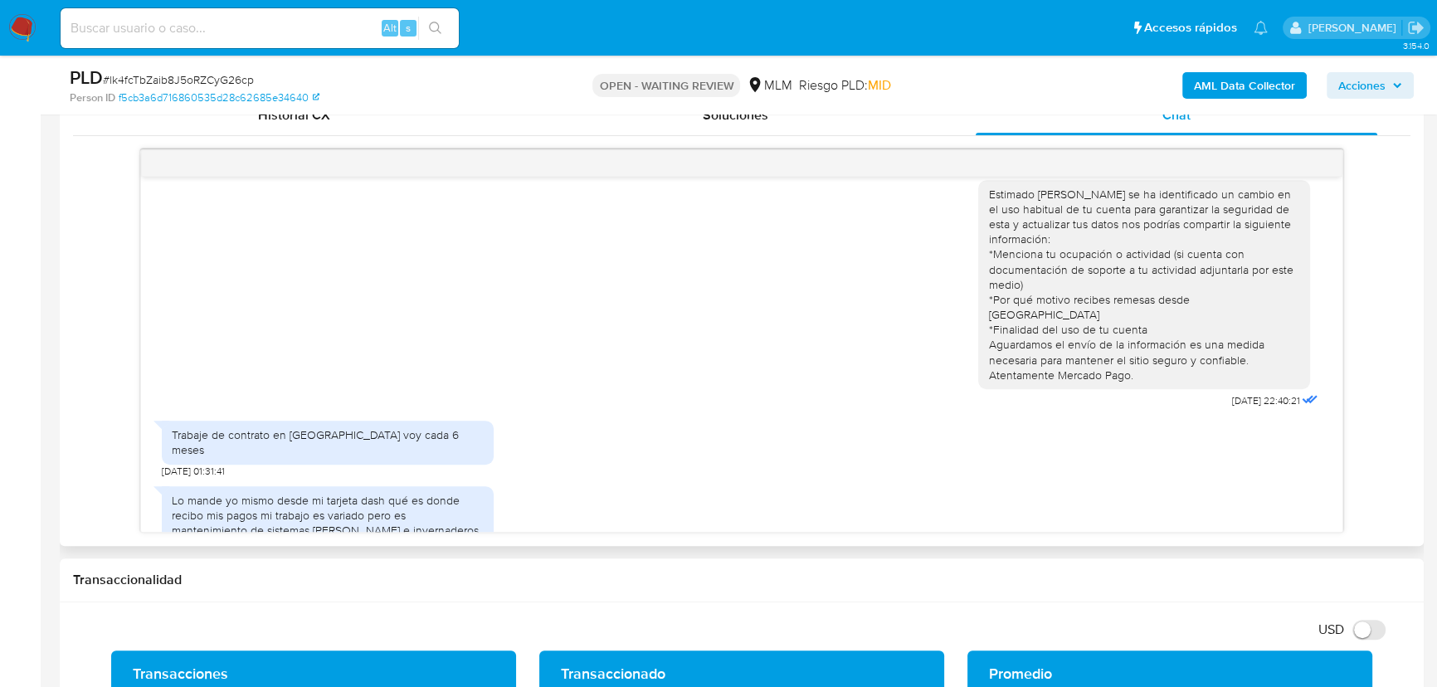
scroll to position [21, 0]
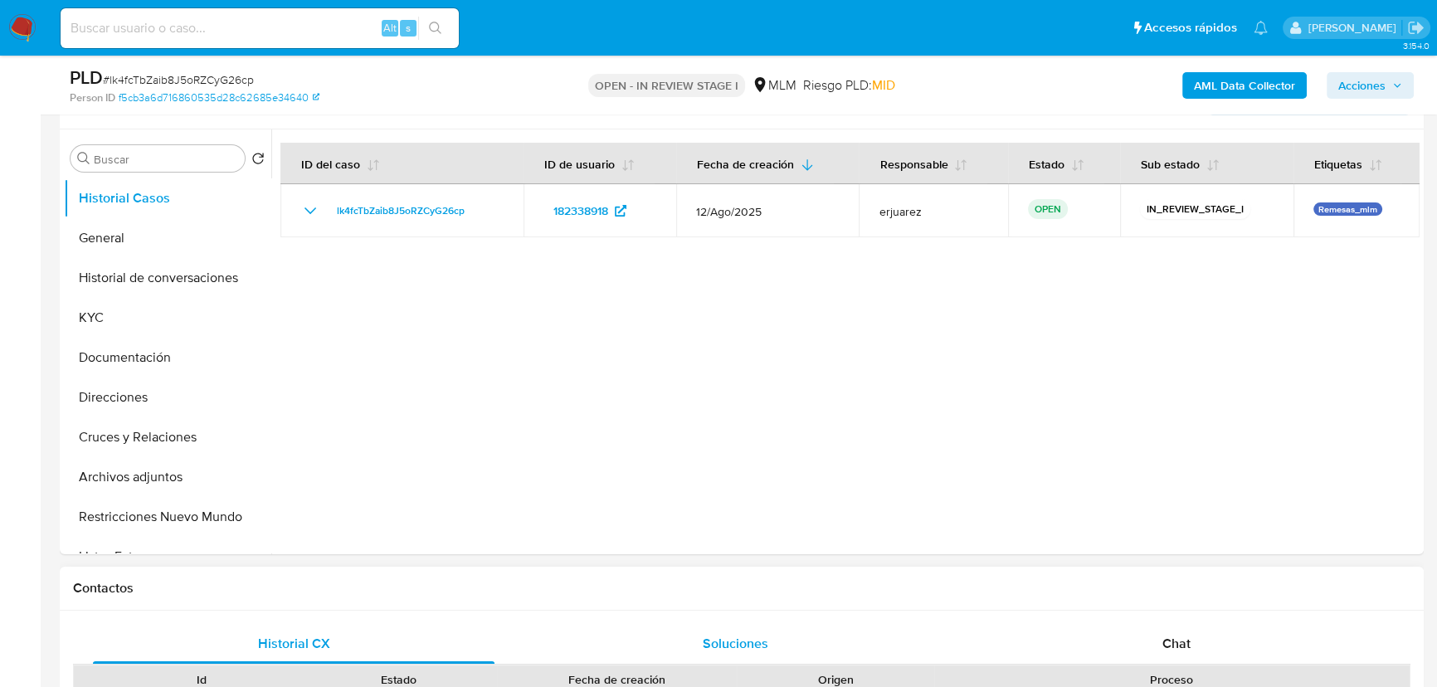
select select "10"
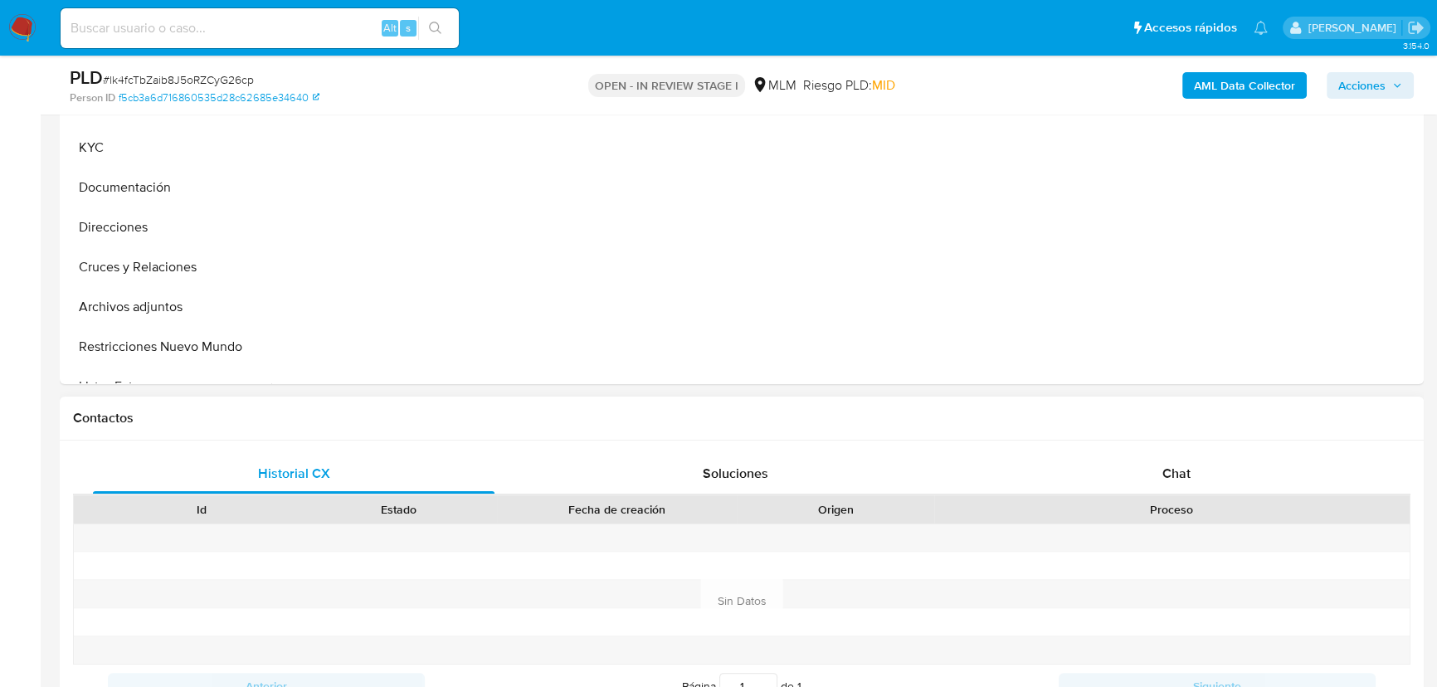
scroll to position [528, 0]
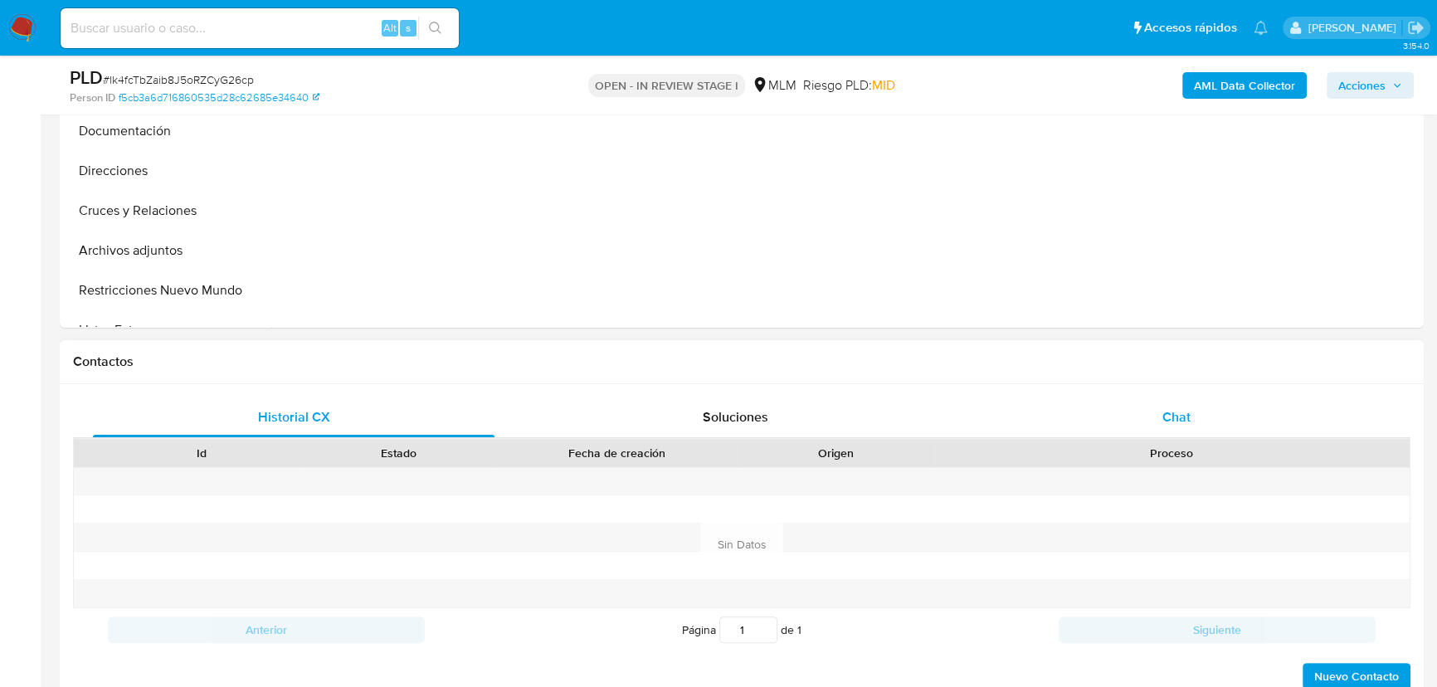
click at [1171, 407] on span "Chat" at bounding box center [1177, 416] width 28 height 19
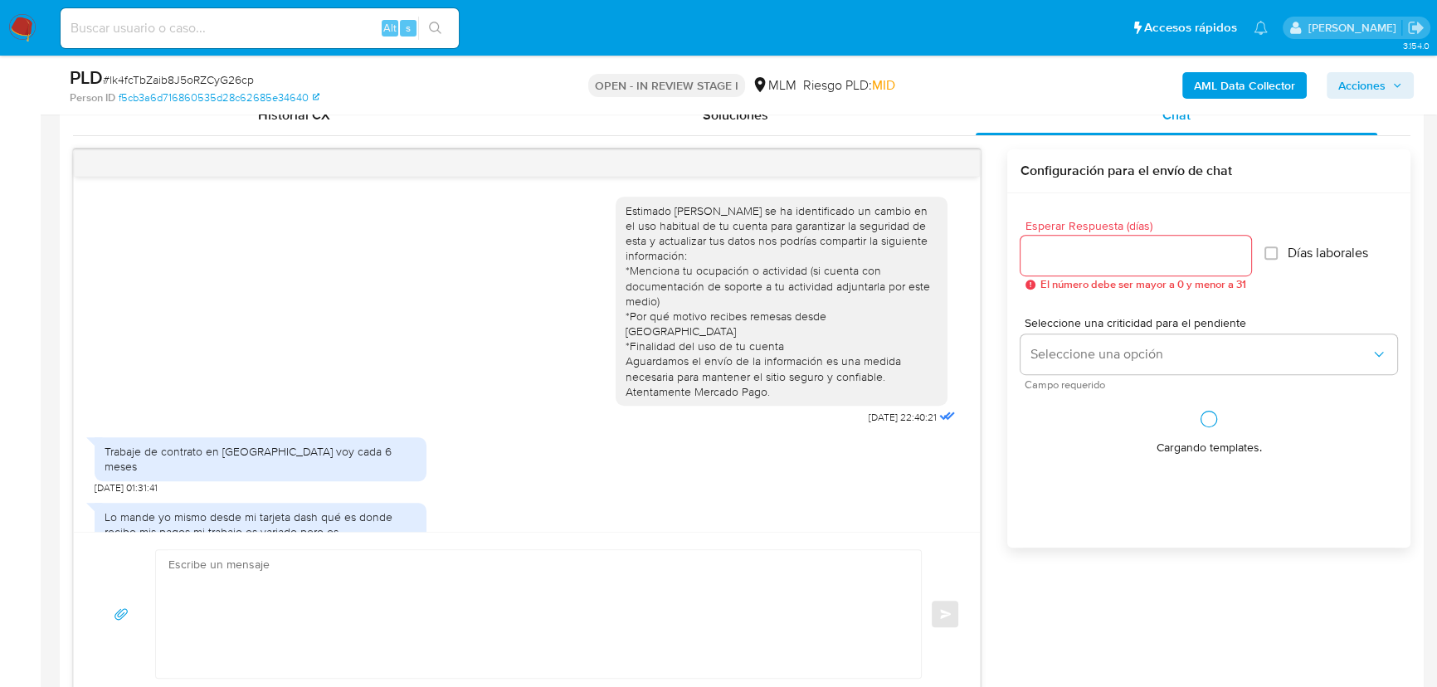
scroll to position [21, 0]
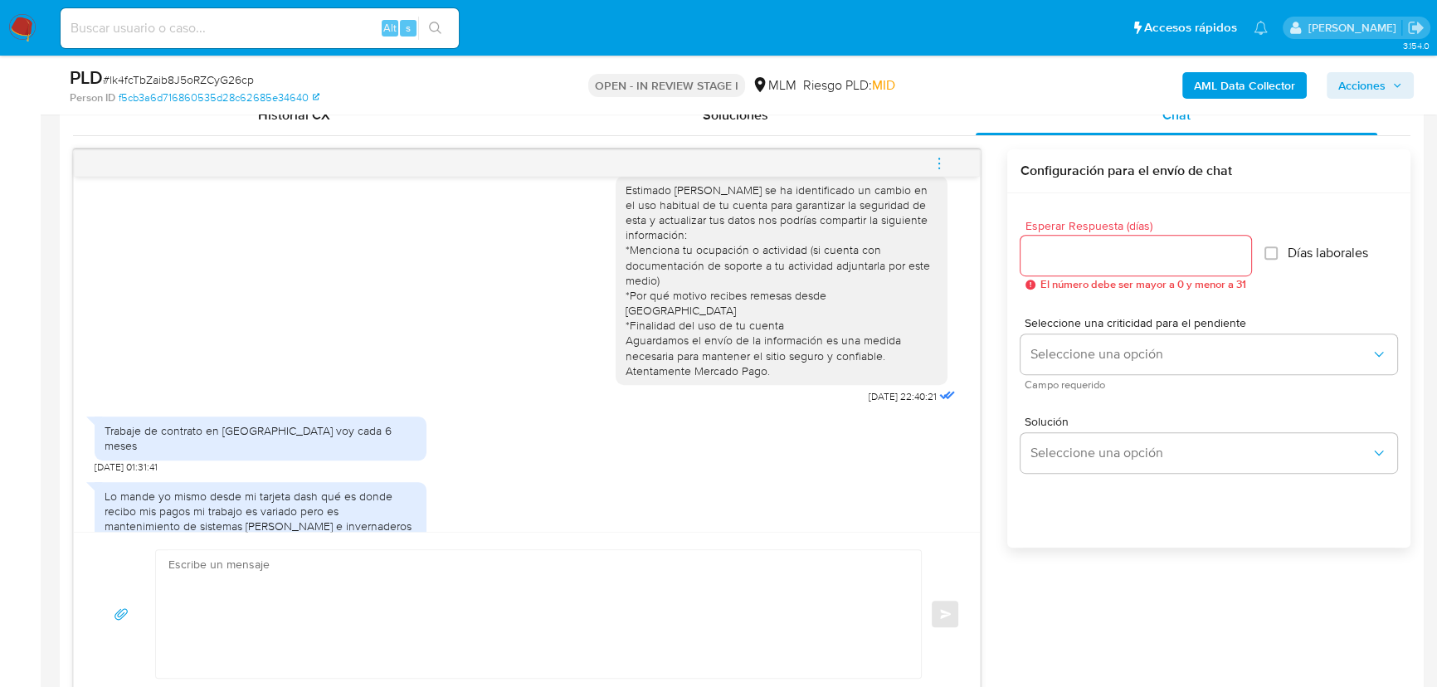
click at [1055, 247] on input "Esperar Respuesta (días)" at bounding box center [1136, 256] width 231 height 22
type input "4"
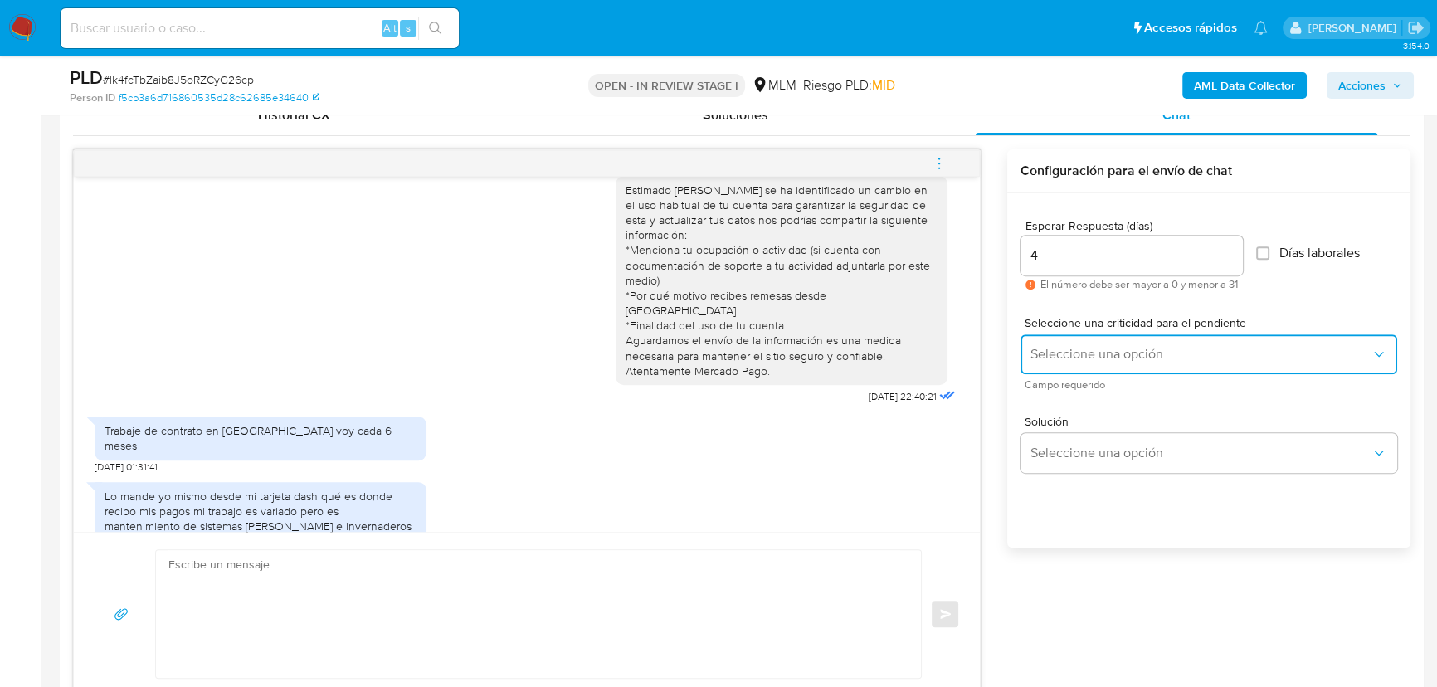
click at [1043, 358] on span "Seleccione una opción" at bounding box center [1201, 354] width 340 height 17
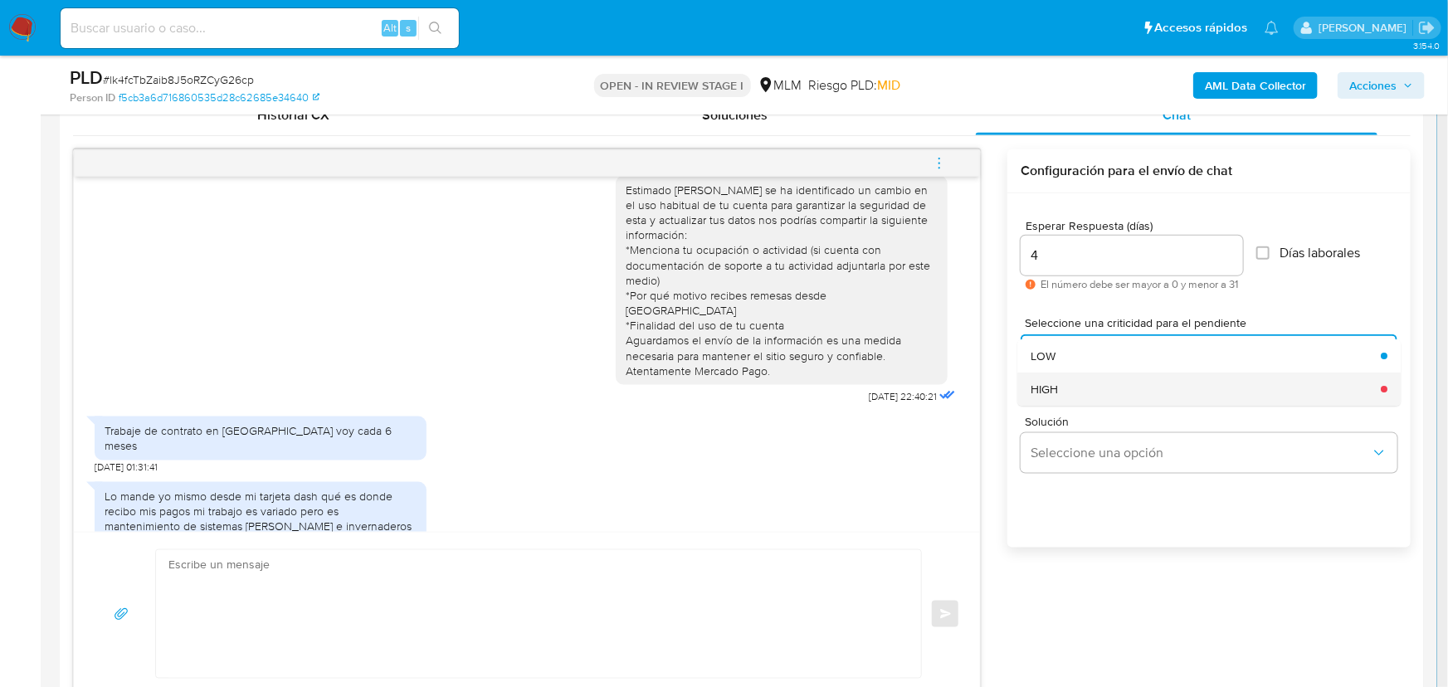
click at [1051, 389] on span "HIGH" at bounding box center [1044, 389] width 27 height 15
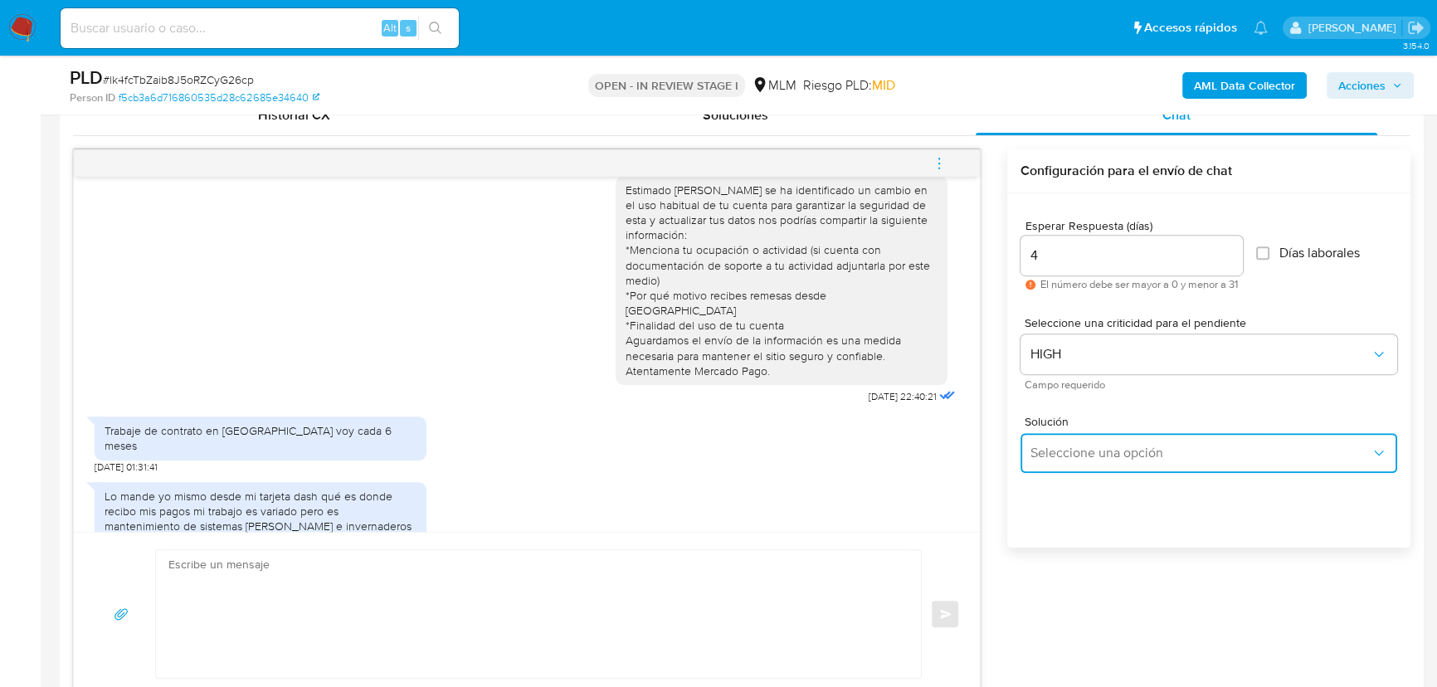
drag, startPoint x: 1079, startPoint y: 442, endPoint x: 1100, endPoint y: 442, distance: 21.6
click at [1084, 442] on button "Seleccione una opción" at bounding box center [1209, 453] width 377 height 40
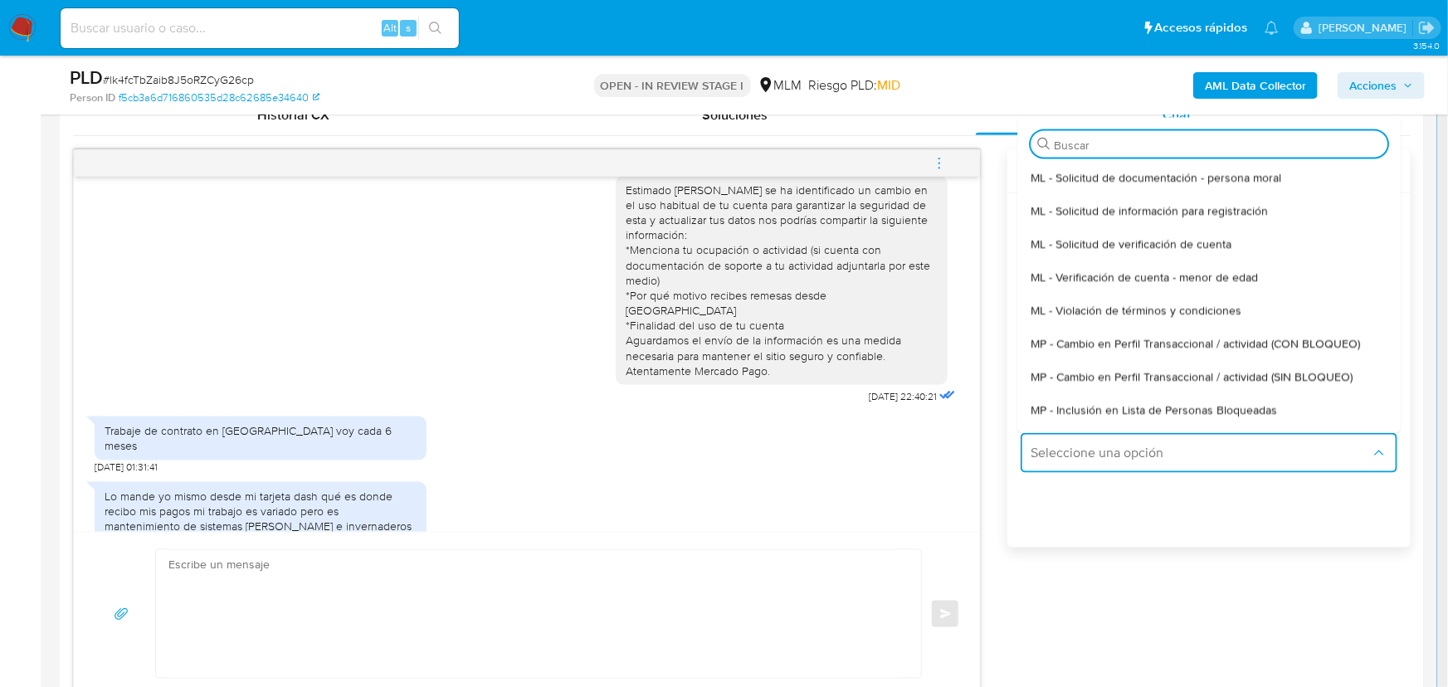
drag, startPoint x: 1192, startPoint y: 371, endPoint x: 1031, endPoint y: 394, distance: 163.5
click at [1192, 370] on span "MP - Cambio en Perfil Transaccional / actividad (SIN BLOQUEO)" at bounding box center [1192, 375] width 322 height 15
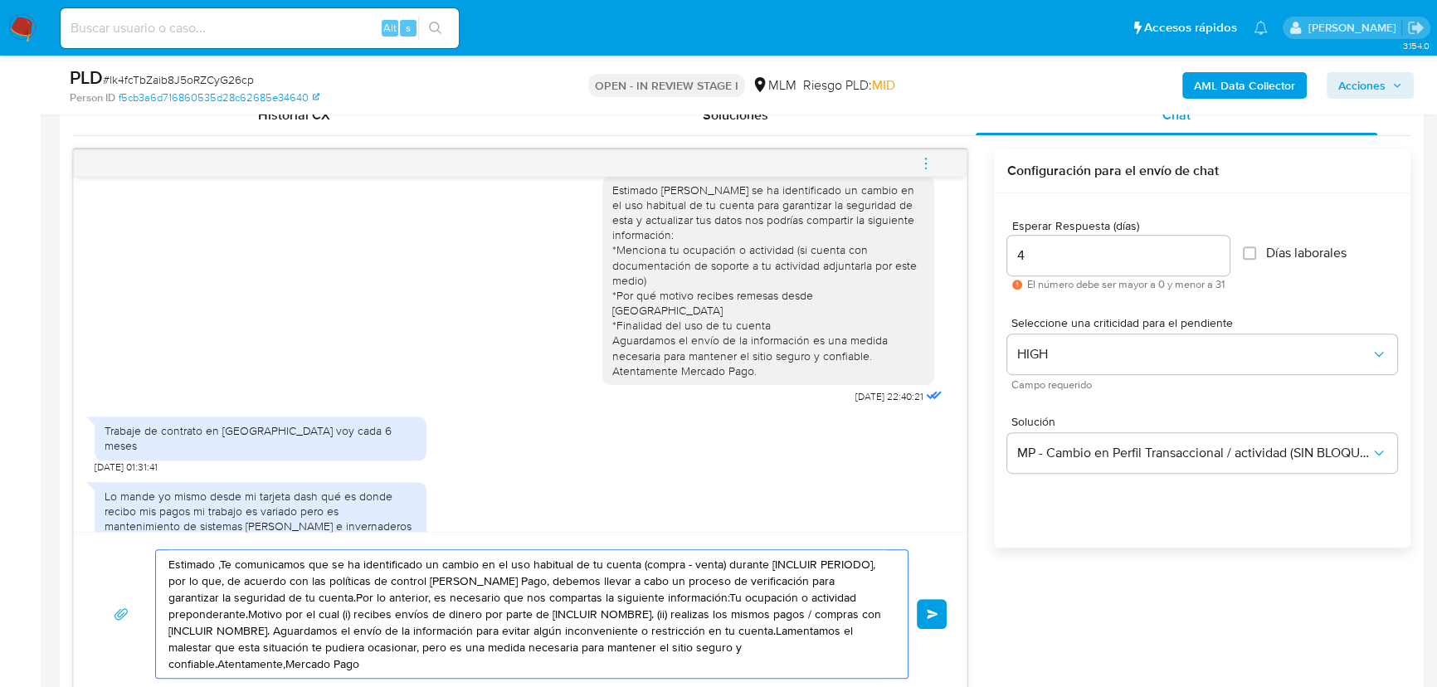
drag, startPoint x: 367, startPoint y: 654, endPoint x: 135, endPoint y: 577, distance: 244.0
click at [135, 577] on div "Estimado ,Te comunicamos que se ha identificado un cambio en el uso habitual de…" at bounding box center [520, 613] width 853 height 129
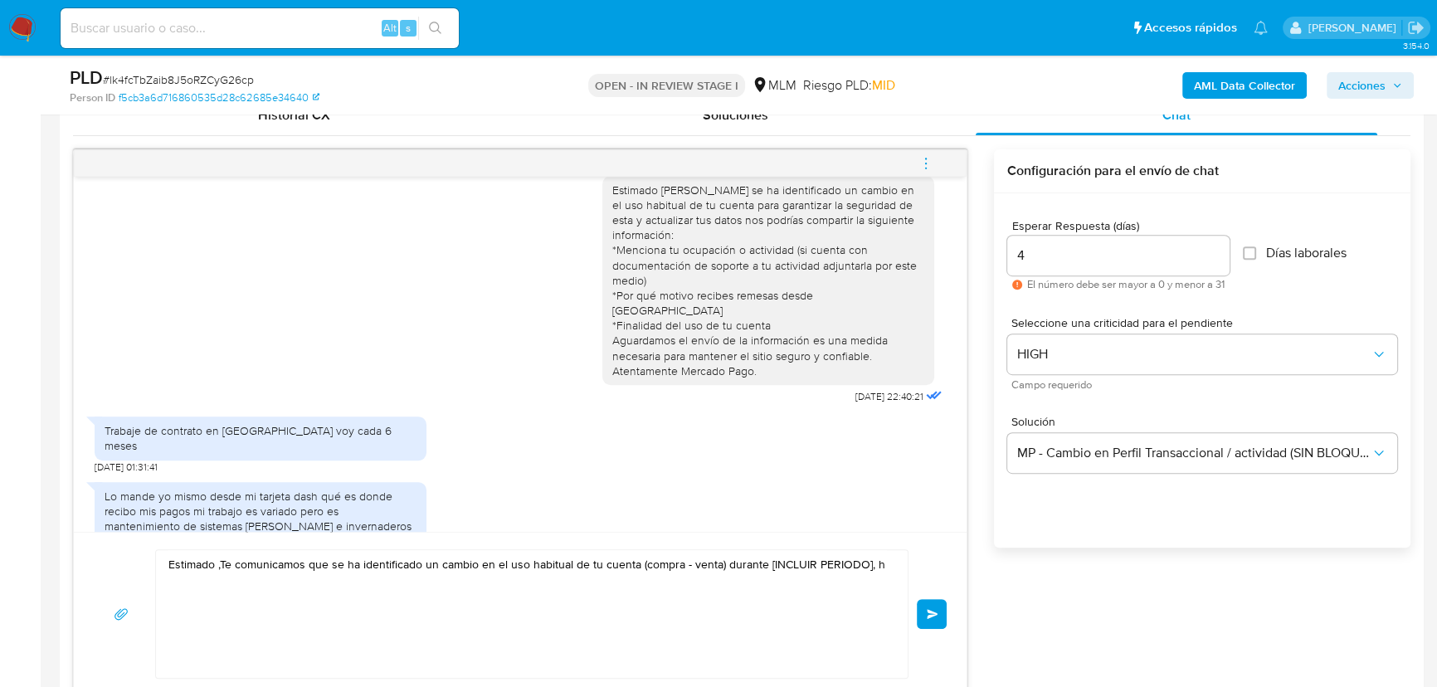
drag, startPoint x: 884, startPoint y: 561, endPoint x: 305, endPoint y: 566, distance: 578.4
click at [303, 564] on div "Estimado ,Te comunicamos que se ha identificado un cambio en el uso habitual de…" at bounding box center [528, 614] width 744 height 128
drag, startPoint x: 176, startPoint y: 566, endPoint x: 1143, endPoint y: 559, distance: 966.8
click at [1143, 559] on div "Estimado Jorge Daniel se ha identificado un cambio en el uso habitual de tu cue…" at bounding box center [742, 422] width 1338 height 547
type textarea "E"
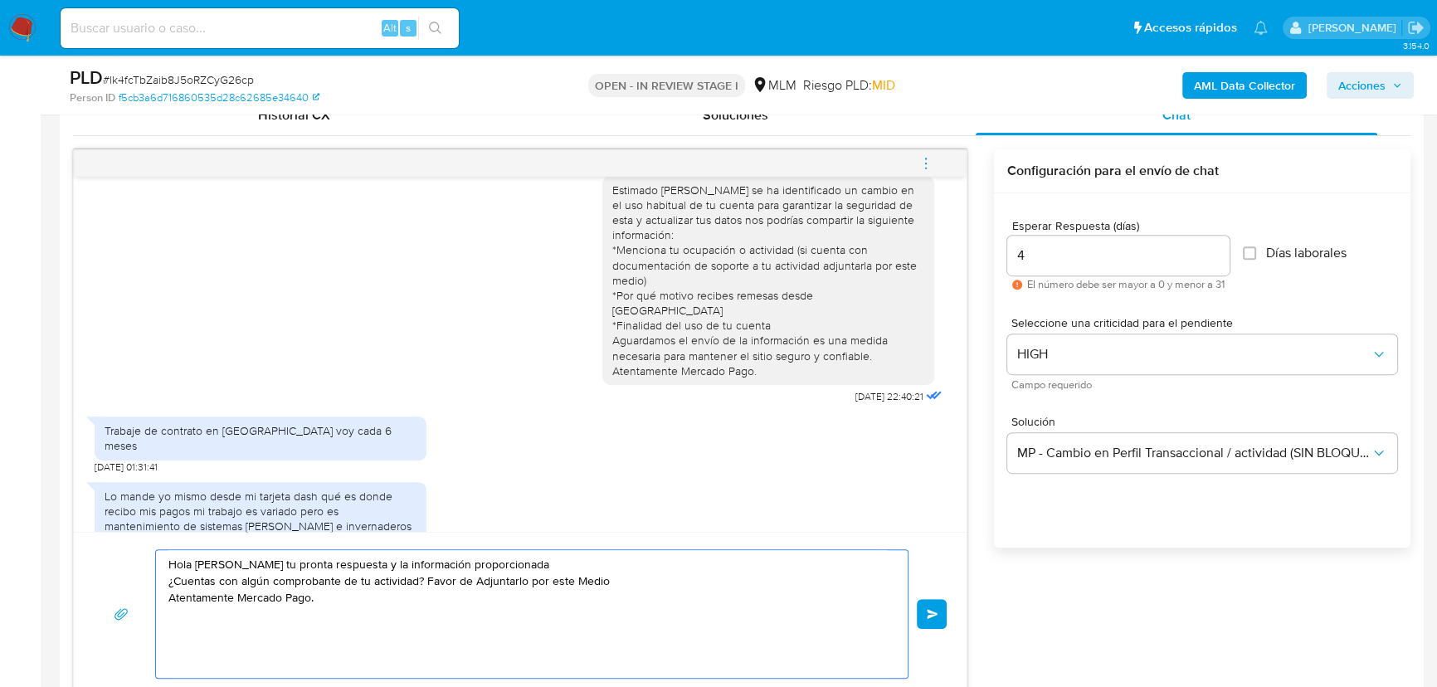
type textarea "Hola Jorge Agradecemos tu pronta respuesta y la información proporcionada ¿Cuen…"
drag, startPoint x: 357, startPoint y: 621, endPoint x: 67, endPoint y: 524, distance: 305.2
click at [67, 524] on div "Historial CX Soluciones Chat Id Estado Fecha de creación Origen Proceso Anterio…" at bounding box center [742, 395] width 1364 height 627
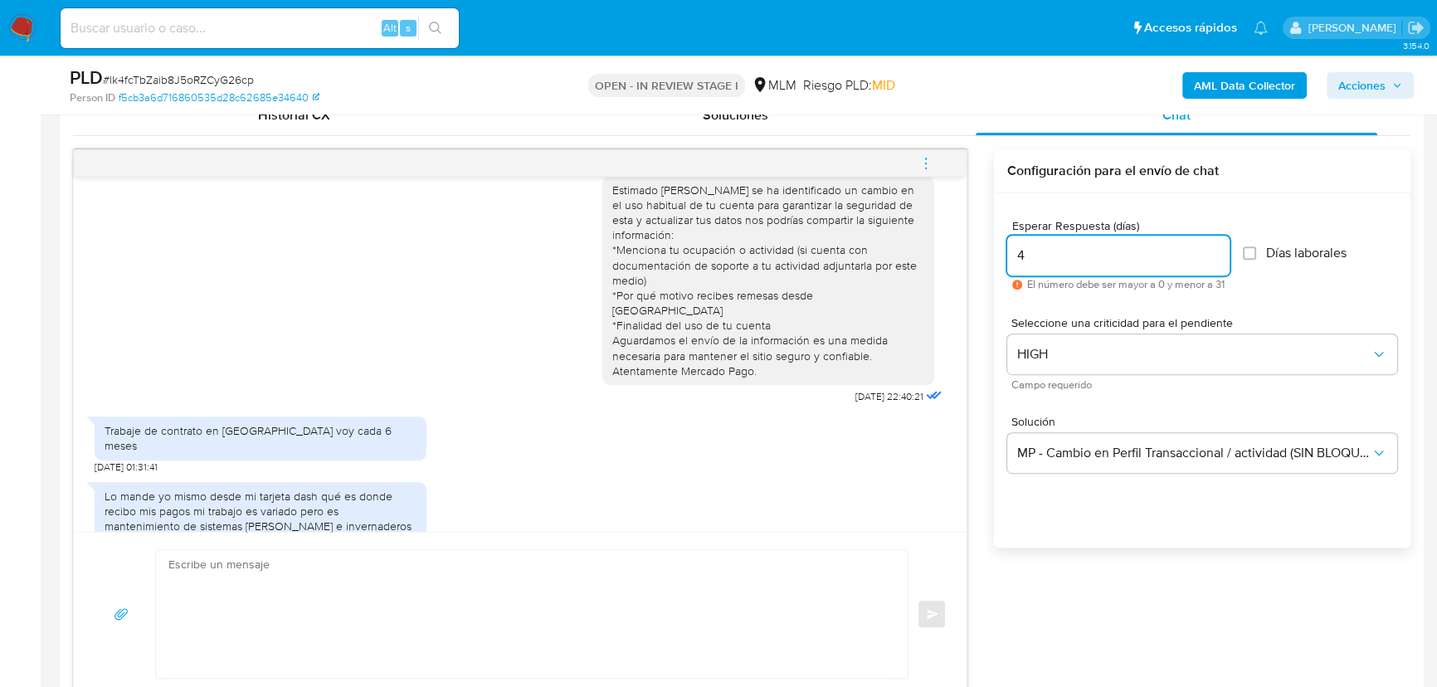
drag, startPoint x: 1048, startPoint y: 250, endPoint x: 953, endPoint y: 251, distance: 95.4
click at [953, 251] on div "Estimado Jorge Daniel se ha identificado un cambio en el uso habitual de tu cue…" at bounding box center [742, 422] width 1338 height 547
type input "3"
drag, startPoint x: 336, startPoint y: 562, endPoint x: 324, endPoint y: 560, distance: 12.6
click at [324, 560] on textarea at bounding box center [527, 614] width 719 height 128
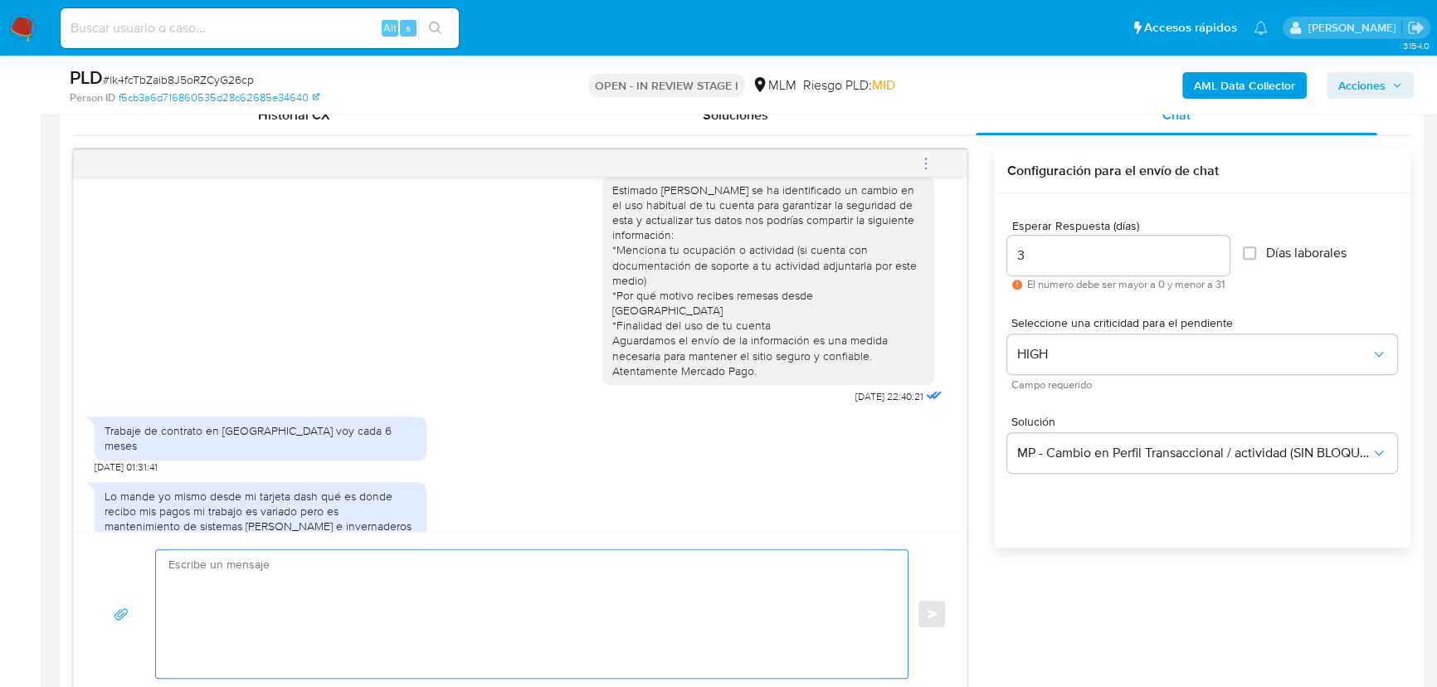
paste textarea "Hola Jorge Agradecemos tu pronta respuesta y la información proporcionada ¿Cuen…"
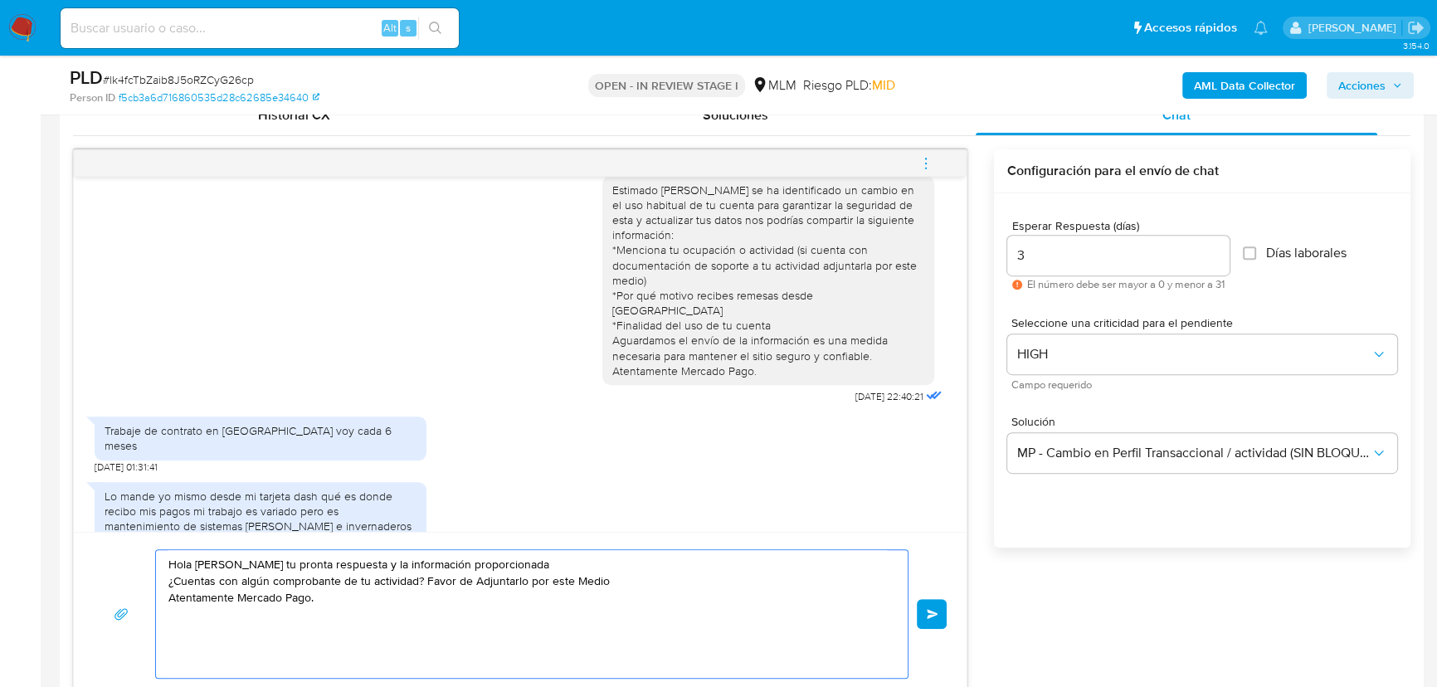
click at [612, 589] on textarea "Hola Jorge Agradecemos tu pronta respuesta y la información proporcionada ¿Cuen…" at bounding box center [527, 614] width 719 height 128
type textarea "Hola Jorge Agradecemos tu pronta respuesta y la información proporcionada ¿Cuen…"
click at [929, 614] on span "Enviar" at bounding box center [933, 614] width 12 height 10
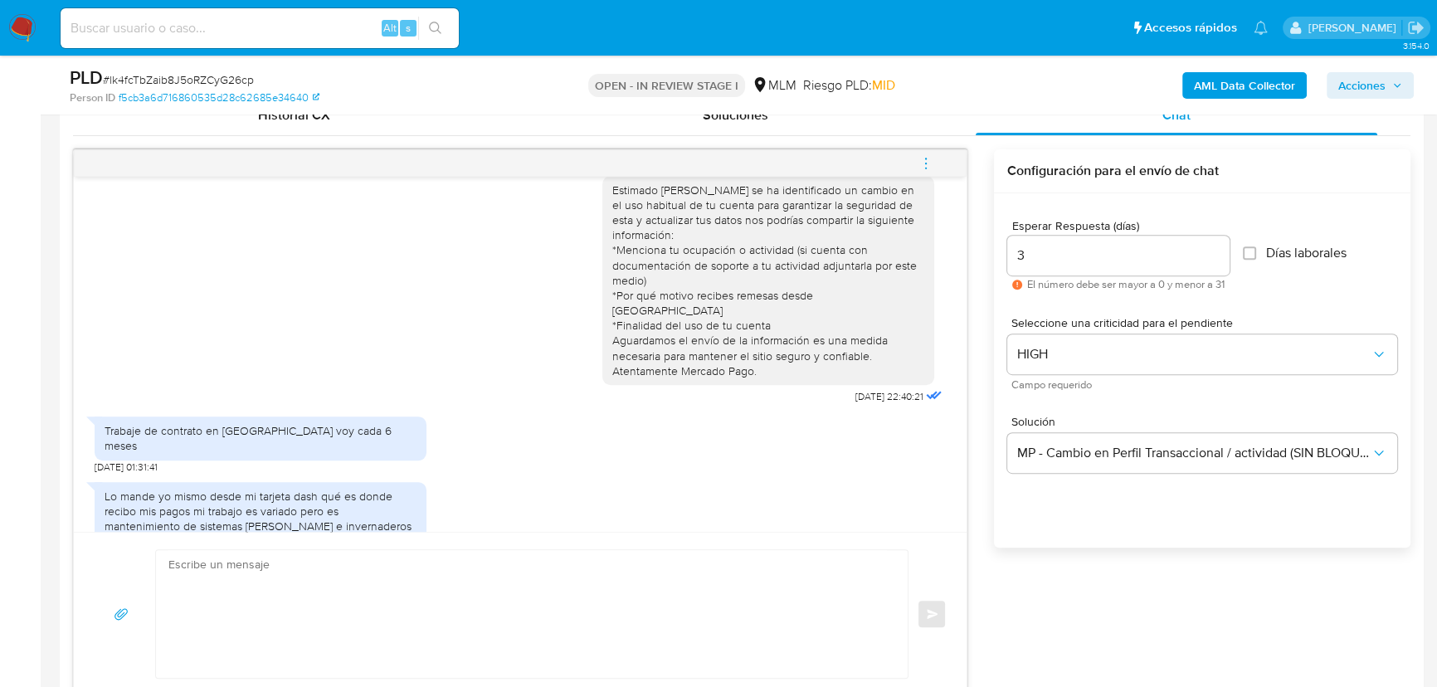
scroll to position [175, 0]
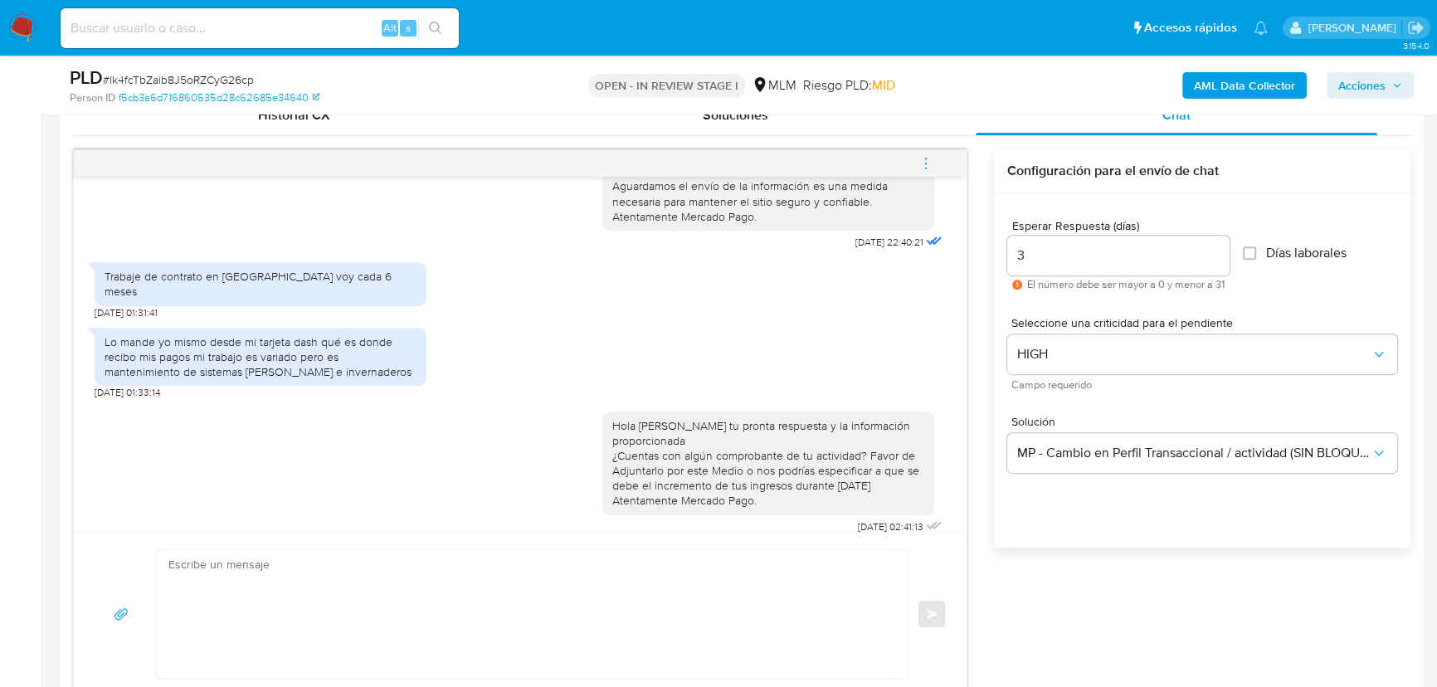
click at [30, 24] on img at bounding box center [22, 28] width 28 height 28
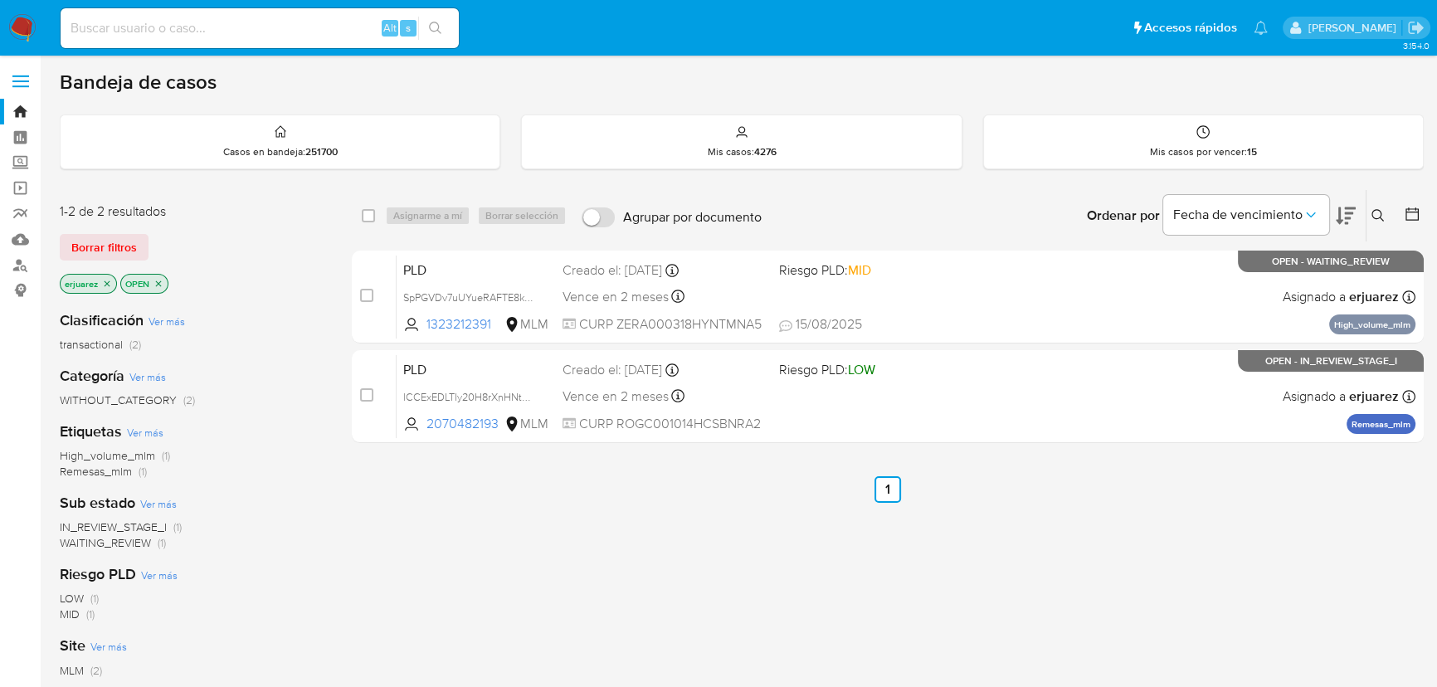
click at [1105, 461] on div "select-all-cases-checkbox Asignarme a mí Borrar selección Agrupar por documento…" at bounding box center [888, 565] width 1072 height 752
click at [174, 25] on input at bounding box center [260, 28] width 398 height 22
click at [149, 24] on input at bounding box center [260, 28] width 398 height 22
paste input "2560845043"
type input "2560845043"
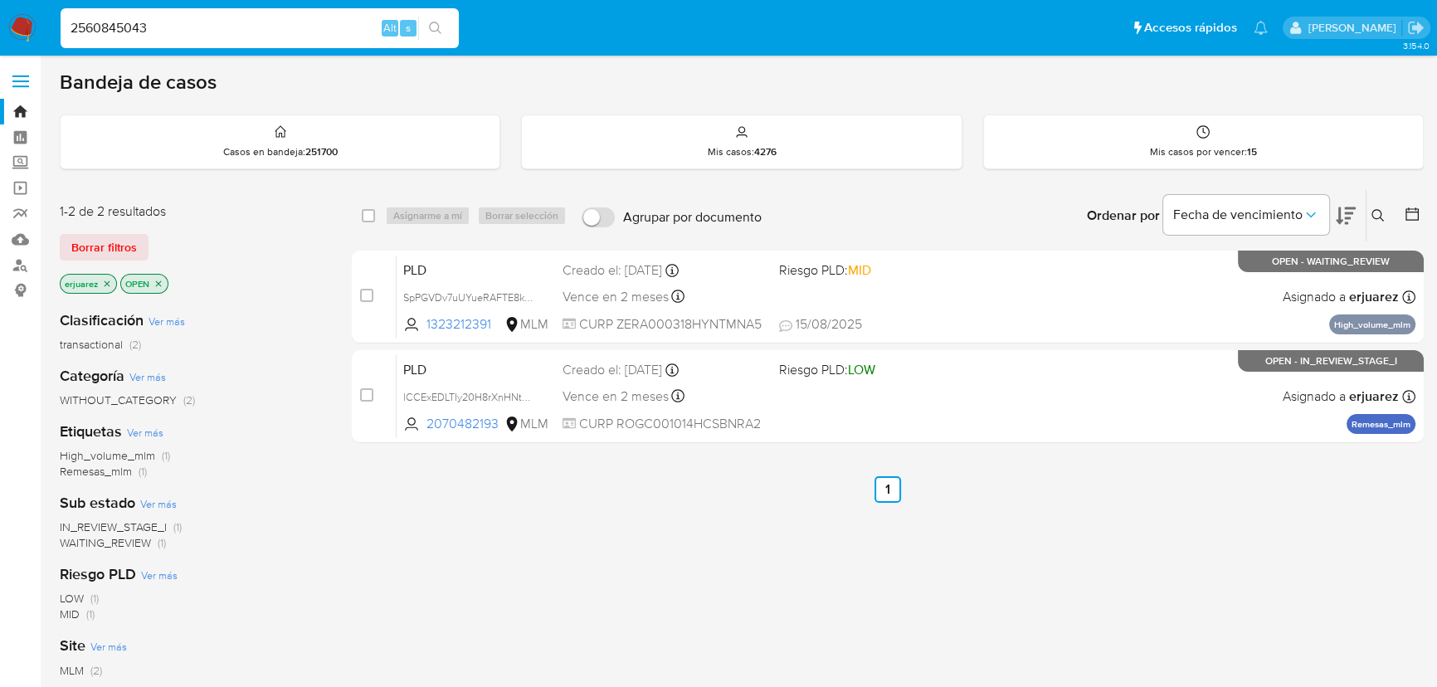
click at [435, 25] on icon "search-icon" at bounding box center [435, 28] width 13 height 13
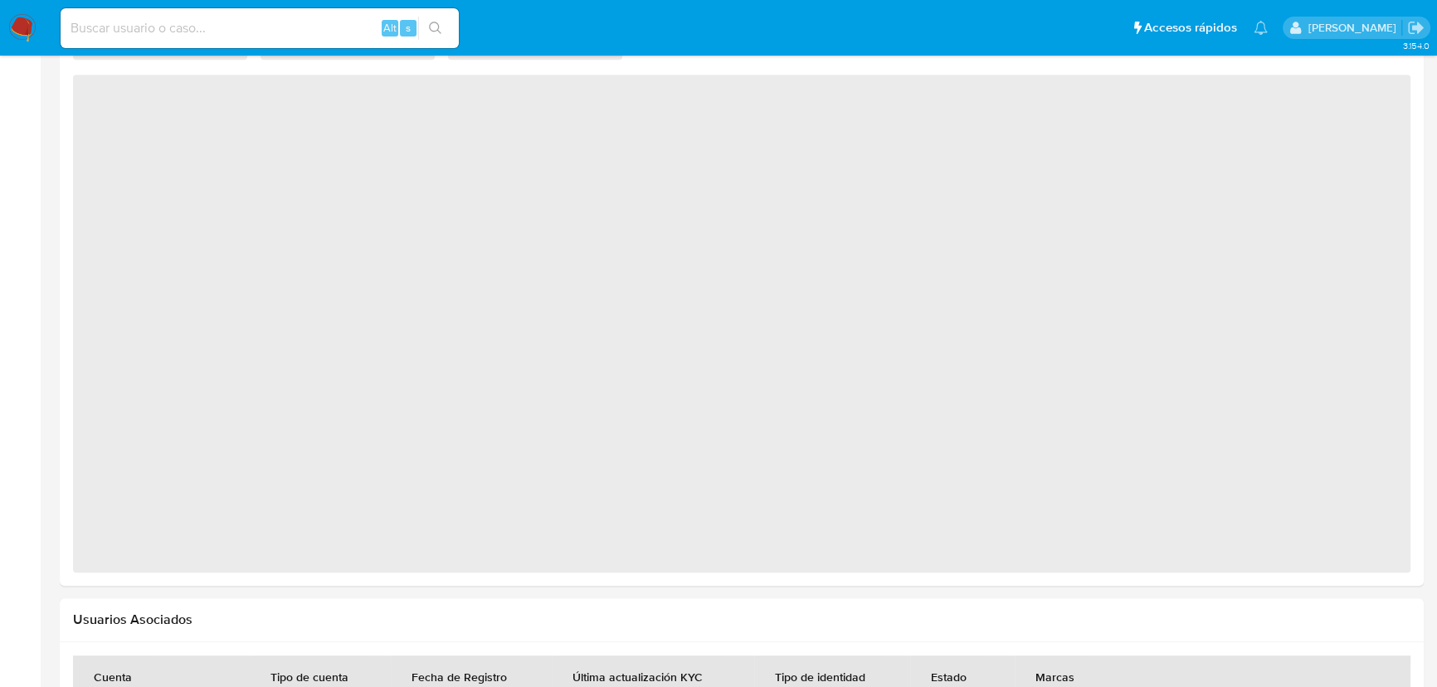
select select "10"
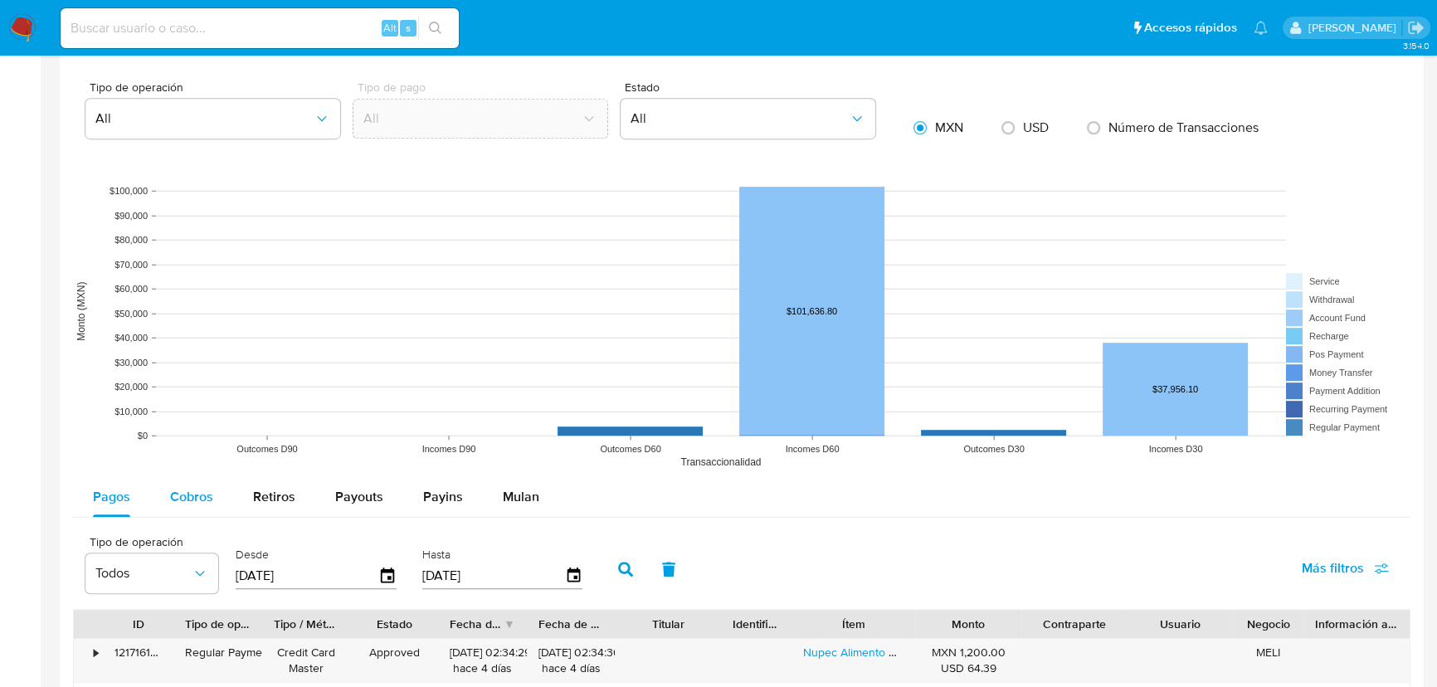
click at [189, 490] on span "Cobros" at bounding box center [191, 496] width 43 height 19
select select "10"
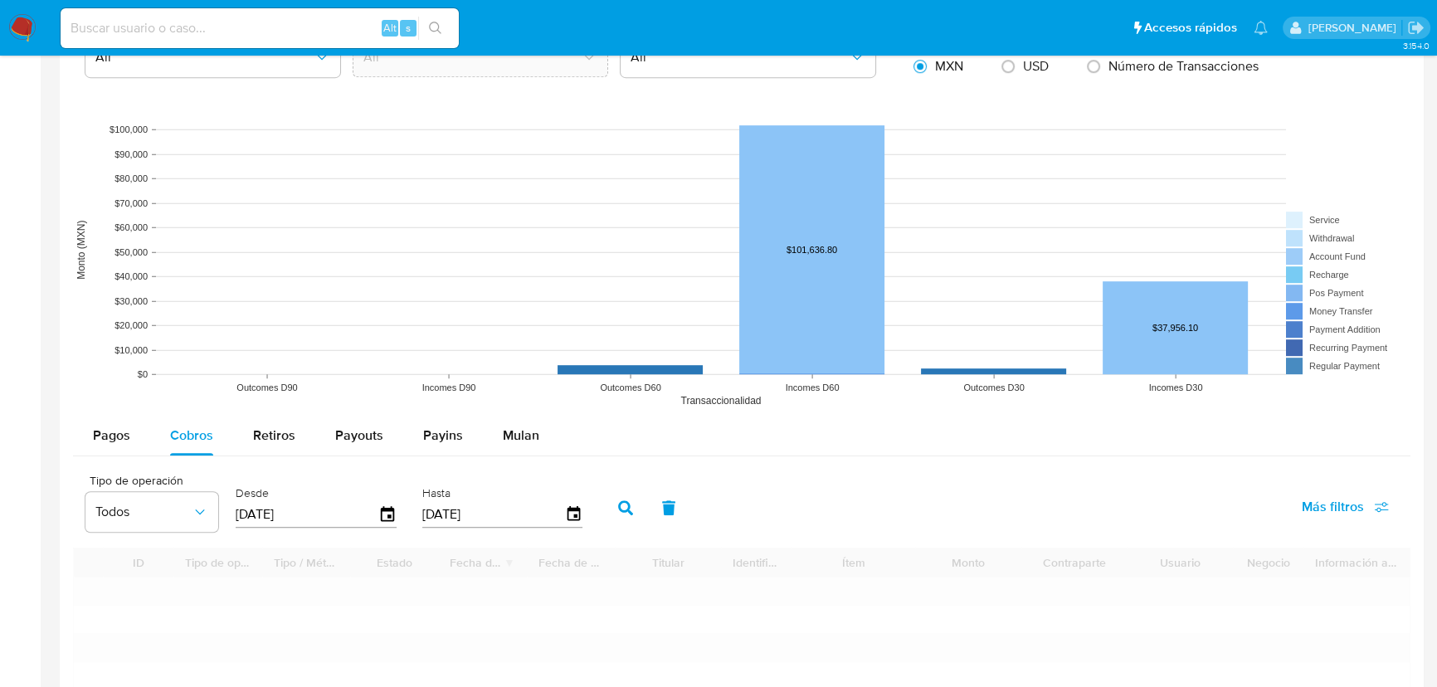
scroll to position [1243, 0]
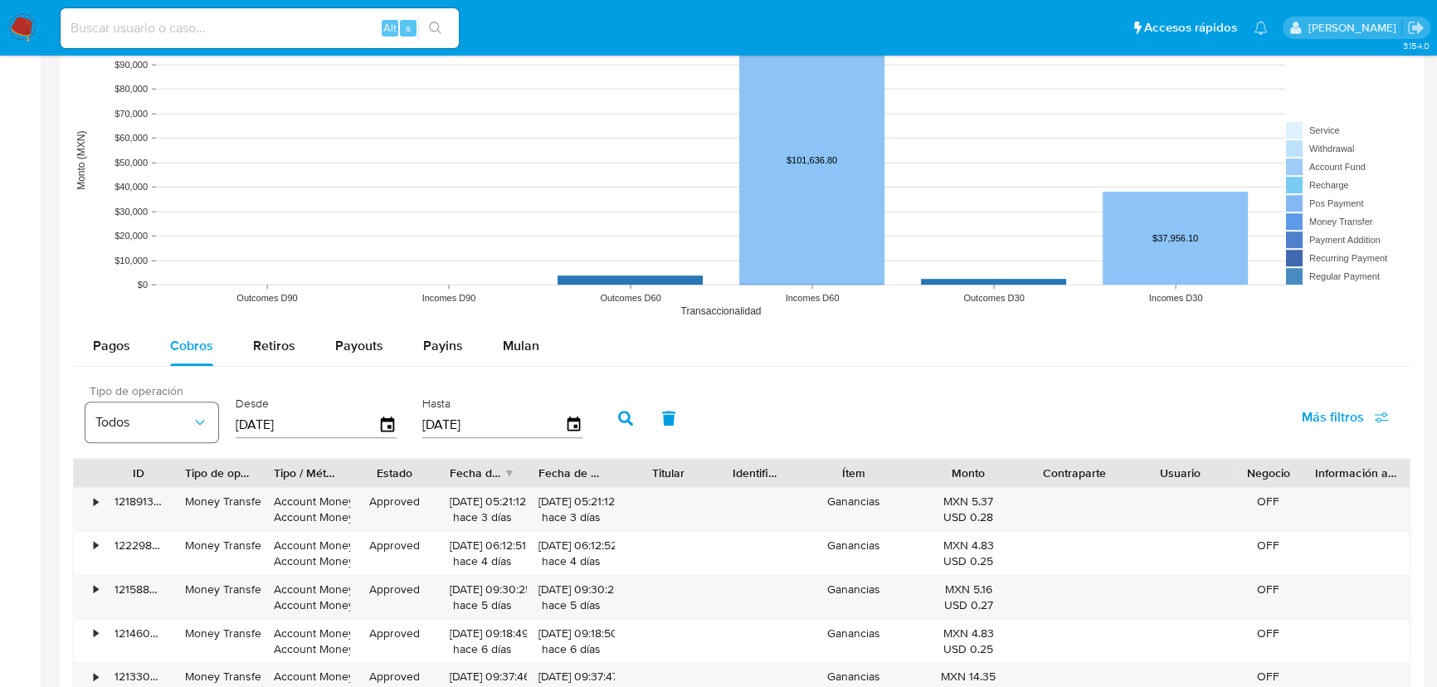
drag, startPoint x: 323, startPoint y: 427, endPoint x: 174, endPoint y: 421, distance: 148.7
click at [174, 421] on div "Tipo de operación Todos Desde [DATE] Hasta [DATE]" at bounding box center [338, 416] width 522 height 66
type input "1_/__/____"
type input "01/01/2025"
drag, startPoint x: 632, startPoint y: 414, endPoint x: 500, endPoint y: 437, distance: 134.8
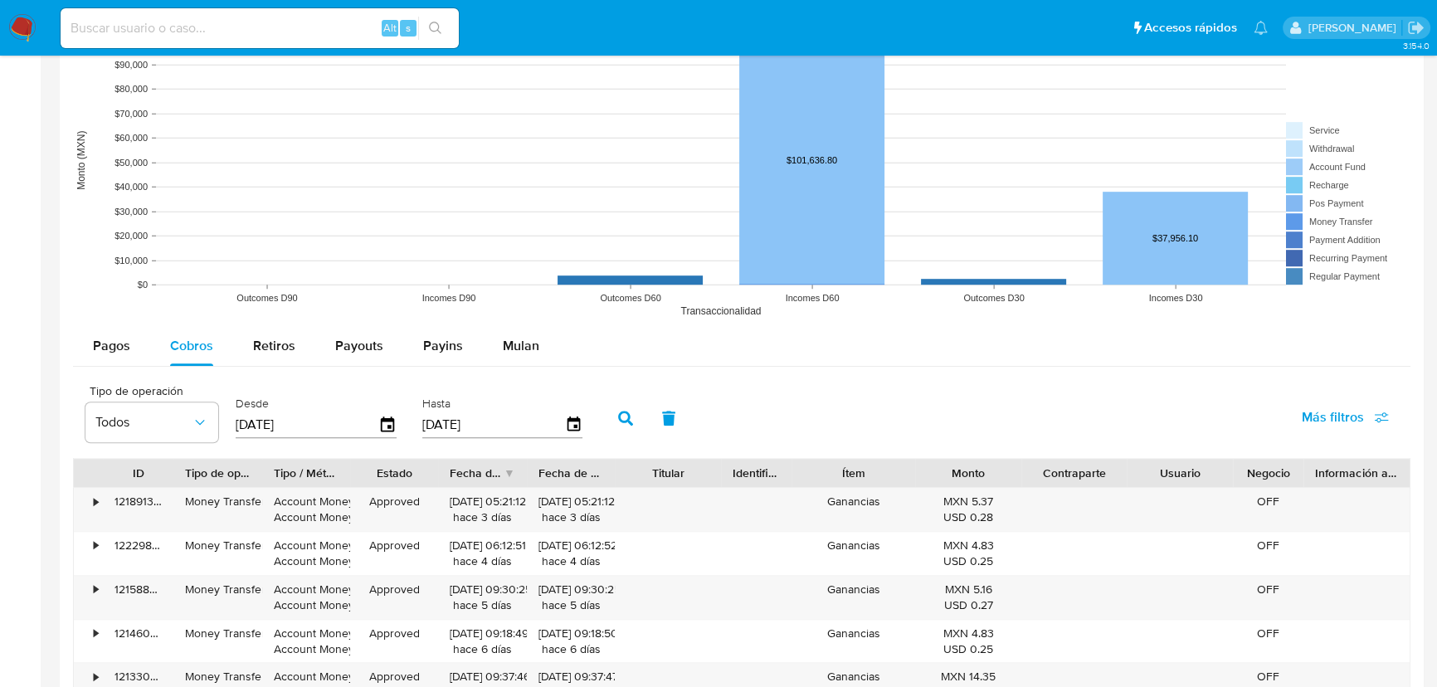
click at [632, 414] on icon "button" at bounding box center [625, 418] width 15 height 15
click at [481, 474] on div "Fecha de creación" at bounding box center [476, 473] width 53 height 17
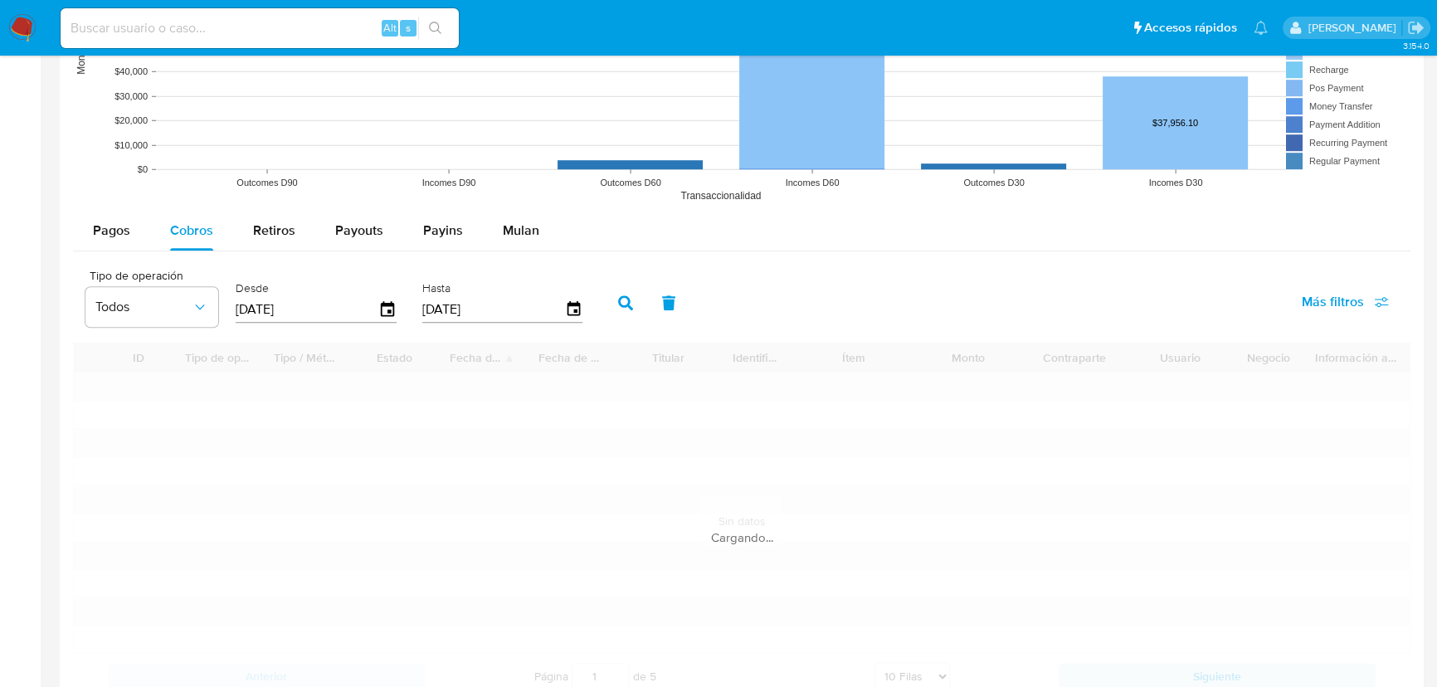
scroll to position [1544, 0]
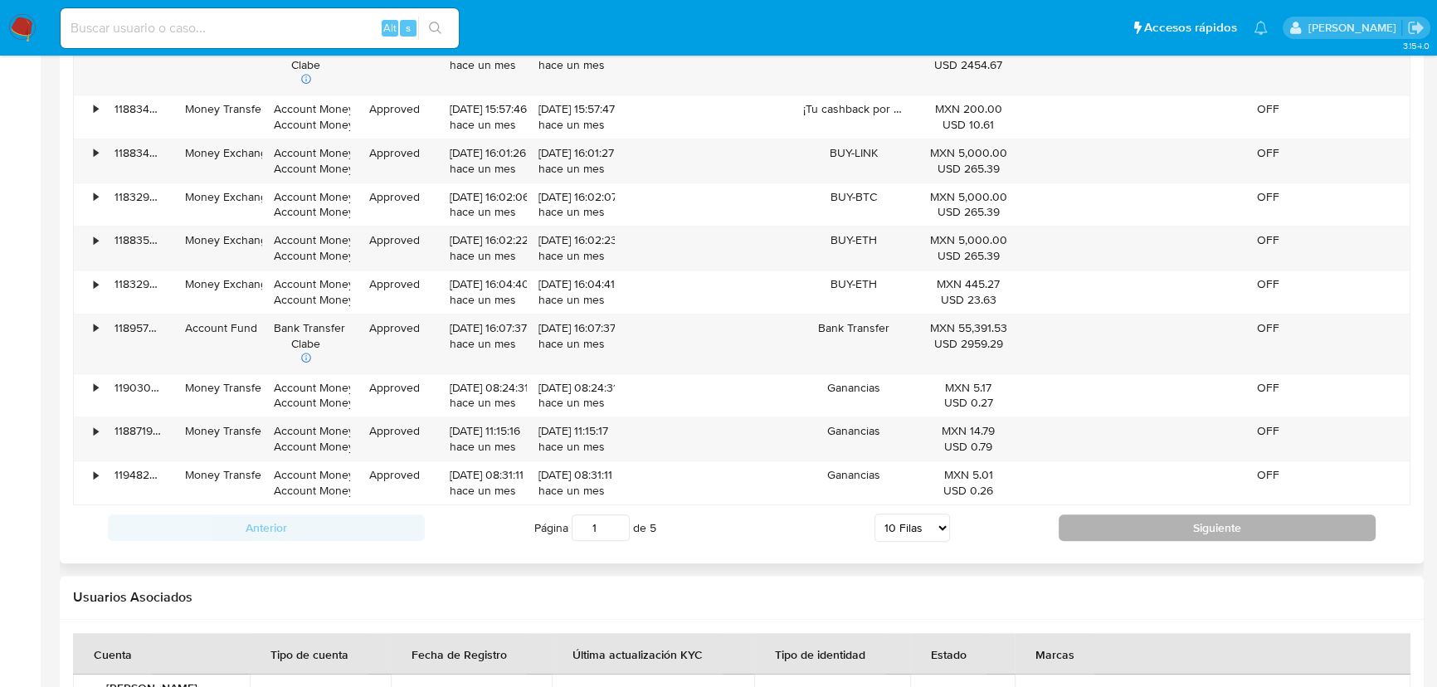
click at [1137, 531] on button "Siguiente" at bounding box center [1217, 527] width 317 height 27
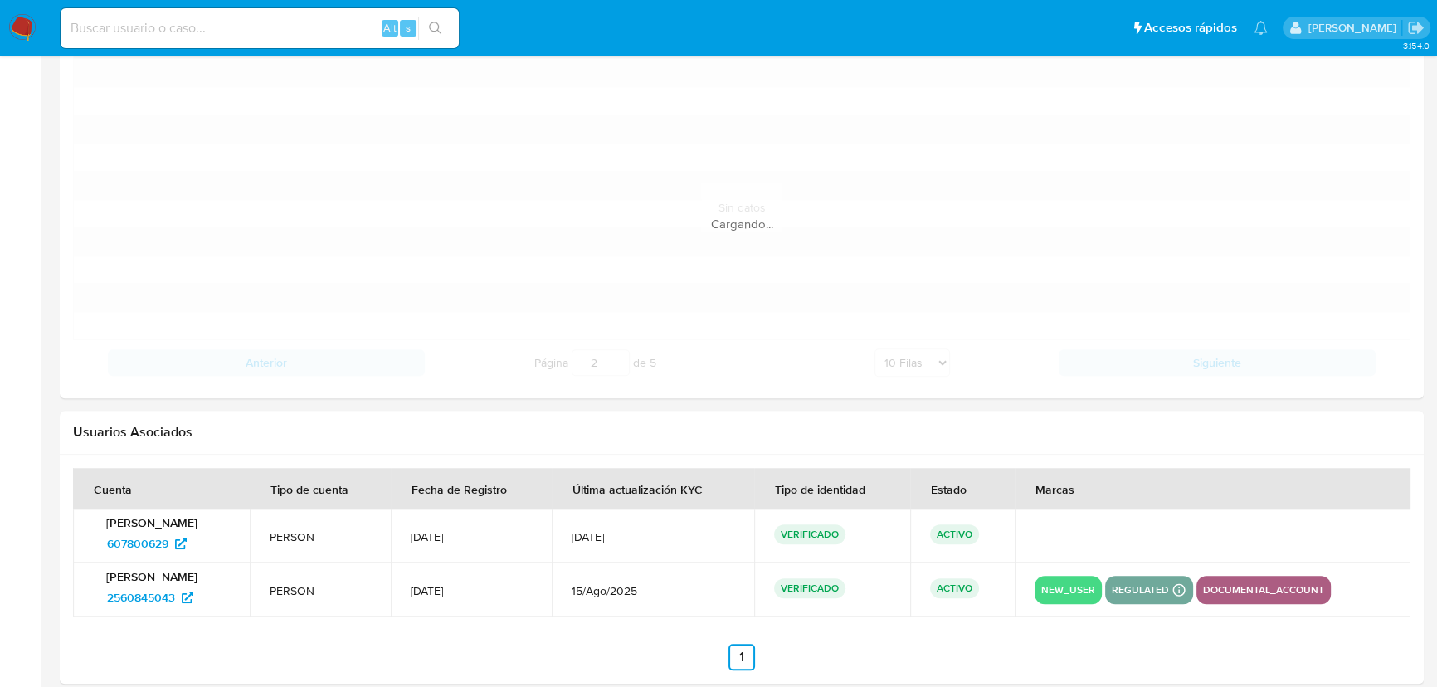
scroll to position [1540, 0]
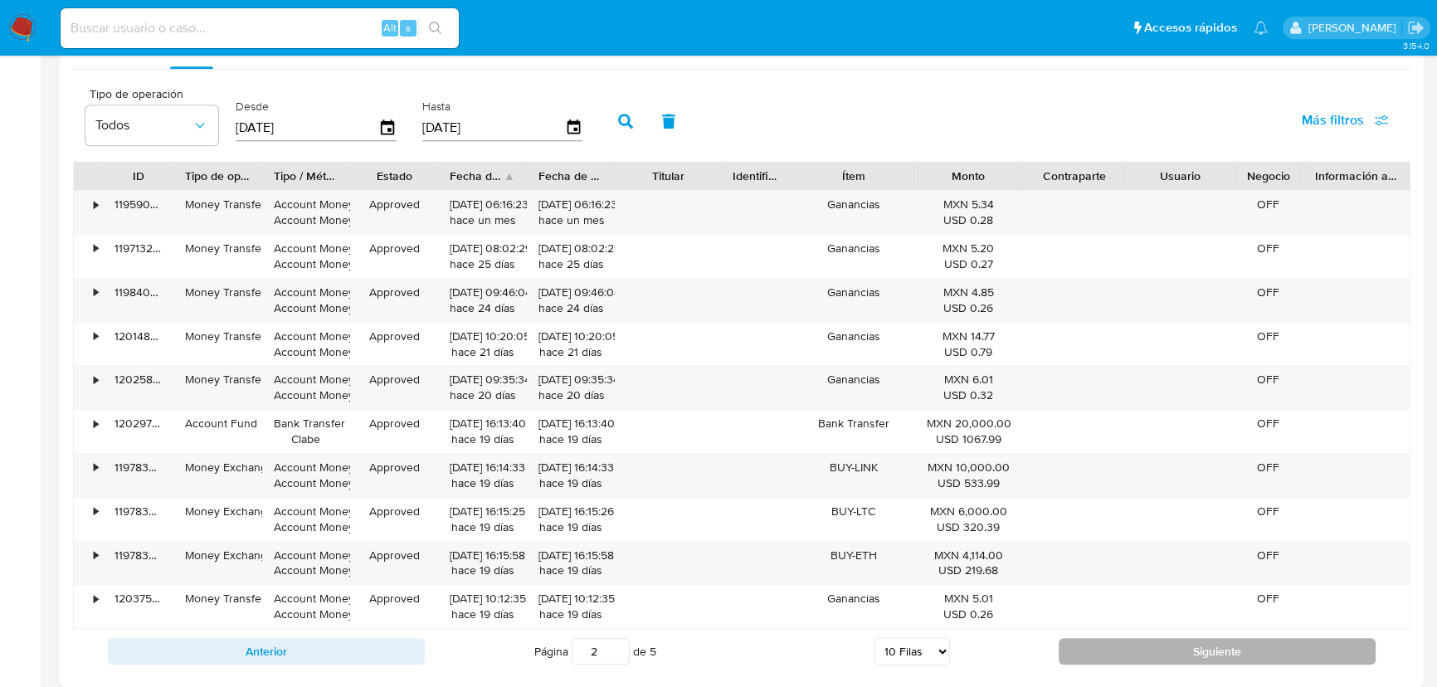
click at [1158, 652] on button "Siguiente" at bounding box center [1217, 651] width 317 height 27
type input "3"
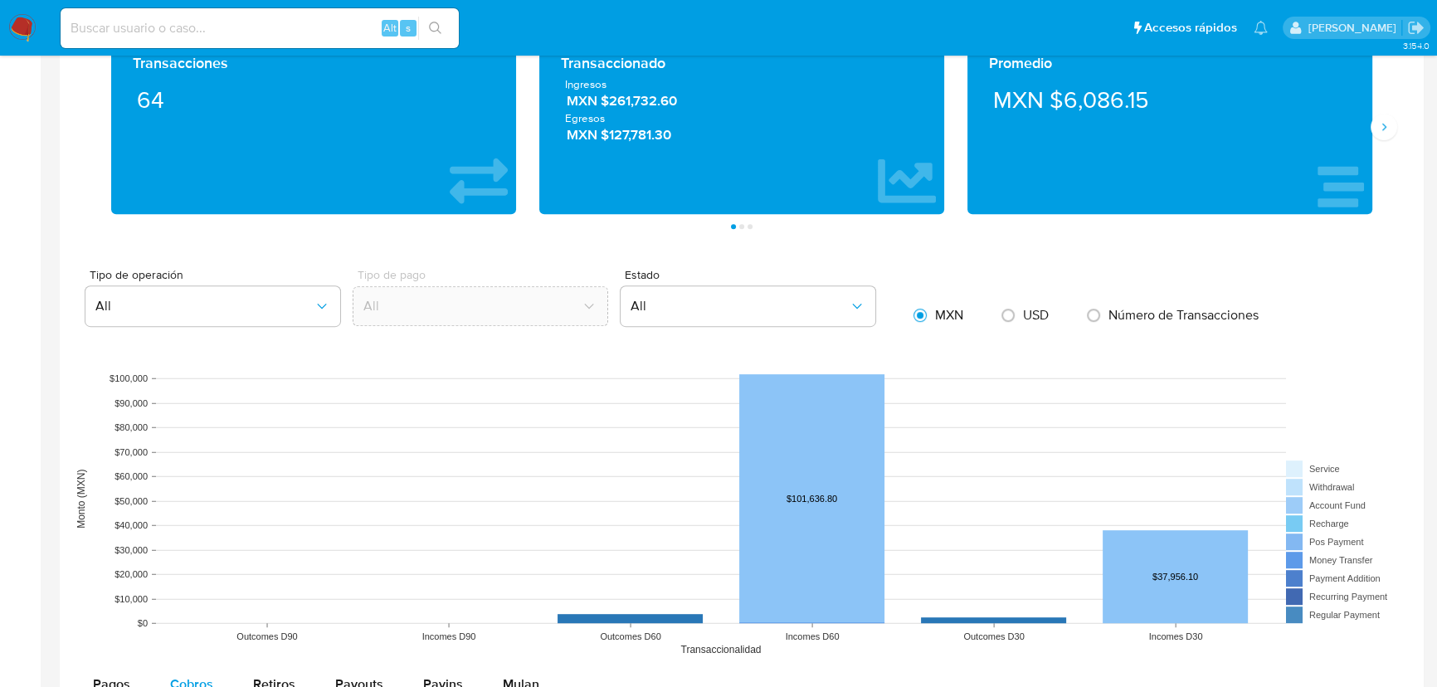
scroll to position [635, 0]
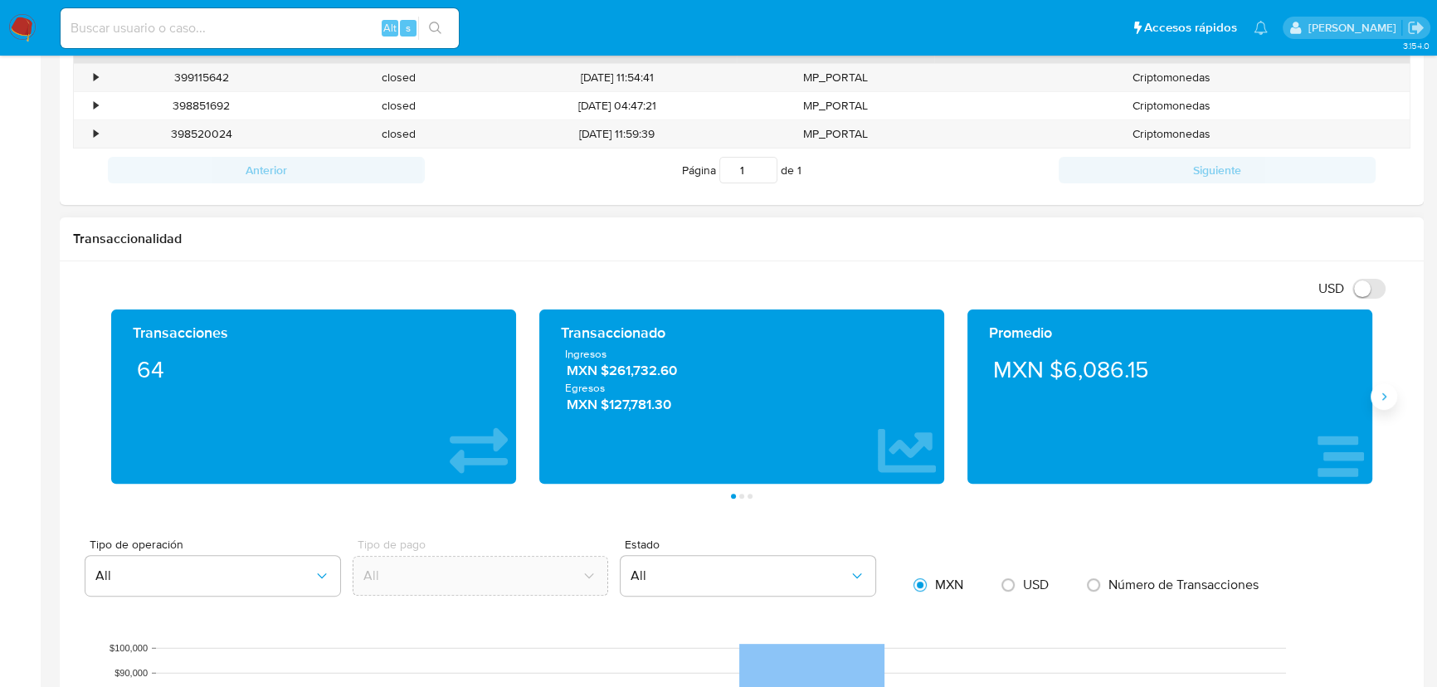
click at [1382, 397] on icon "Siguiente" at bounding box center [1384, 396] width 13 height 13
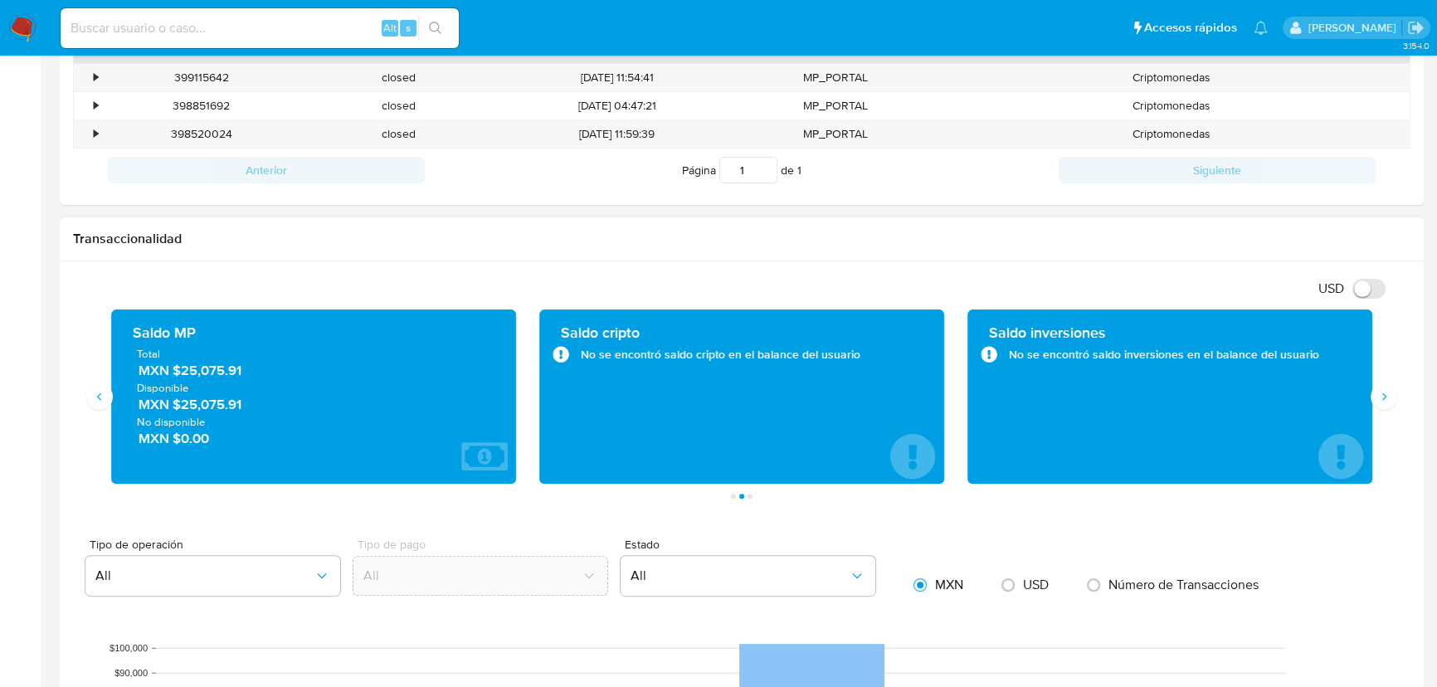
drag, startPoint x: 191, startPoint y: 376, endPoint x: 324, endPoint y: 371, distance: 133.7
click at [324, 370] on span "MXN $25,075.91" at bounding box center [315, 371] width 352 height 19
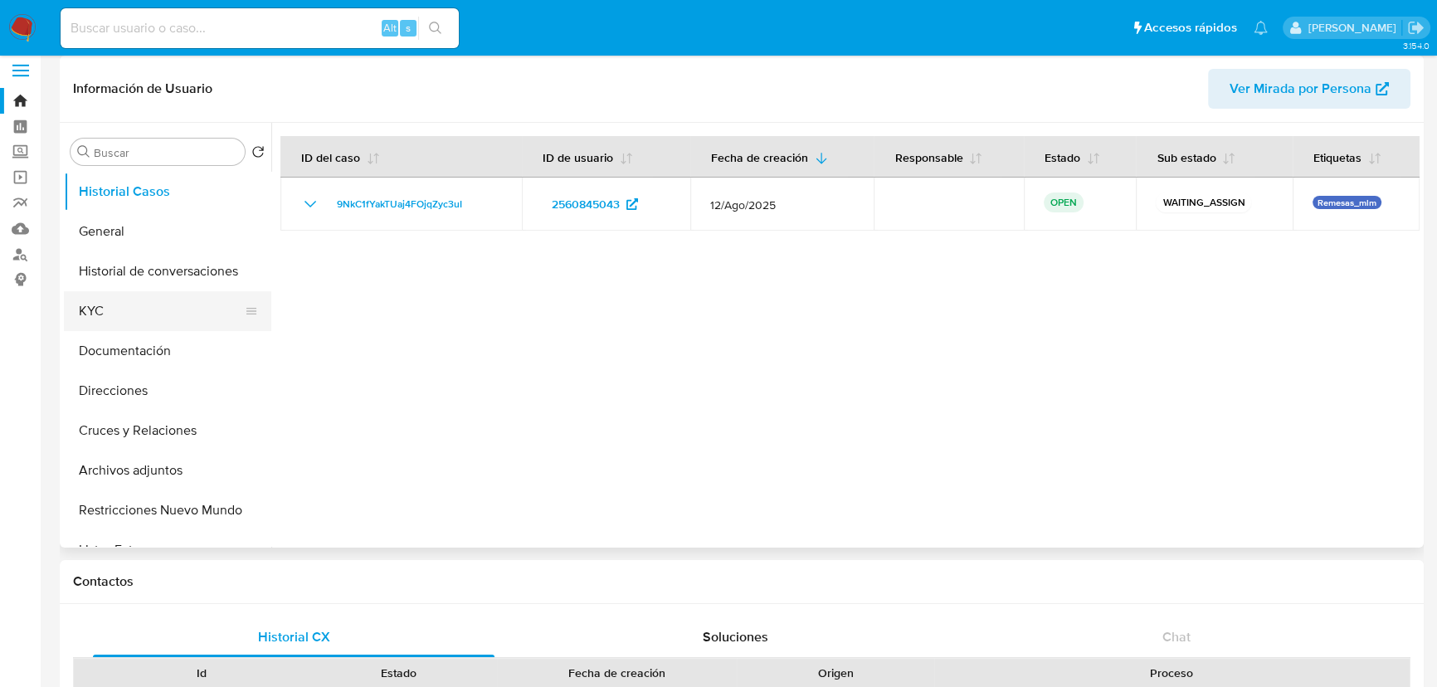
scroll to position [0, 0]
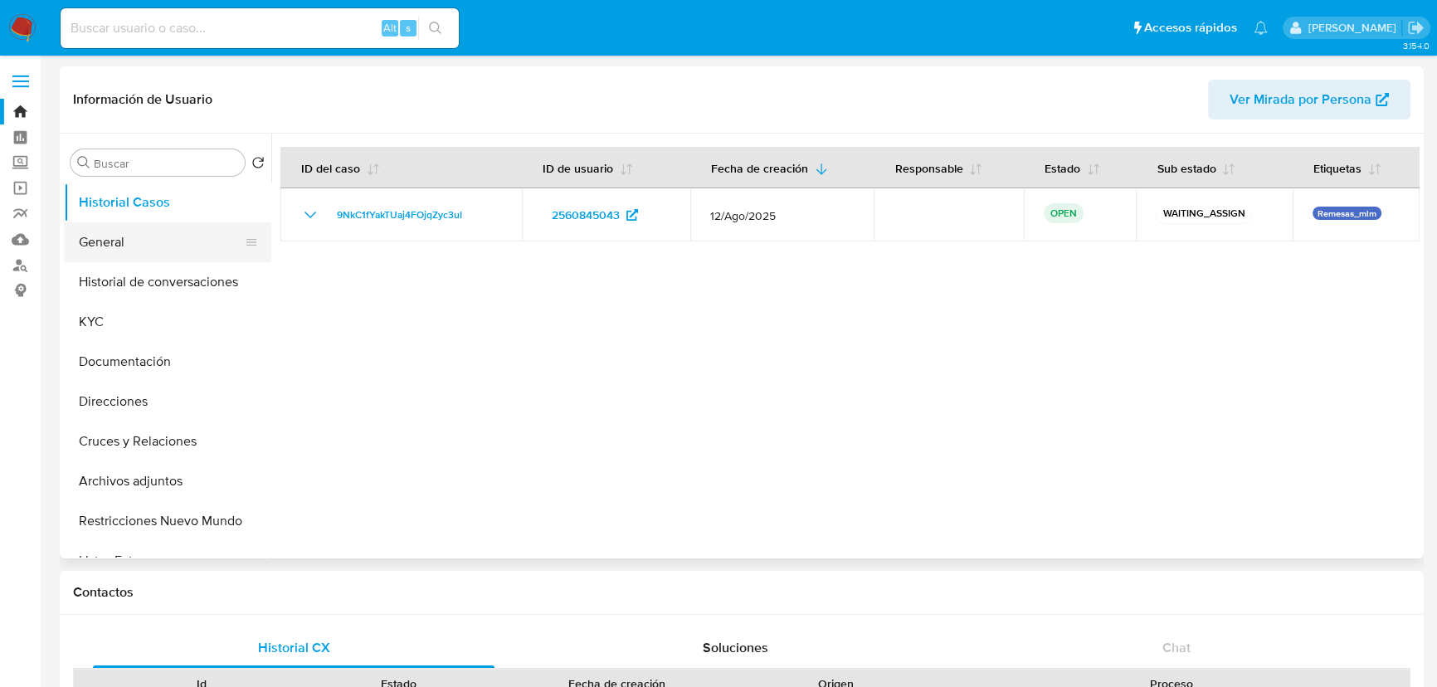
click at [109, 240] on button "General" at bounding box center [161, 242] width 194 height 40
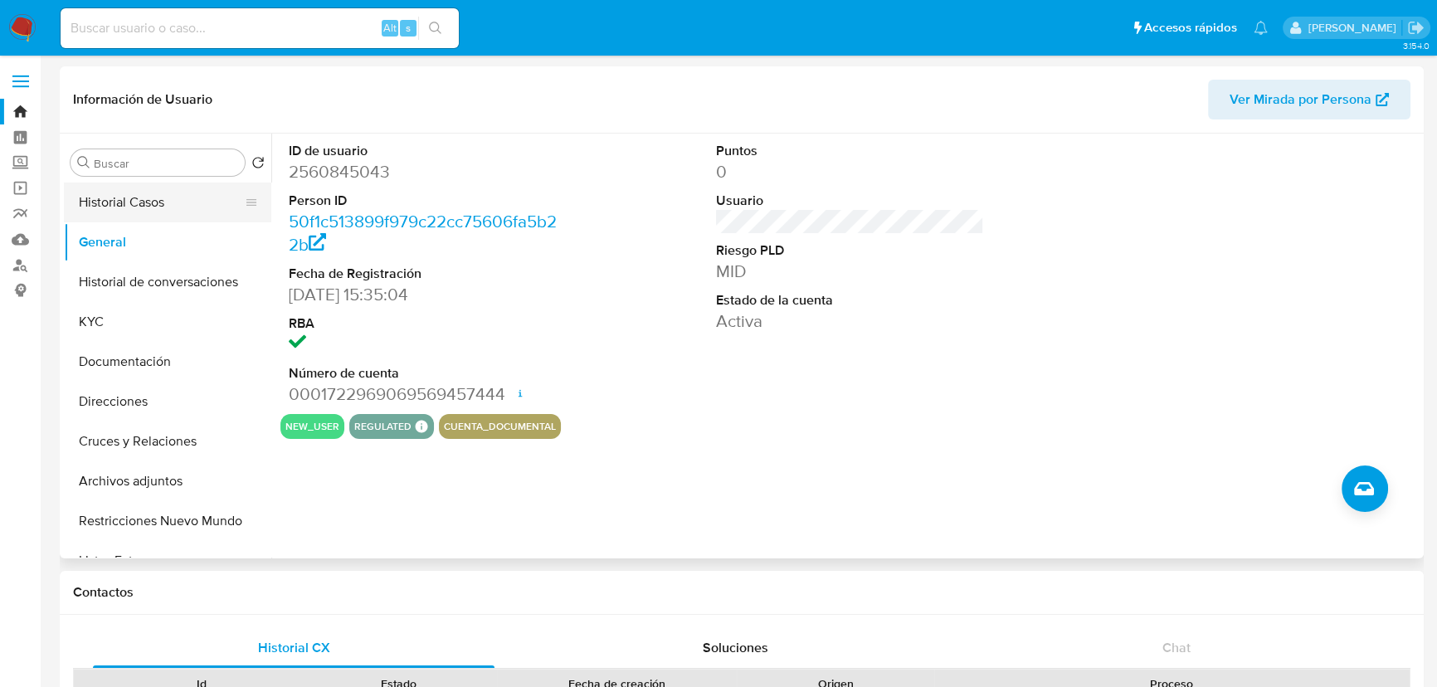
click at [139, 203] on button "Historial Casos" at bounding box center [161, 203] width 194 height 40
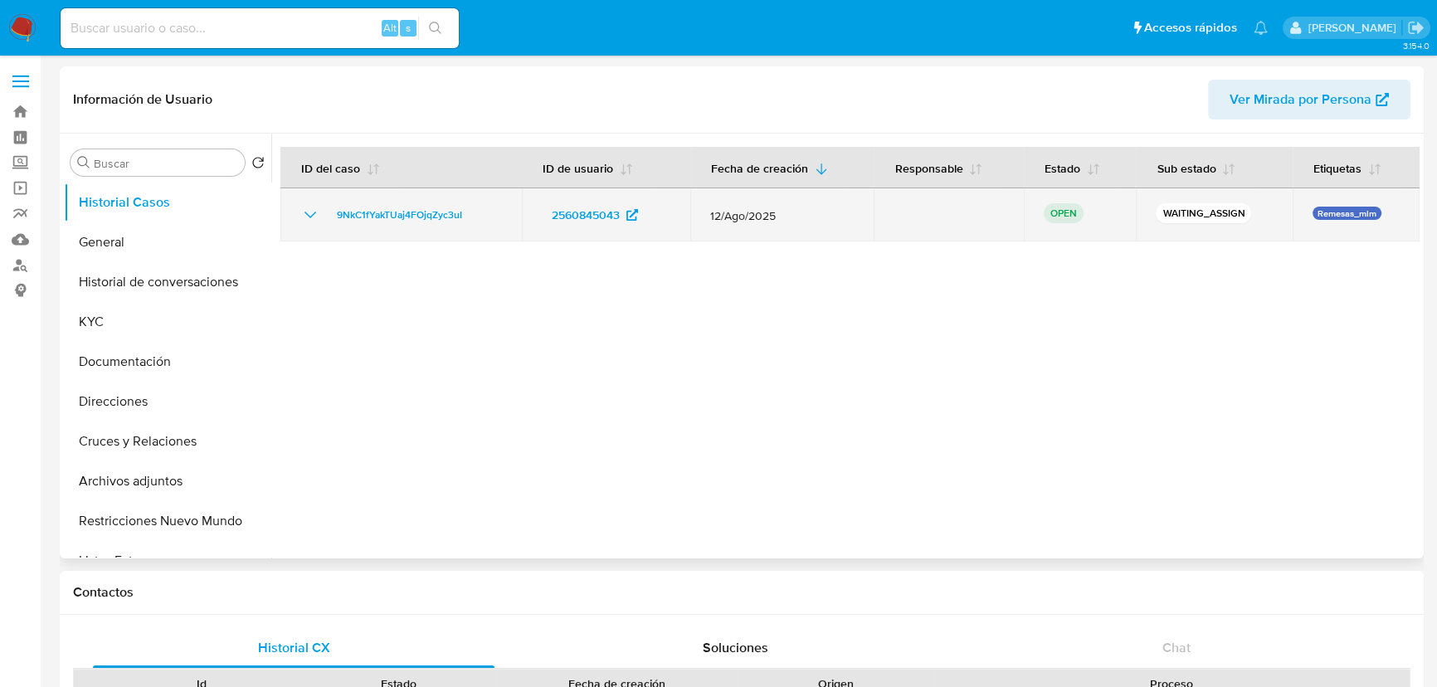
select select "10"
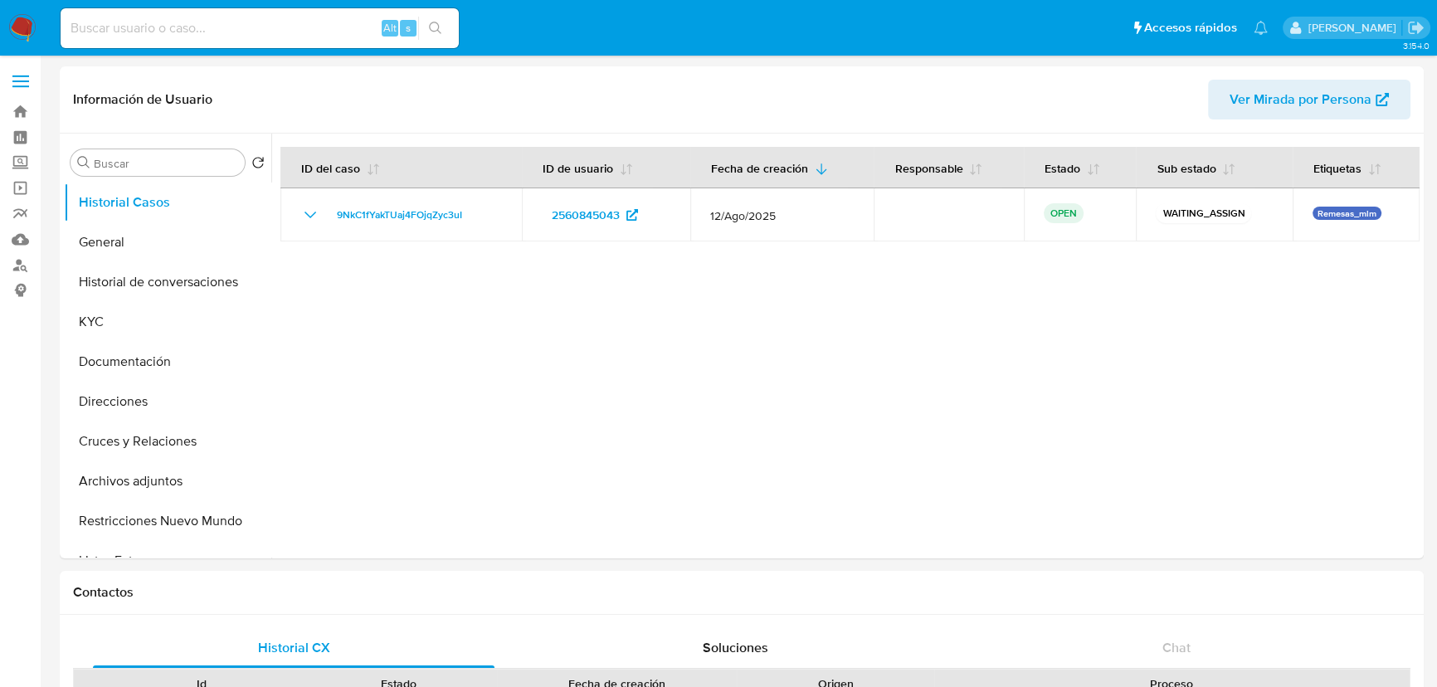
drag, startPoint x: 105, startPoint y: 334, endPoint x: 6, endPoint y: 369, distance: 104.7
click at [104, 334] on button "KYC" at bounding box center [167, 322] width 207 height 40
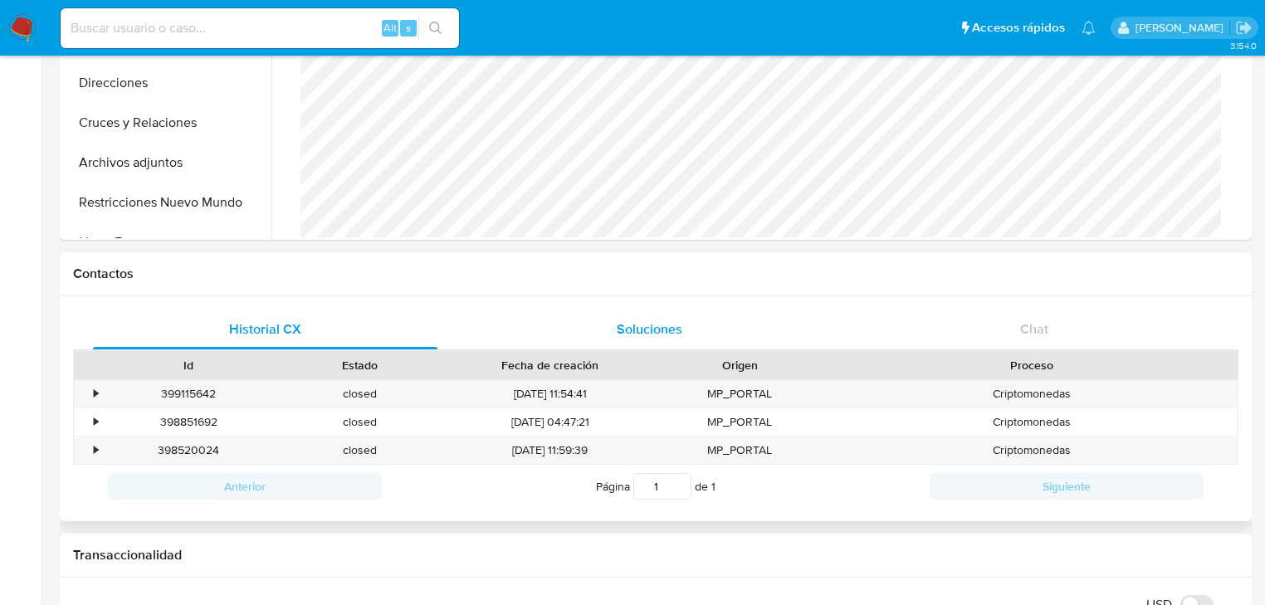
scroll to position [730, 0]
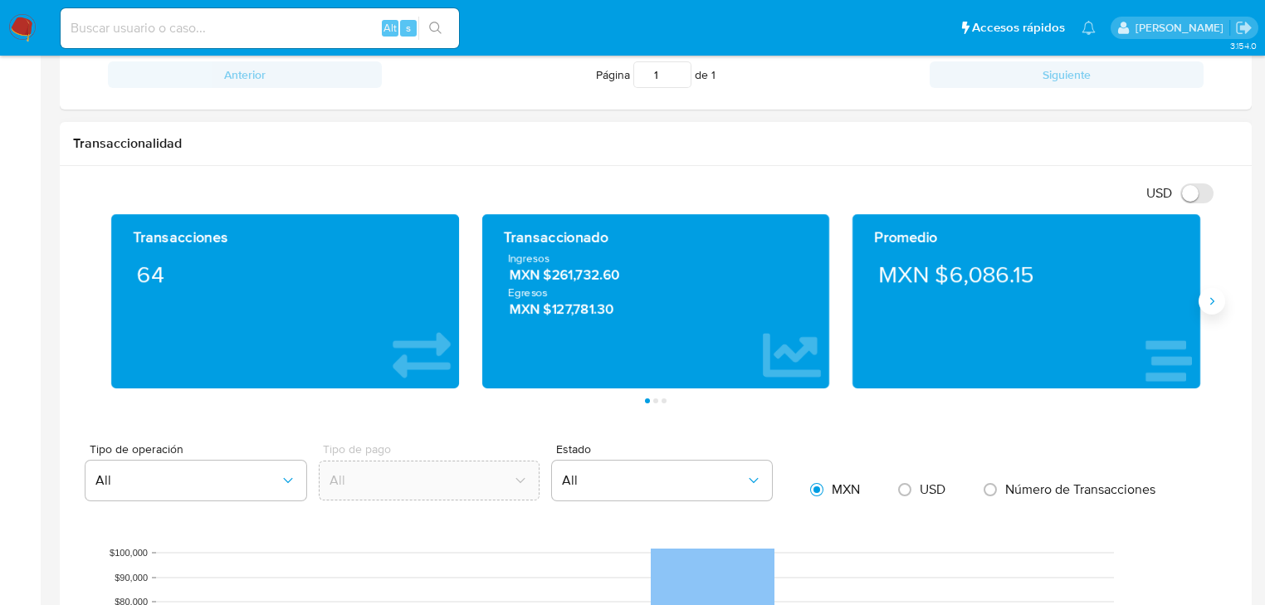
click at [1218, 297] on button "Siguiente" at bounding box center [1211, 301] width 27 height 27
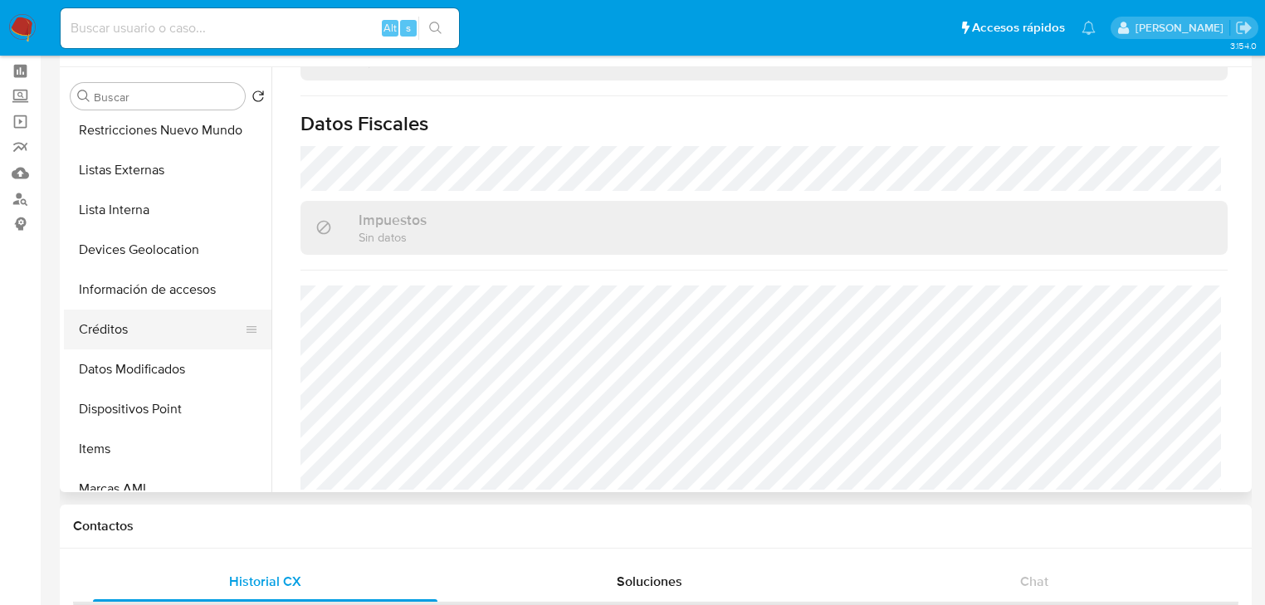
scroll to position [302, 0]
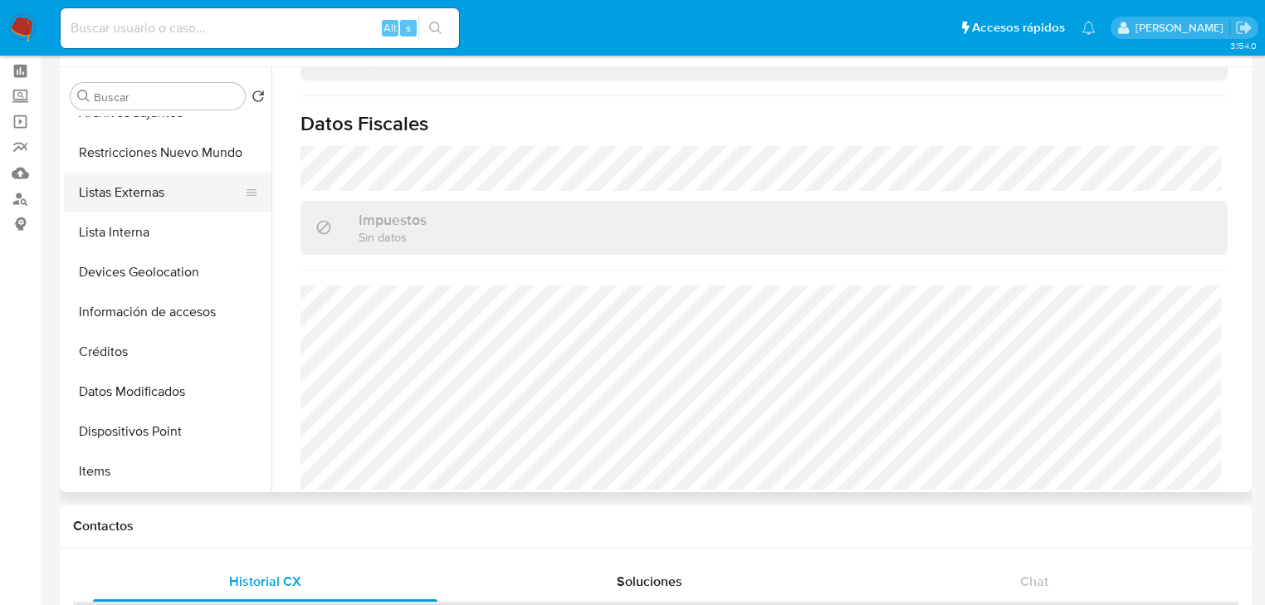
click at [162, 201] on button "Listas Externas" at bounding box center [161, 193] width 194 height 40
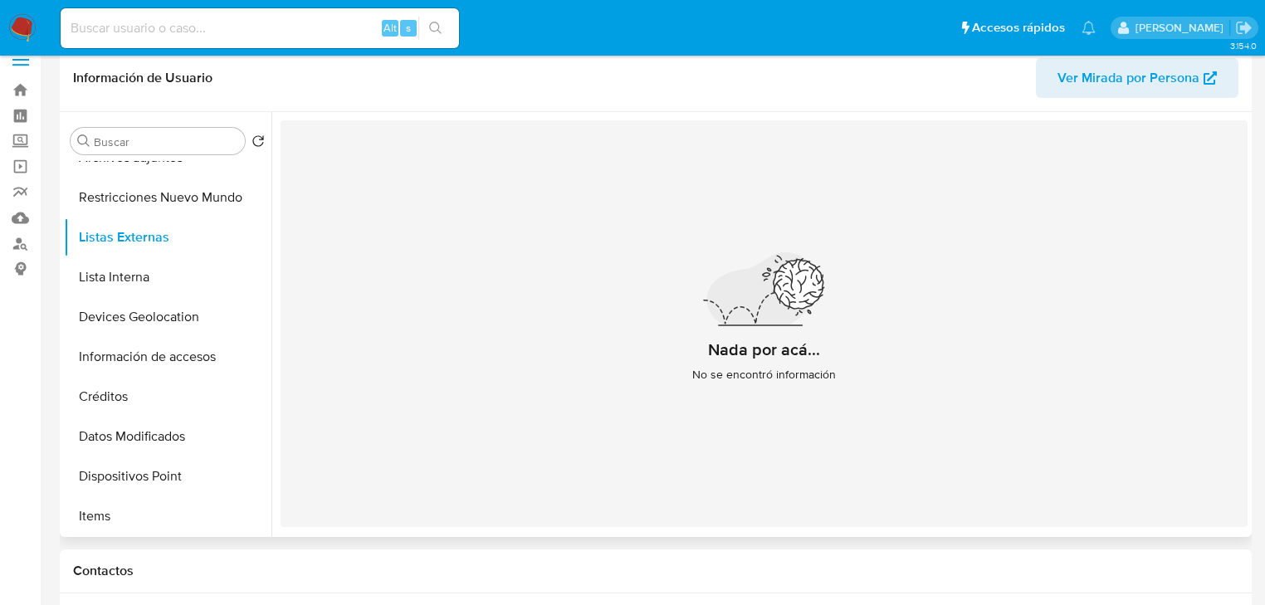
scroll to position [0, 0]
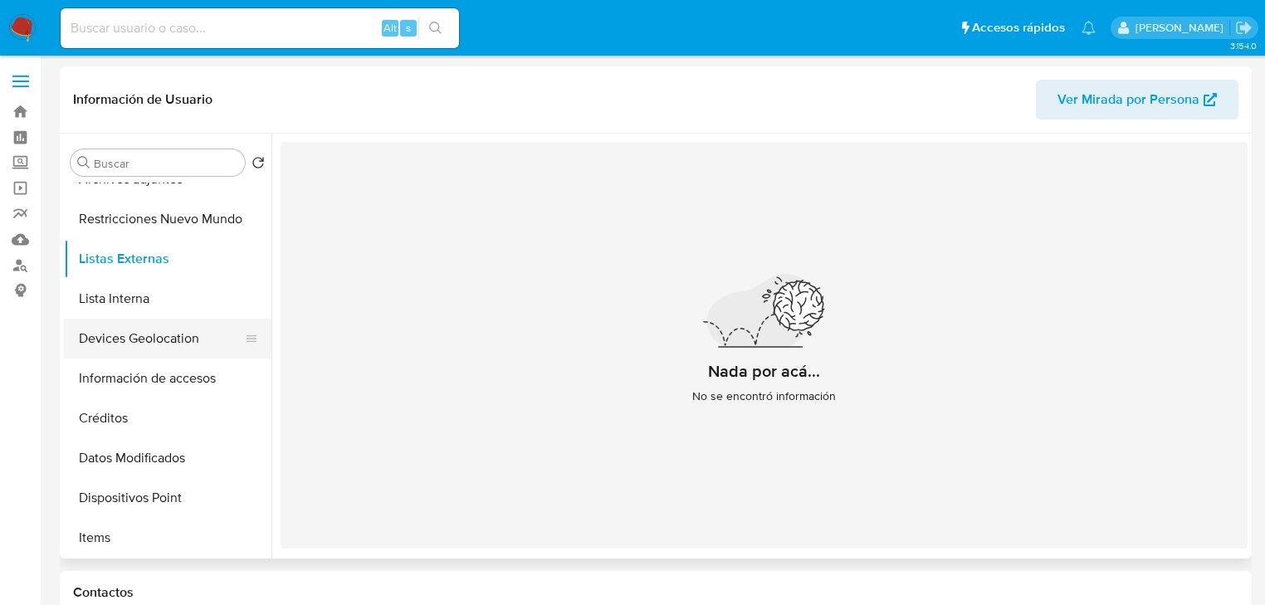
click at [129, 334] on button "Devices Geolocation" at bounding box center [161, 339] width 194 height 40
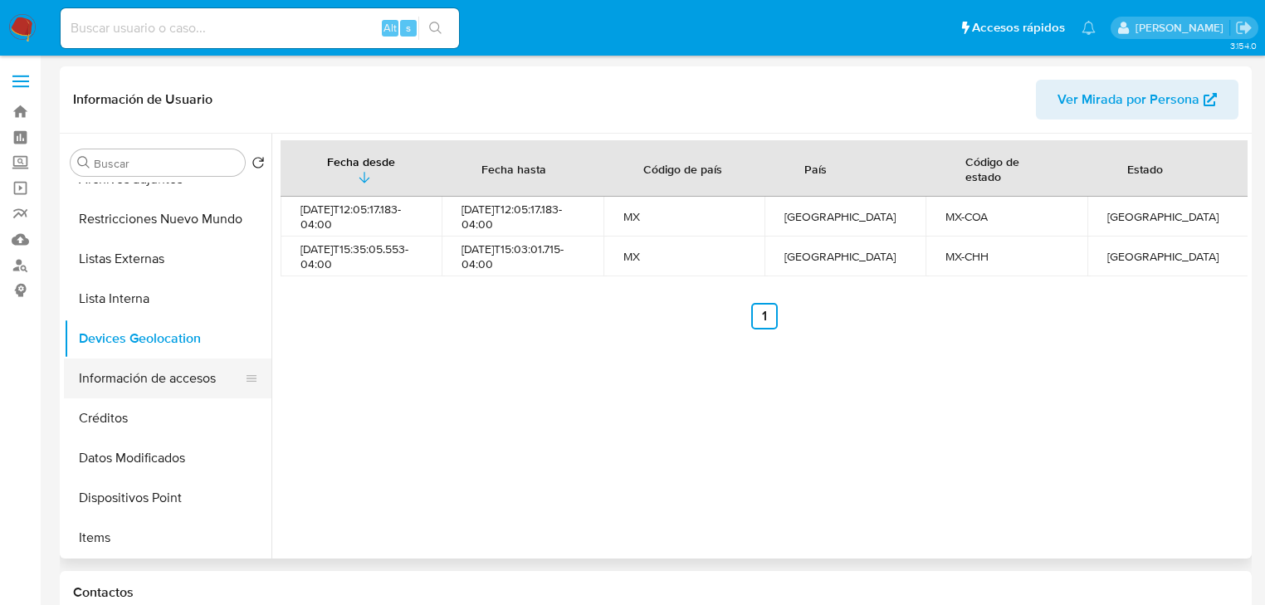
click at [202, 389] on button "Información de accesos" at bounding box center [161, 378] width 194 height 40
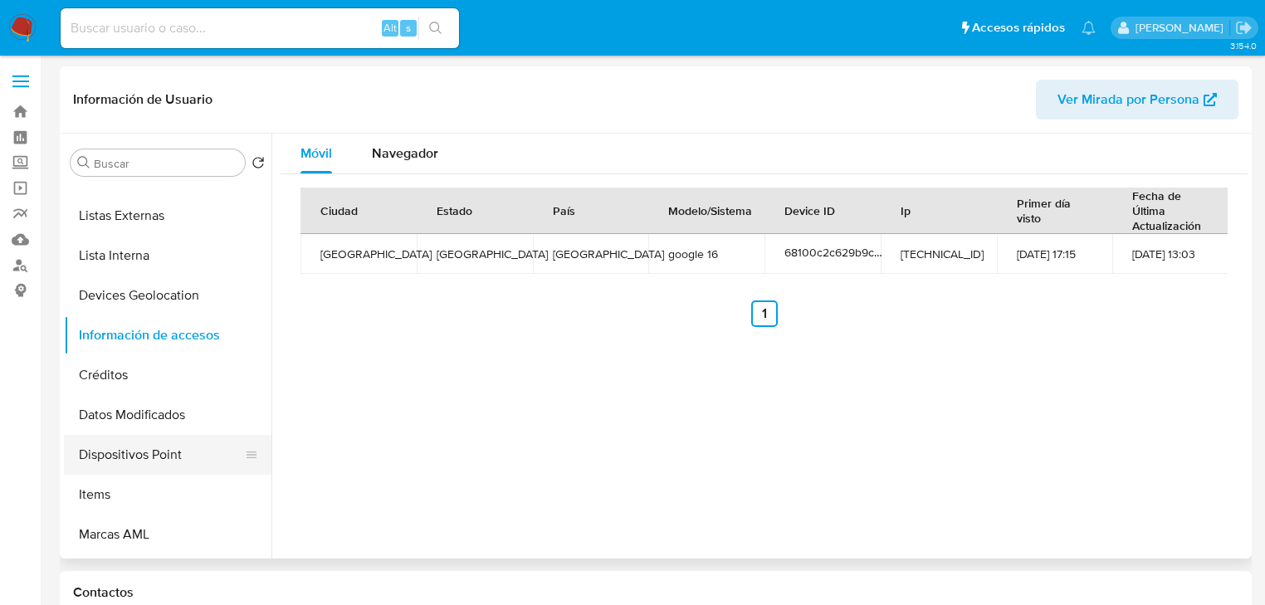
scroll to position [302, 0]
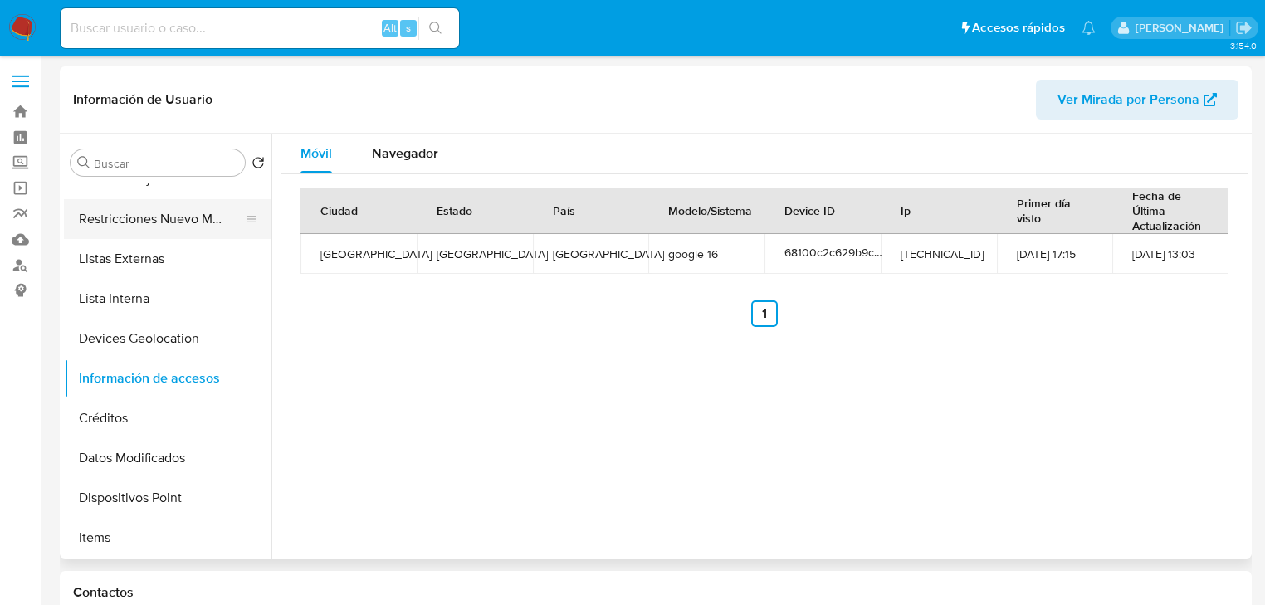
click at [173, 211] on button "Restricciones Nuevo Mundo" at bounding box center [161, 219] width 194 height 40
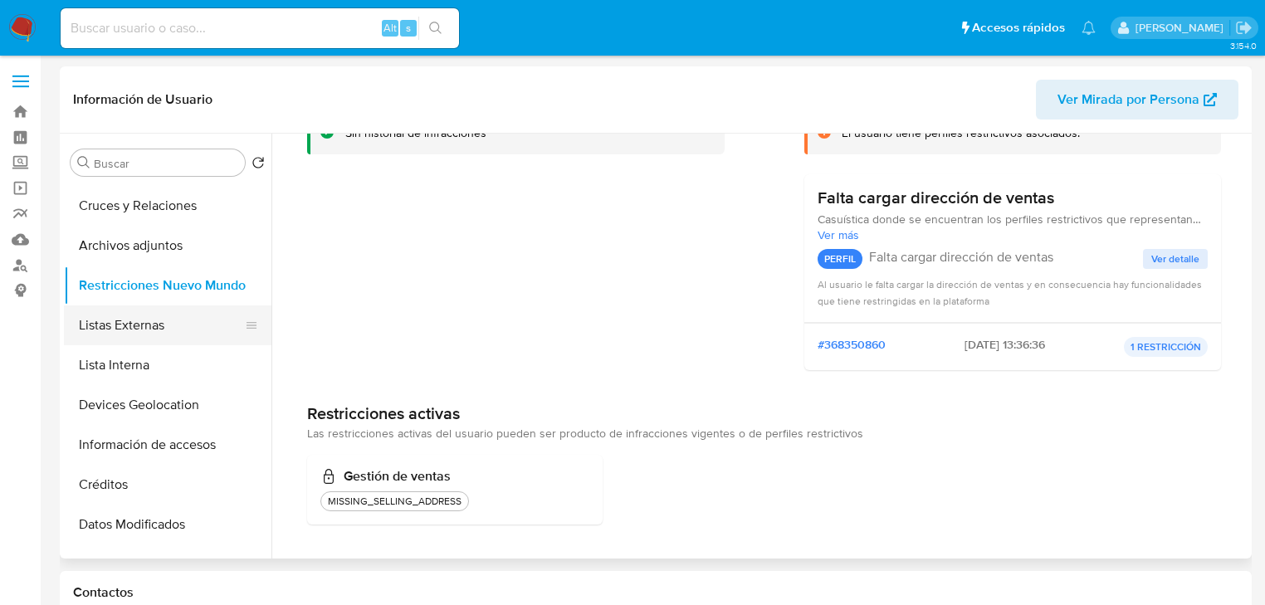
scroll to position [0, 0]
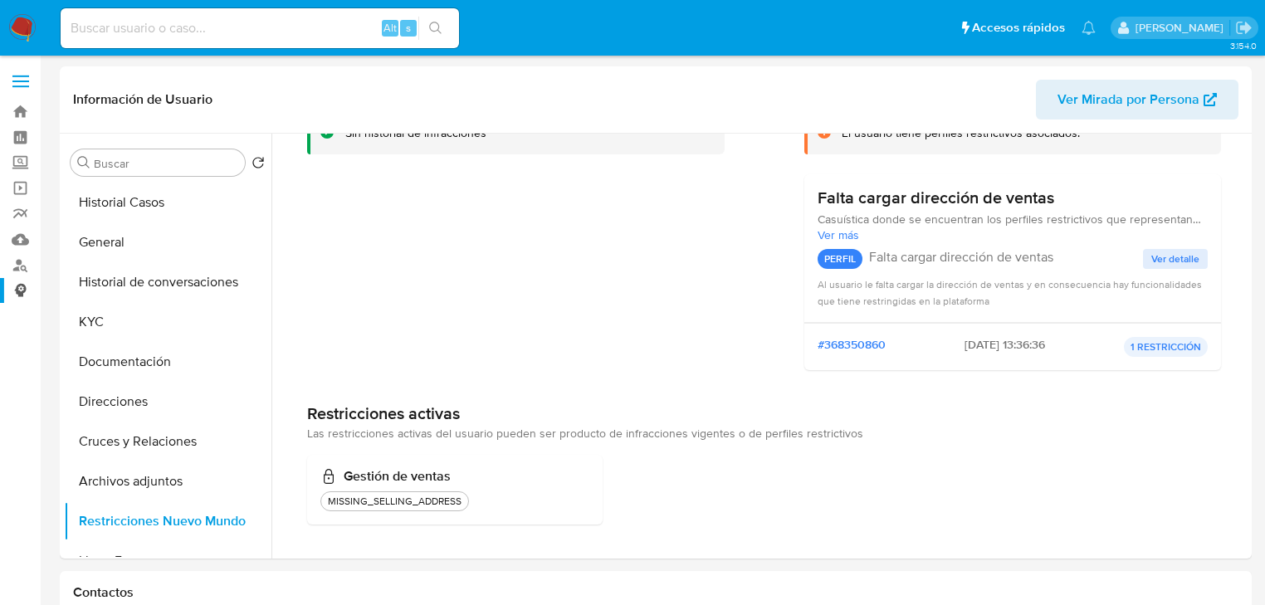
drag, startPoint x: 104, startPoint y: 323, endPoint x: 17, endPoint y: 302, distance: 89.6
click at [103, 322] on button "KYC" at bounding box center [167, 322] width 207 height 40
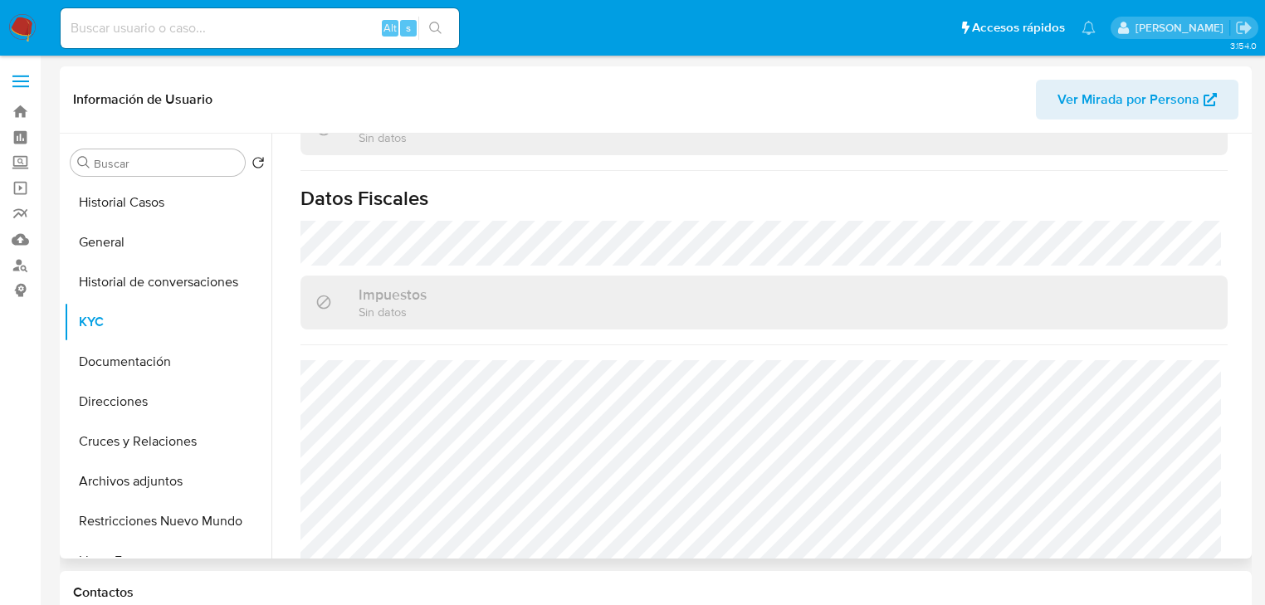
scroll to position [1031, 0]
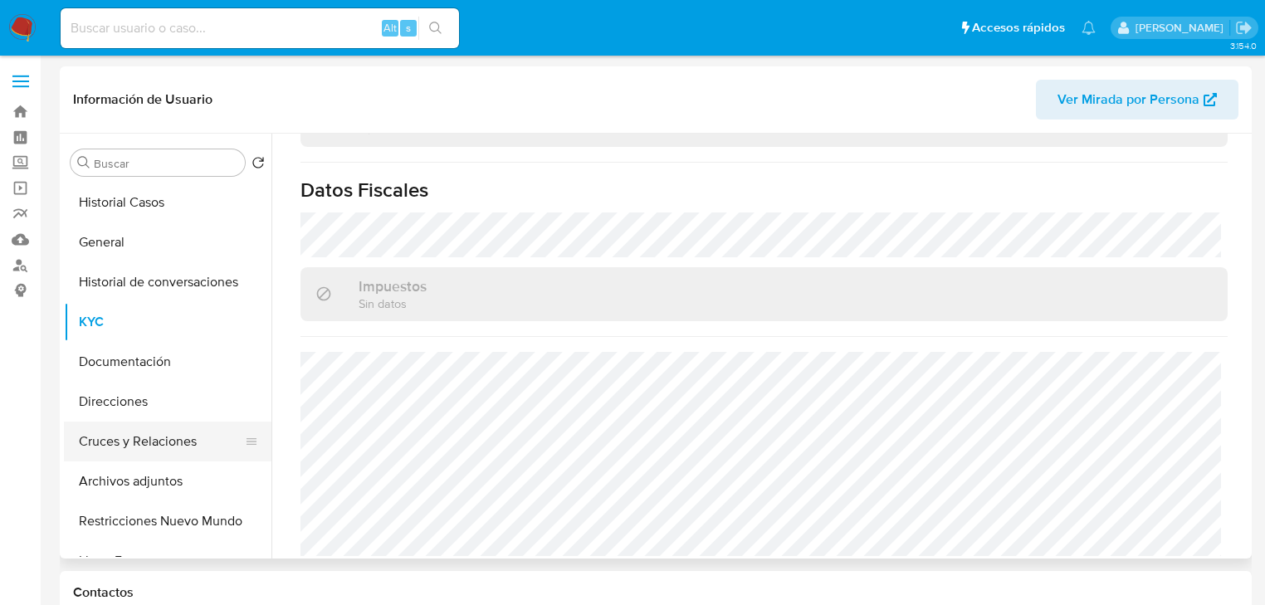
click at [142, 456] on button "Cruces y Relaciones" at bounding box center [161, 442] width 194 height 40
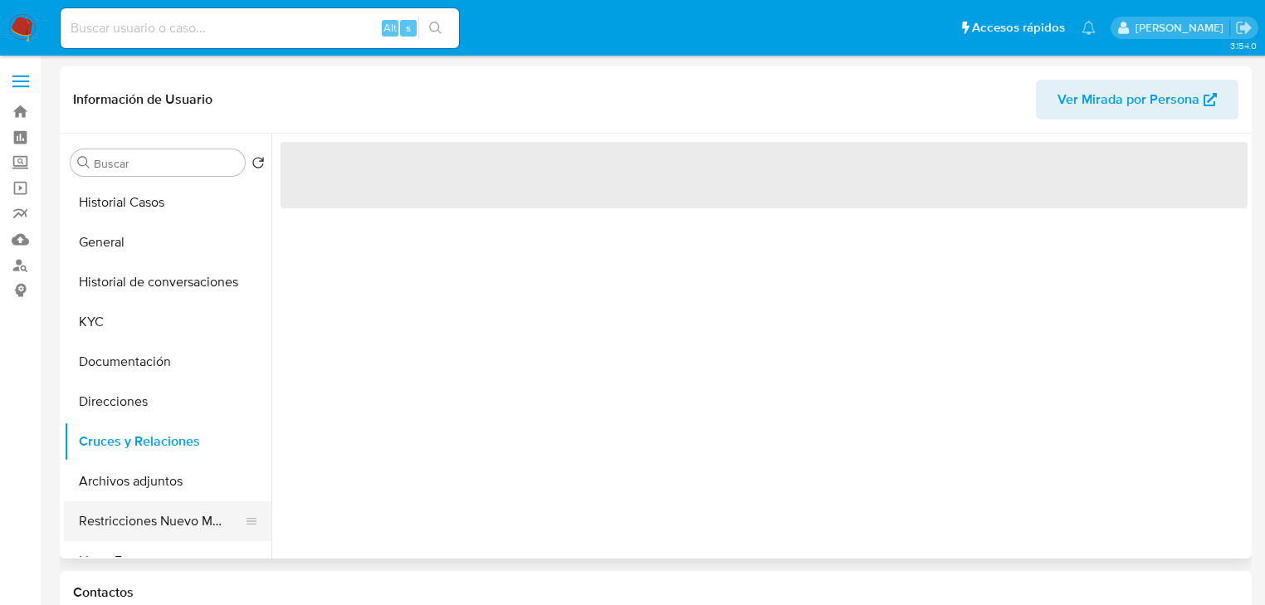
click at [162, 524] on button "Restricciones Nuevo Mundo" at bounding box center [161, 521] width 194 height 40
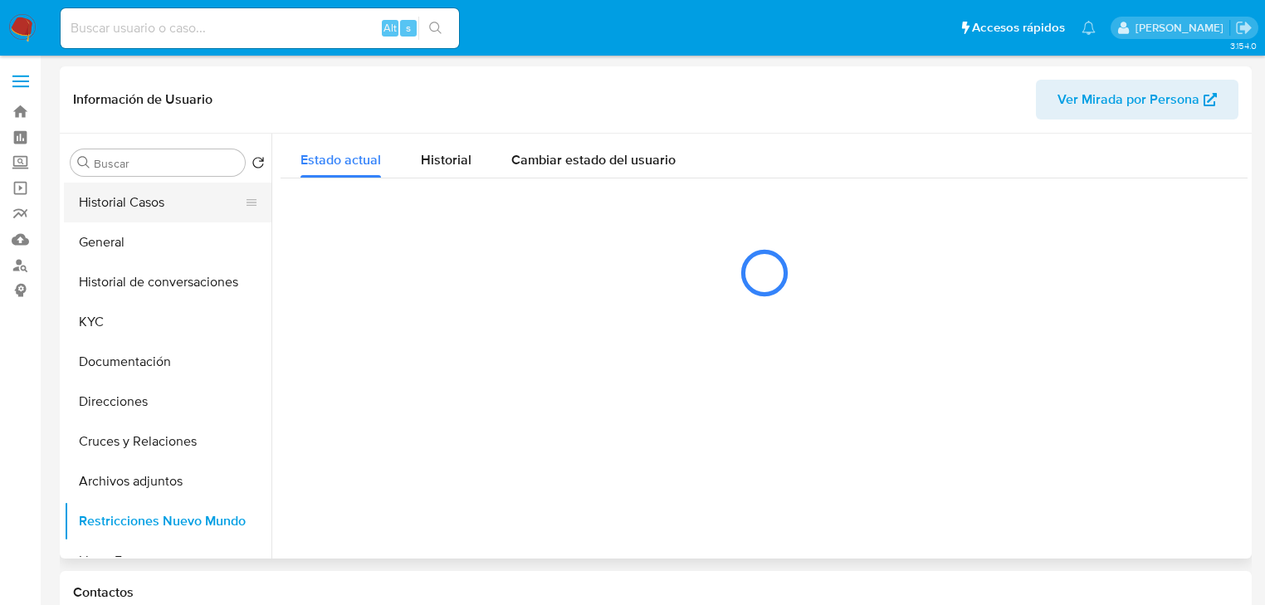
click at [103, 196] on button "Historial Casos" at bounding box center [161, 203] width 194 height 40
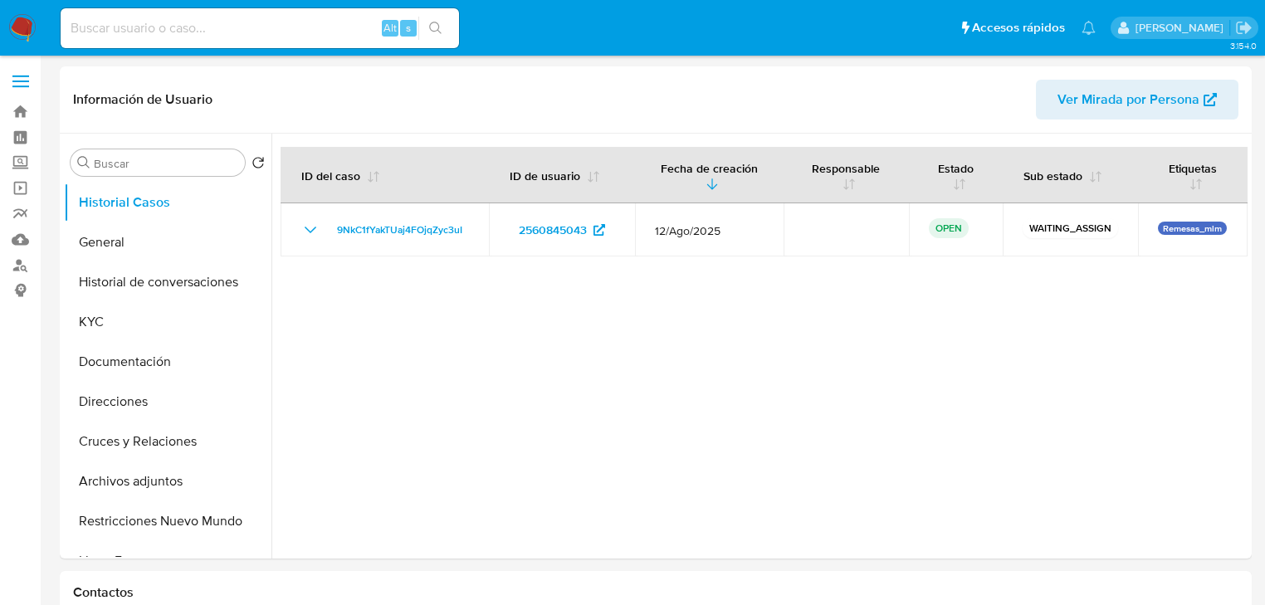
click at [23, 31] on img at bounding box center [22, 28] width 28 height 28
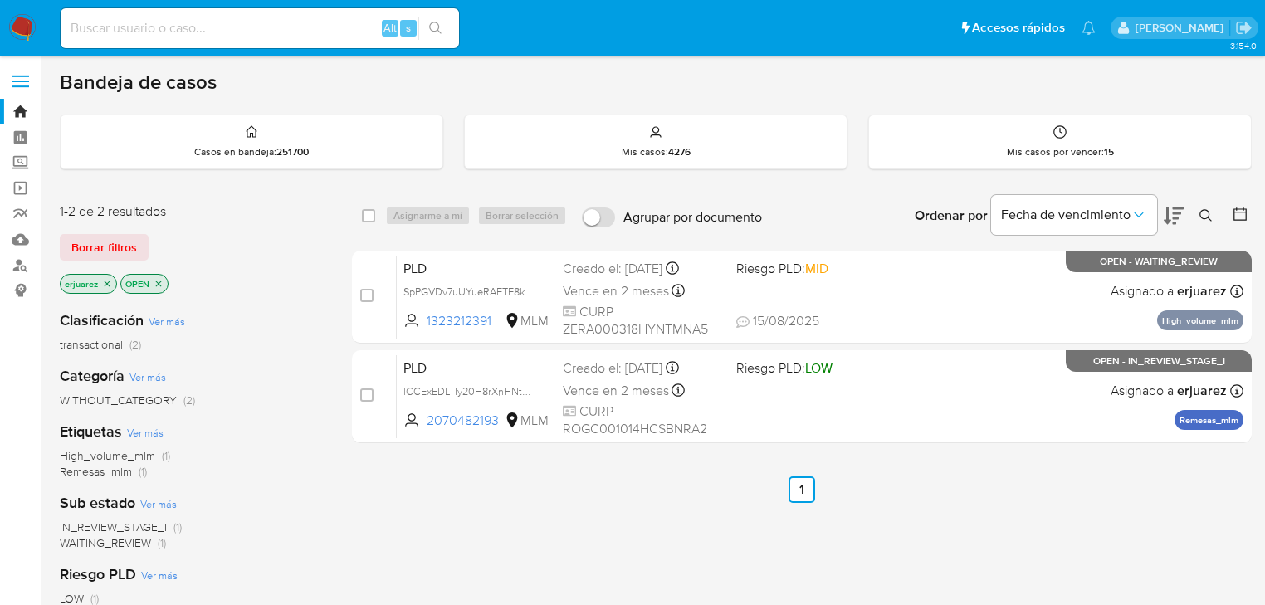
click at [109, 284] on icon "close-filter" at bounding box center [107, 284] width 10 height 10
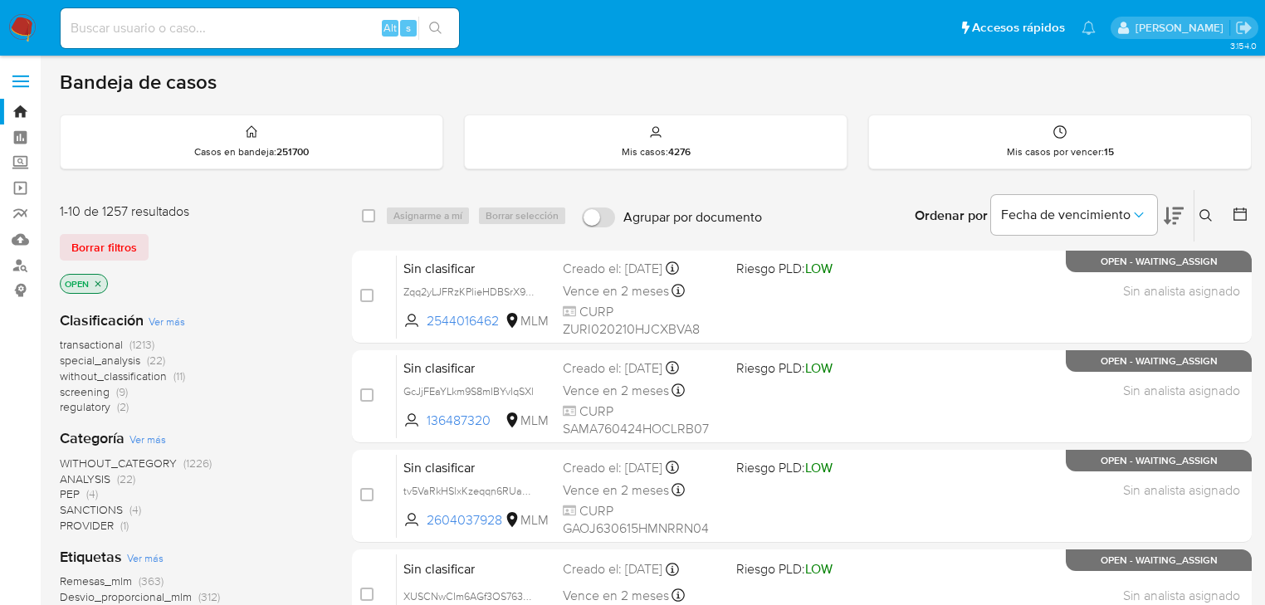
click at [1203, 220] on icon at bounding box center [1205, 215] width 13 height 13
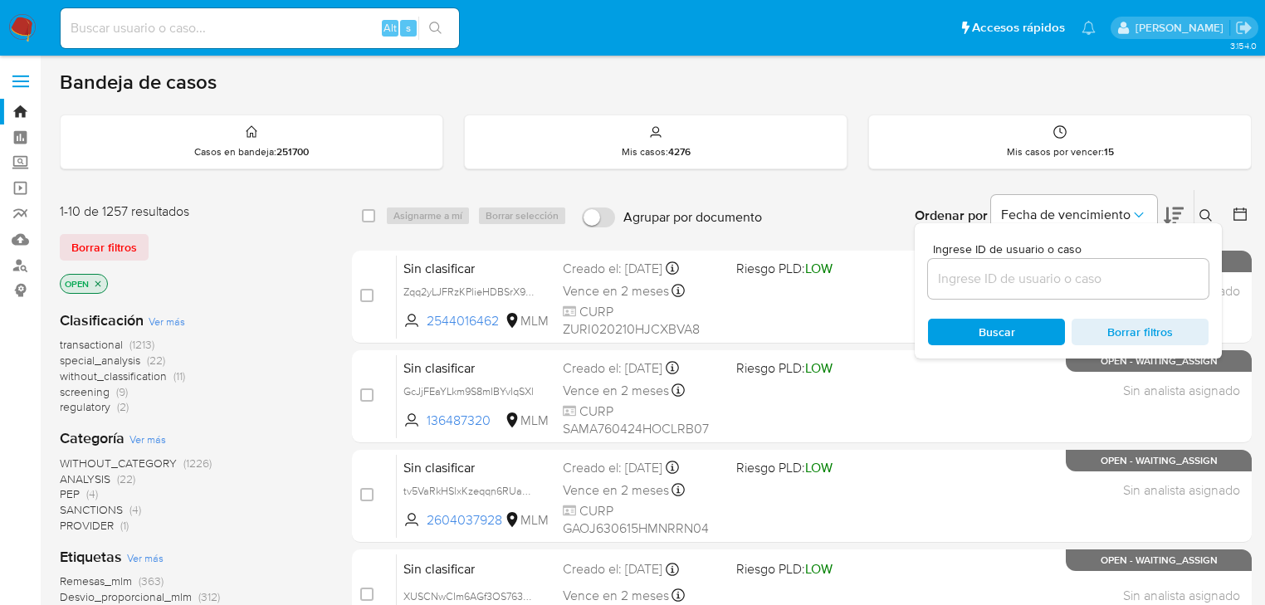
click at [1034, 289] on div at bounding box center [1068, 279] width 280 height 40
click at [1027, 278] on input at bounding box center [1068, 279] width 280 height 22
paste input "2560845043"
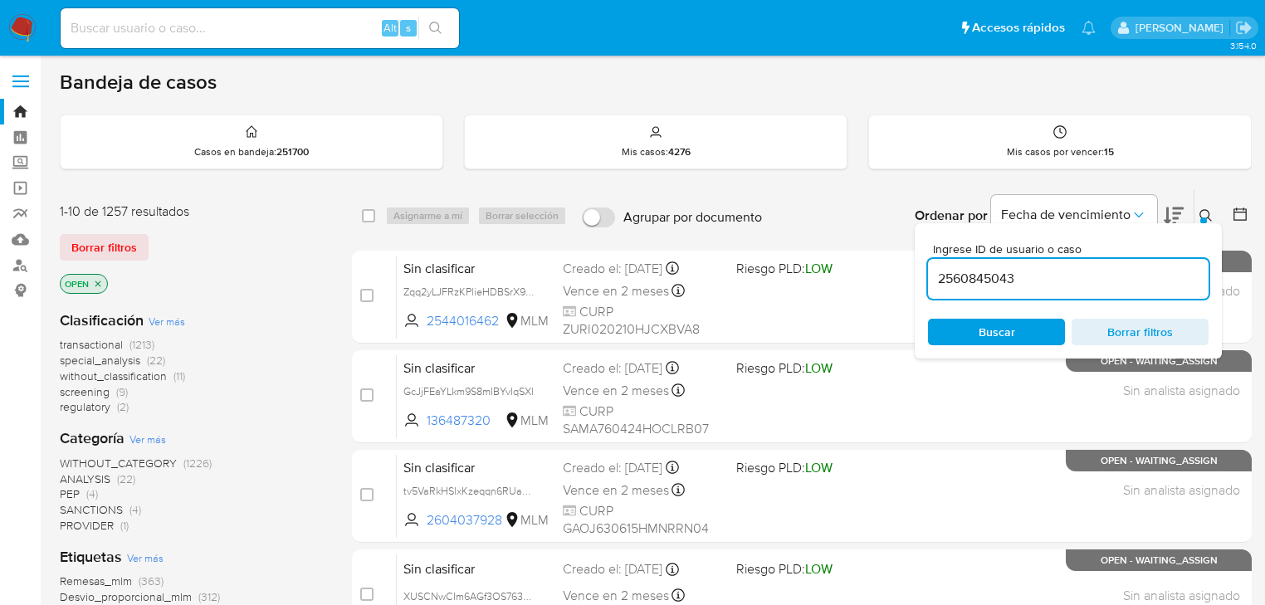
type input "2560845043"
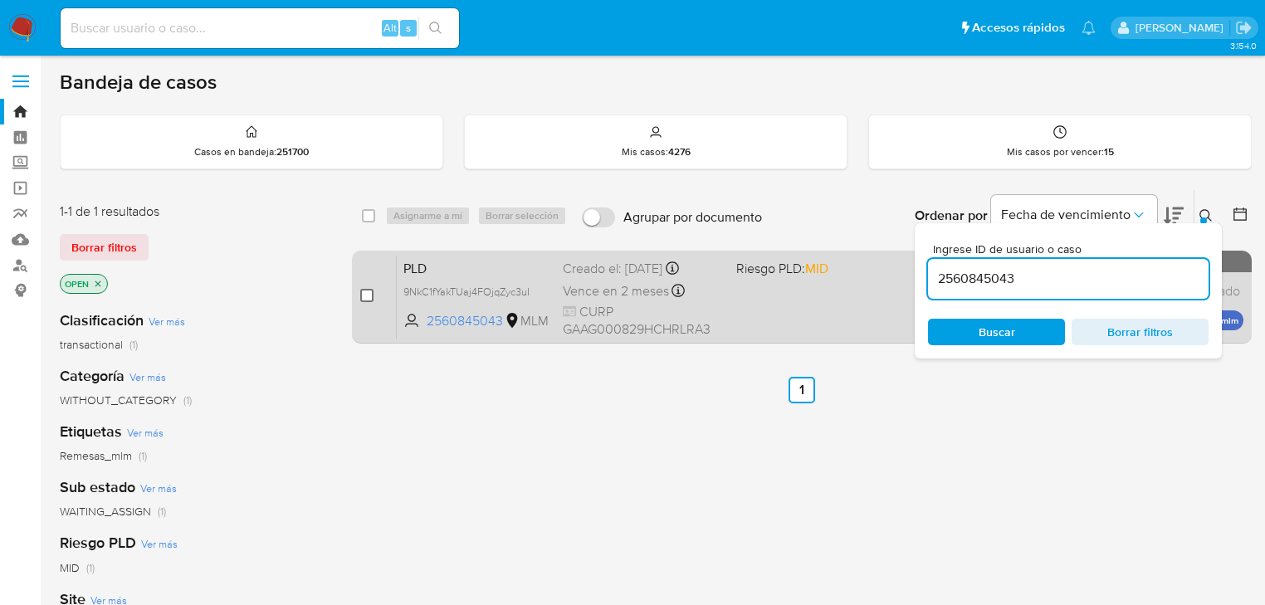
click at [368, 292] on input "checkbox" at bounding box center [366, 295] width 13 height 13
checkbox input "true"
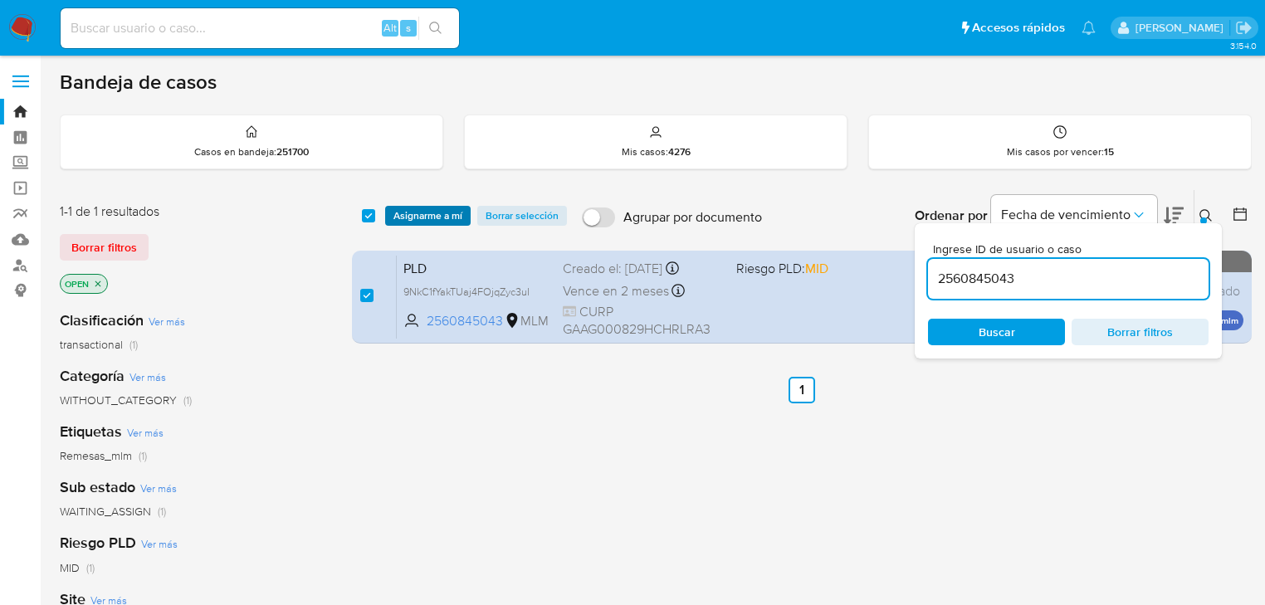
click at [413, 211] on span "Asignarme a mí" at bounding box center [427, 215] width 69 height 17
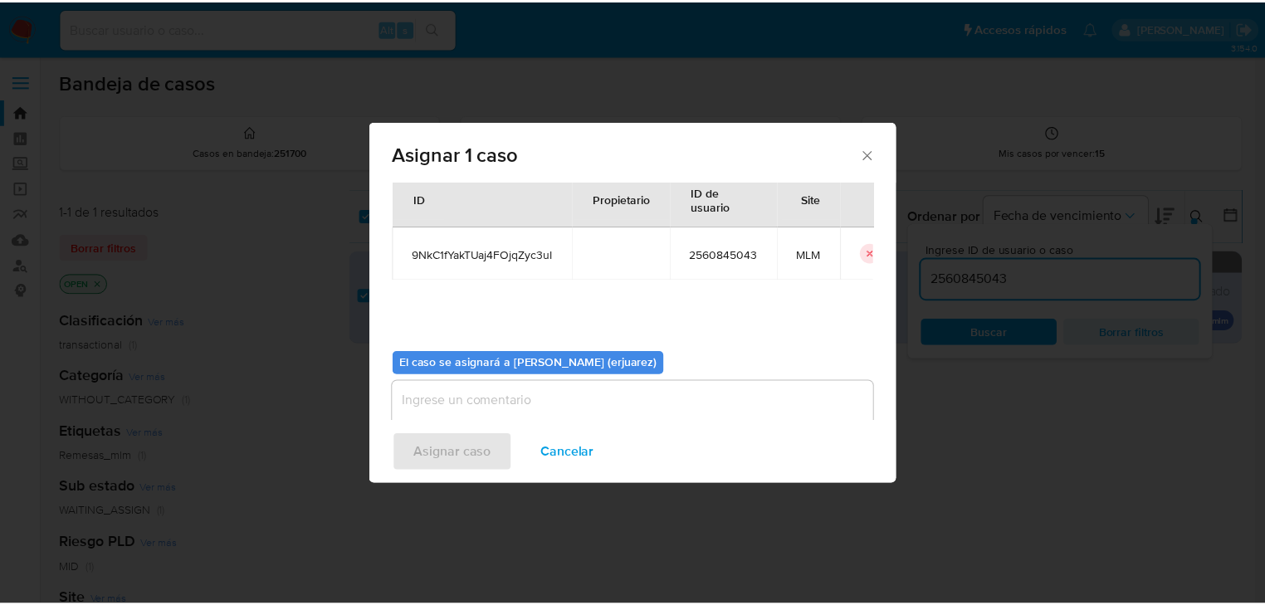
scroll to position [85, 0]
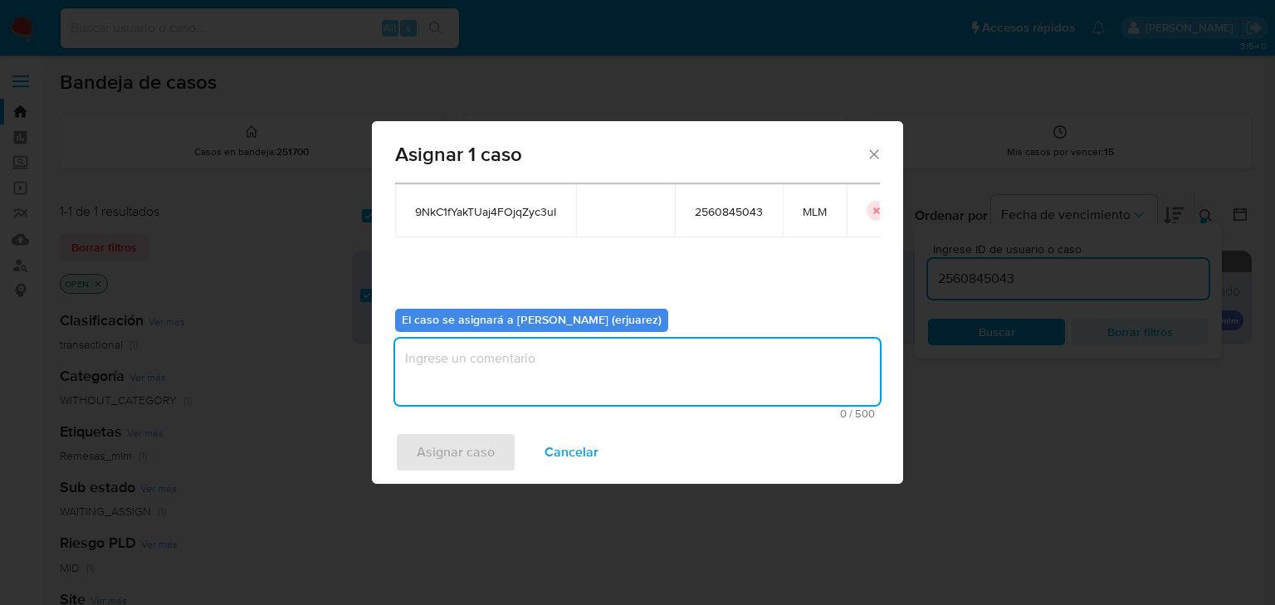
click at [503, 367] on textarea "assign-modal" at bounding box center [637, 372] width 485 height 66
type textarea "EPJU"
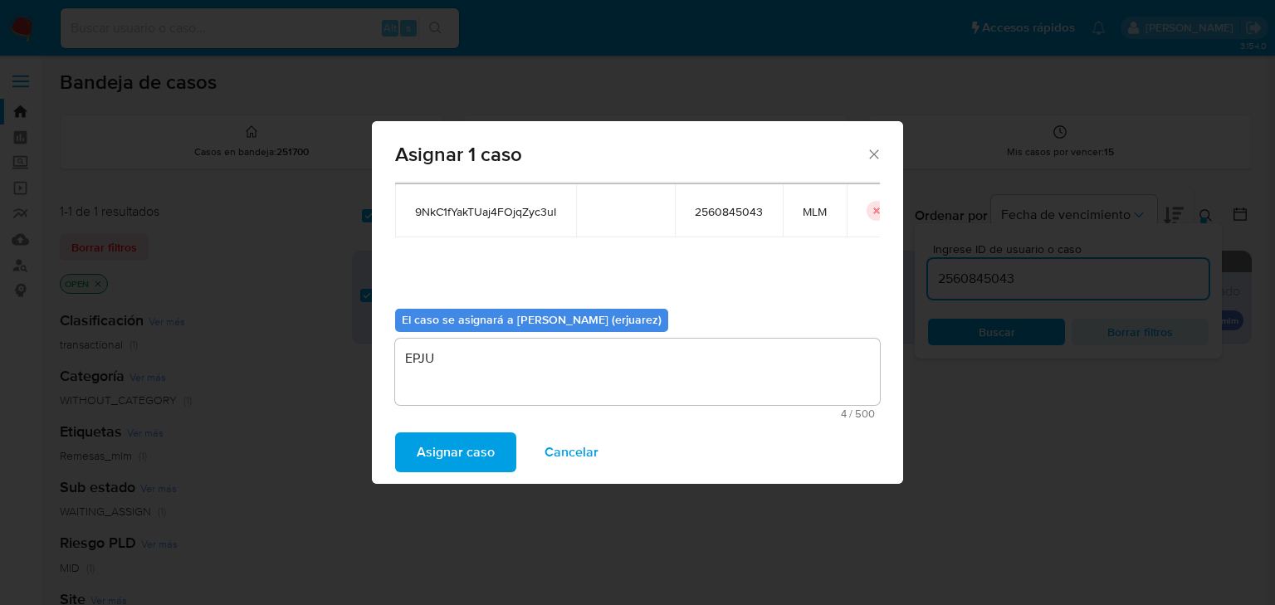
click at [458, 471] on span "Asignar caso" at bounding box center [456, 452] width 78 height 37
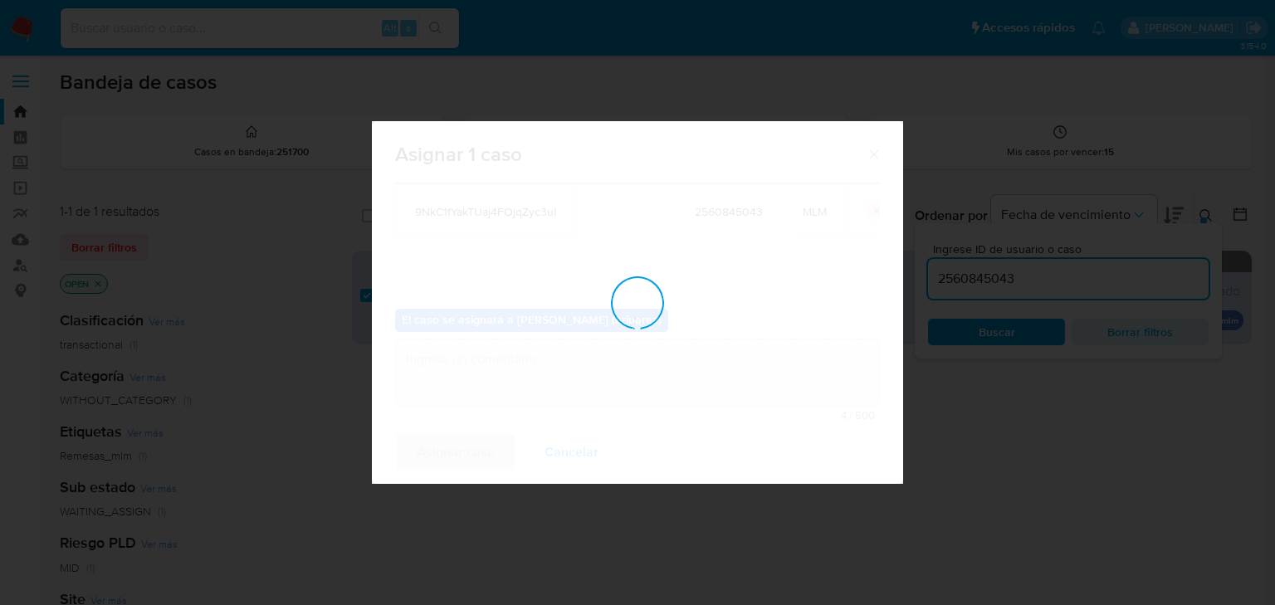
checkbox input "false"
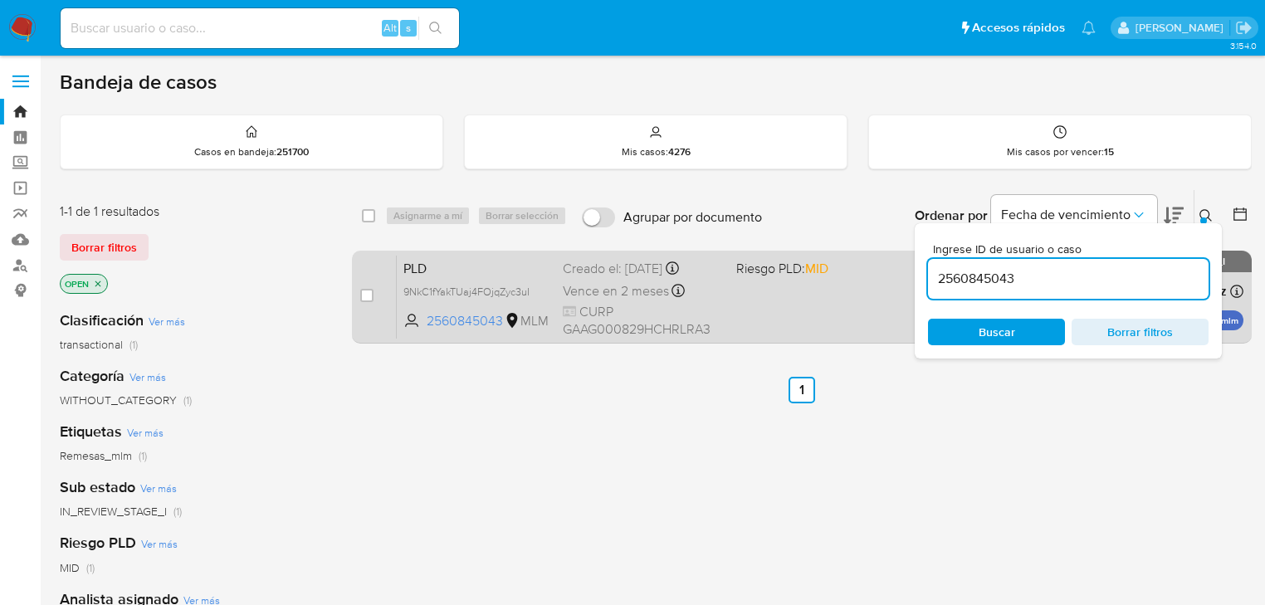
click at [753, 311] on div "PLD 9NkC1fYakTUaj4FOjqZyc3uI 2560845043 MLM Riesgo PLD: MID Creado el: [DATE] C…" at bounding box center [820, 297] width 846 height 84
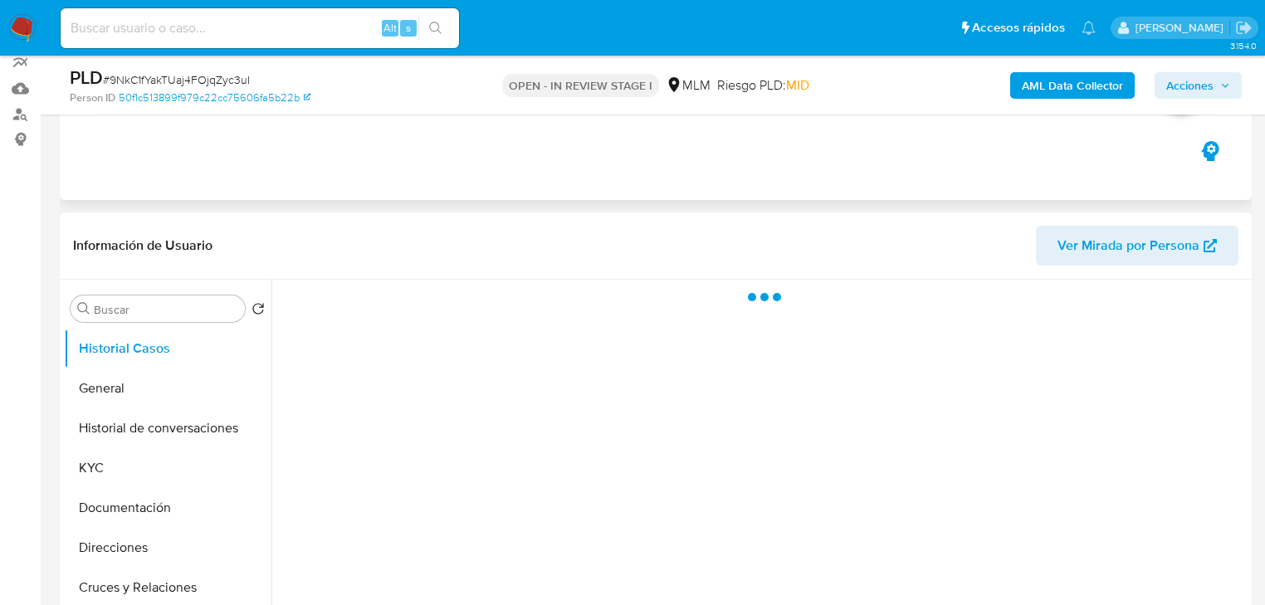
scroll to position [199, 0]
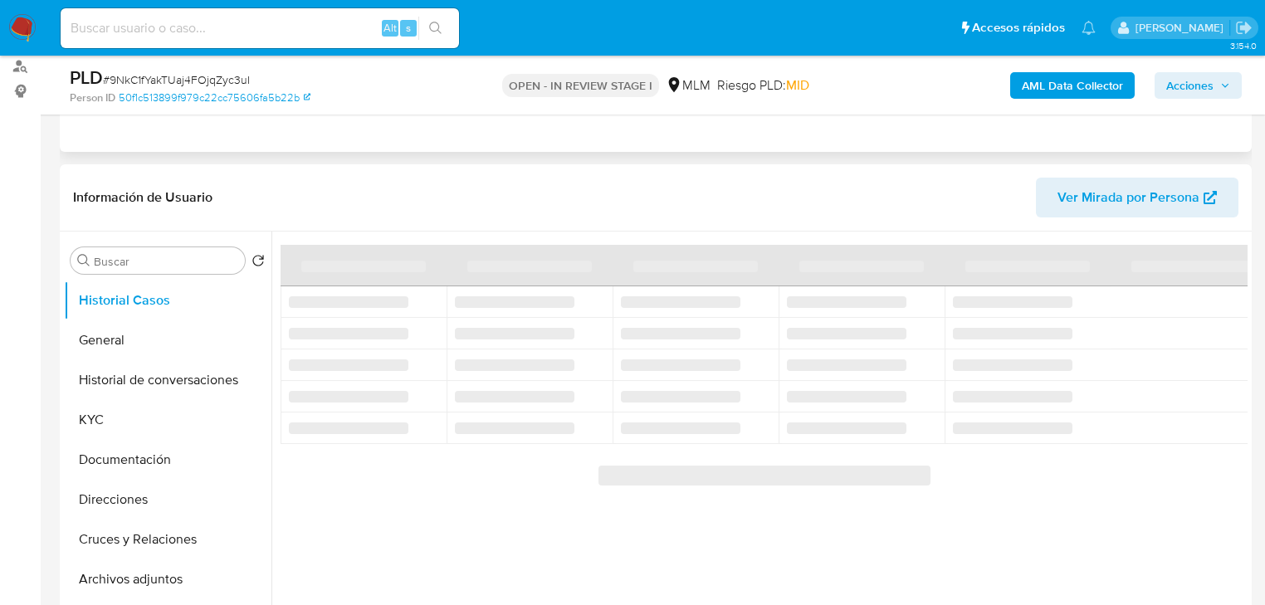
select select "10"
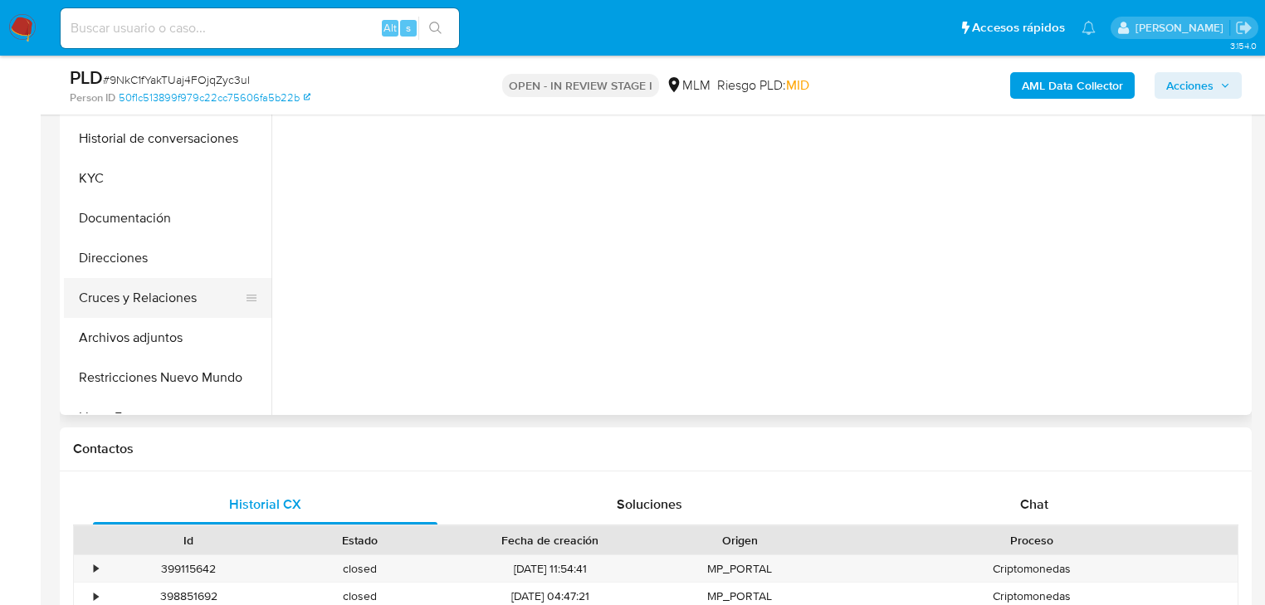
scroll to position [398, 0]
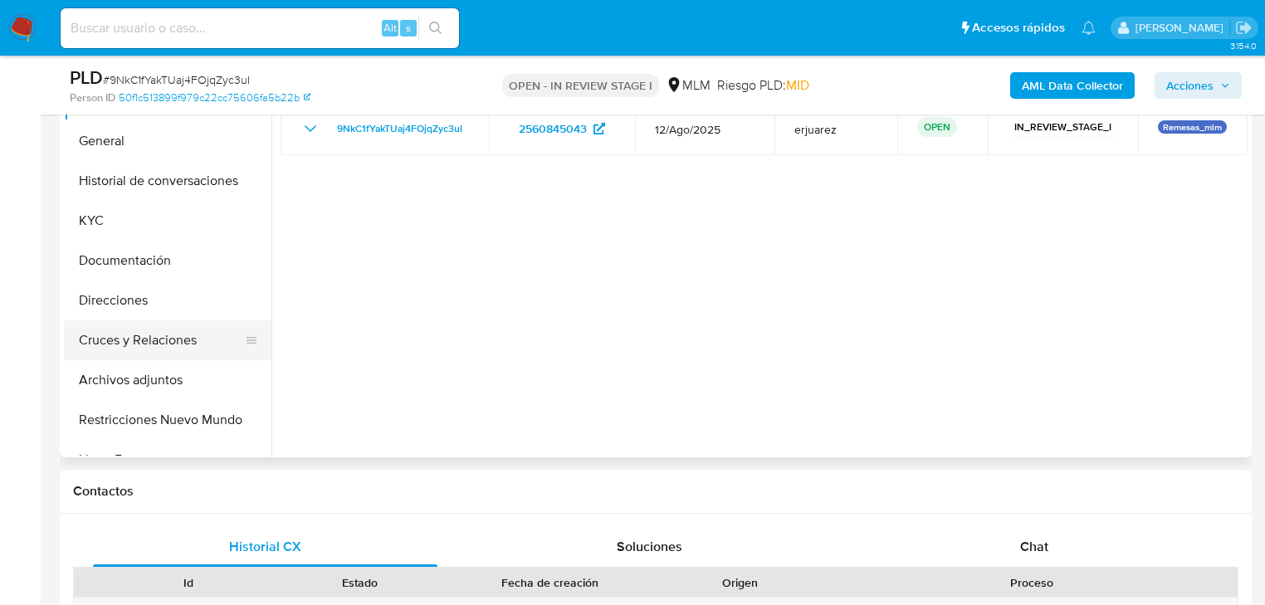
drag, startPoint x: 126, startPoint y: 325, endPoint x: 123, endPoint y: 312, distance: 13.7
click at [127, 325] on button "Cruces y Relaciones" at bounding box center [167, 340] width 207 height 40
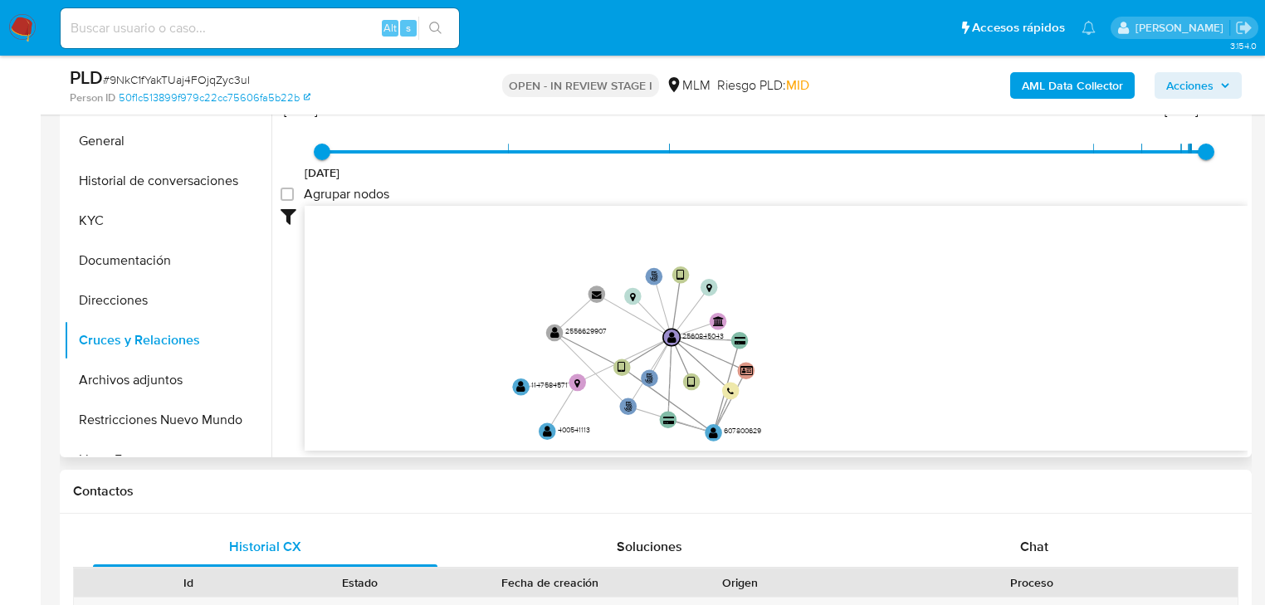
click at [436, 295] on icon "phone-c2990176a10bd3d545ea12b51b9cae96  user-2560845043  2560845043 person-50…" at bounding box center [776, 326] width 943 height 241
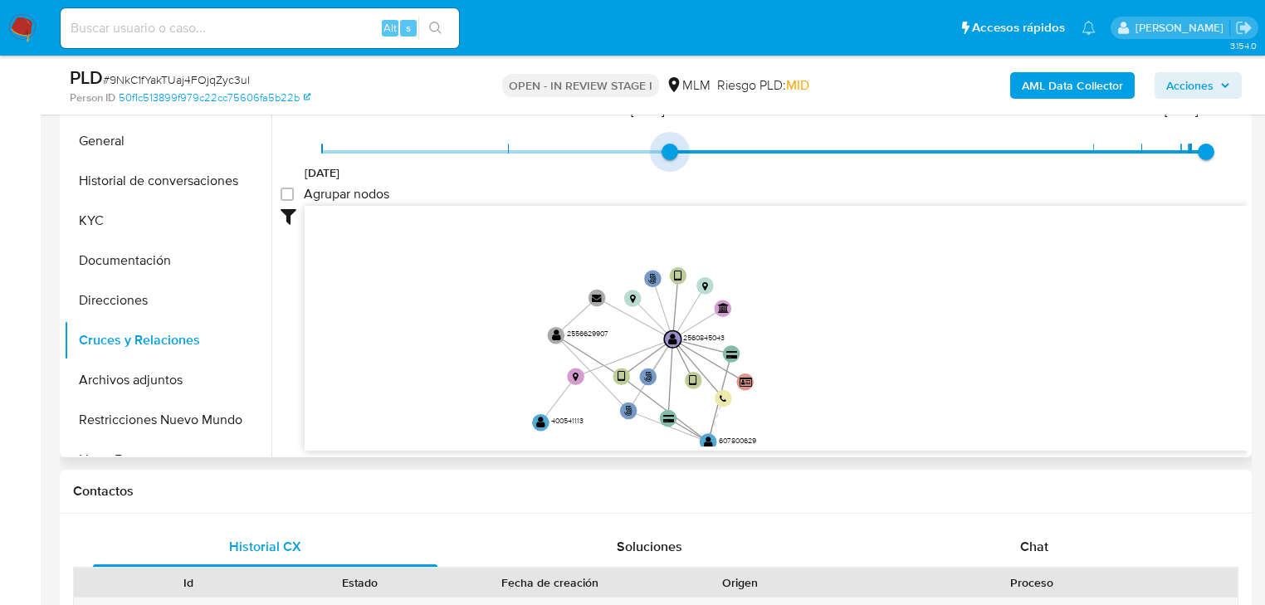
type input "1739048396000"
drag, startPoint x: 319, startPoint y: 149, endPoint x: 1066, endPoint y: 159, distance: 746.1
click at [1066, 159] on span "20/8/2021 8/2/2025, 14:59:56 11/8/2025, 20:44:35" at bounding box center [764, 151] width 884 height 25
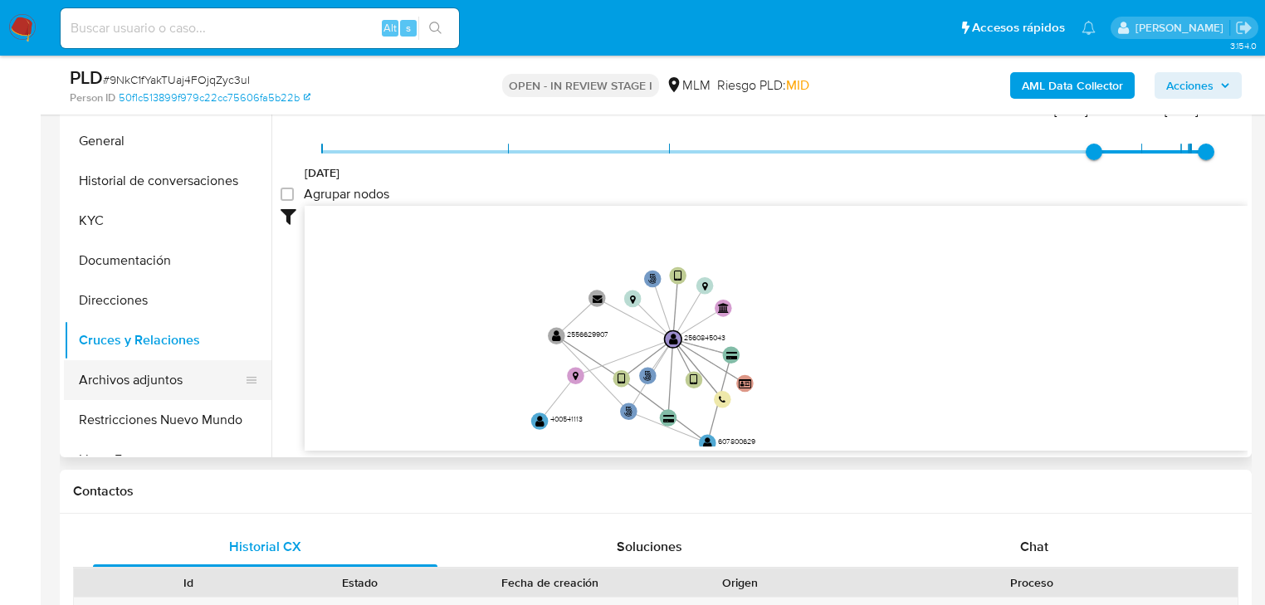
click at [163, 375] on button "Archivos adjuntos" at bounding box center [161, 380] width 194 height 40
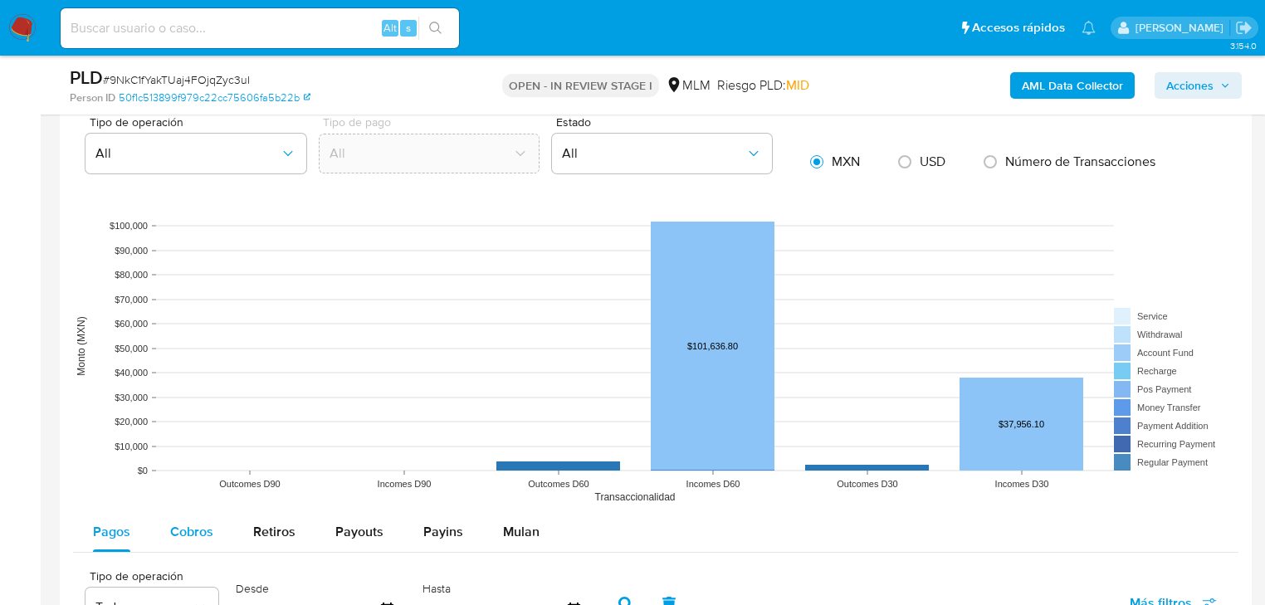
click at [183, 521] on div "Cobros" at bounding box center [191, 532] width 43 height 40
select select "10"
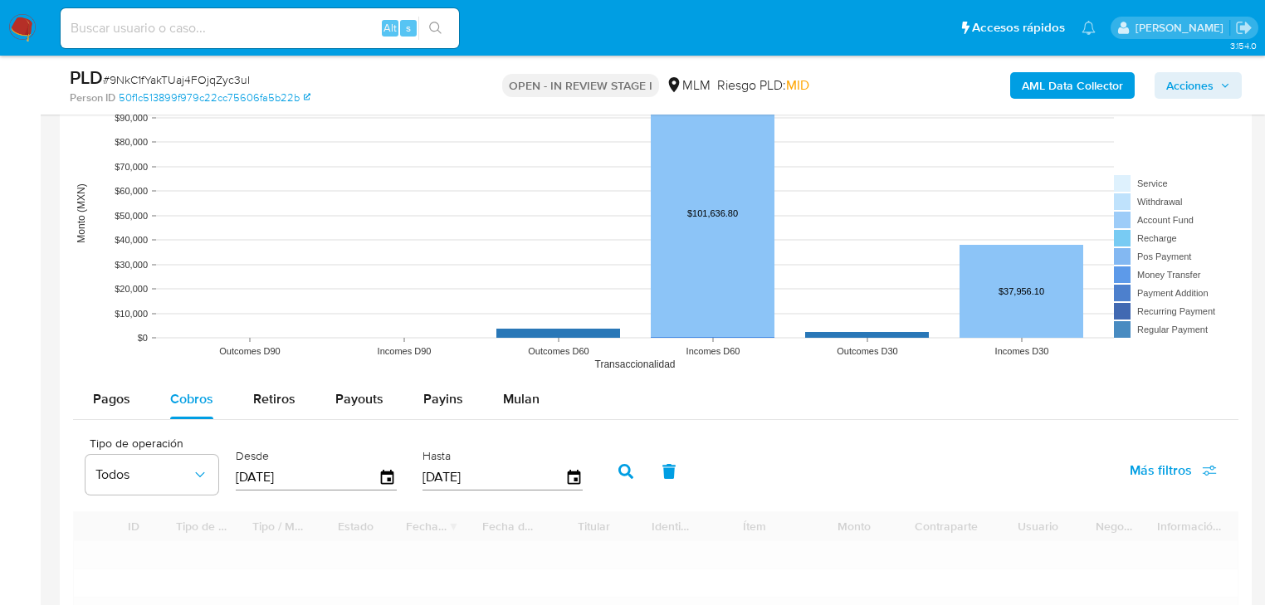
scroll to position [1726, 0]
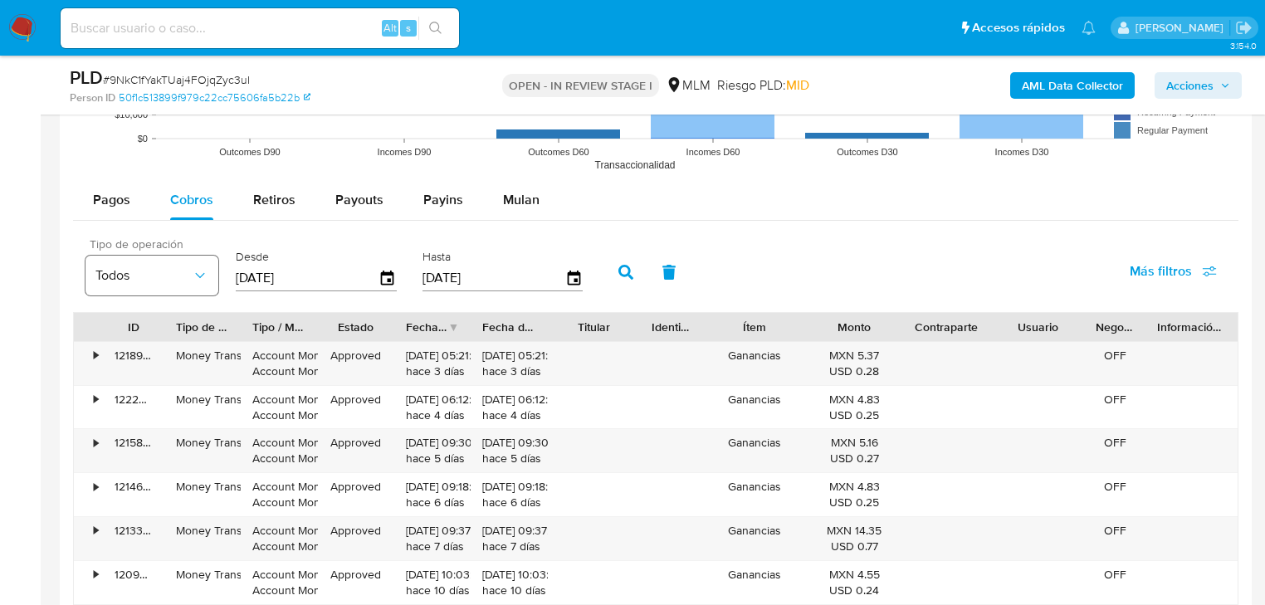
click at [199, 289] on div "Tipo de operación Todos Desde [DATE] Hasta [DATE]" at bounding box center [338, 270] width 522 height 66
type input "0_/__/____"
type input "[DATE]"
click at [627, 265] on icon "button" at bounding box center [625, 272] width 15 height 15
click at [427, 334] on div "Fecha de creación" at bounding box center [426, 327] width 41 height 17
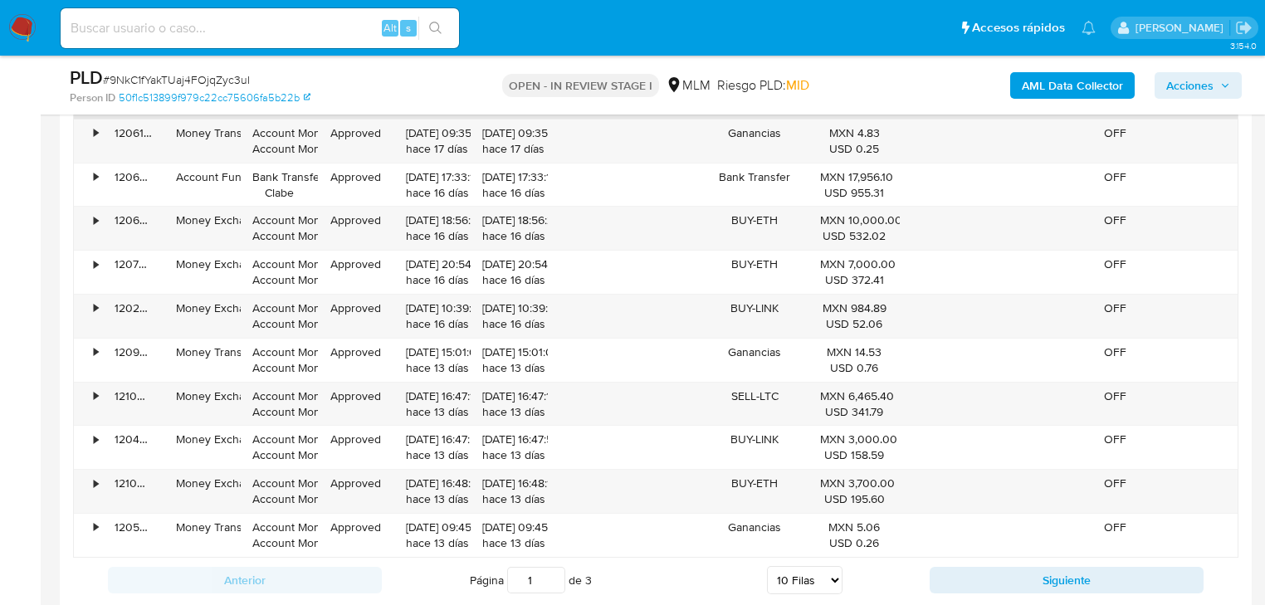
scroll to position [1925, 0]
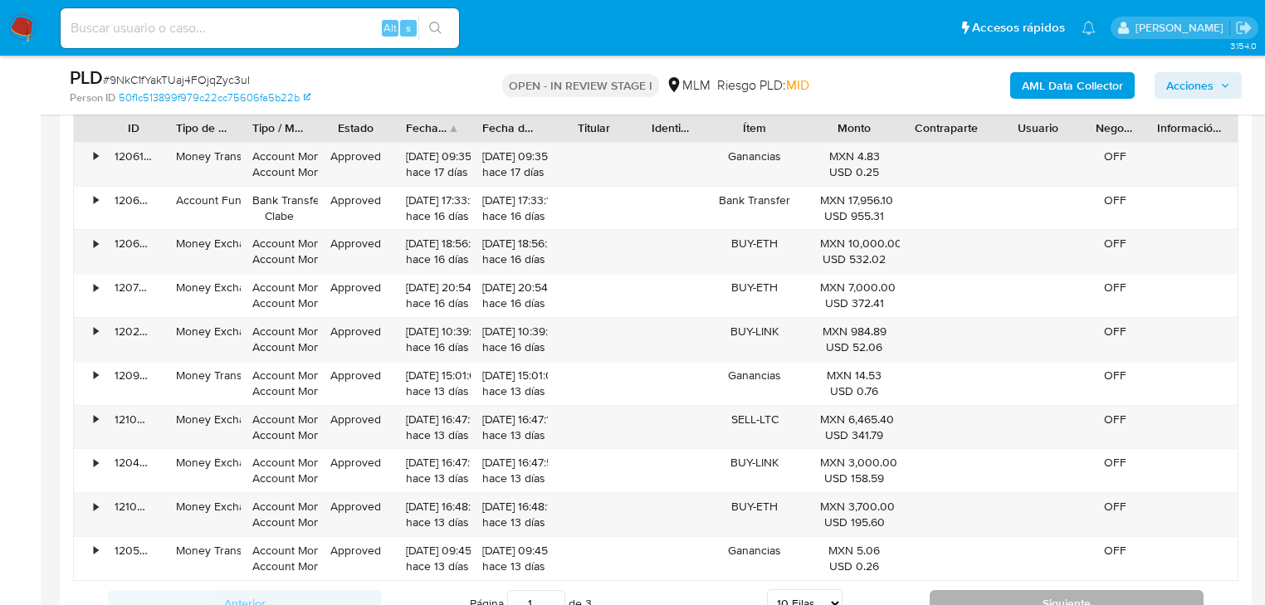
click at [1047, 592] on button "Siguiente" at bounding box center [1066, 603] width 274 height 27
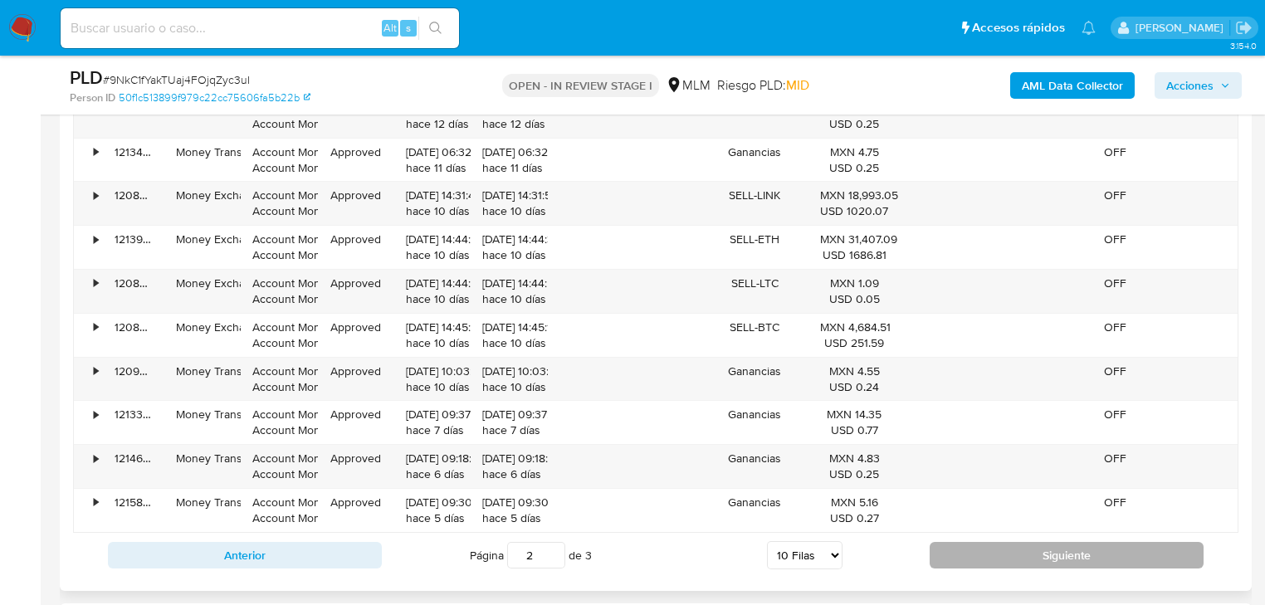
scroll to position [2058, 0]
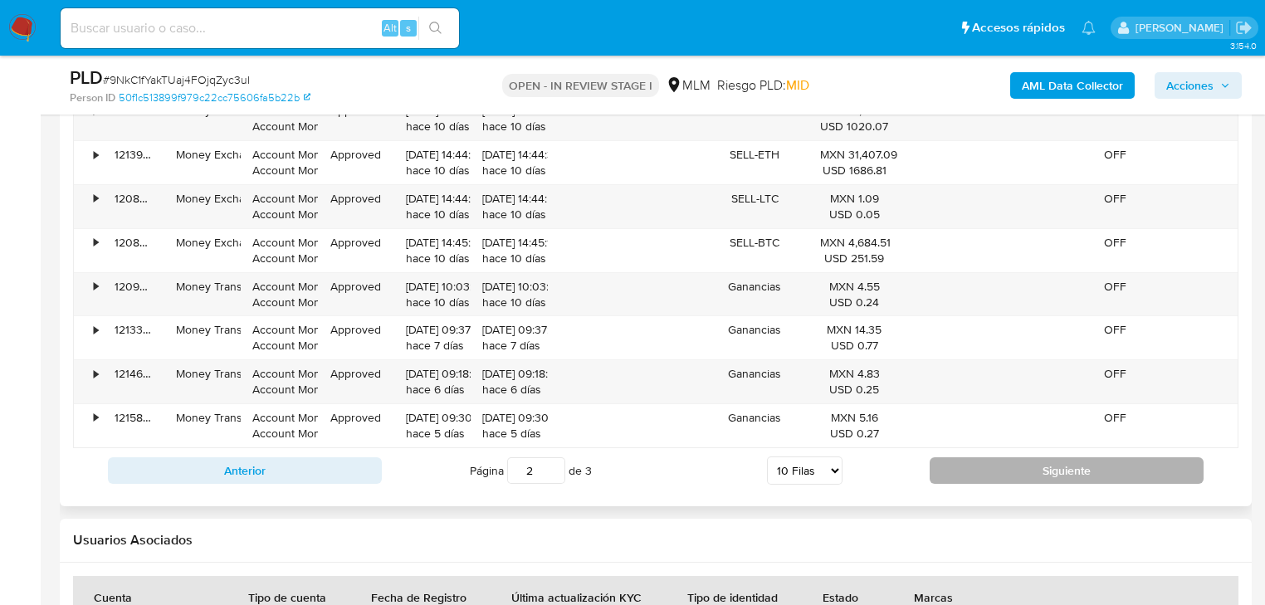
click at [988, 464] on button "Siguiente" at bounding box center [1066, 470] width 274 height 27
type input "3"
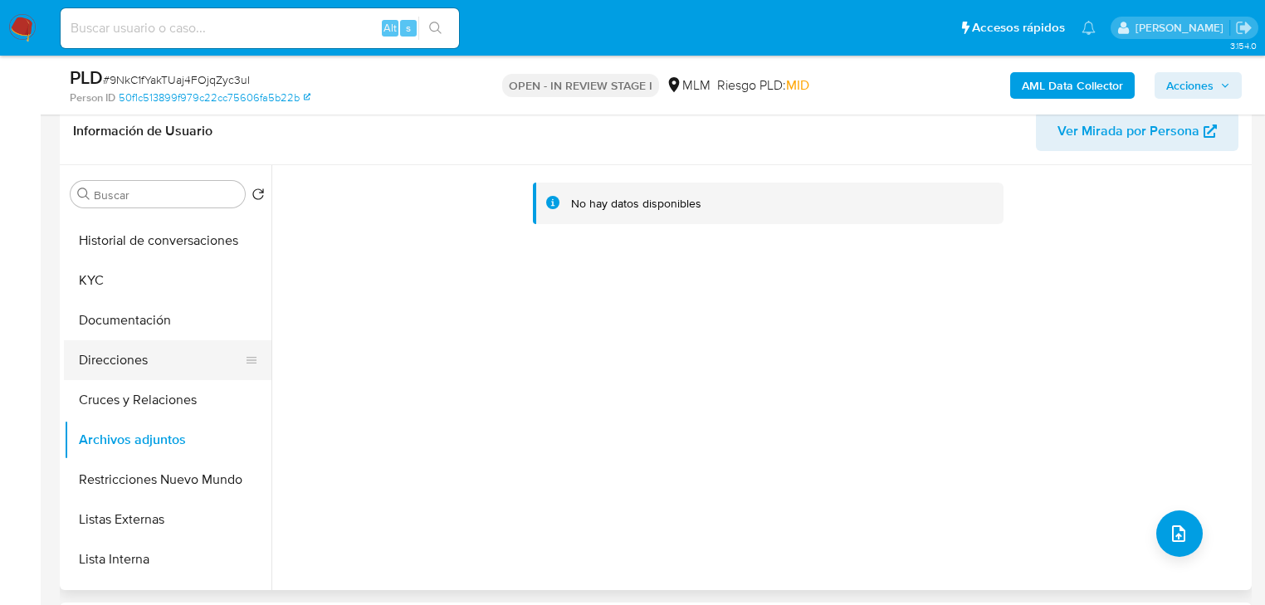
scroll to position [133, 0]
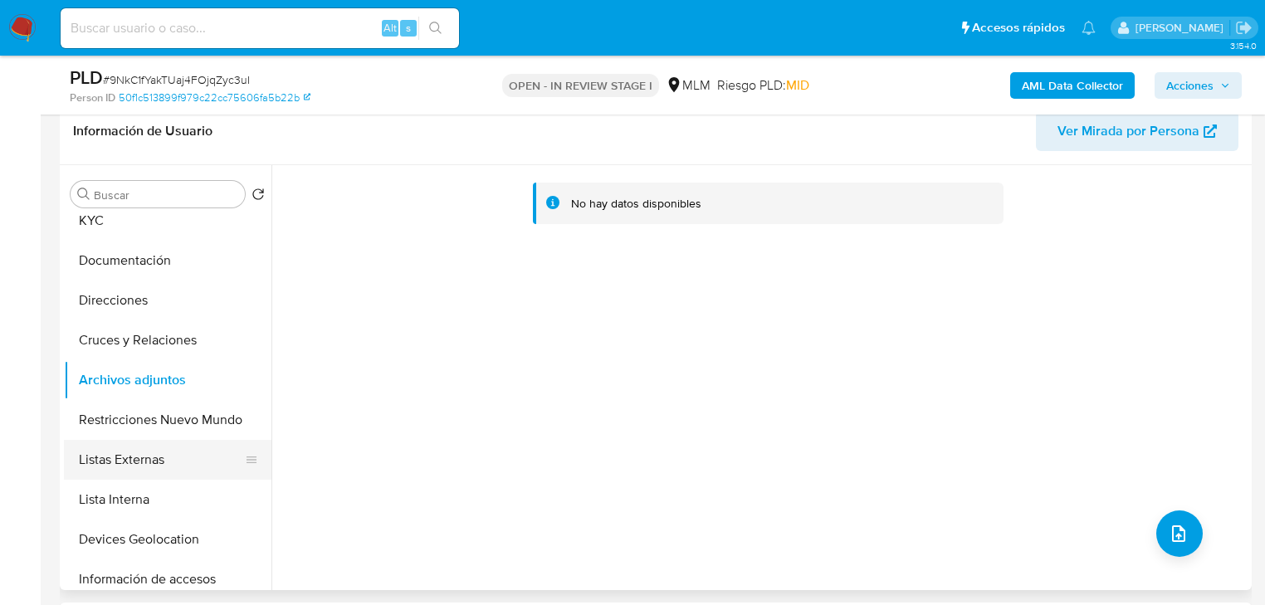
click at [149, 466] on button "Listas Externas" at bounding box center [161, 460] width 194 height 40
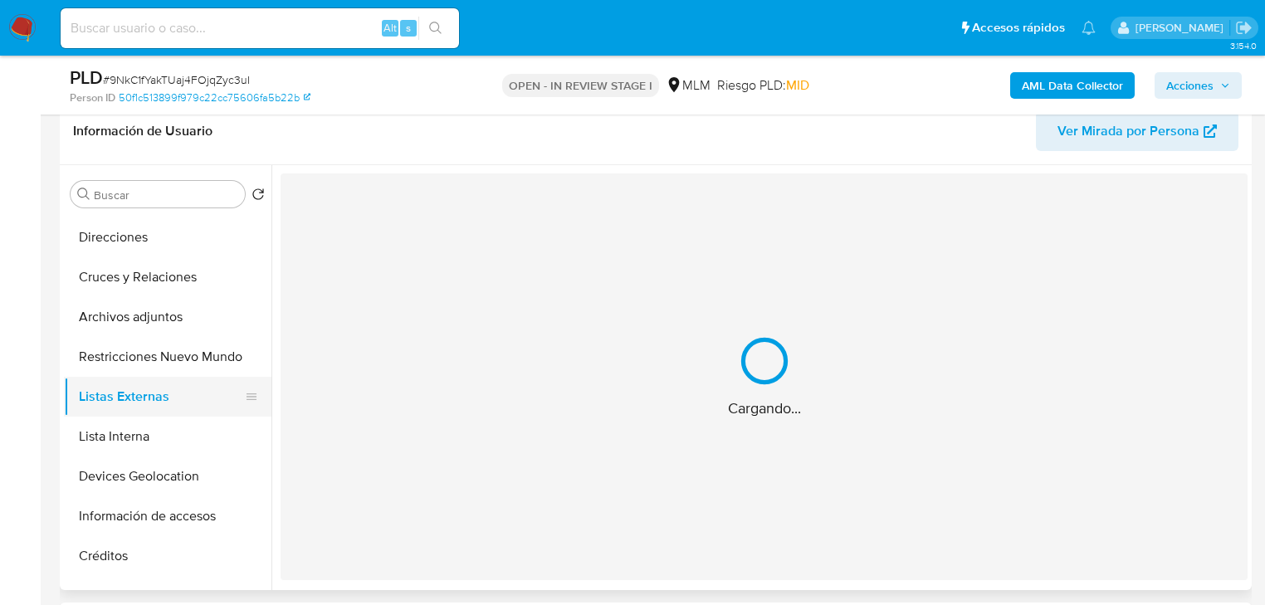
scroll to position [199, 0]
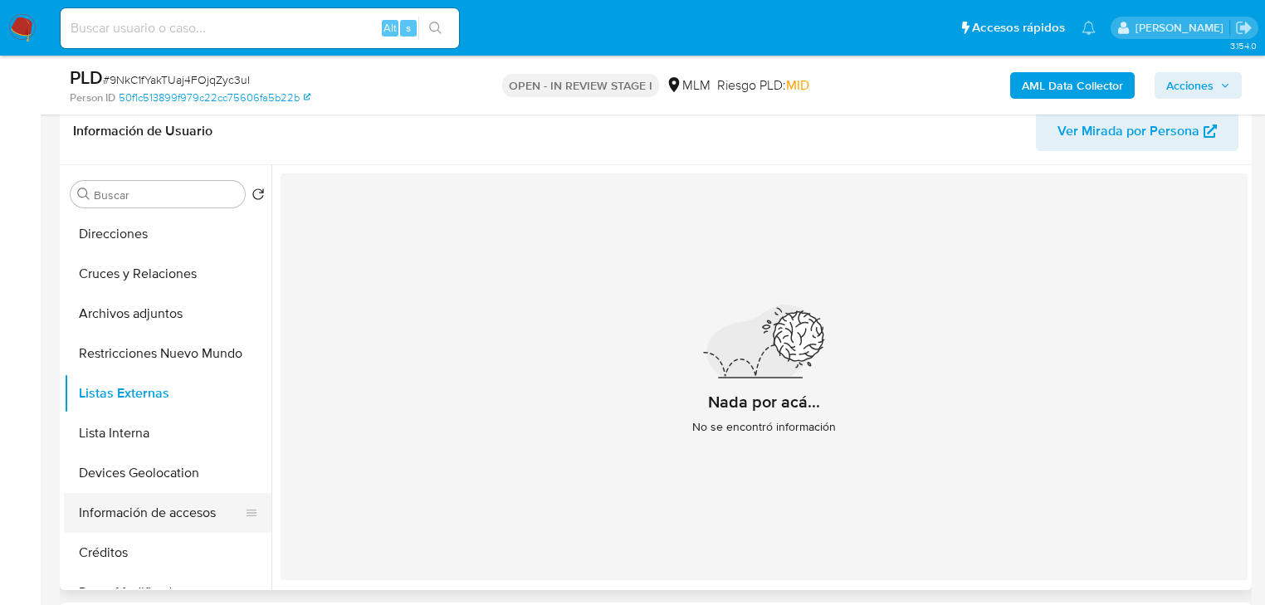
click at [137, 506] on button "Información de accesos" at bounding box center [161, 513] width 194 height 40
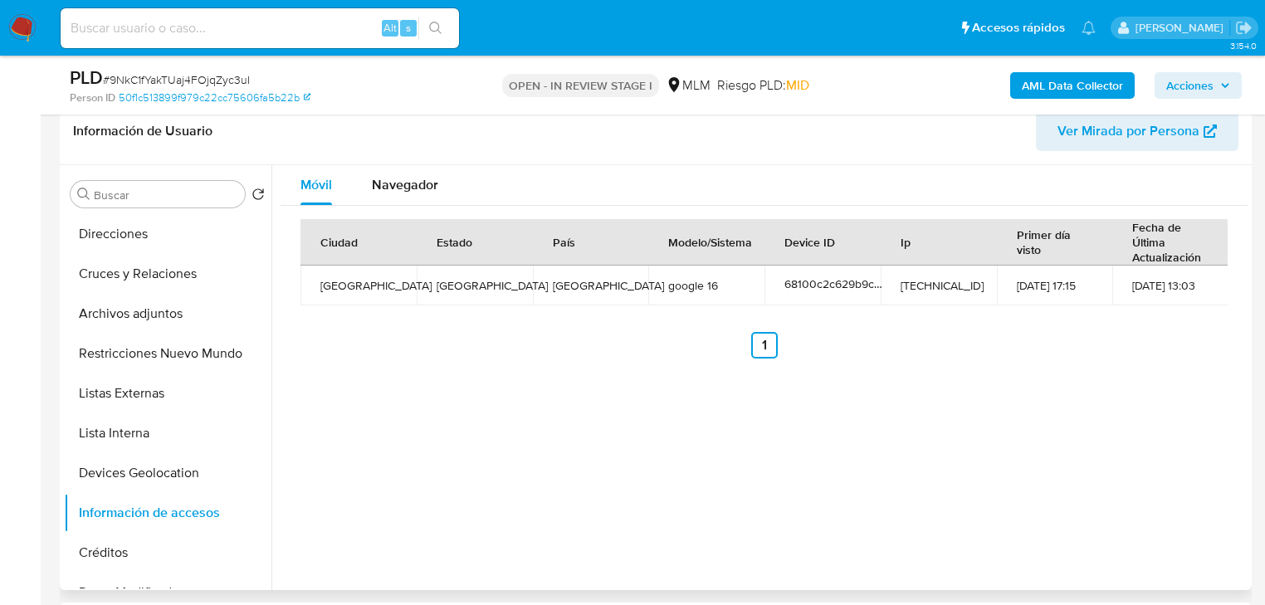
scroll to position [0, 0]
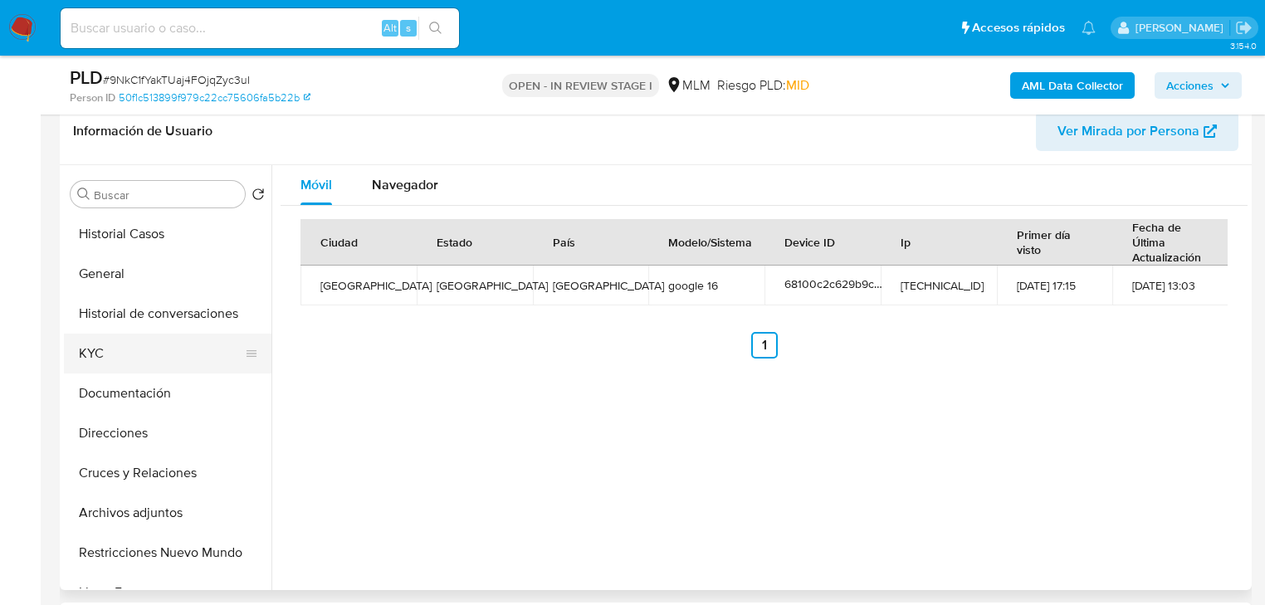
click at [105, 349] on button "KYC" at bounding box center [161, 354] width 194 height 40
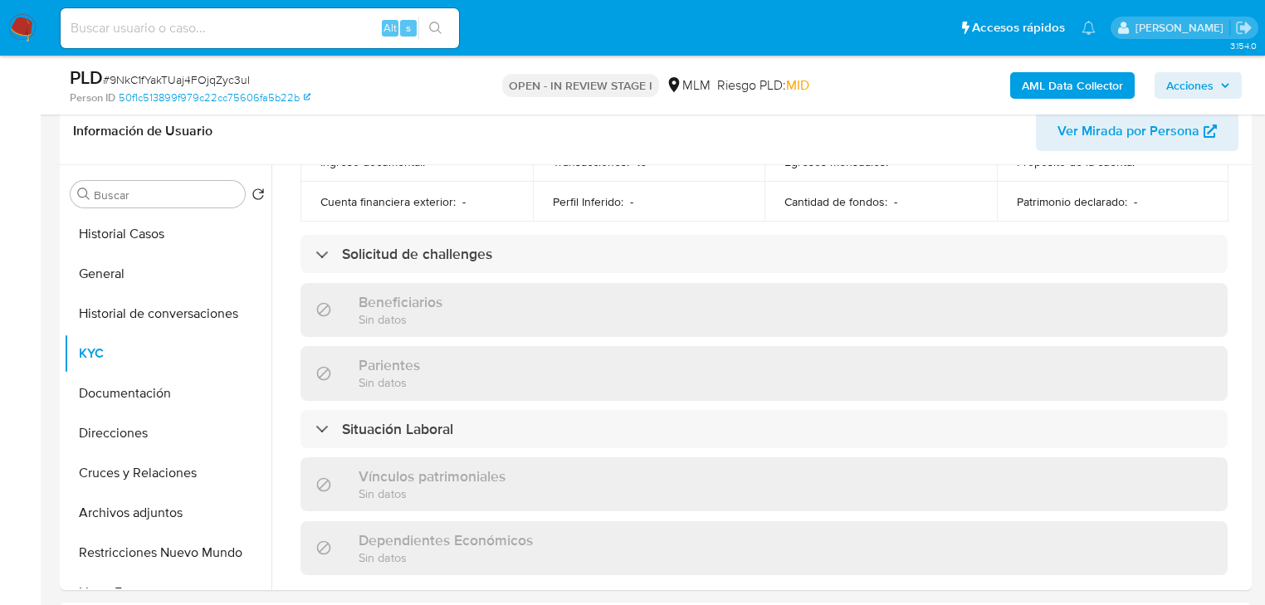
scroll to position [1031, 0]
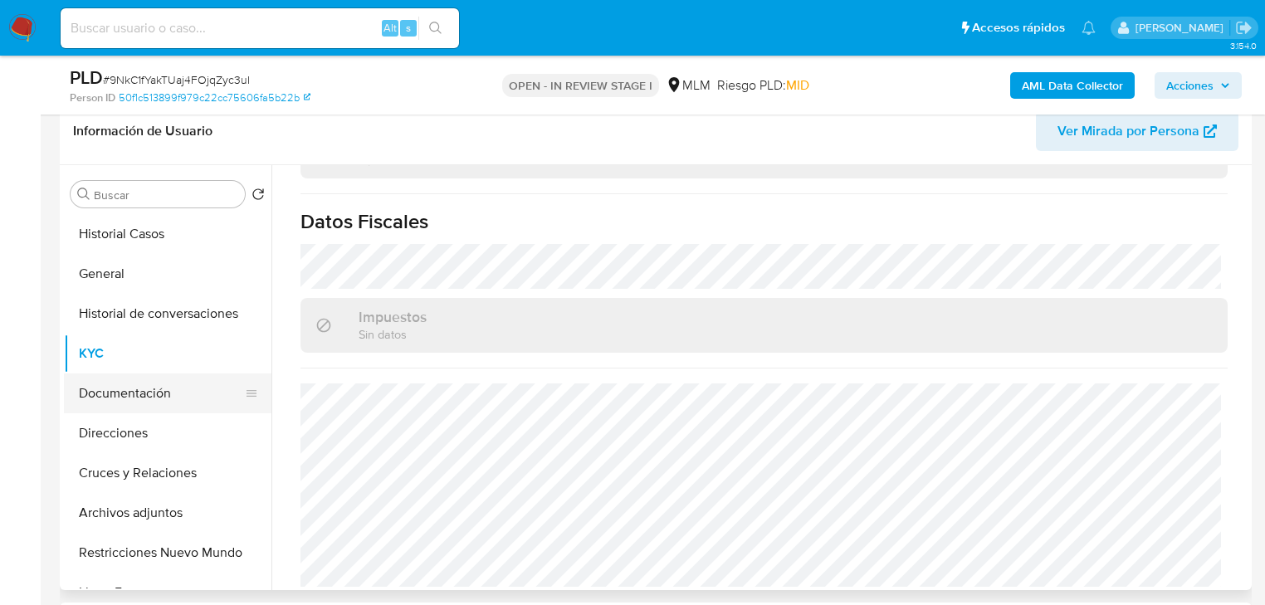
click at [156, 404] on button "Documentación" at bounding box center [161, 393] width 194 height 40
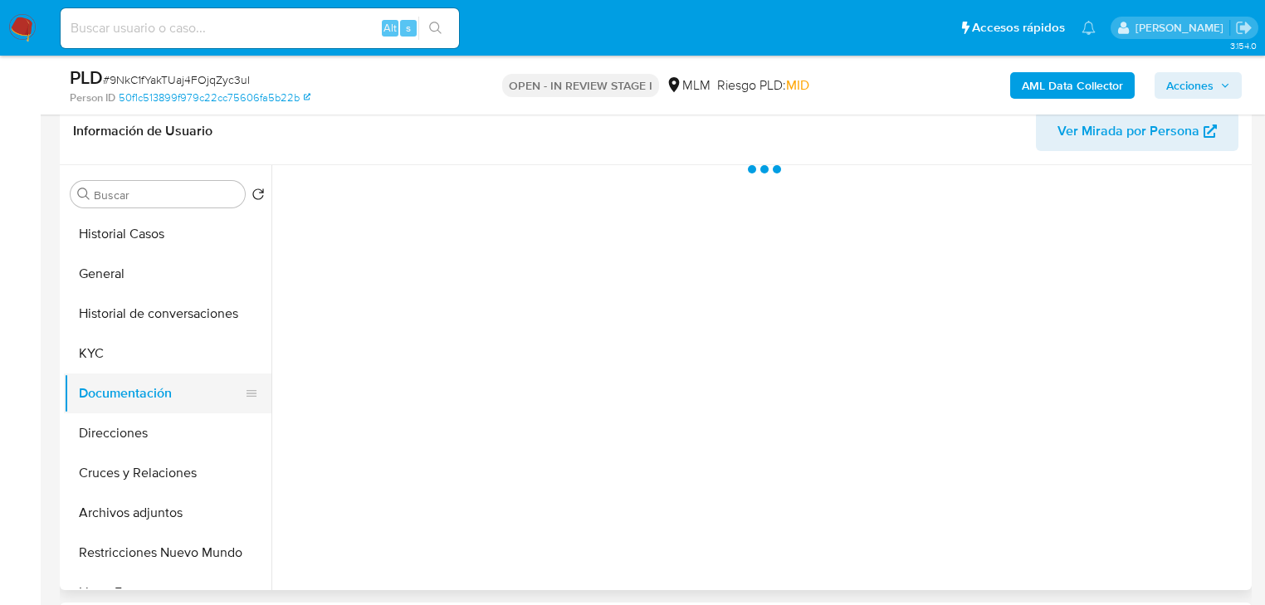
scroll to position [0, 0]
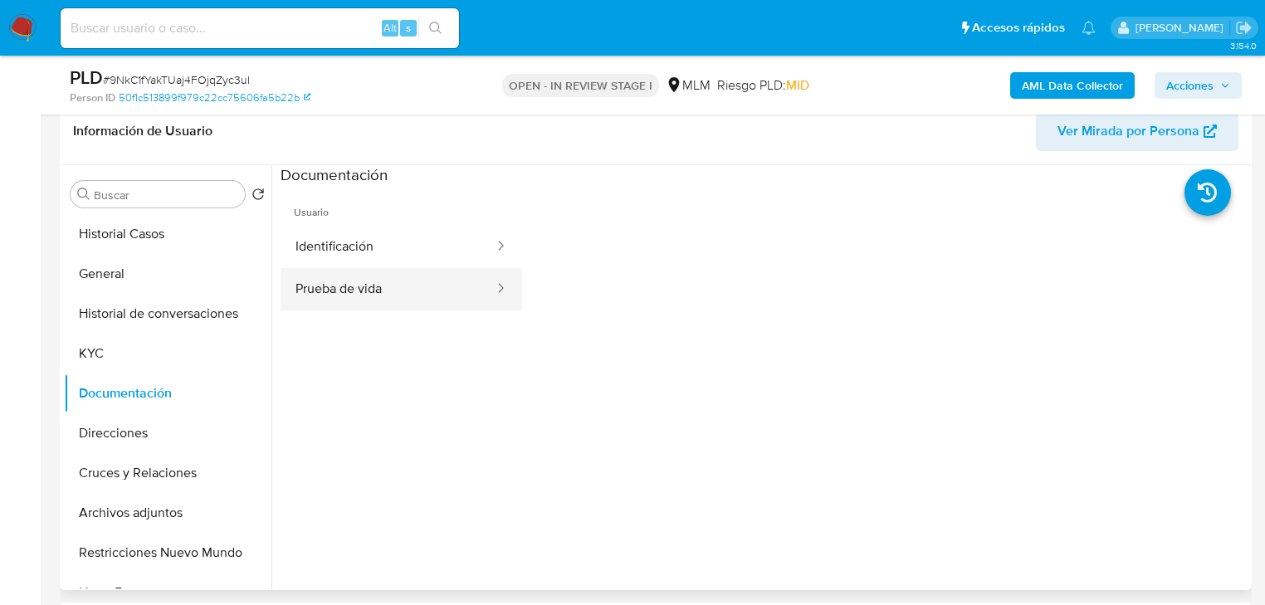
click at [349, 293] on button "Prueba de vida" at bounding box center [387, 289] width 215 height 42
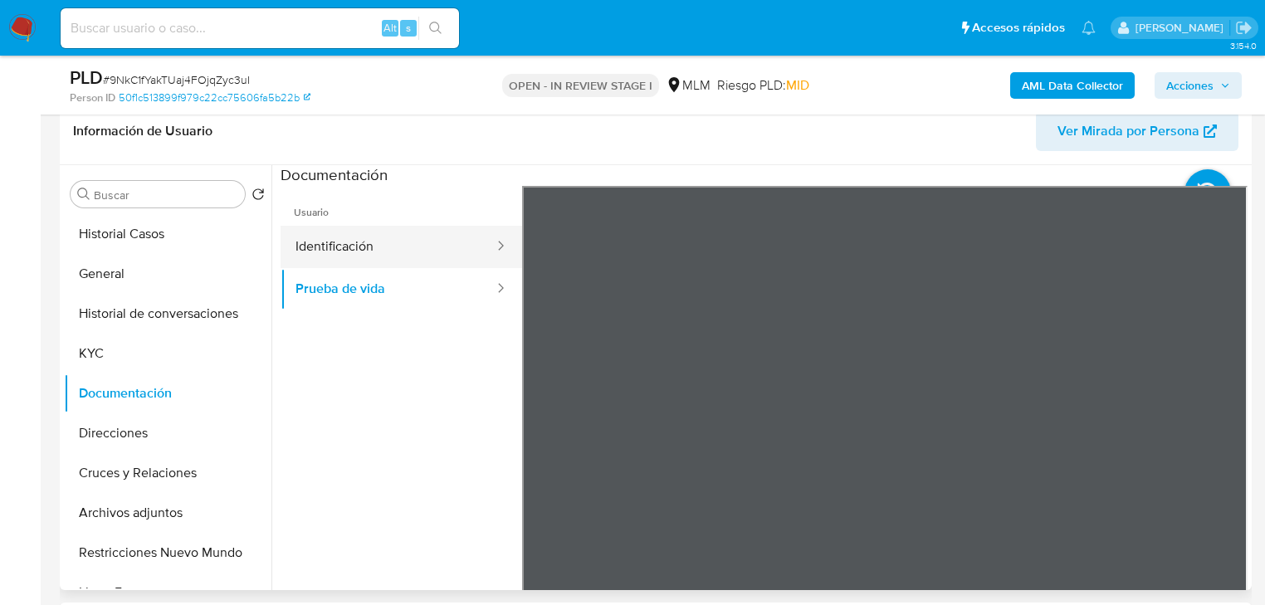
click at [426, 254] on button "Identificación" at bounding box center [387, 247] width 215 height 42
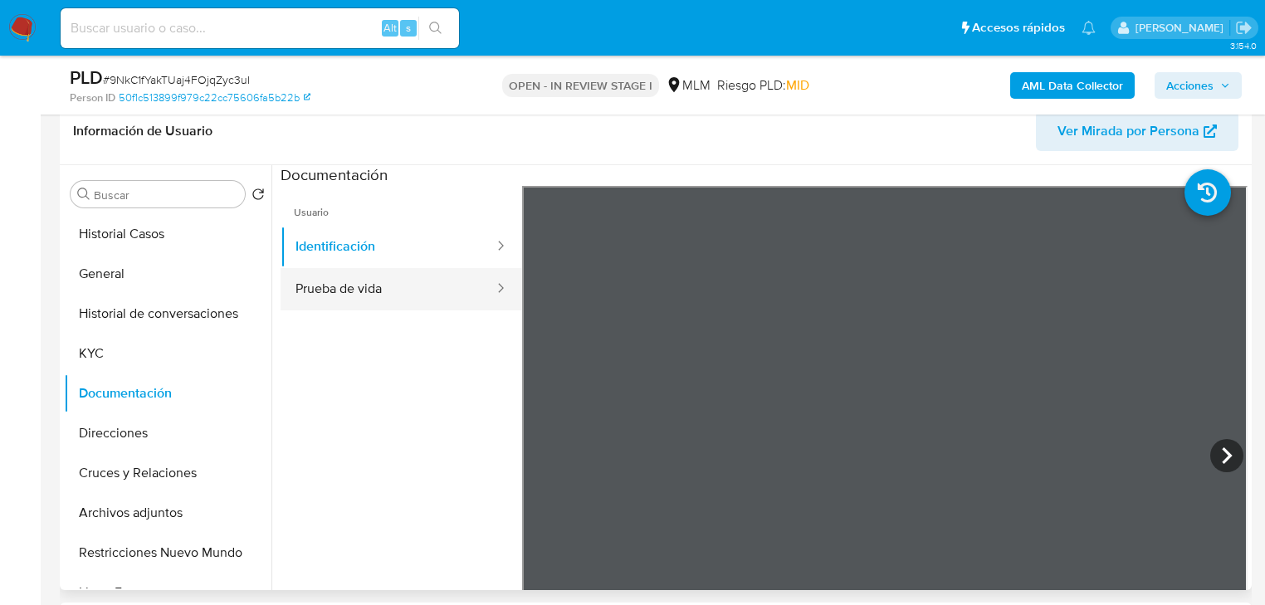
click at [381, 285] on button "Prueba de vida" at bounding box center [387, 289] width 215 height 42
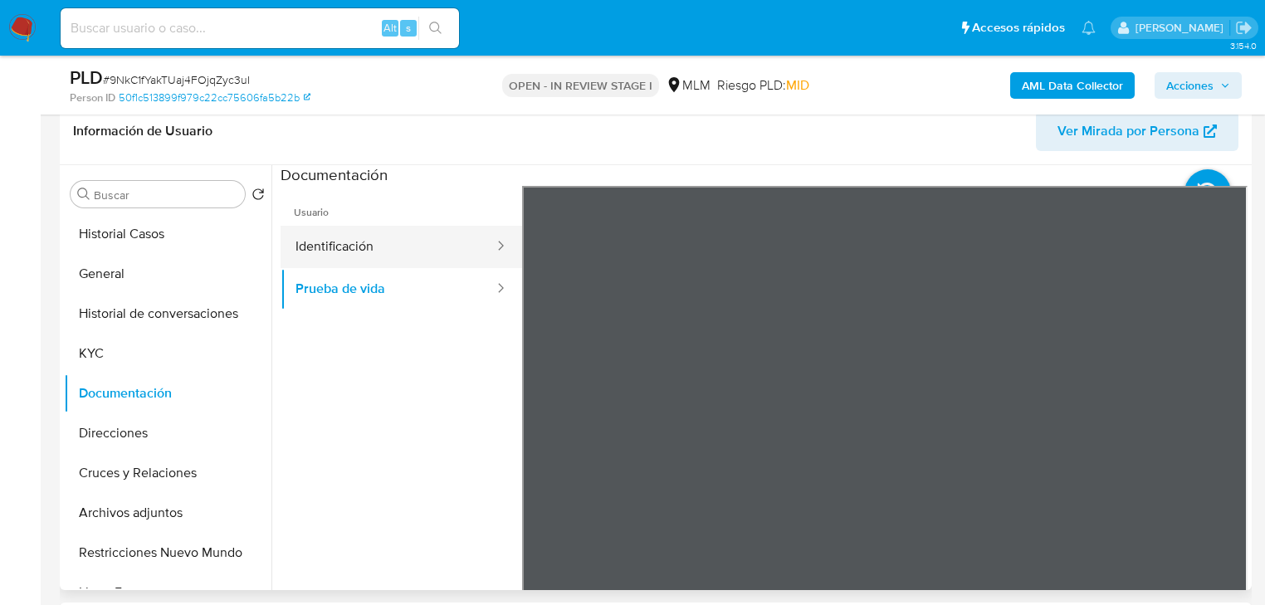
click at [373, 247] on button "Identificación" at bounding box center [387, 247] width 215 height 42
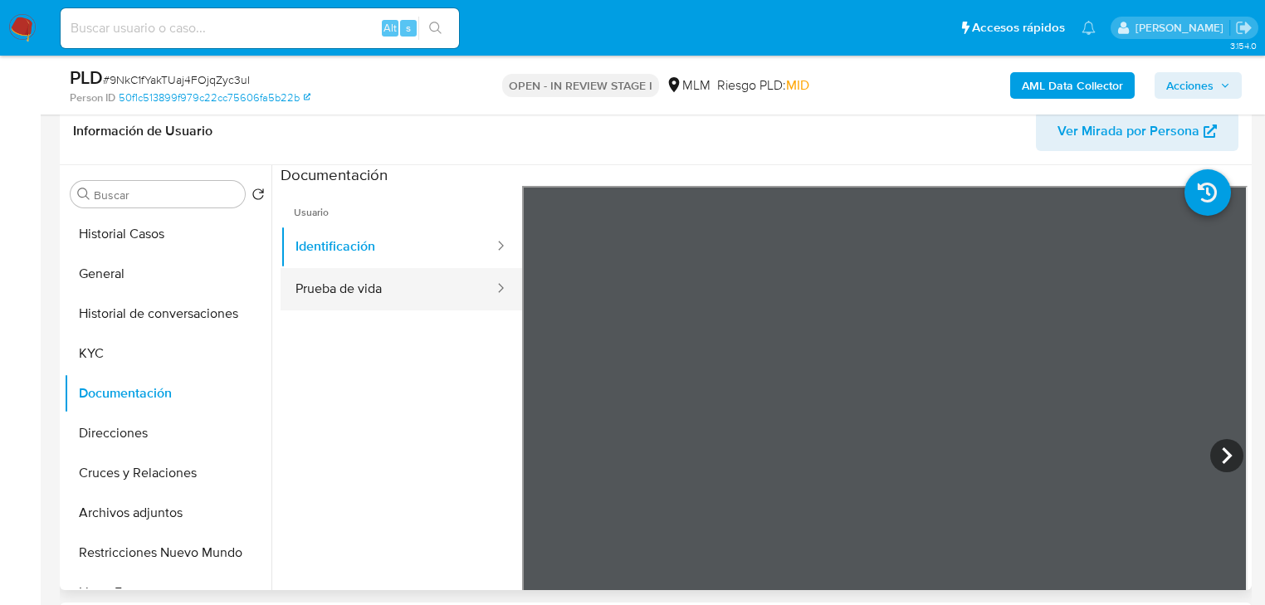
click at [383, 300] on button "Prueba de vida" at bounding box center [387, 289] width 215 height 42
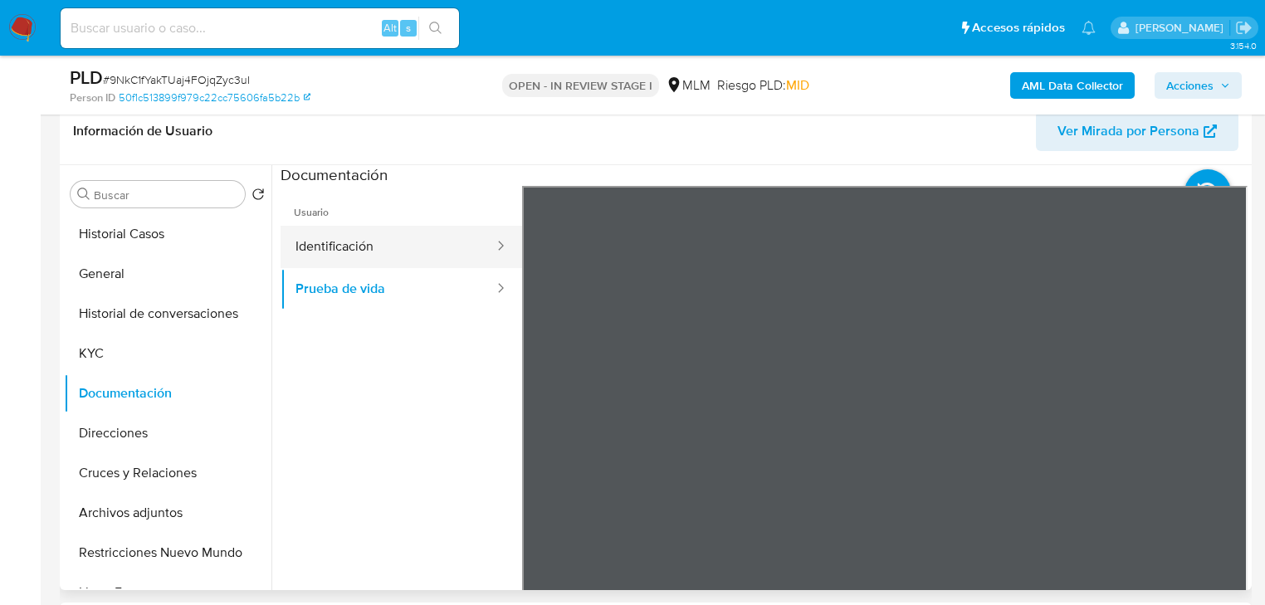
click at [369, 266] on button "Identificación" at bounding box center [387, 247] width 215 height 42
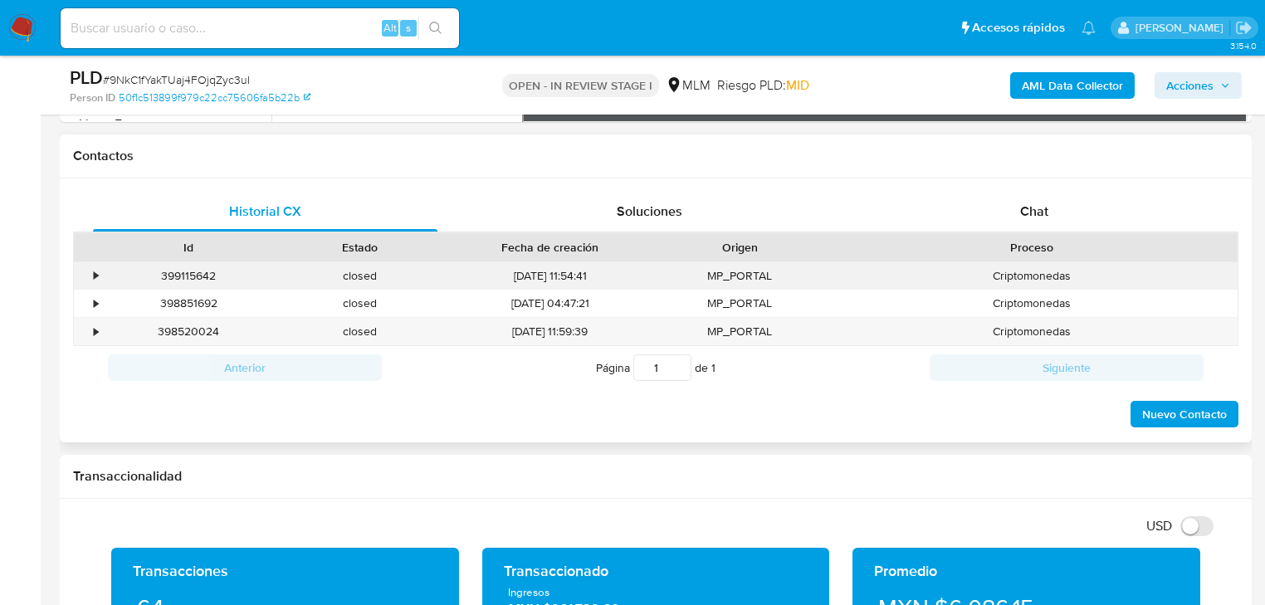
scroll to position [730, 0]
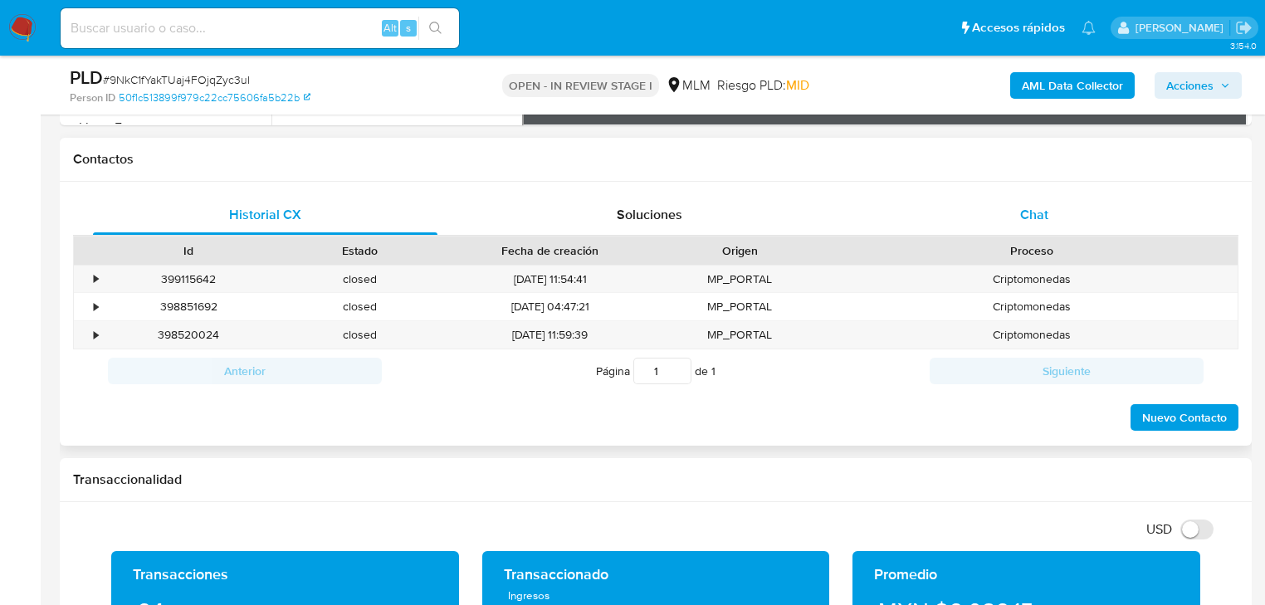
click at [1040, 222] on span "Chat" at bounding box center [1034, 214] width 28 height 19
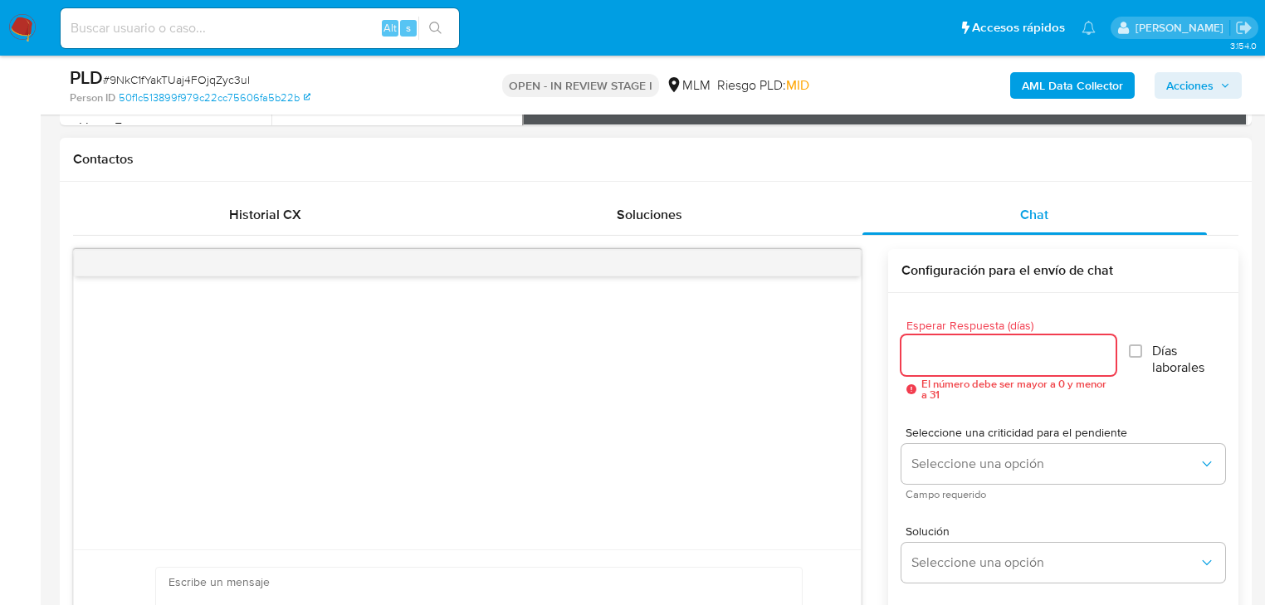
click at [929, 347] on input "Esperar Respuesta (días)" at bounding box center [1008, 355] width 214 height 22
type input "5"
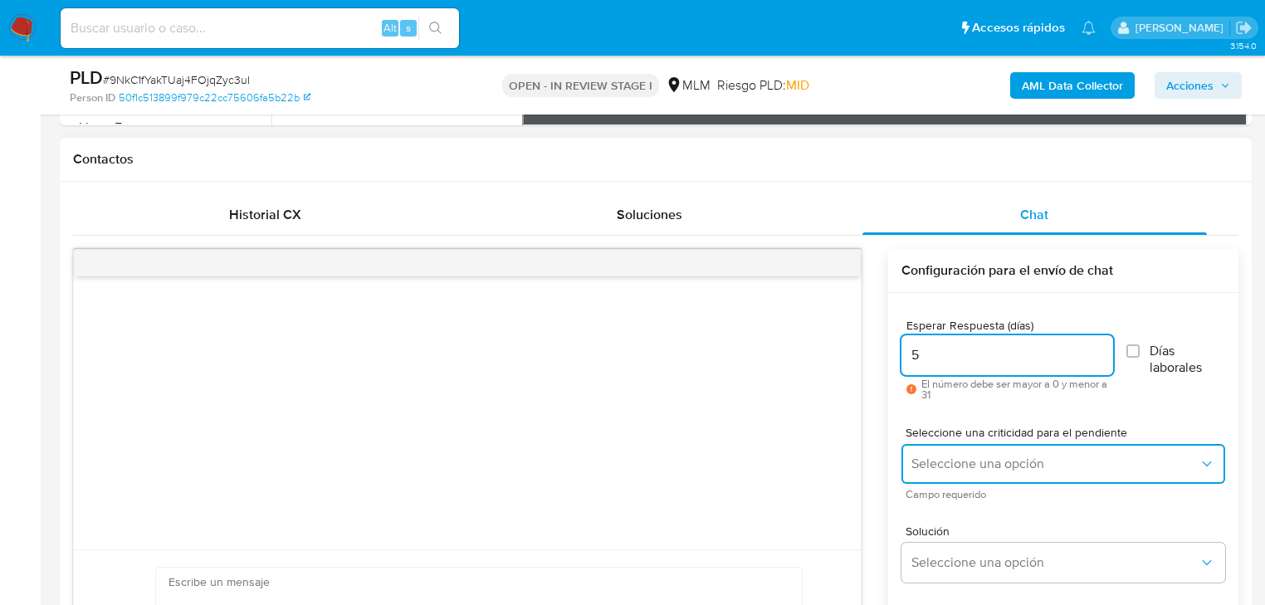
click at [956, 461] on span "Seleccione una opción" at bounding box center [1054, 464] width 287 height 17
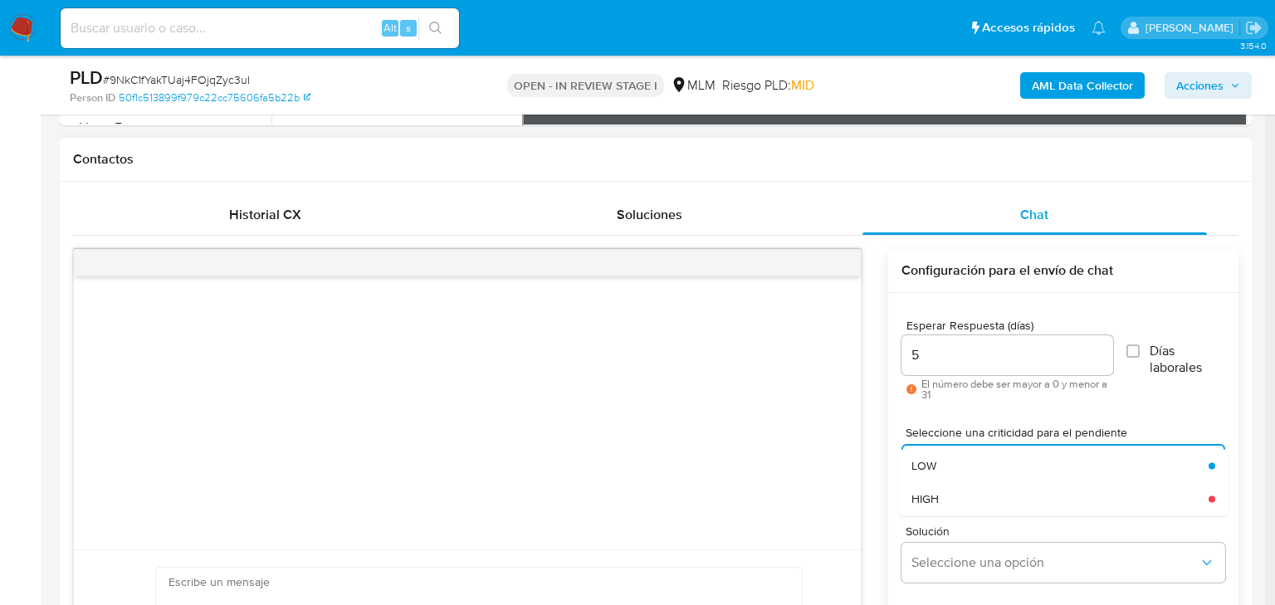
drag, startPoint x: 954, startPoint y: 496, endPoint x: 965, endPoint y: 503, distance: 12.7
click at [954, 498] on div "HIGH" at bounding box center [1054, 498] width 287 height 33
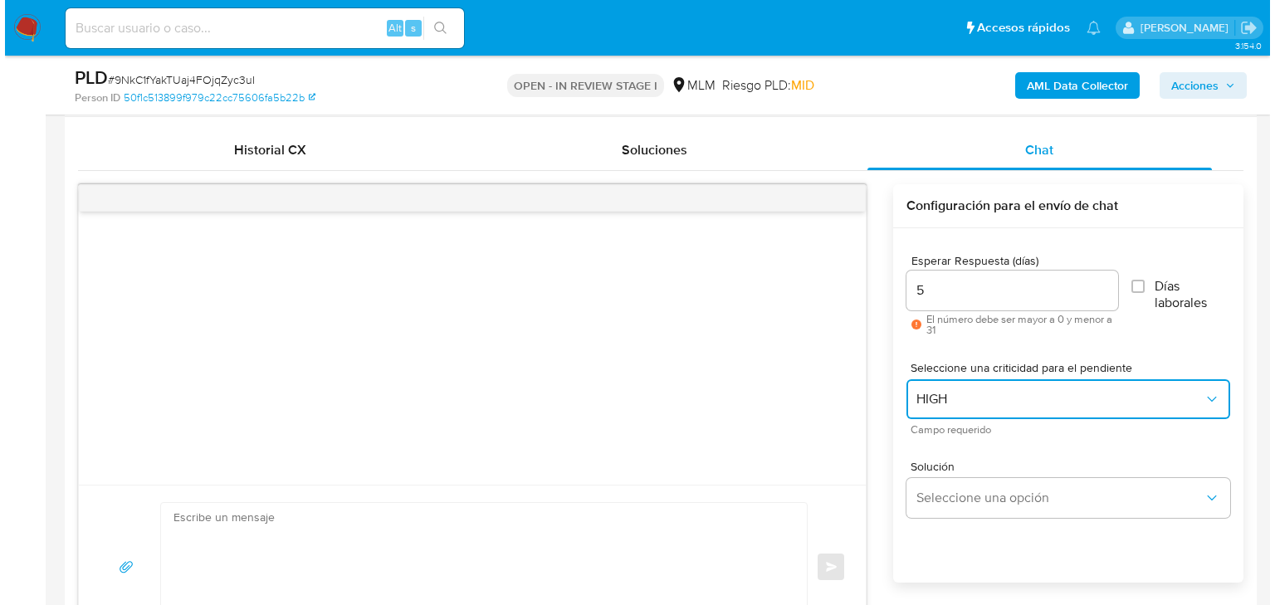
scroll to position [996, 0]
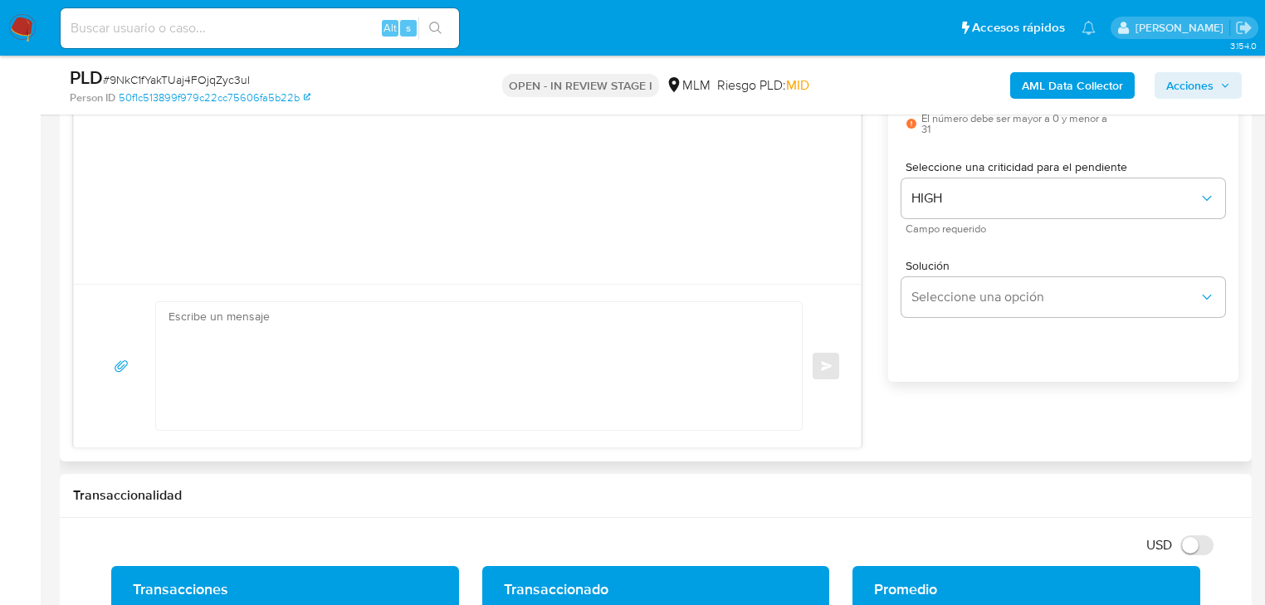
click at [956, 261] on span "Solución" at bounding box center [1067, 266] width 324 height 12
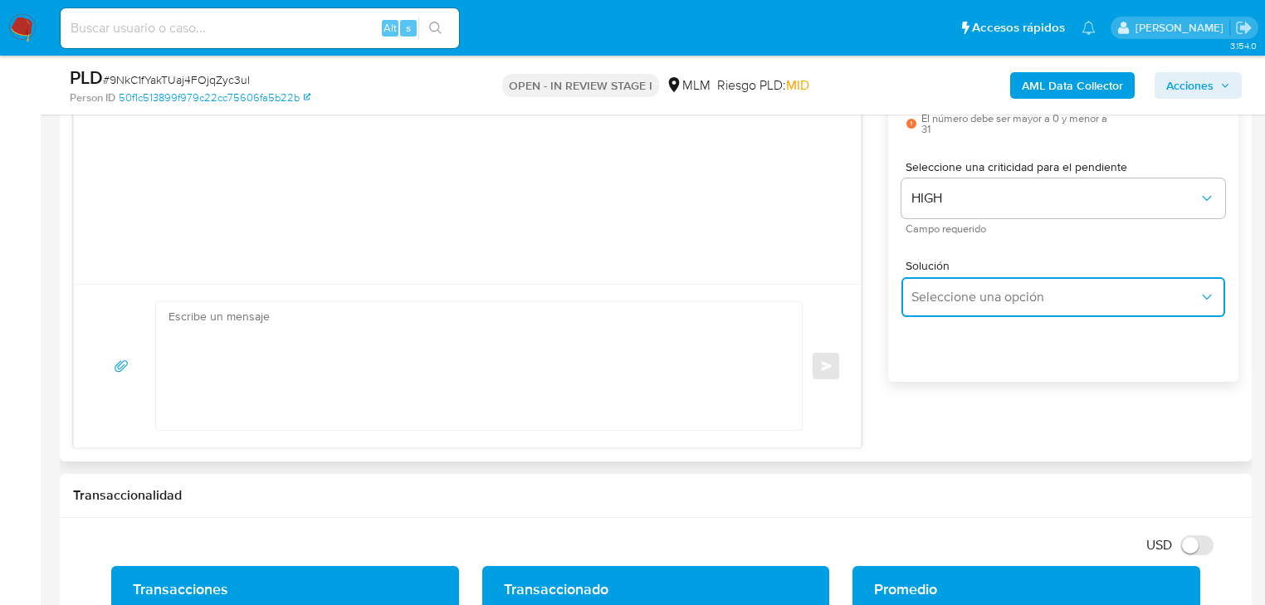
click at [957, 300] on span "Seleccione una opción" at bounding box center [1054, 297] width 287 height 17
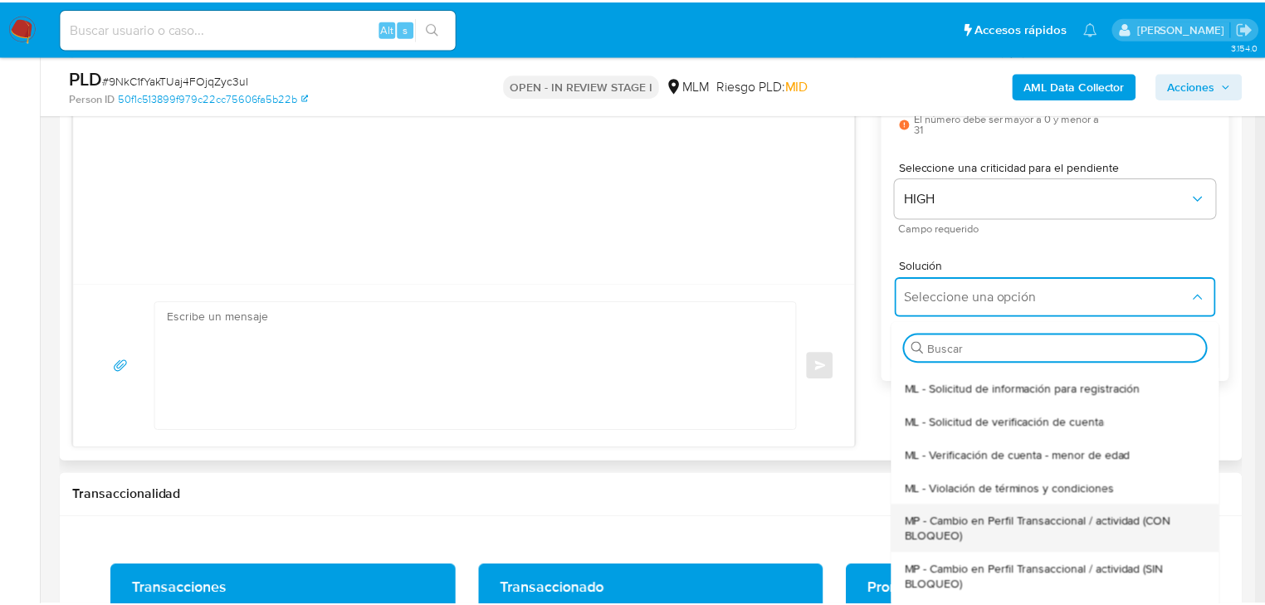
scroll to position [66, 0]
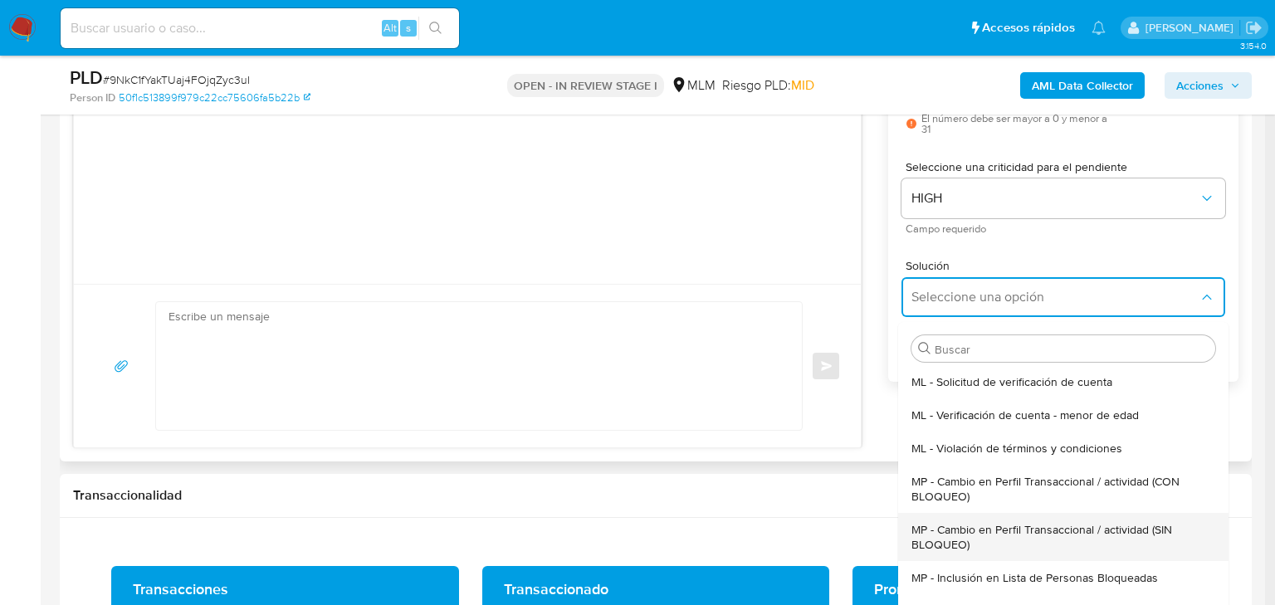
click at [1017, 536] on span "MP - Cambio en Perfil Transaccional / actividad (SIN BLOQUEO)" at bounding box center [1058, 537] width 294 height 30
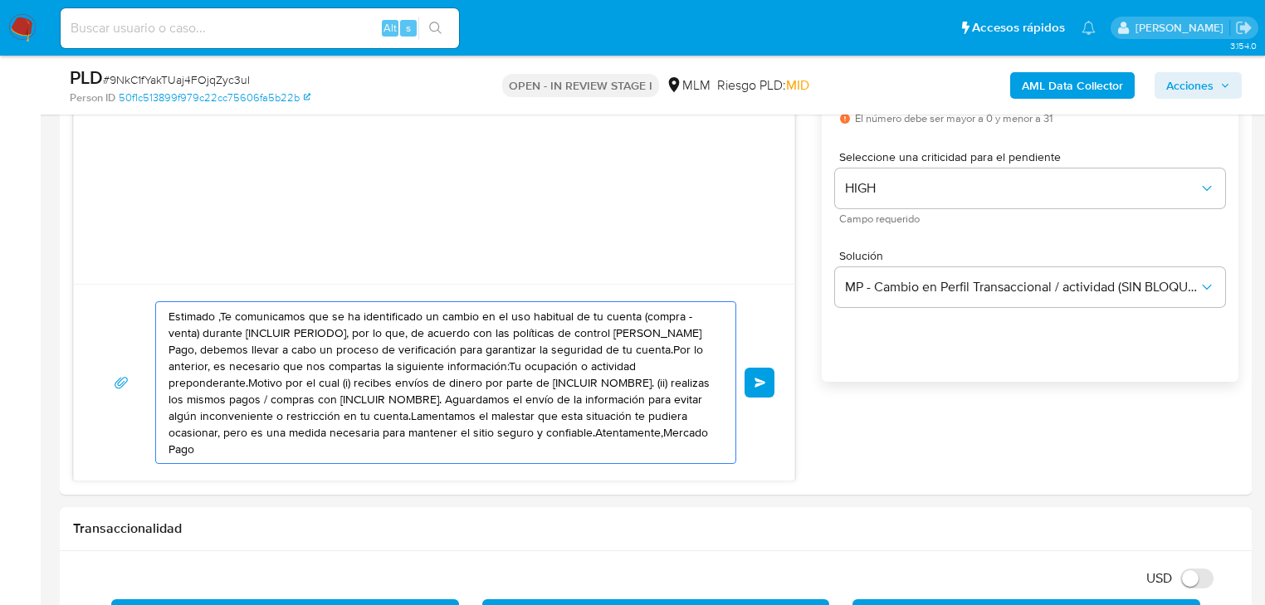
drag, startPoint x: 654, startPoint y: 446, endPoint x: -8, endPoint y: 213, distance: 701.8
paste textarea "Gerardo se ha identificado un cambio en el uso habitual de tu cuenta para garan…"
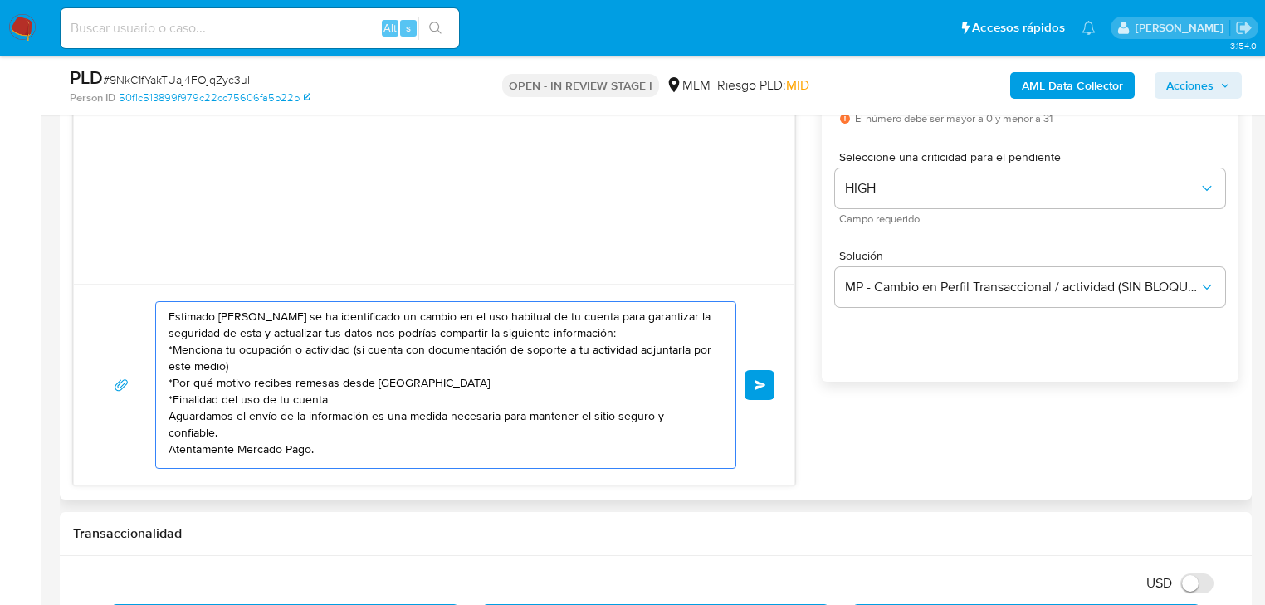
scroll to position [6, 0]
click at [168, 444] on textarea "Estimado Gerardo se ha identificado un cambio en el uso habitual de tu cuenta p…" at bounding box center [441, 385] width 546 height 166
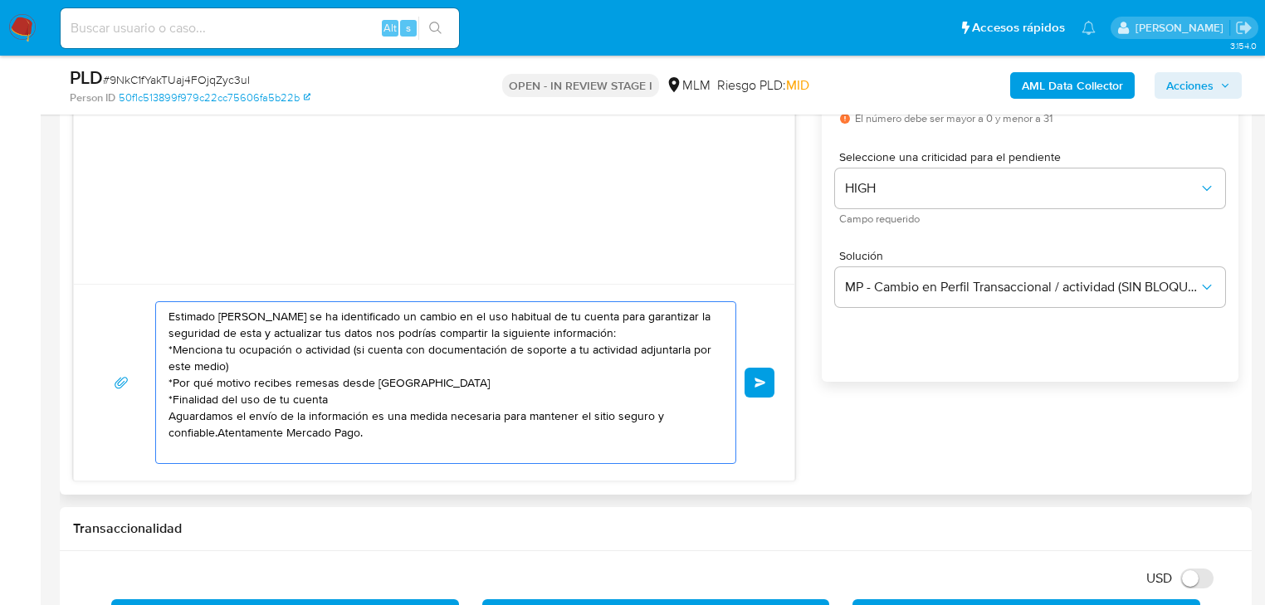
scroll to position [0, 0]
drag, startPoint x: 355, startPoint y: 425, endPoint x: 108, endPoint y: 299, distance: 277.6
click at [104, 296] on div "Estimado Gerardo se ha identificado un cambio en el uso habitual de tu cuenta p…" at bounding box center [434, 382] width 720 height 197
type textarea "Estimado Gerardo se ha identificado un cambio en el uso habitual de tu cuenta p…"
click at [736, 383] on div "Estimado Gerardo se ha identificado un cambio en el uso habitual de tu cuenta p…" at bounding box center [434, 382] width 680 height 163
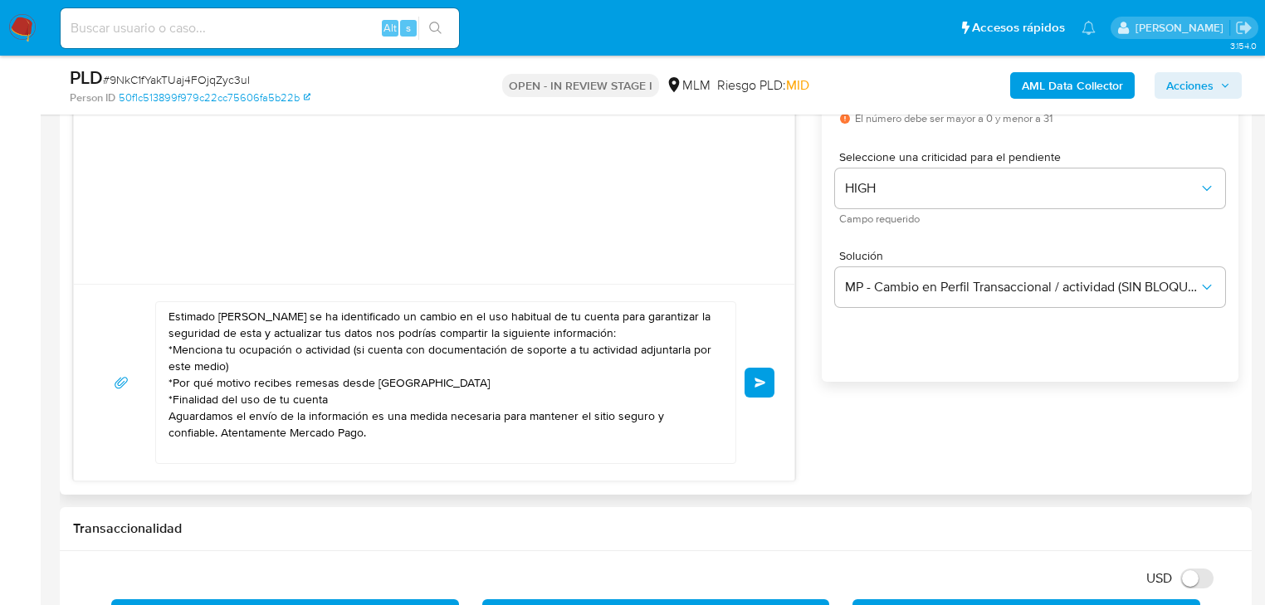
click at [755, 383] on span "Enviar" at bounding box center [760, 383] width 12 height 10
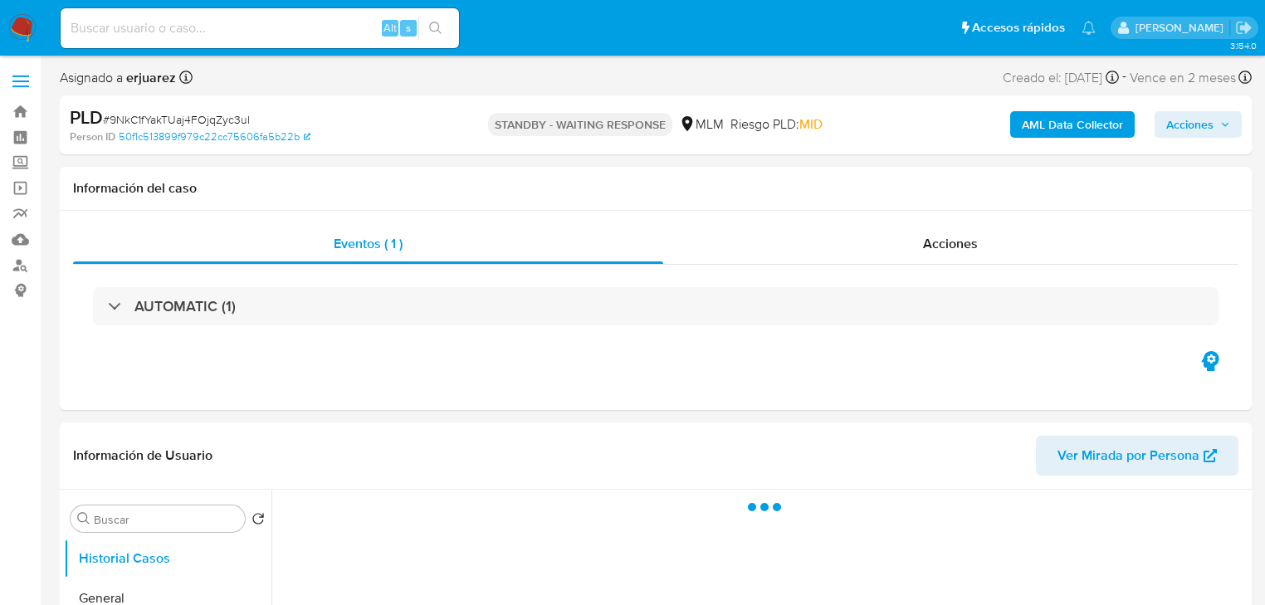
select select "10"
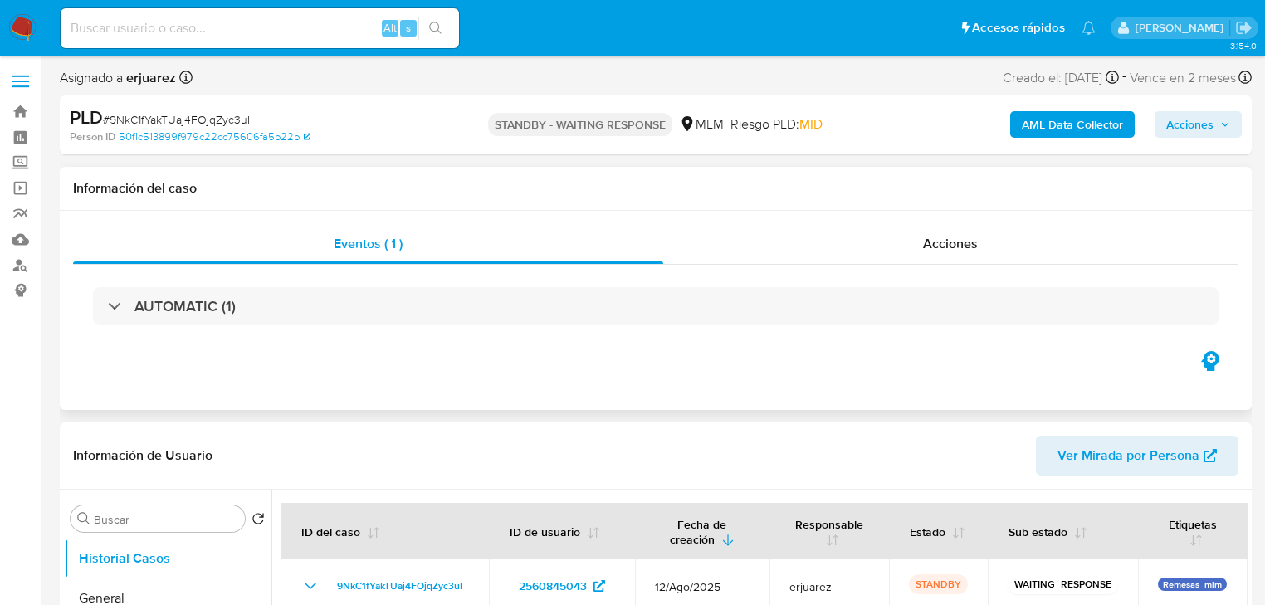
click at [781, 373] on div "Eventos ( 1 ) Acciones AUTOMATIC (1)" at bounding box center [656, 310] width 1192 height 199
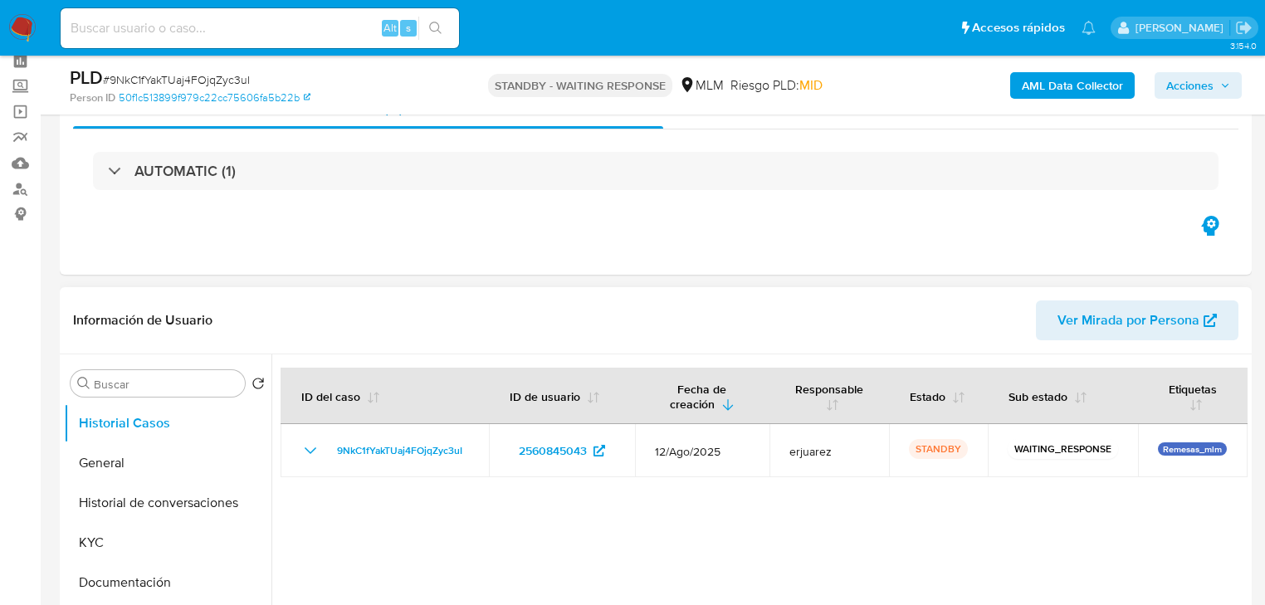
scroll to position [199, 0]
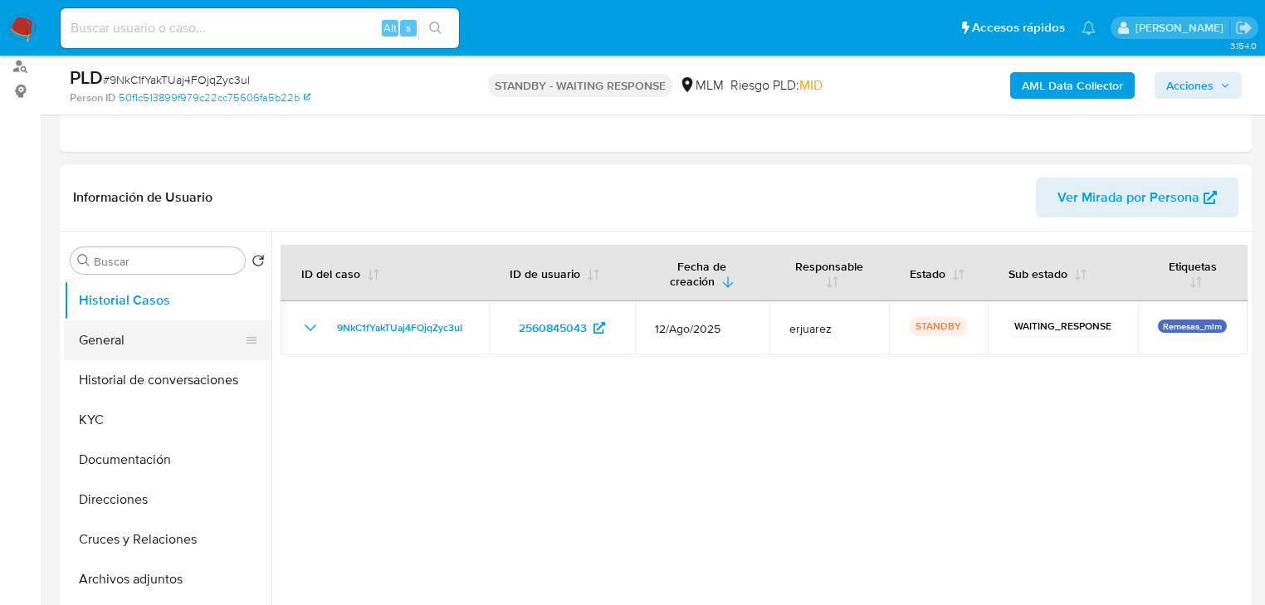
click at [97, 332] on button "General" at bounding box center [161, 340] width 194 height 40
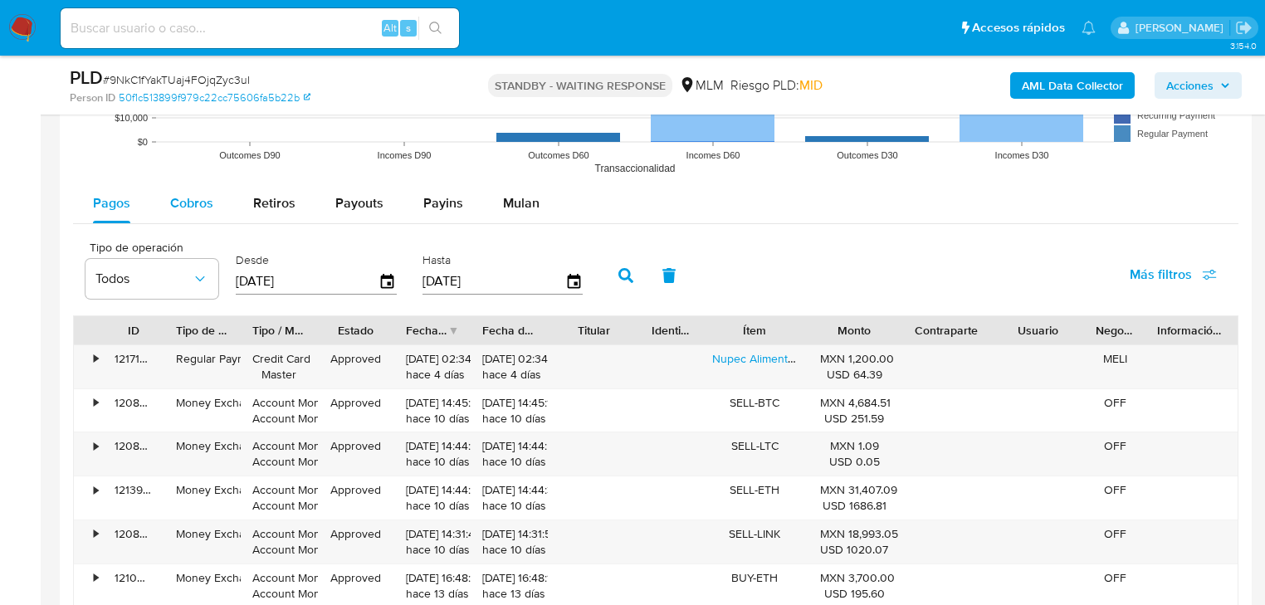
scroll to position [1660, 0]
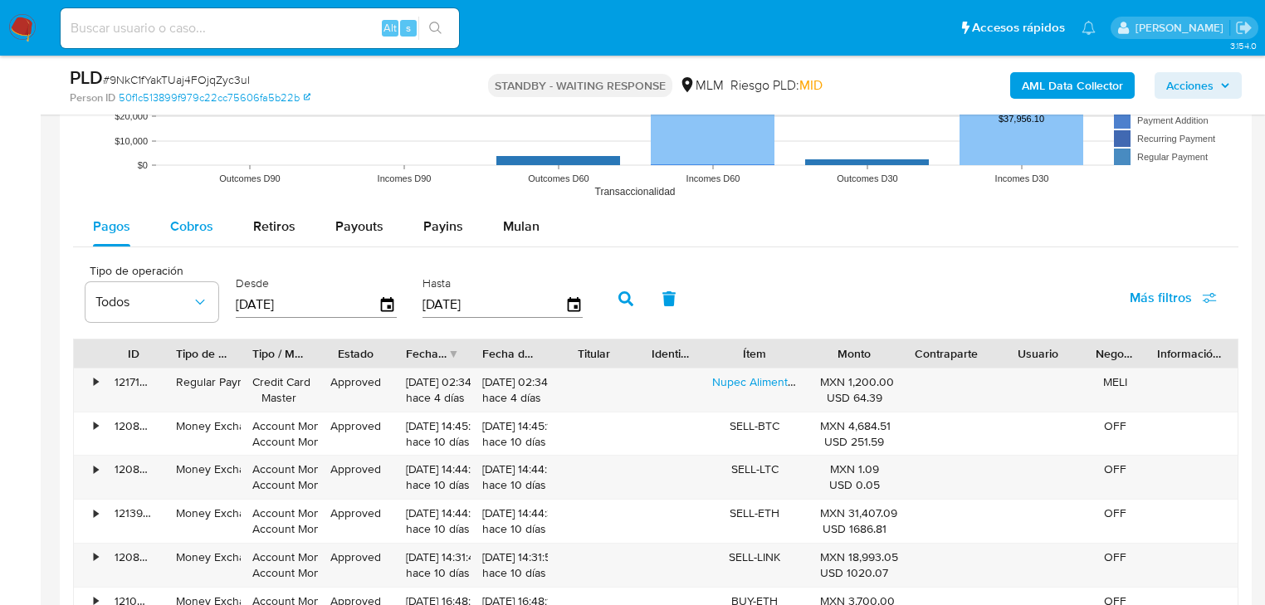
click at [193, 227] on span "Cobros" at bounding box center [191, 226] width 43 height 19
select select "10"
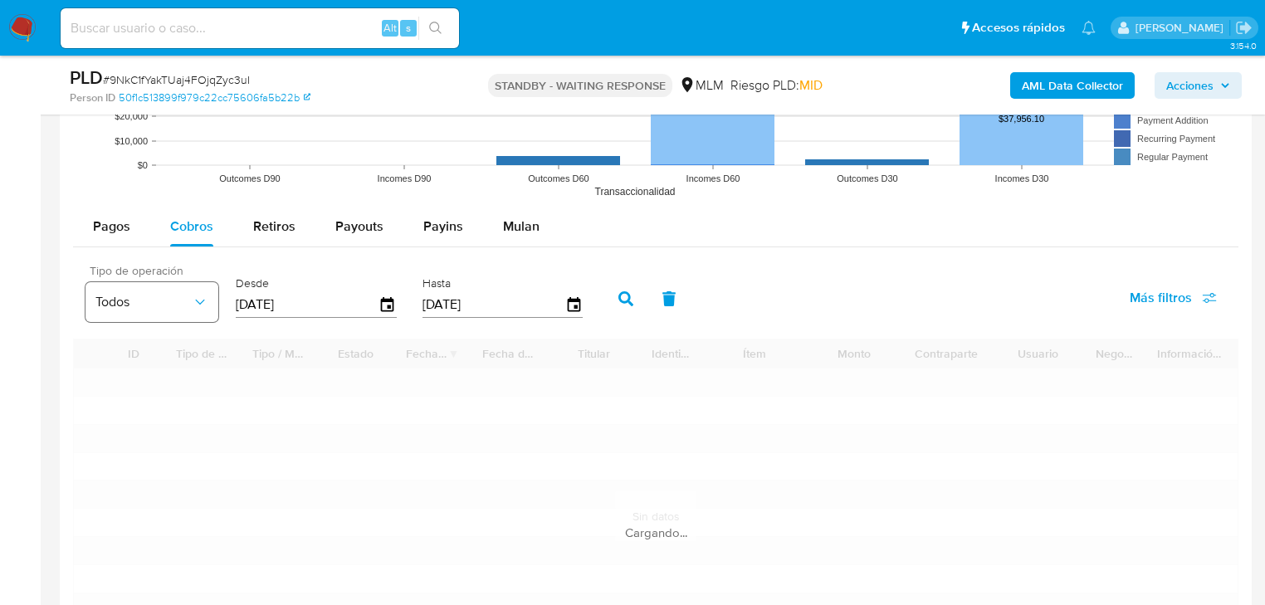
drag, startPoint x: 324, startPoint y: 305, endPoint x: 154, endPoint y: 305, distance: 170.9
click at [154, 305] on div "Tipo de operación Todos Desde [DATE] Hasta [DATE]" at bounding box center [338, 297] width 522 height 66
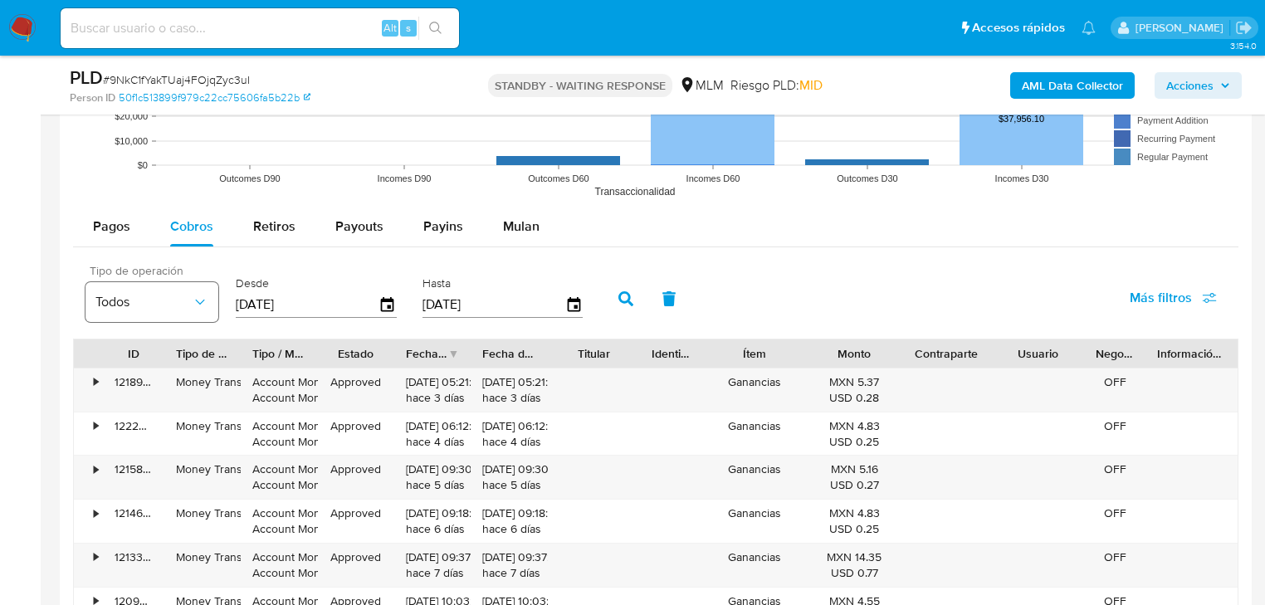
type input "0_/__/____"
type input "[DATE]"
click at [501, 302] on input "[DATE]" at bounding box center [493, 304] width 143 height 27
click at [624, 292] on icon "button" at bounding box center [625, 298] width 15 height 15
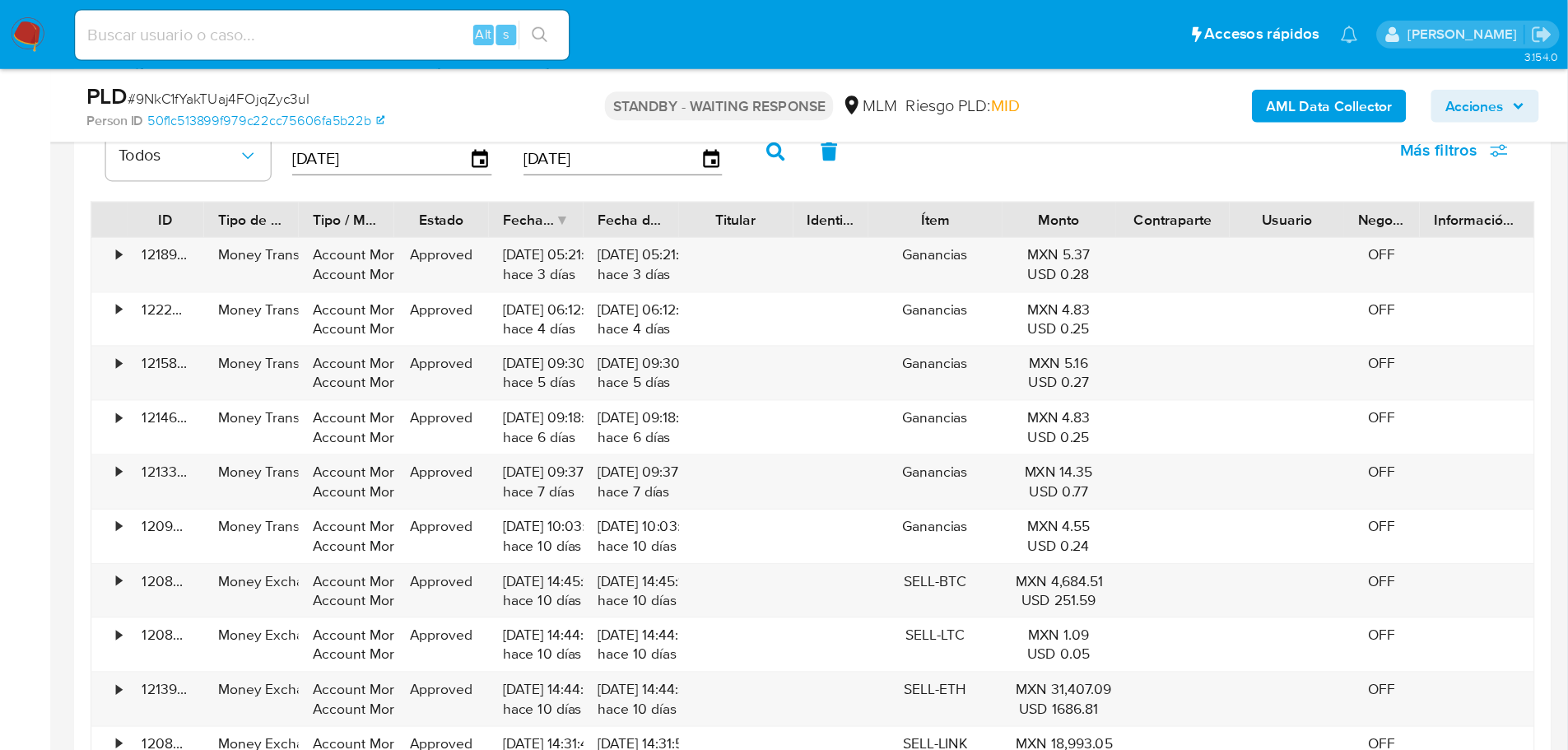
scroll to position [1778, 0]
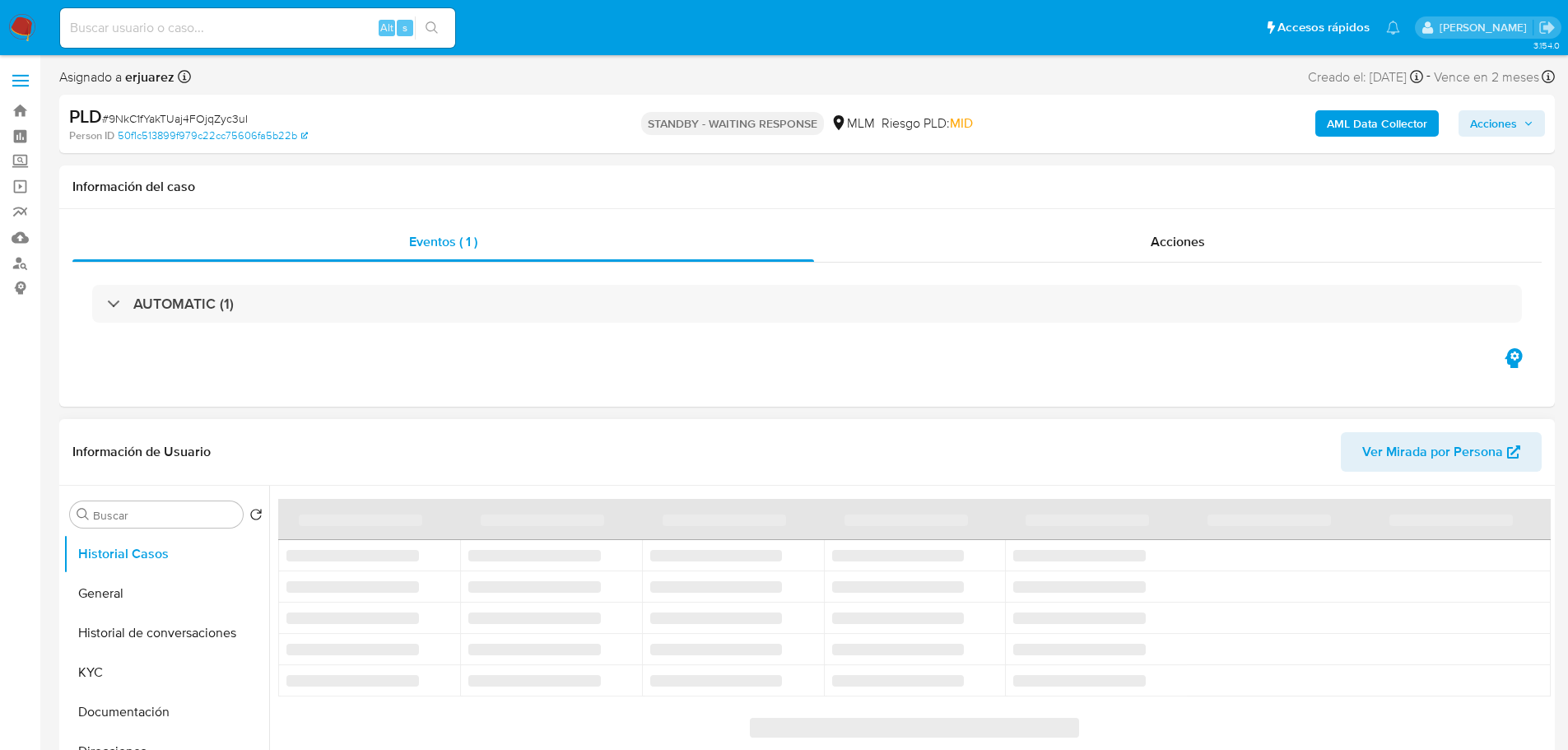
select select "10"
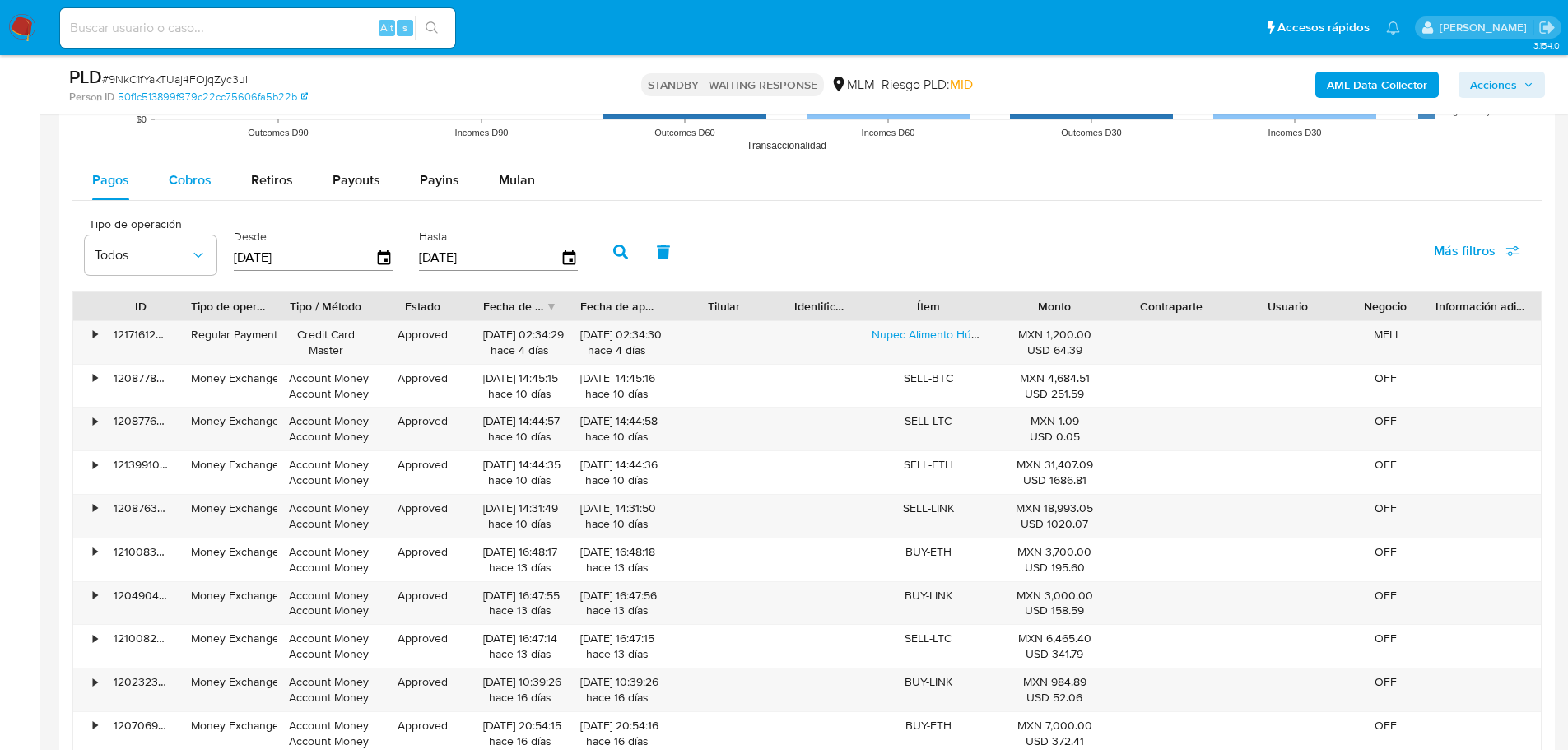
scroll to position [1564, 0]
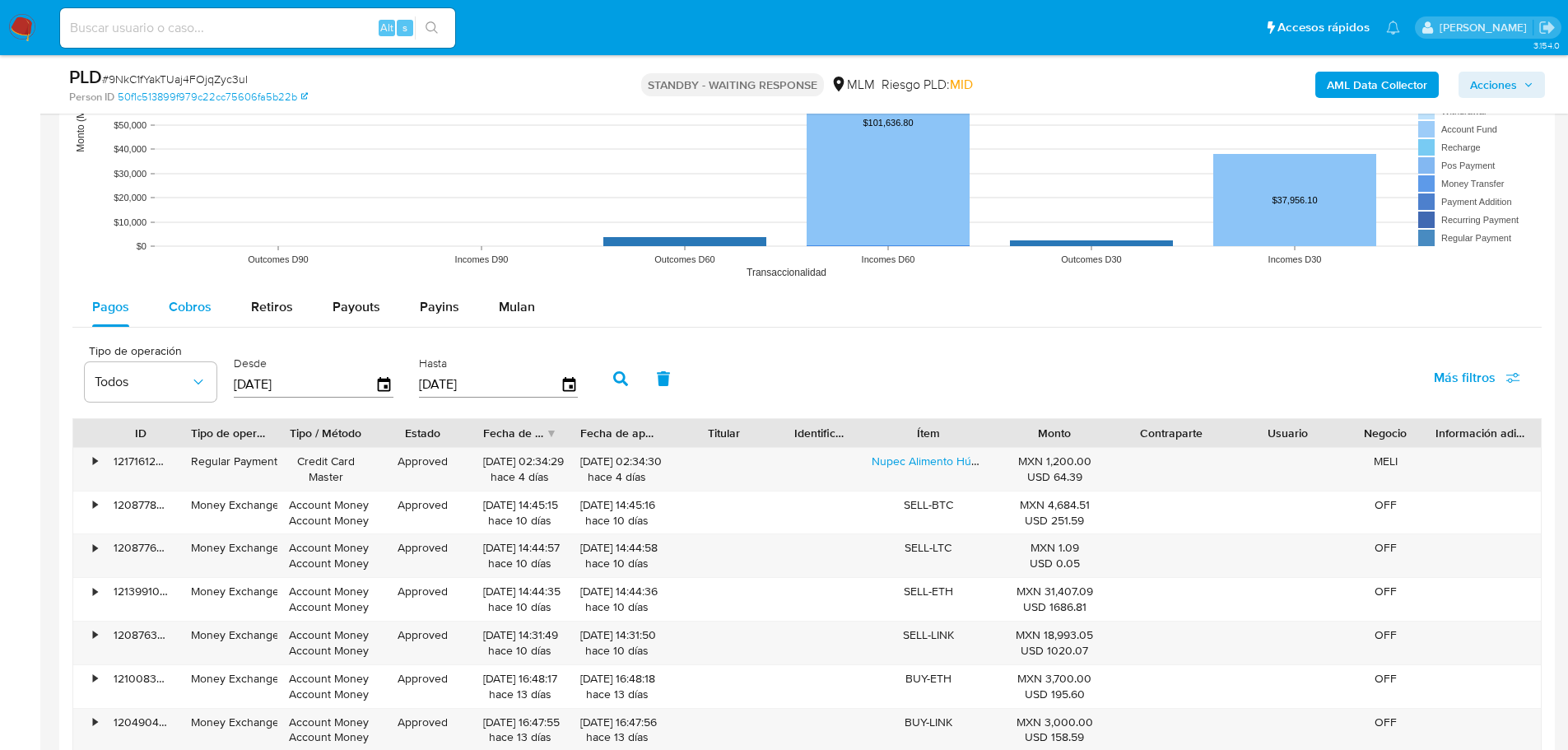
click at [198, 306] on span "Cobros" at bounding box center [189, 307] width 43 height 19
select select "10"
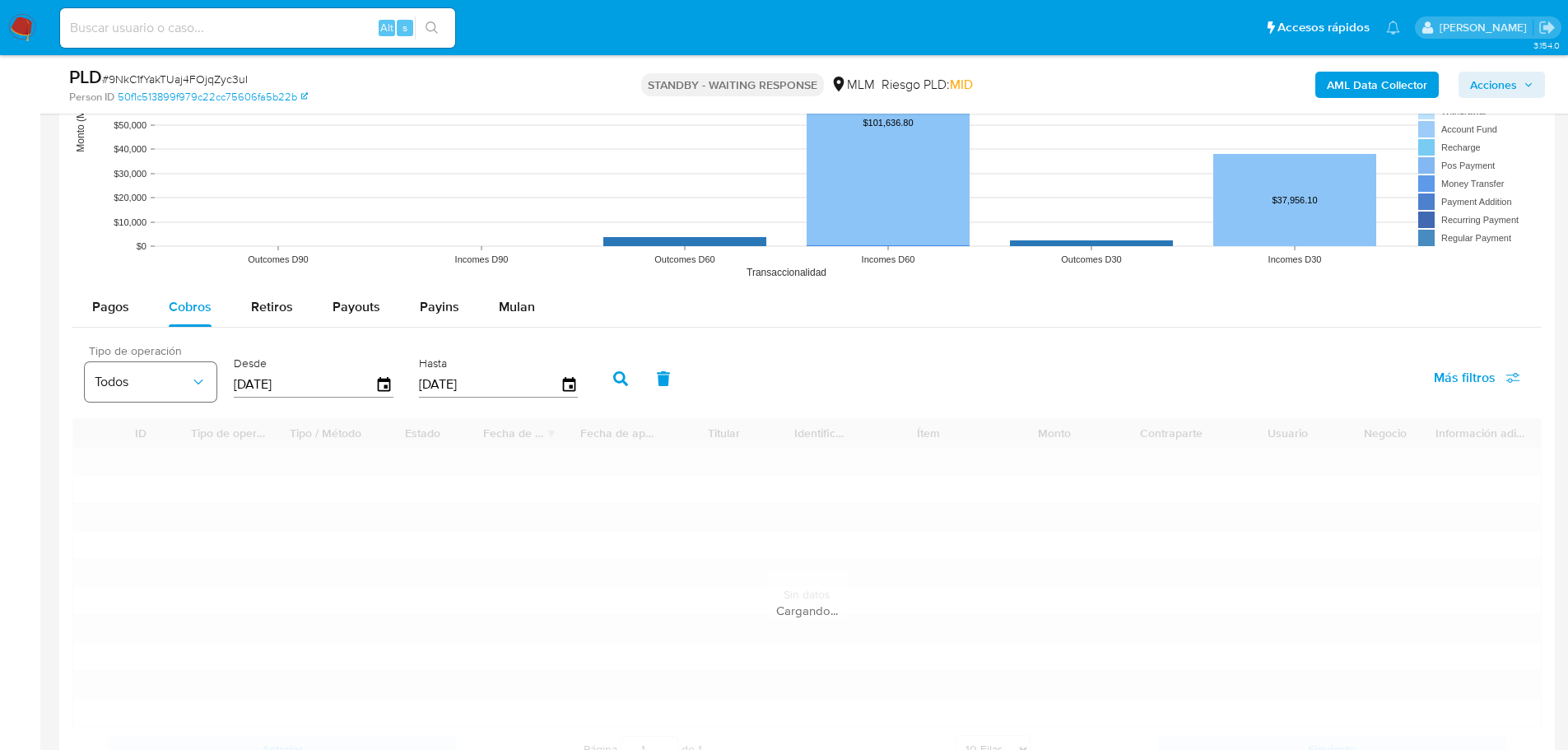
drag, startPoint x: 349, startPoint y: 387, endPoint x: 168, endPoint y: 390, distance: 181.0
click at [168, 390] on div "Tipo de operación Todos Desde [DATE] Hasta [DATE]" at bounding box center [335, 377] width 518 height 65
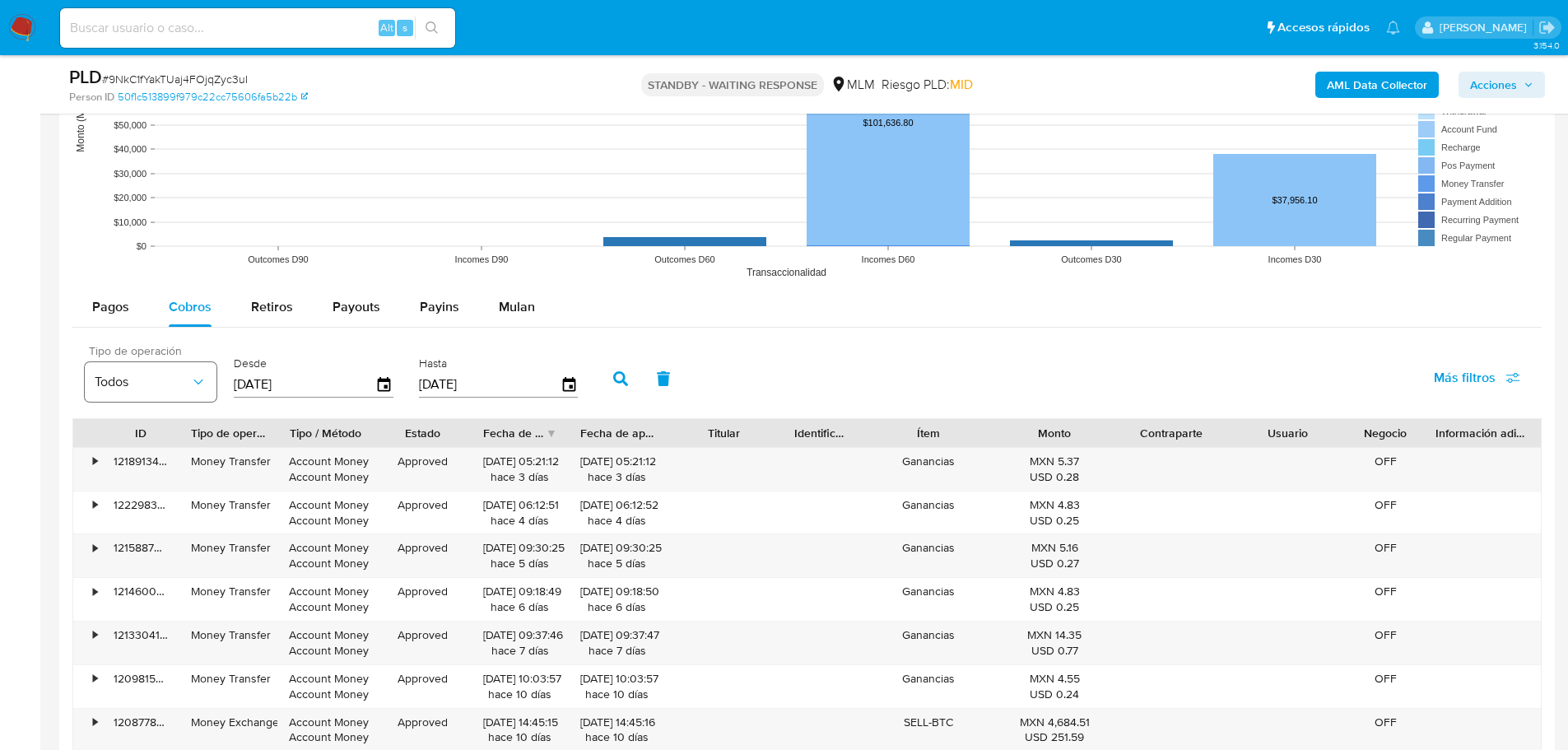
type input "0_/__/____"
type input "01/08/202_"
type input "[DATE]"
drag, startPoint x: 522, startPoint y: 385, endPoint x: 442, endPoint y: 385, distance: 80.0
click at [442, 385] on input "[DATE]" at bounding box center [489, 384] width 142 height 27
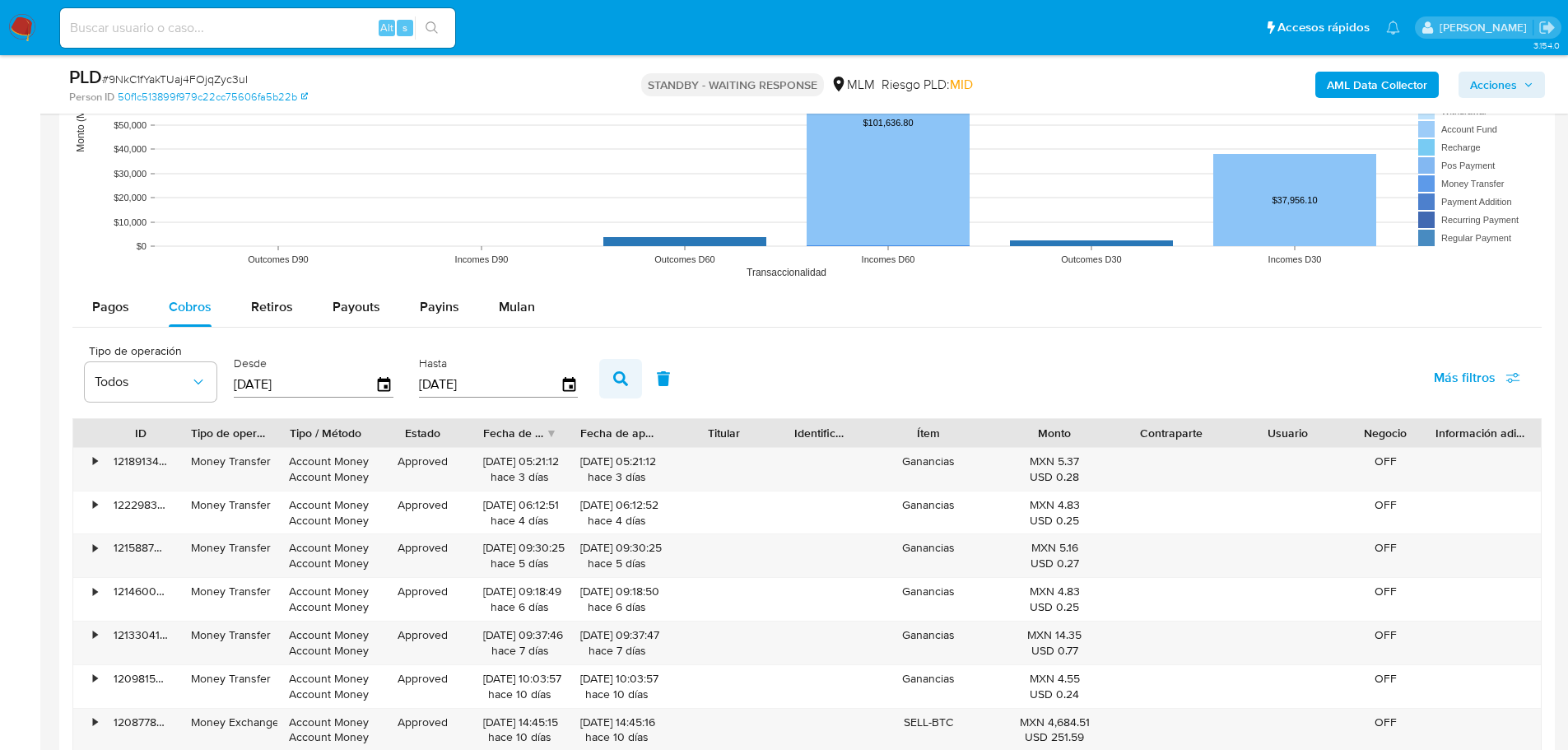
click at [613, 383] on icon "button" at bounding box center [620, 378] width 15 height 15
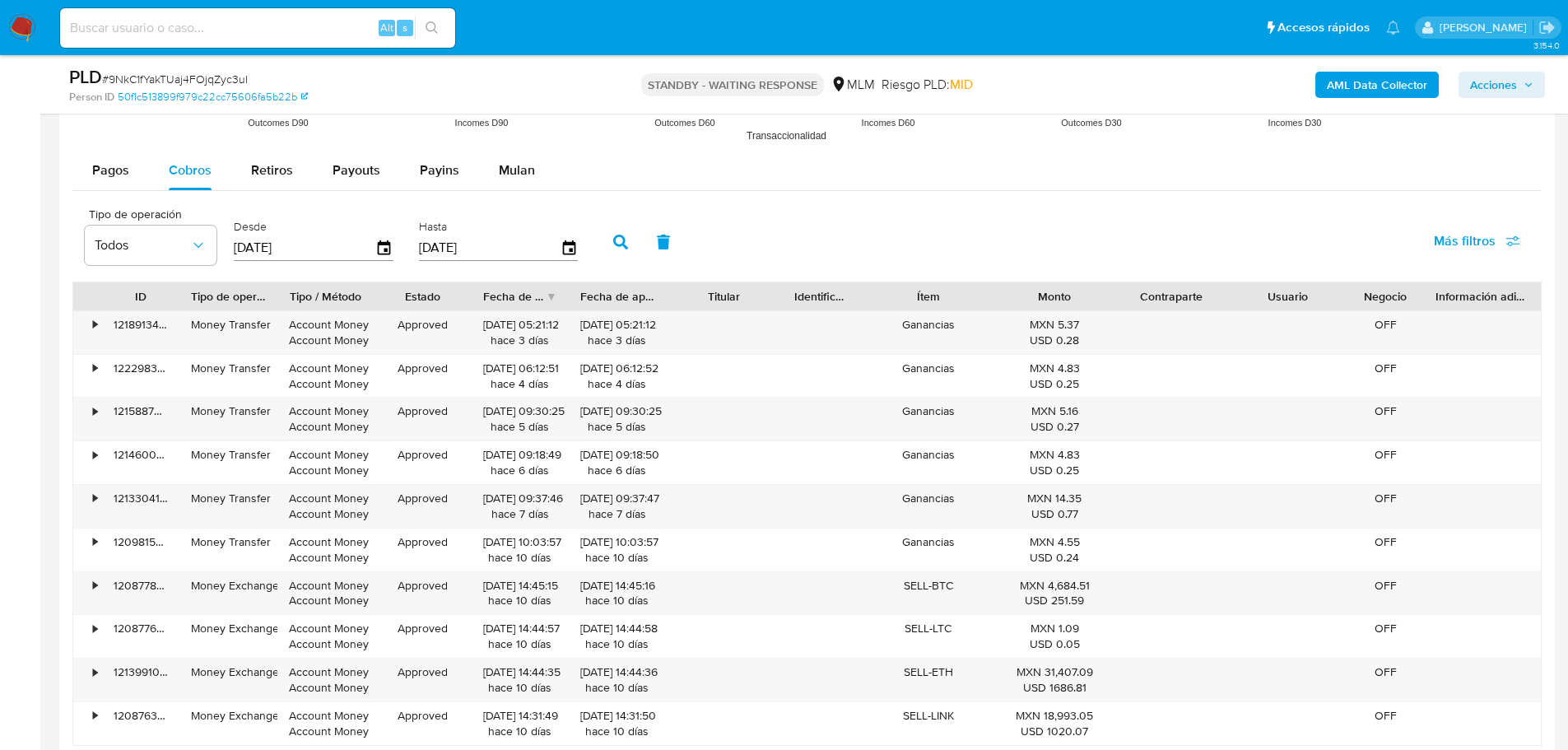
scroll to position [1729, 0]
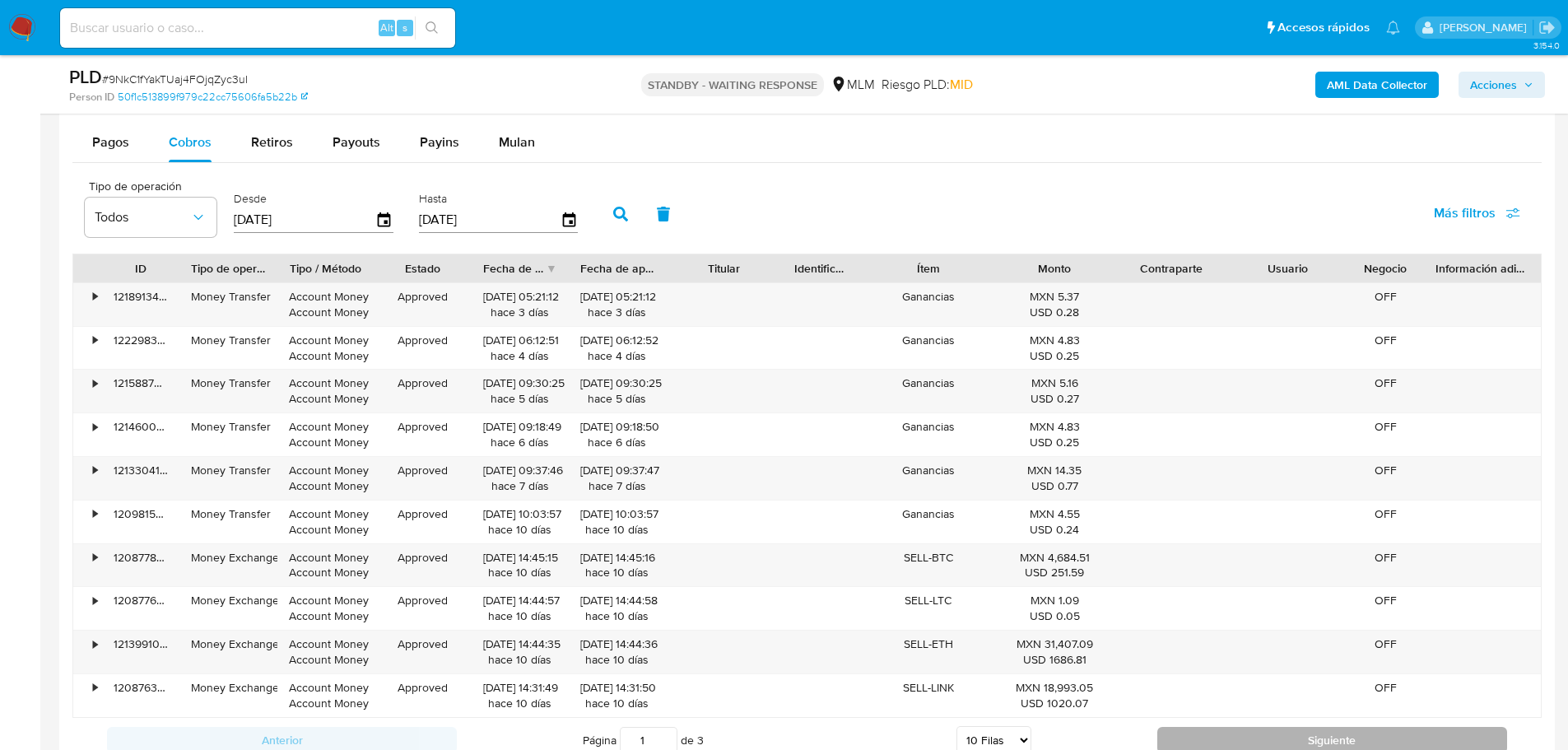
click at [1251, 732] on button "Siguiente" at bounding box center [1332, 740] width 350 height 27
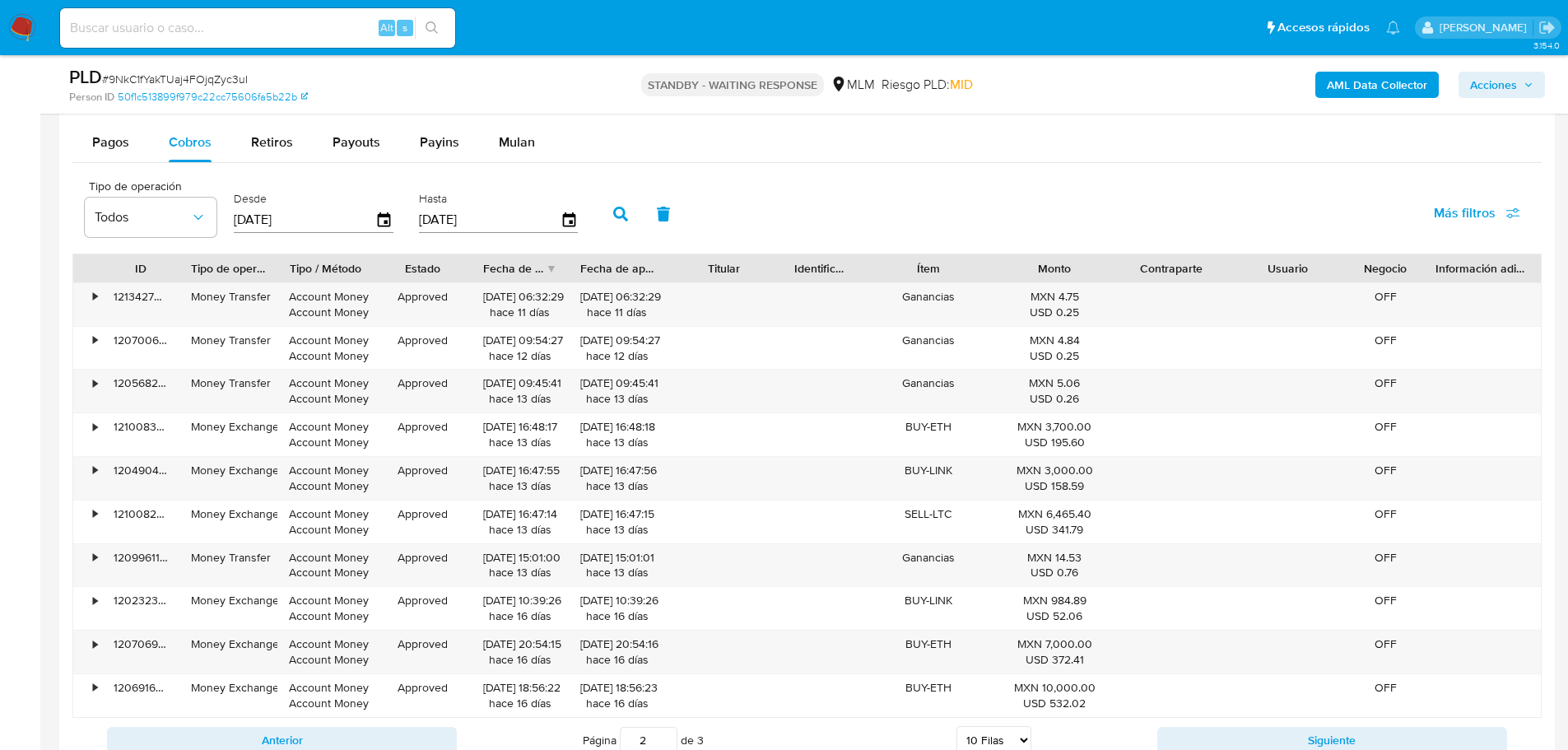
drag, startPoint x: 1182, startPoint y: 732, endPoint x: 1172, endPoint y: 726, distance: 11.7
click at [1182, 732] on button "Siguiente" at bounding box center [1332, 740] width 350 height 27
type input "3"
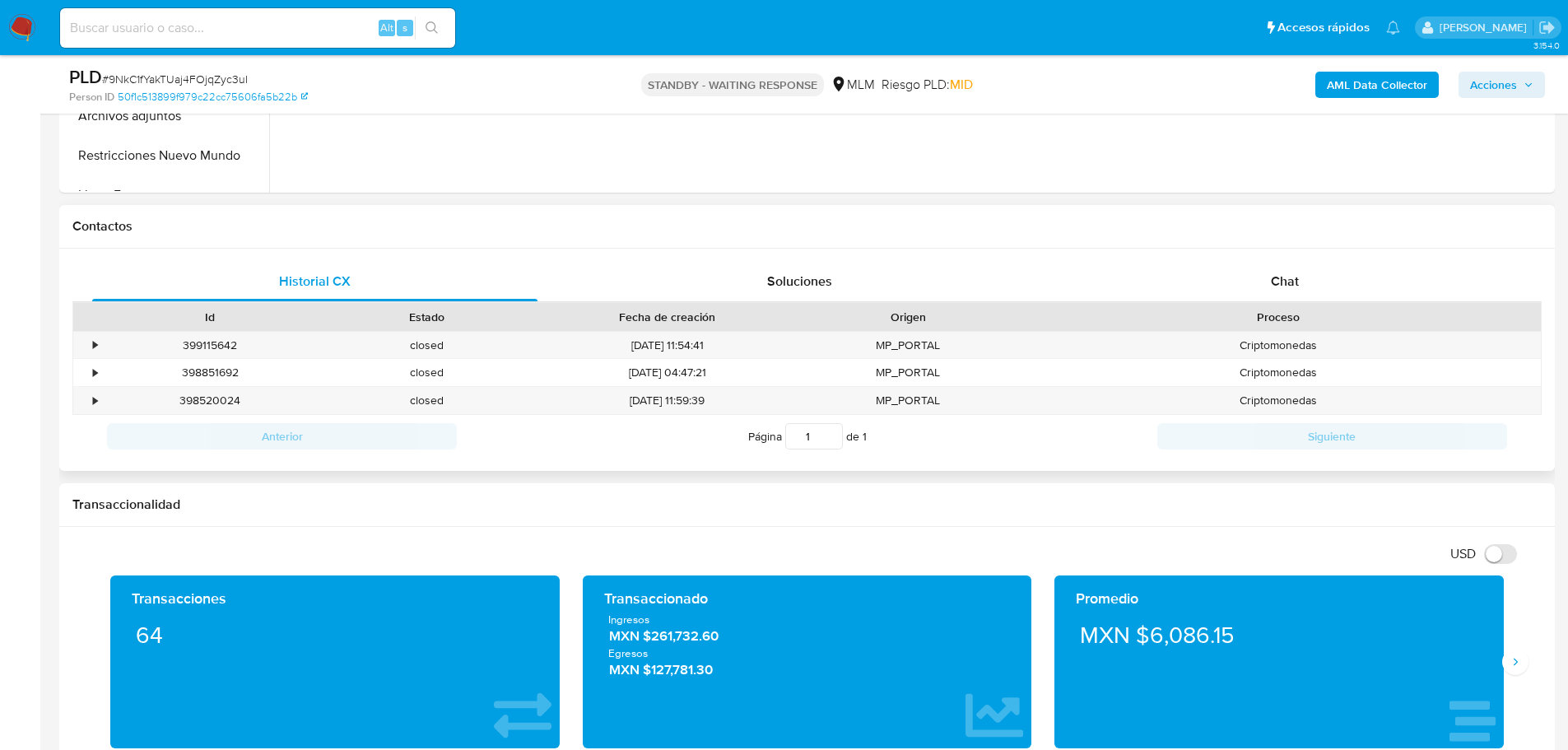
scroll to position [395, 0]
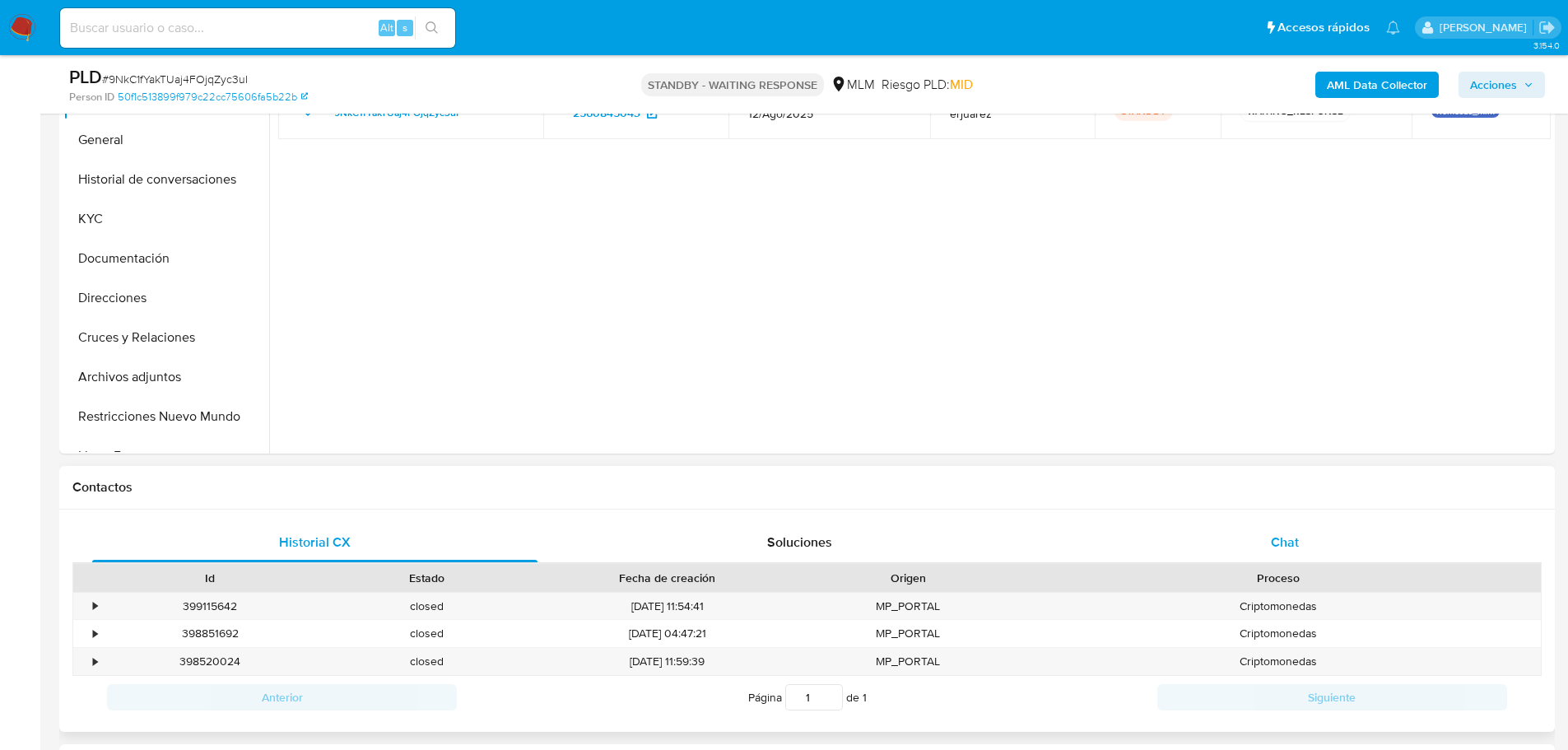
drag, startPoint x: 1295, startPoint y: 562, endPoint x: 1284, endPoint y: 556, distance: 12.5
click at [1288, 559] on div "Historial CX Soluciones Chat Id Estado Fecha de creación Origen Proceso • 39911…" at bounding box center [806, 621] width 1469 height 196
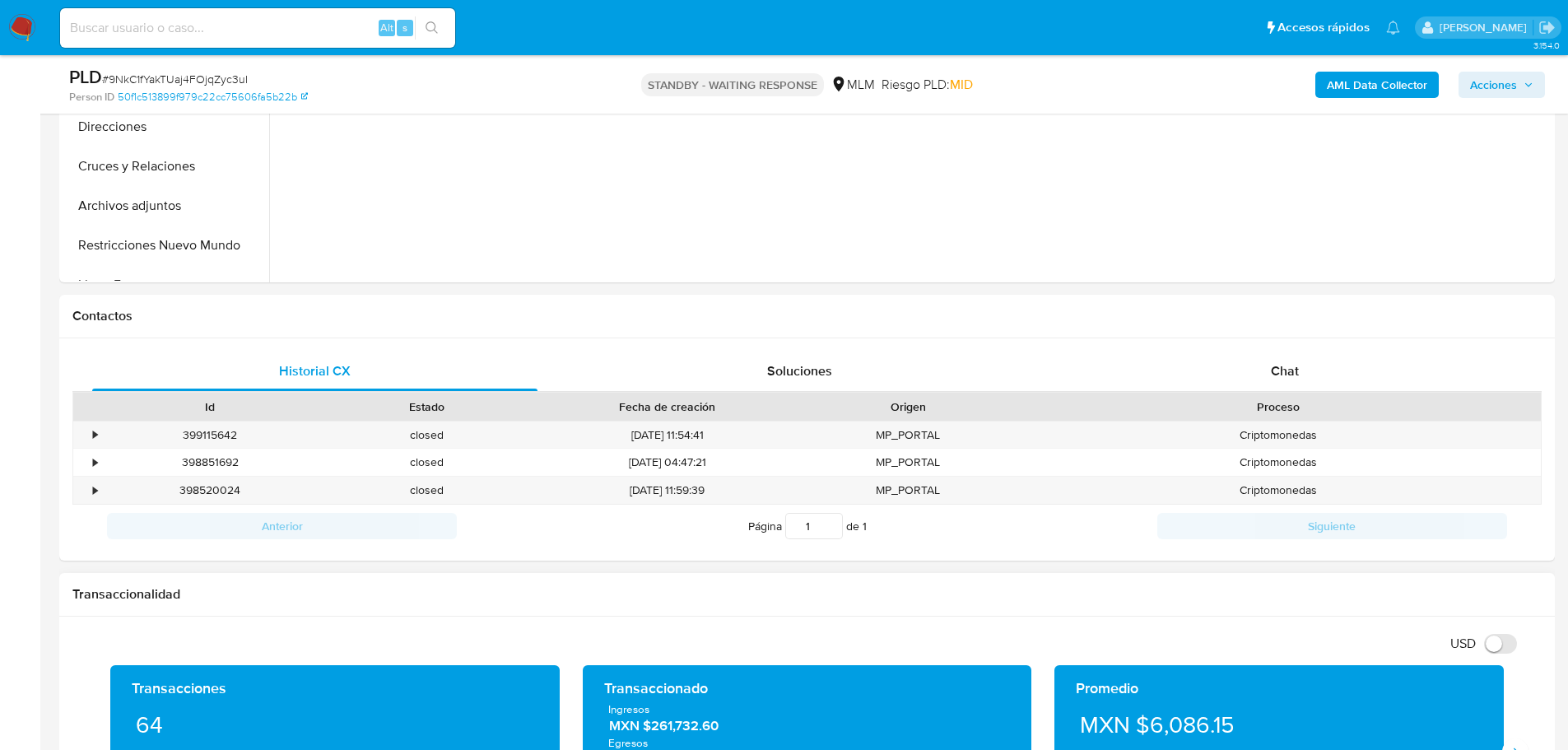
scroll to position [724, 0]
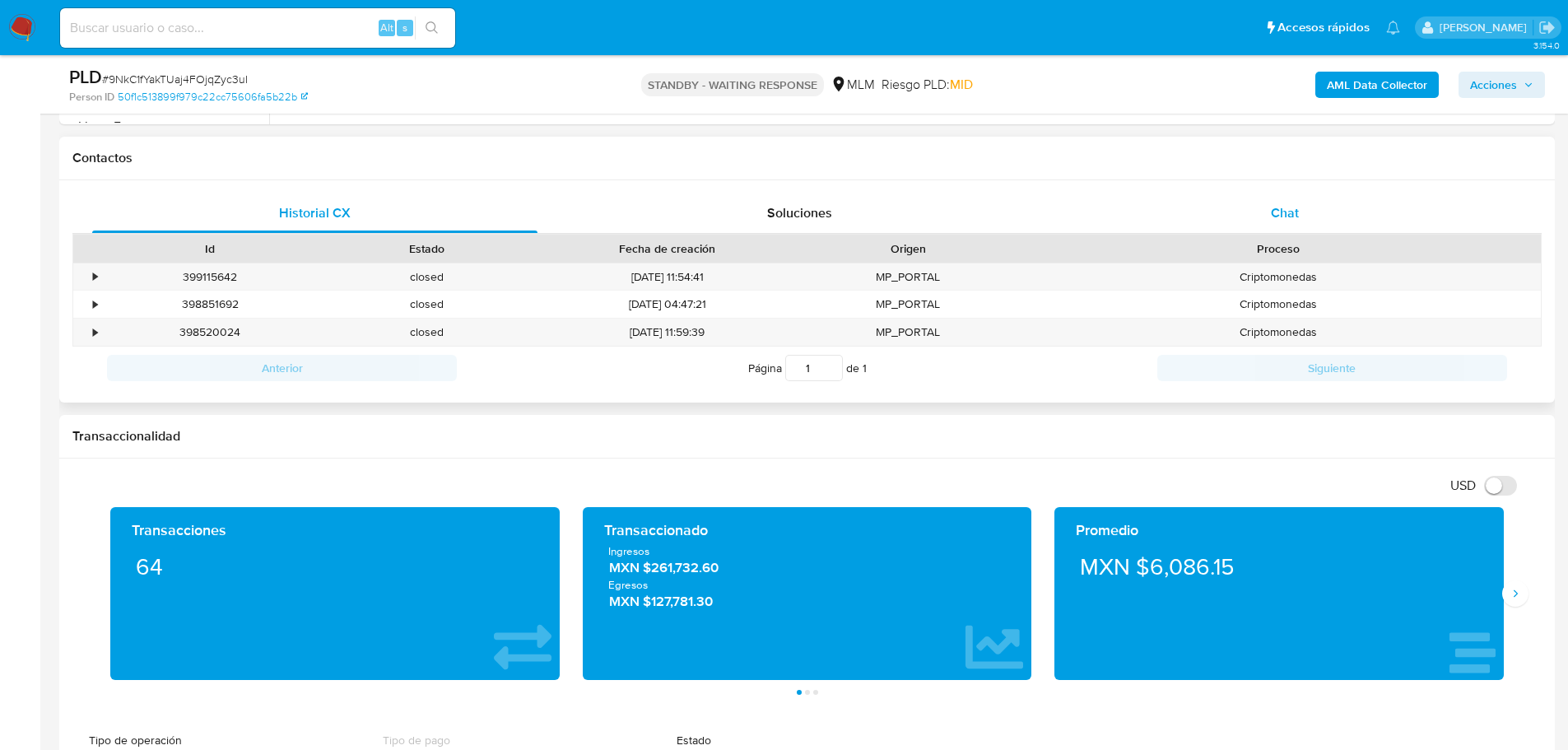
click at [1296, 207] on span "Chat" at bounding box center [1284, 212] width 28 height 19
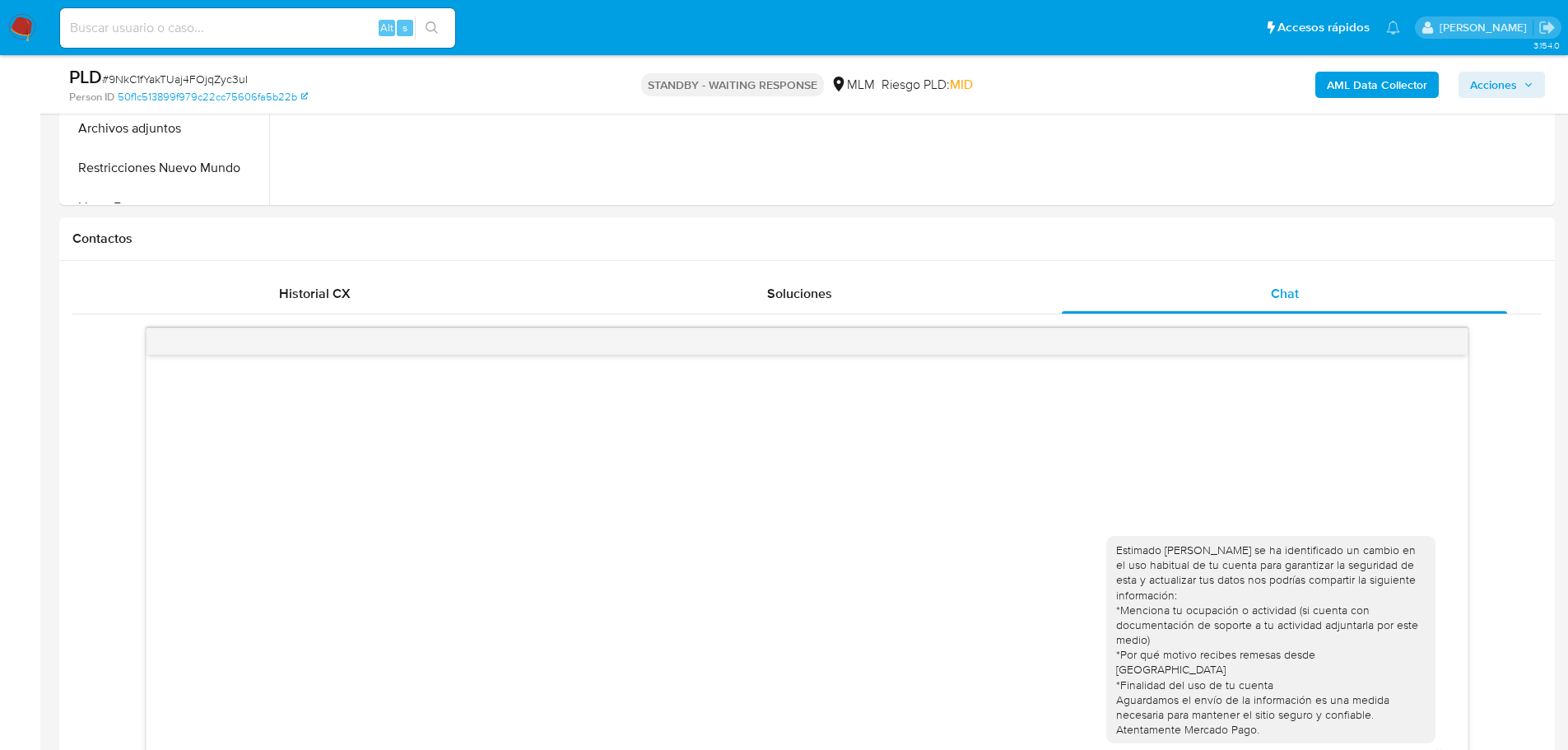
scroll to position [312, 0]
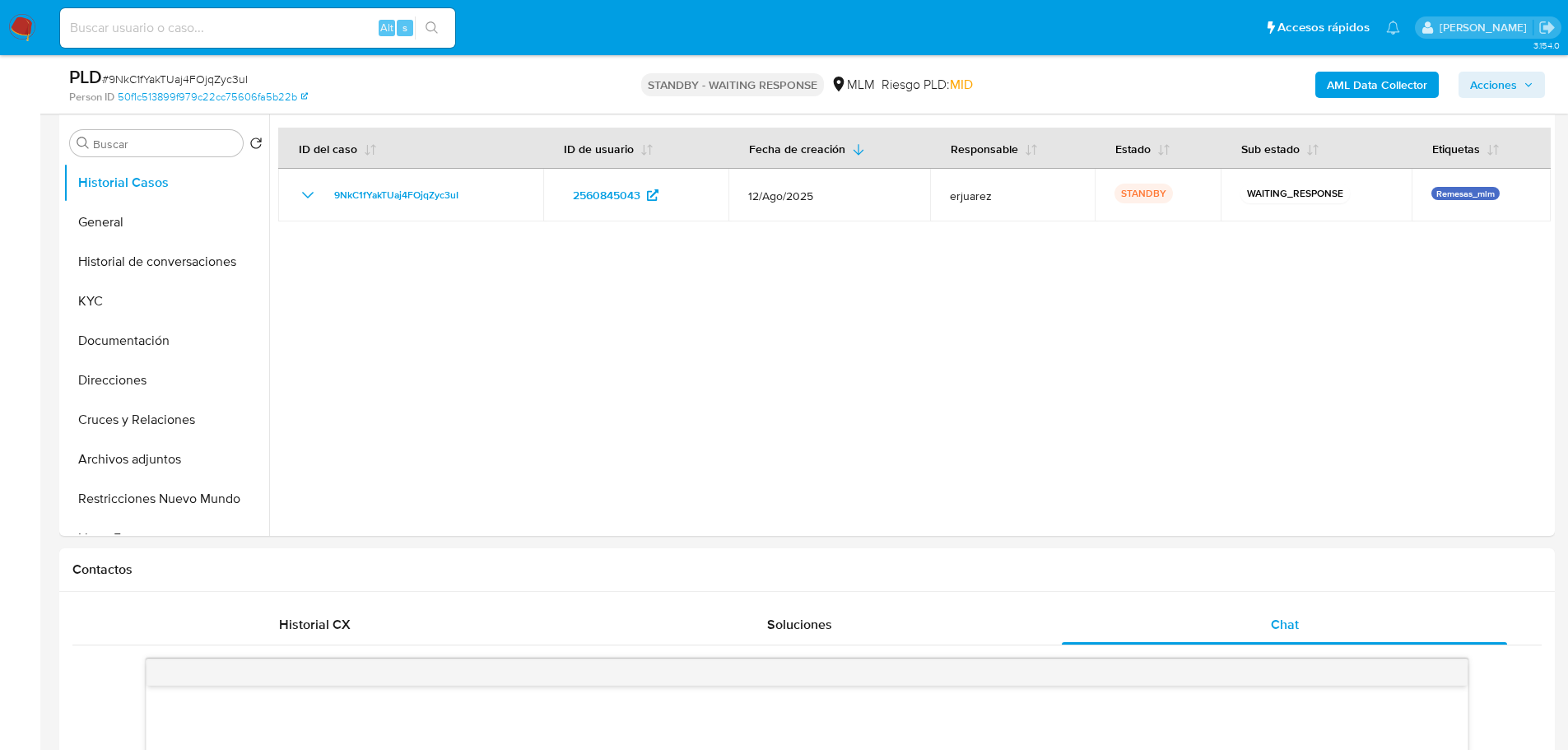
click at [16, 21] on img at bounding box center [22, 28] width 28 height 28
